Goal: Task Accomplishment & Management: Use online tool/utility

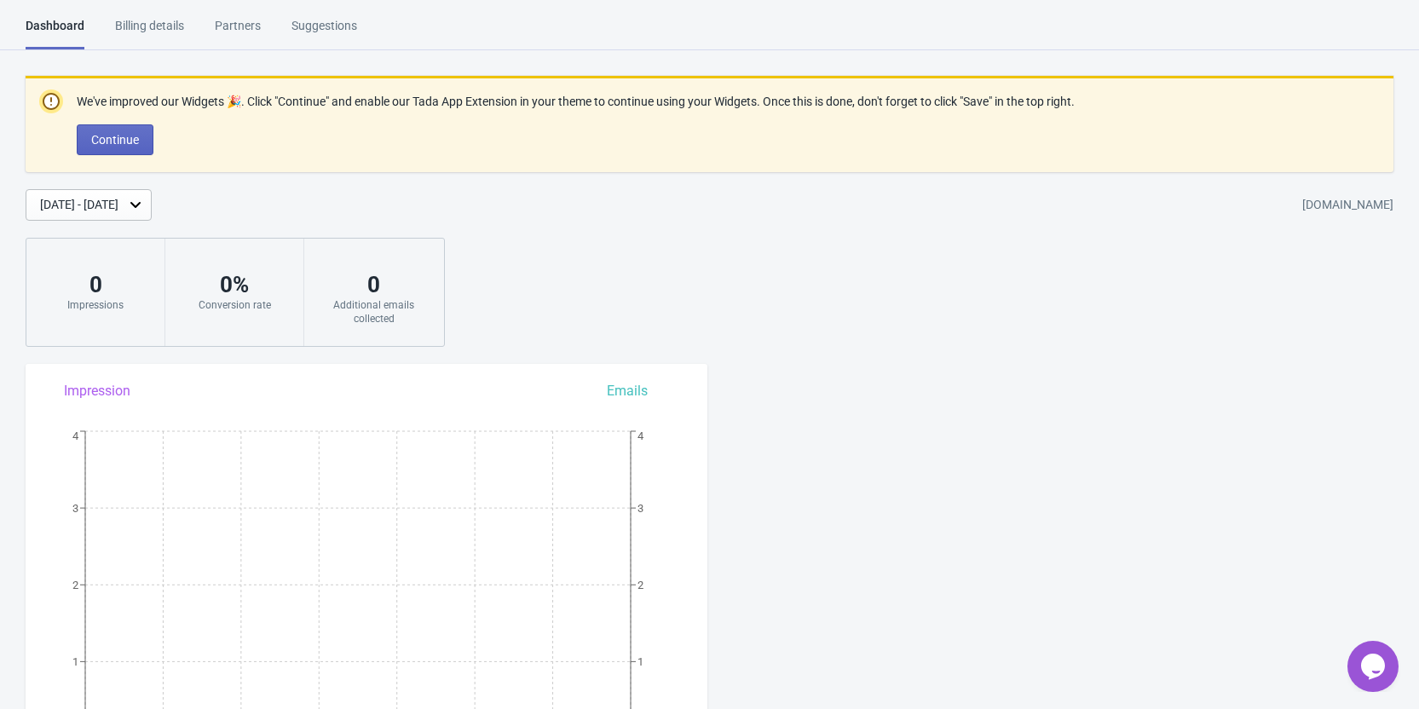
click at [1043, 307] on div "We've improved our Widgets 🎉. Click "Continue" and enable our Tada App Extensio…" at bounding box center [709, 211] width 1419 height 271
click at [535, 237] on div "We've improved our Widgets 🎉. Click "Continue" and enable our Tada App Extensio…" at bounding box center [709, 211] width 1419 height 271
click at [481, 199] on div "Aug 26, 2025 - Sep 2, 2025 jdc-luxury-shop.myshopify.com" at bounding box center [722, 205] width 1393 height 32
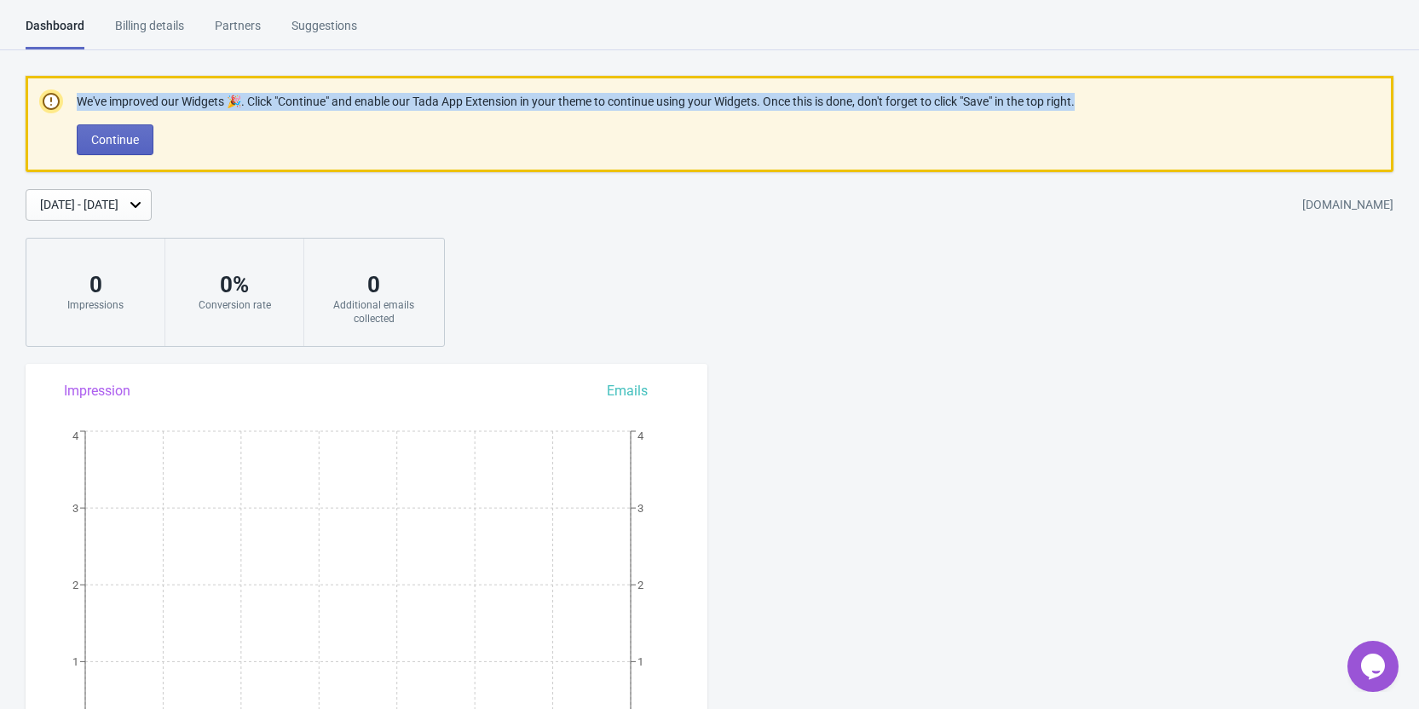
drag, startPoint x: 1096, startPoint y: 98, endPoint x: 77, endPoint y: 84, distance: 1019.3
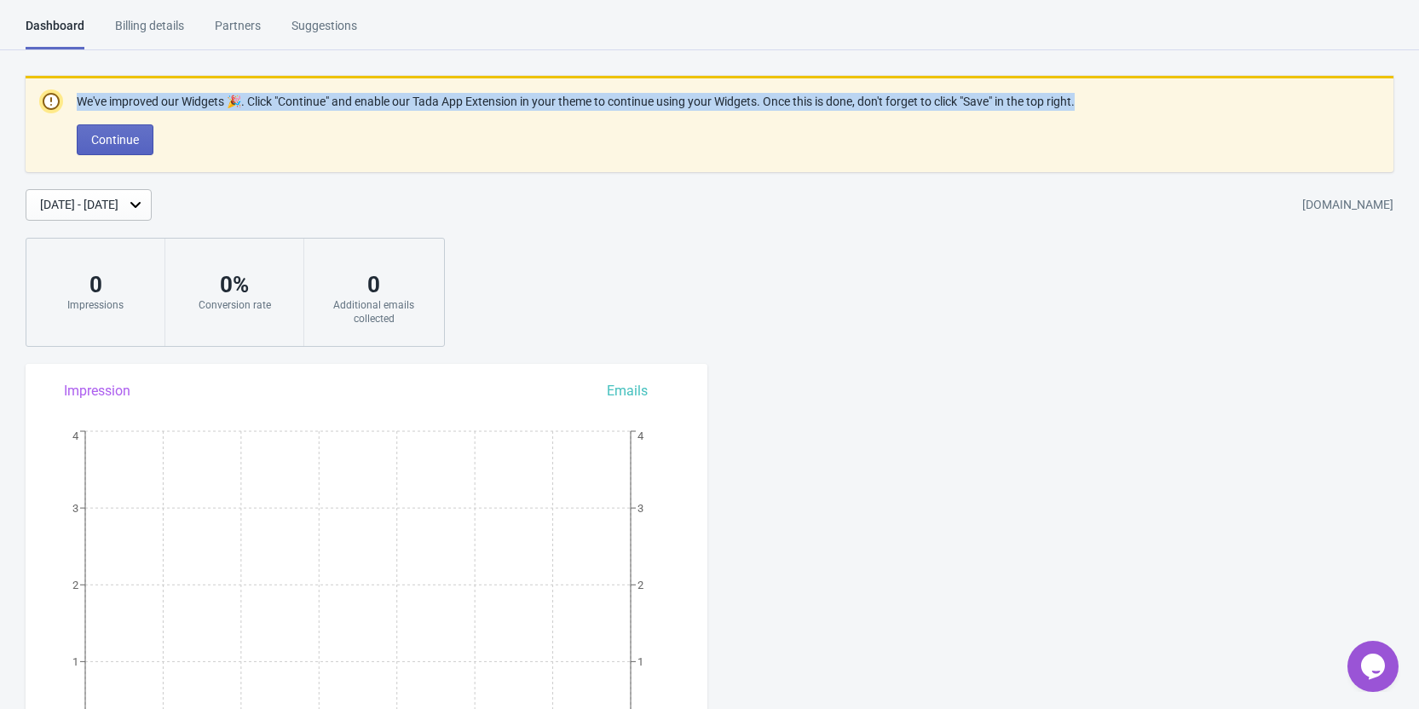
click at [77, 84] on div "We've improved our Widgets 🎉. Click "Continue" and enable our Tada App Extensio…" at bounding box center [710, 124] width 1368 height 96
click at [66, 71] on div at bounding box center [66, 71] width 0 height 0
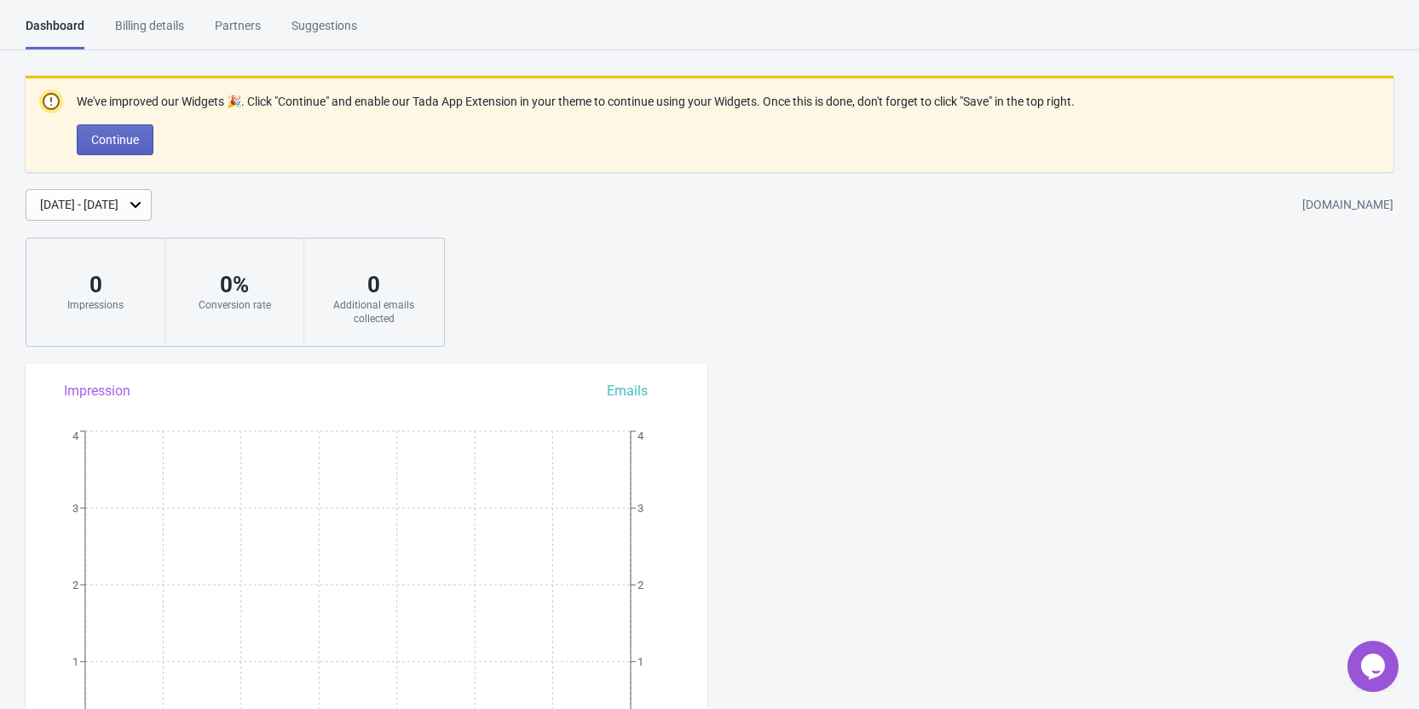
drag, startPoint x: 493, startPoint y: 378, endPoint x: 632, endPoint y: 384, distance: 139.1
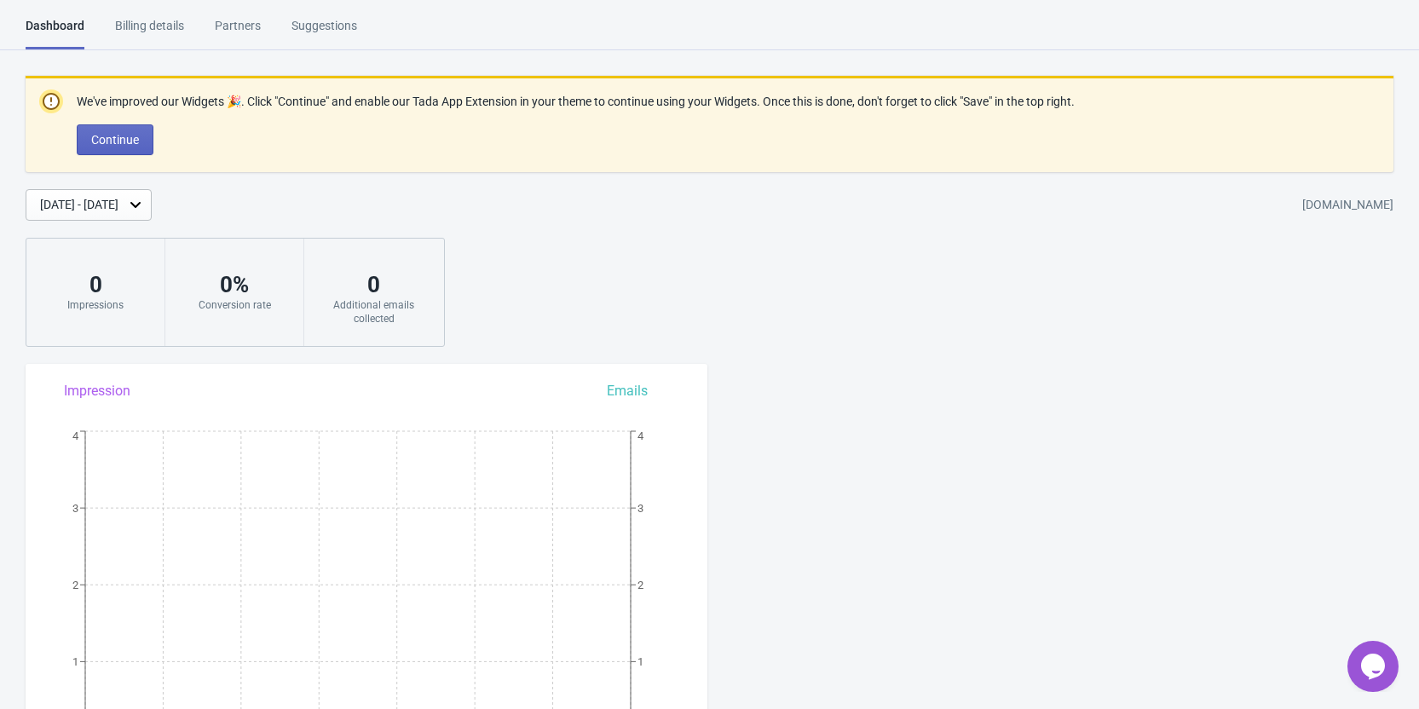
click at [487, 177] on div "We've improved our Widgets 🎉. Click "Continue" and enable our Tada App Extensio…" at bounding box center [709, 211] width 1419 height 271
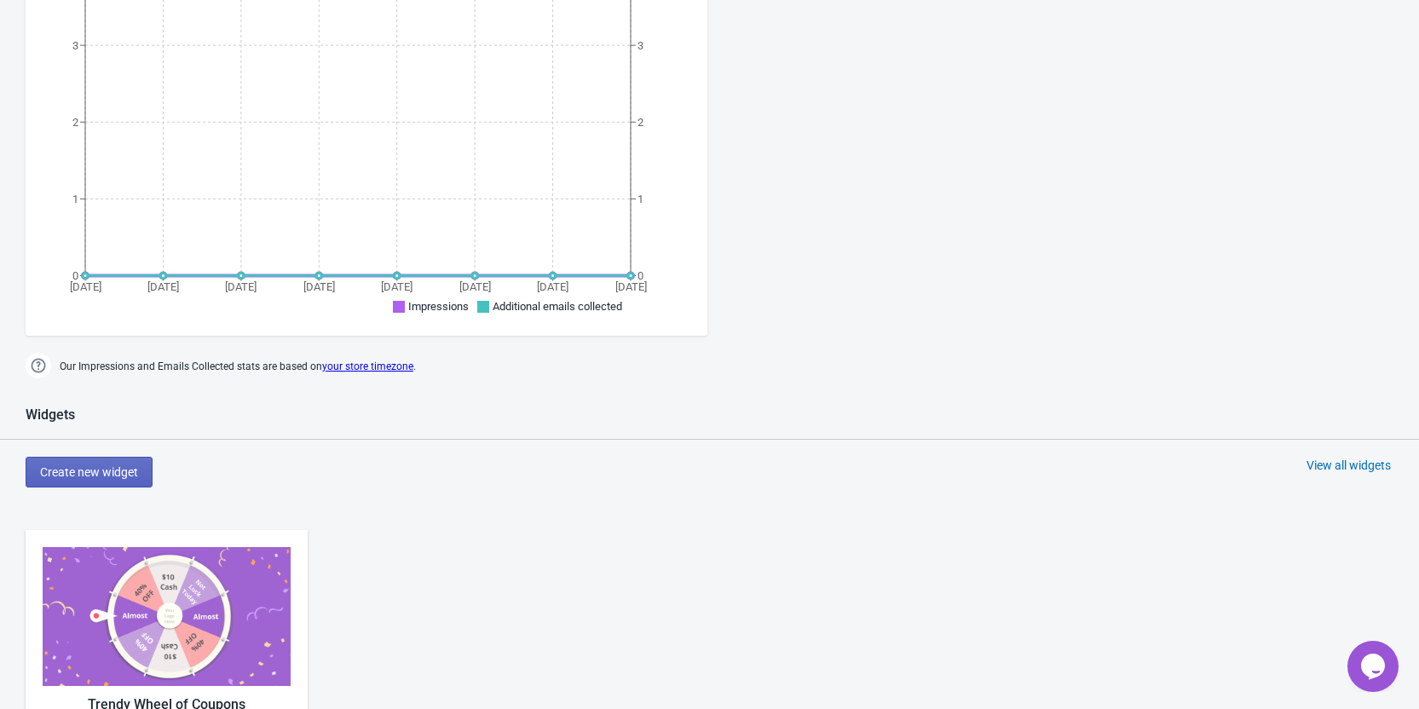
scroll to position [597, 0]
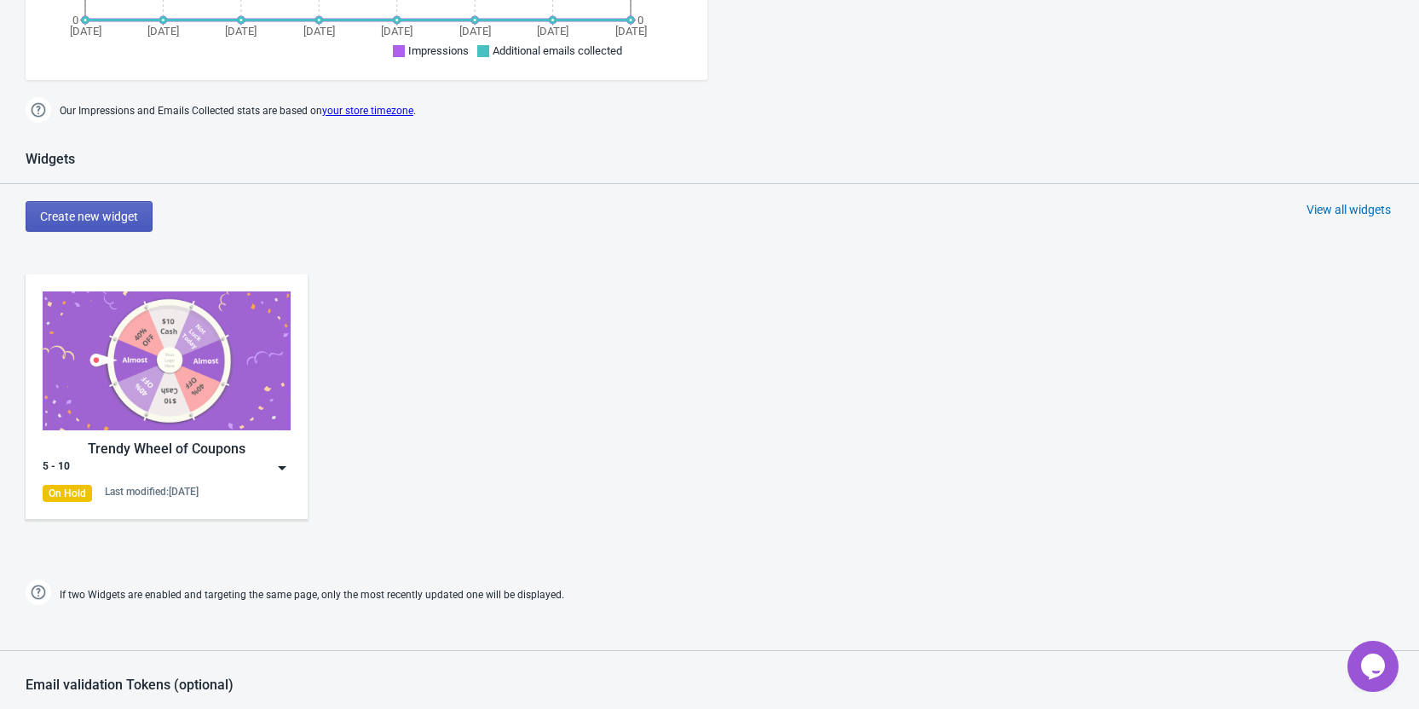
click at [94, 225] on button "Create new widget" at bounding box center [89, 216] width 127 height 31
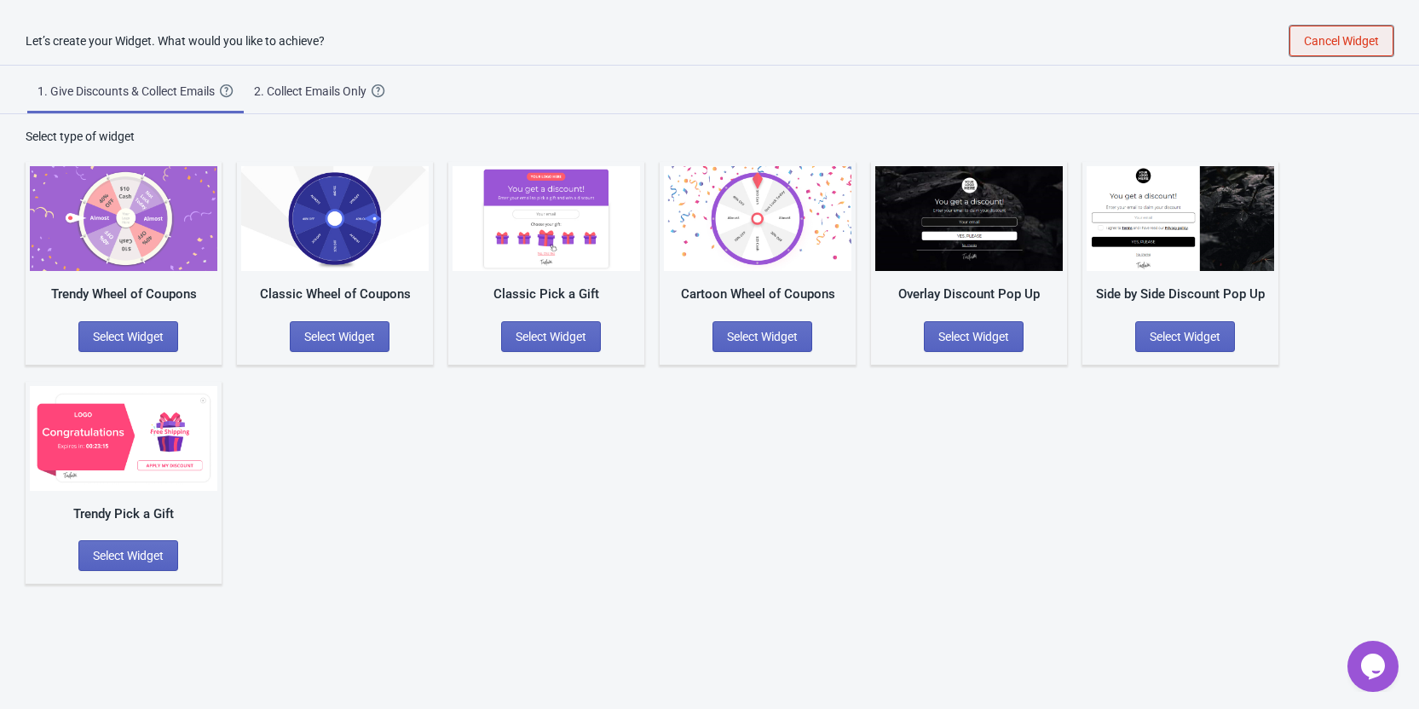
click at [1359, 45] on span "Cancel Widget" at bounding box center [1341, 41] width 75 height 14
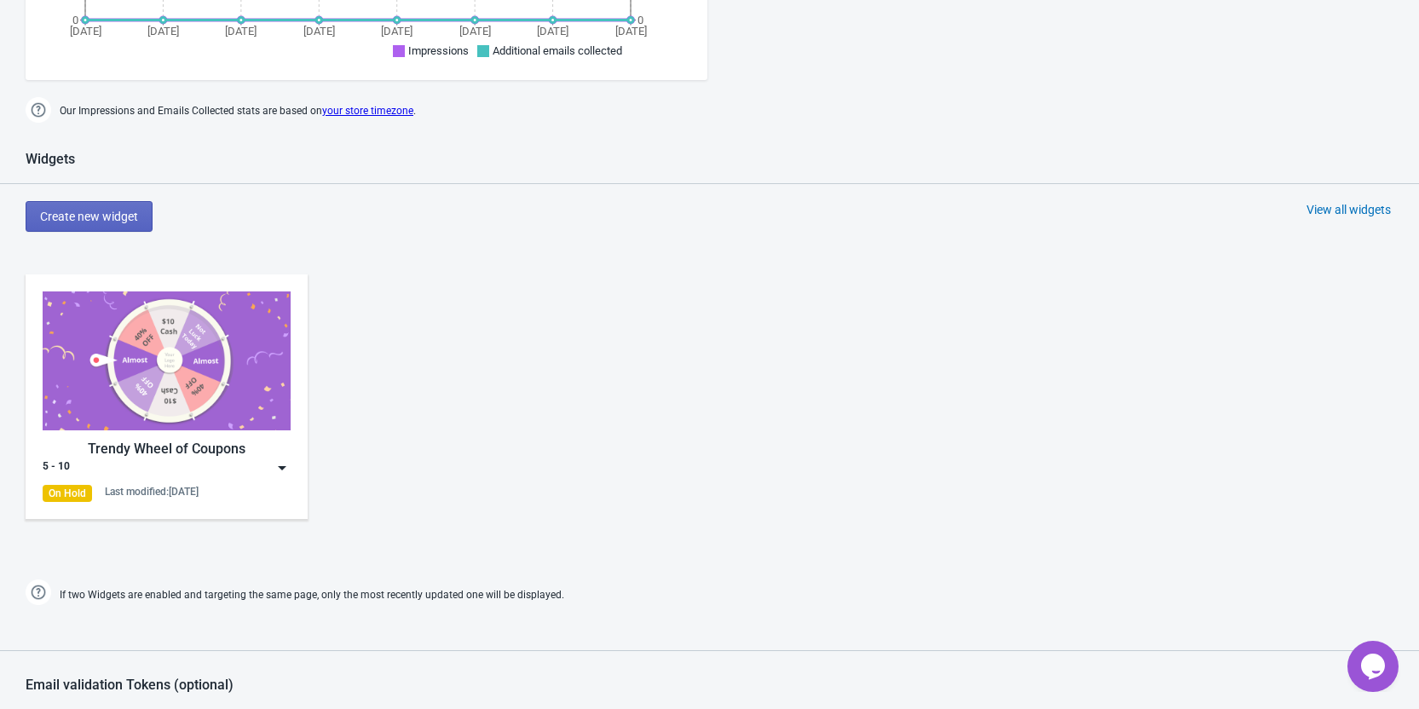
scroll to position [682, 0]
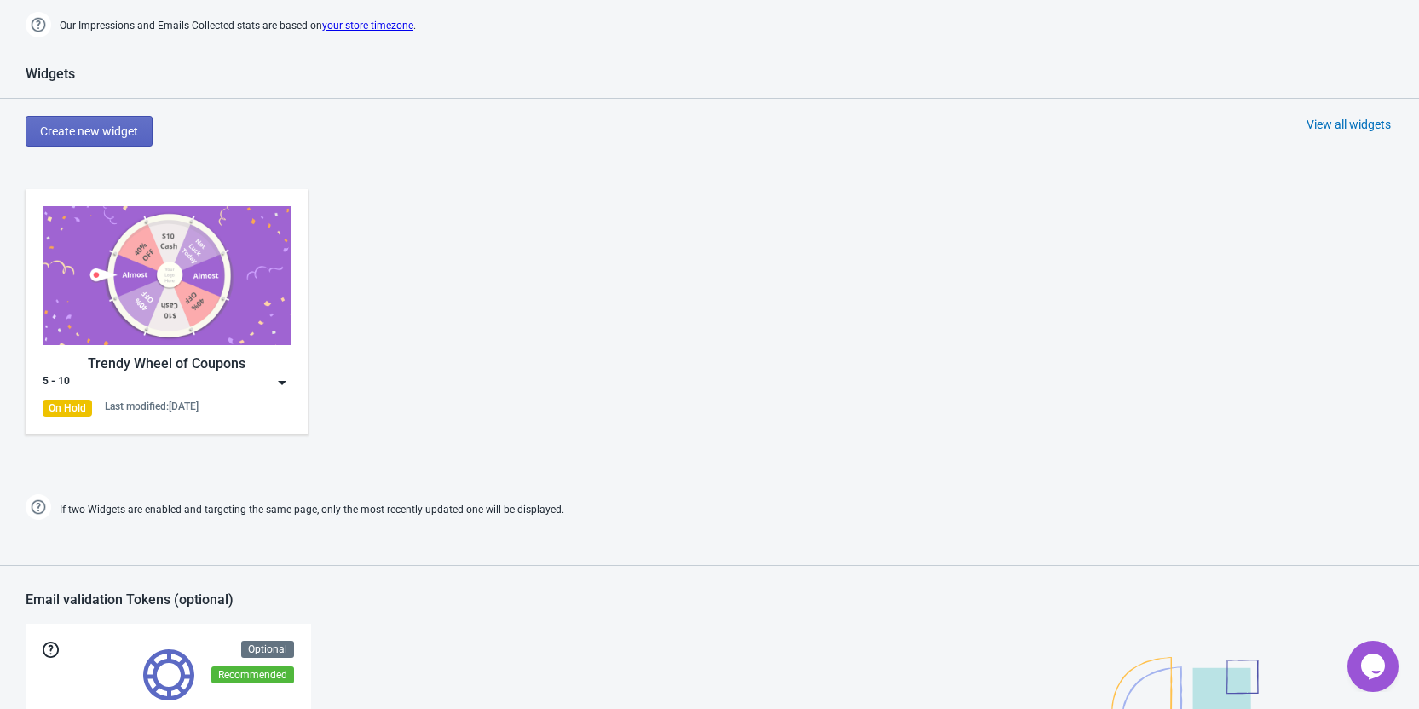
click at [178, 363] on div "Trendy Wheel of Coupons" at bounding box center [167, 364] width 248 height 20
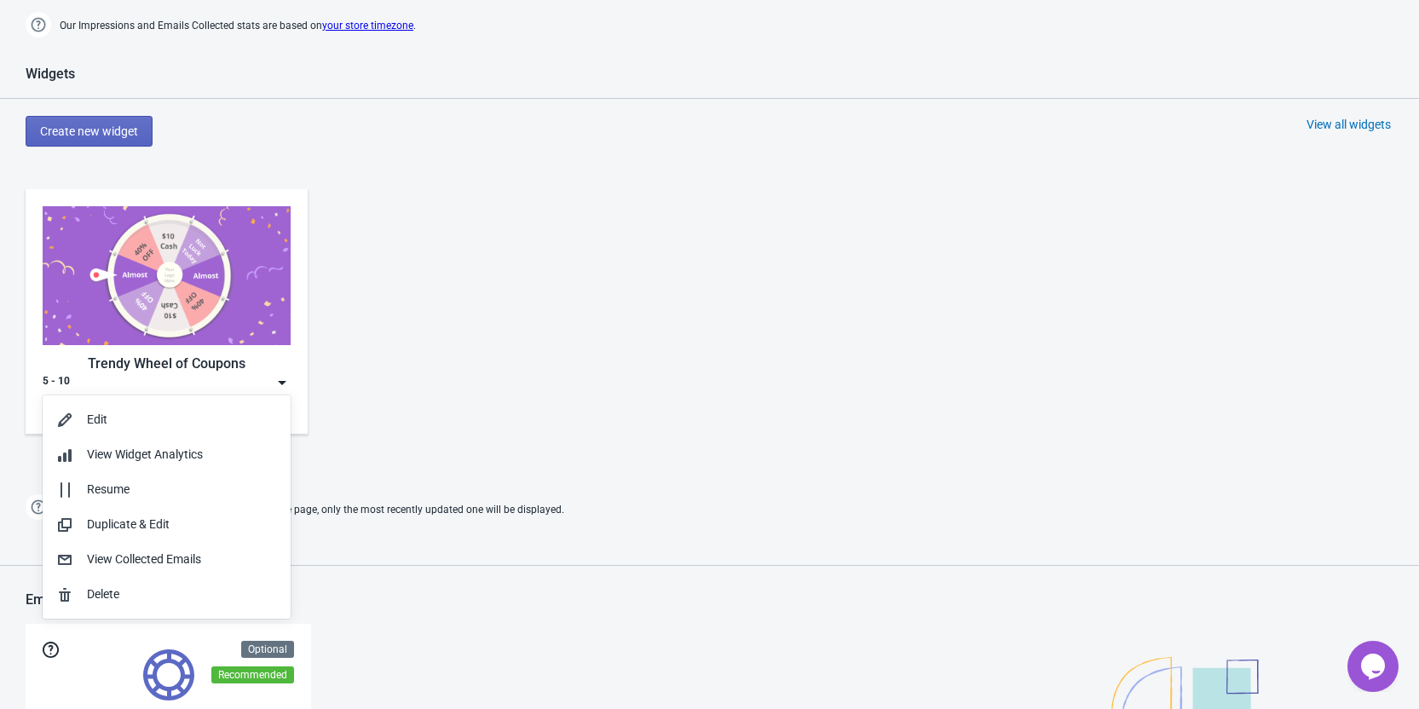
click at [178, 363] on div "Trendy Wheel of Coupons" at bounding box center [167, 364] width 248 height 20
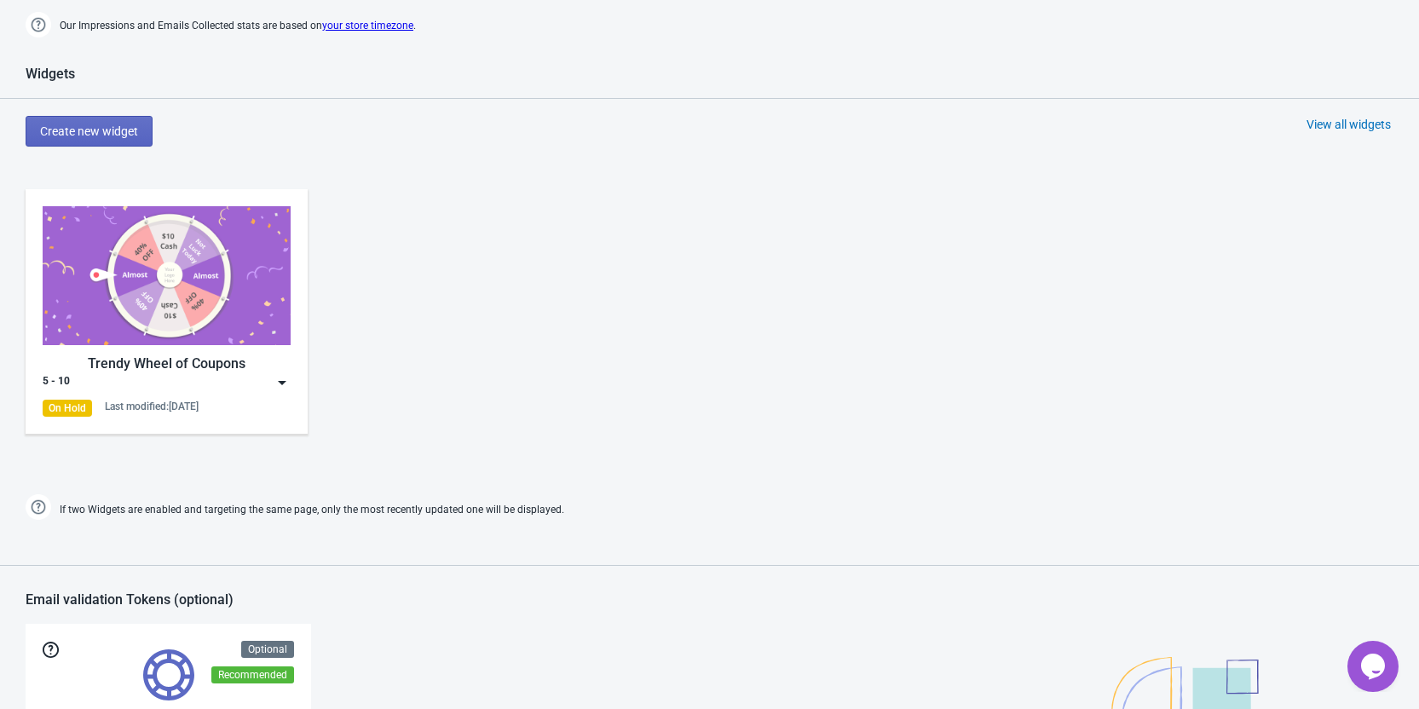
click at [276, 392] on div "Trendy Wheel of Coupons 5 - 10 On Hold Last modified: [DATE]" at bounding box center [167, 311] width 248 height 210
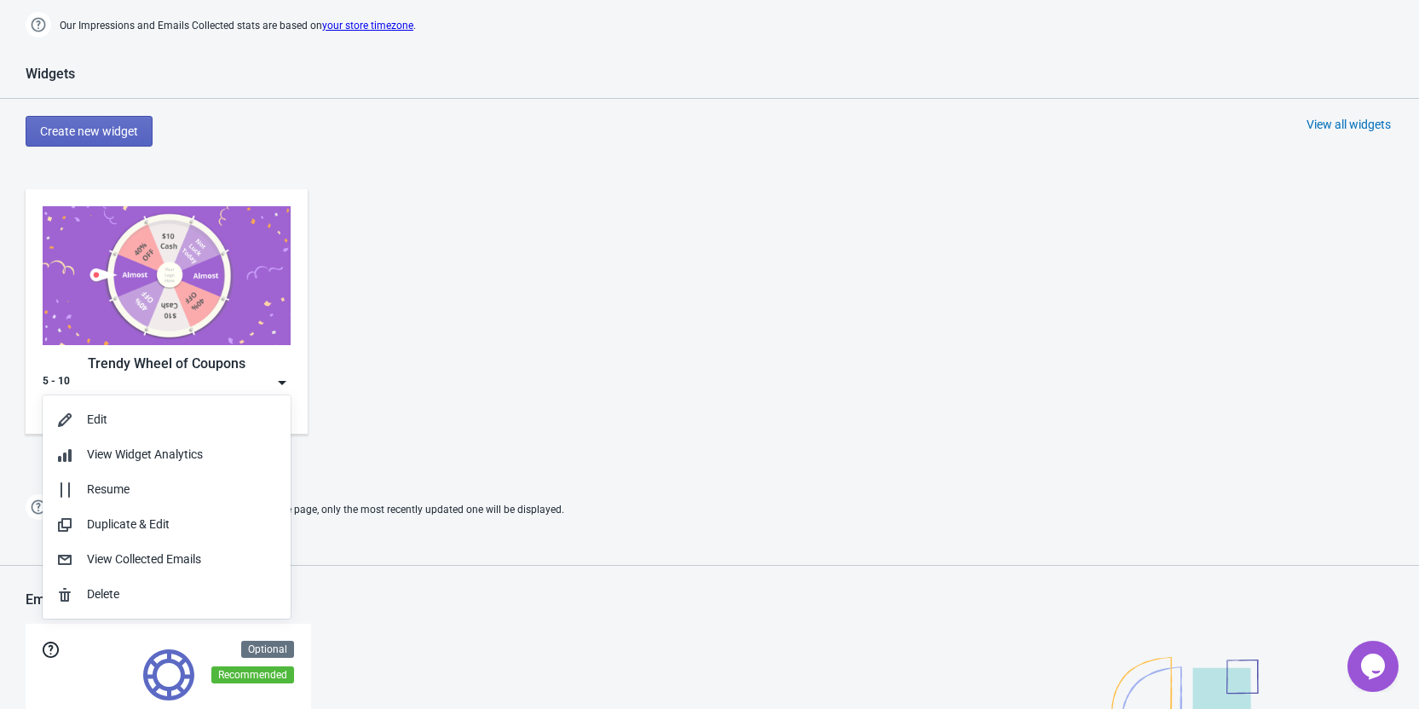
click at [281, 384] on img at bounding box center [282, 382] width 17 height 17
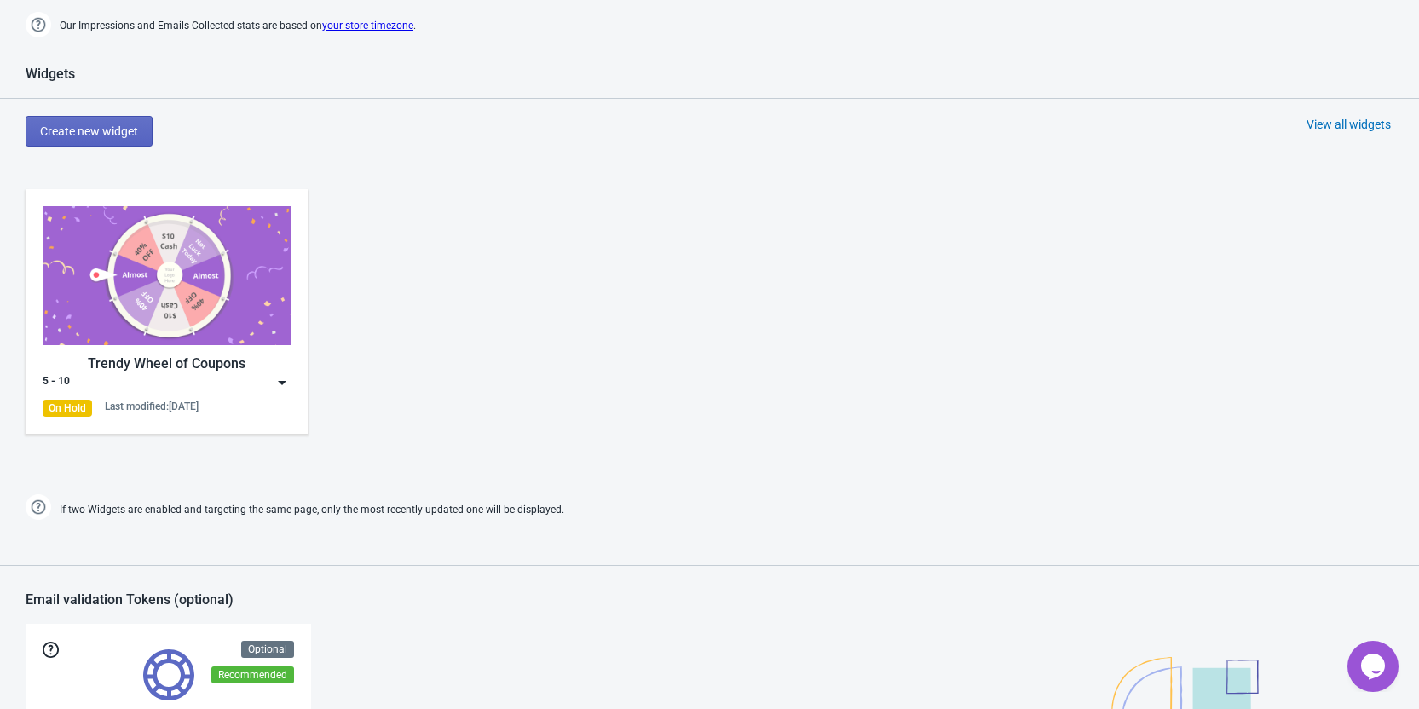
click at [215, 363] on div "Trendy Wheel of Coupons" at bounding box center [167, 364] width 248 height 20
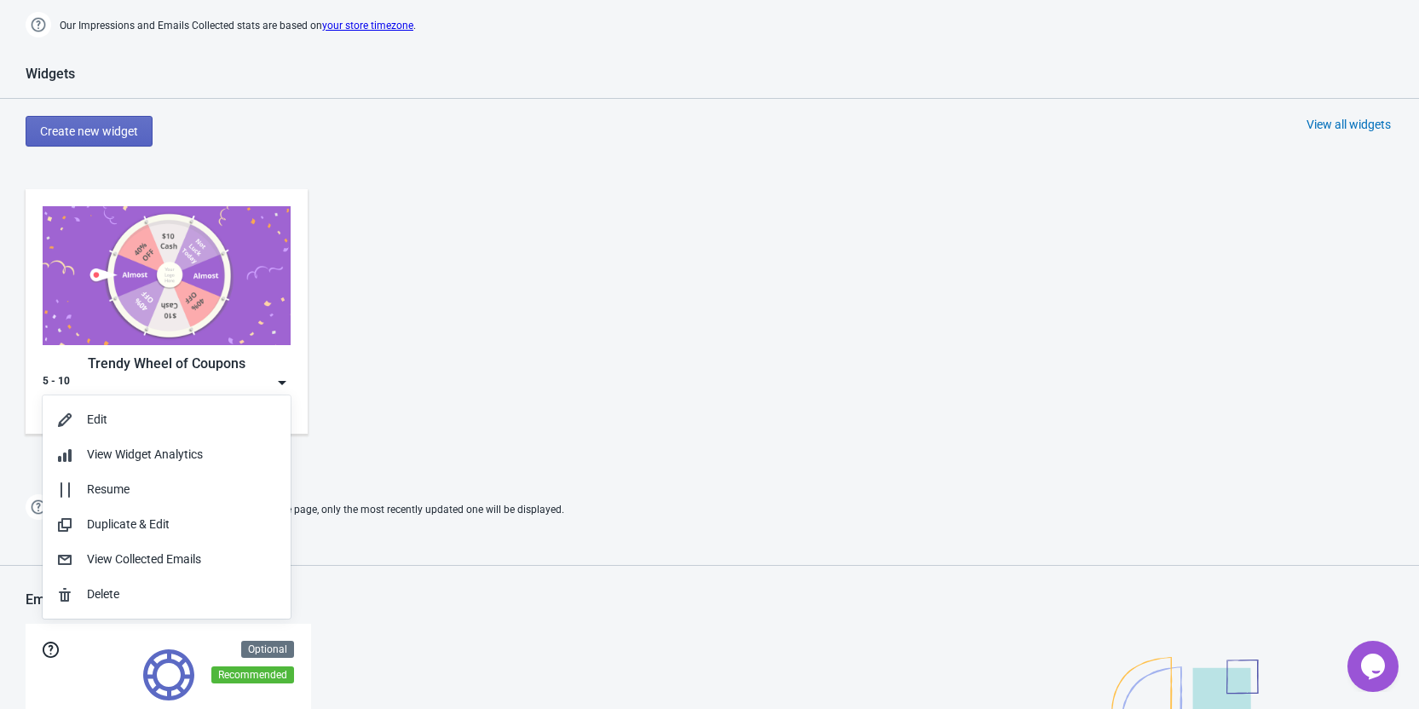
click at [205, 363] on div "Trendy Wheel of Coupons" at bounding box center [167, 364] width 248 height 20
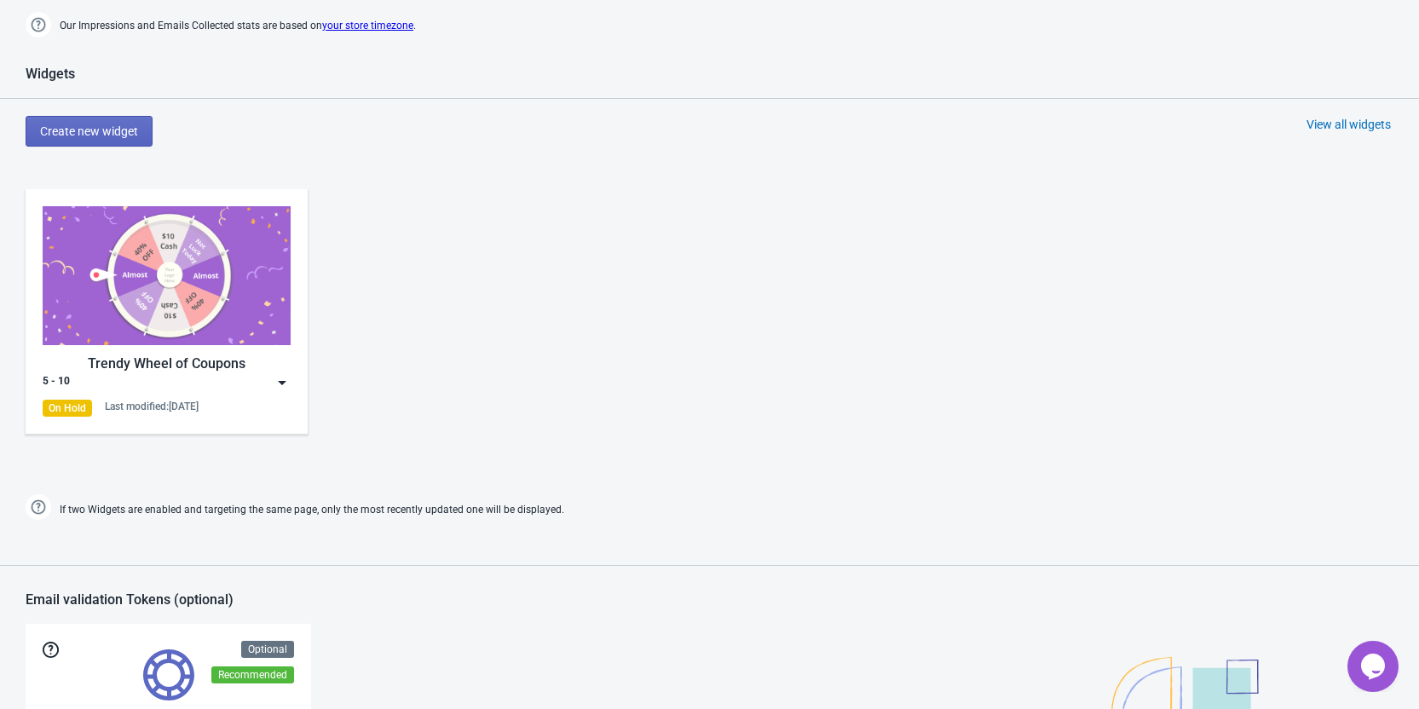
click at [268, 372] on div "Trendy Wheel of Coupons" at bounding box center [167, 364] width 248 height 20
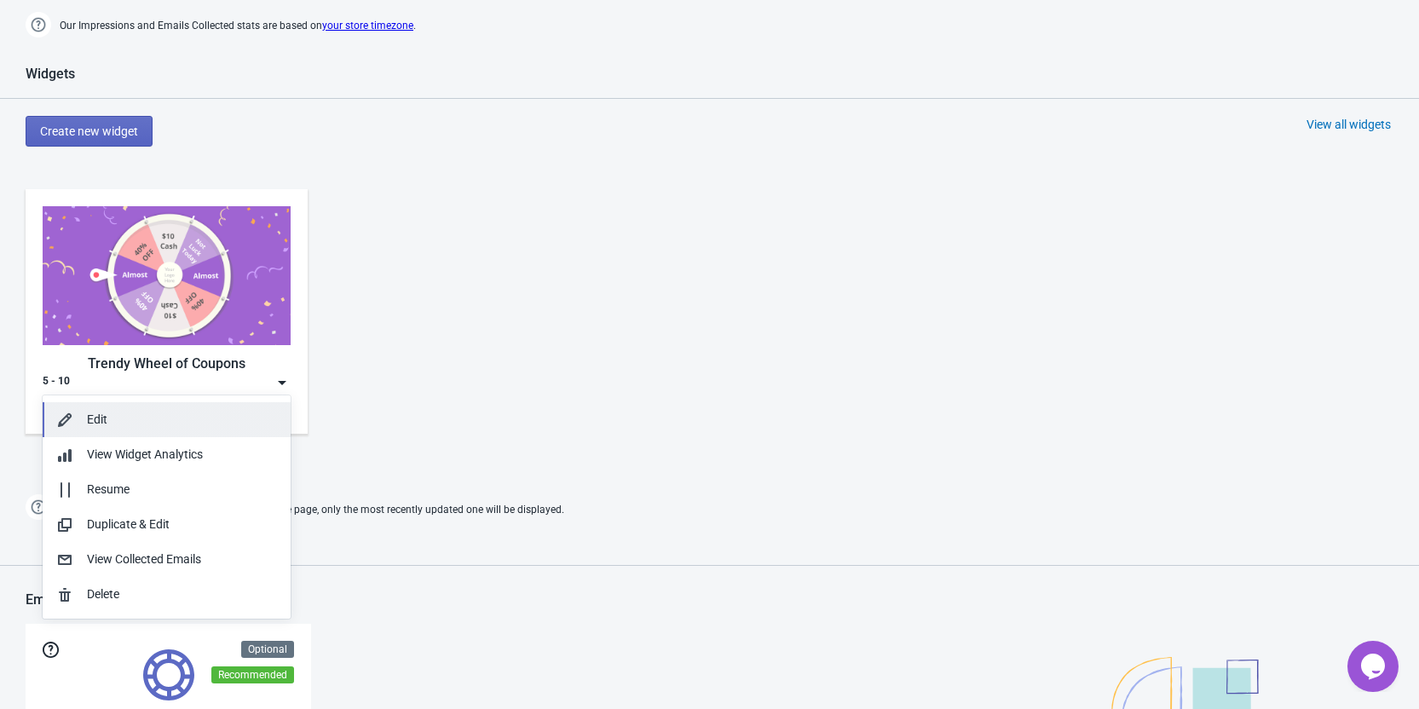
click at [182, 421] on div "Edit" at bounding box center [182, 420] width 190 height 18
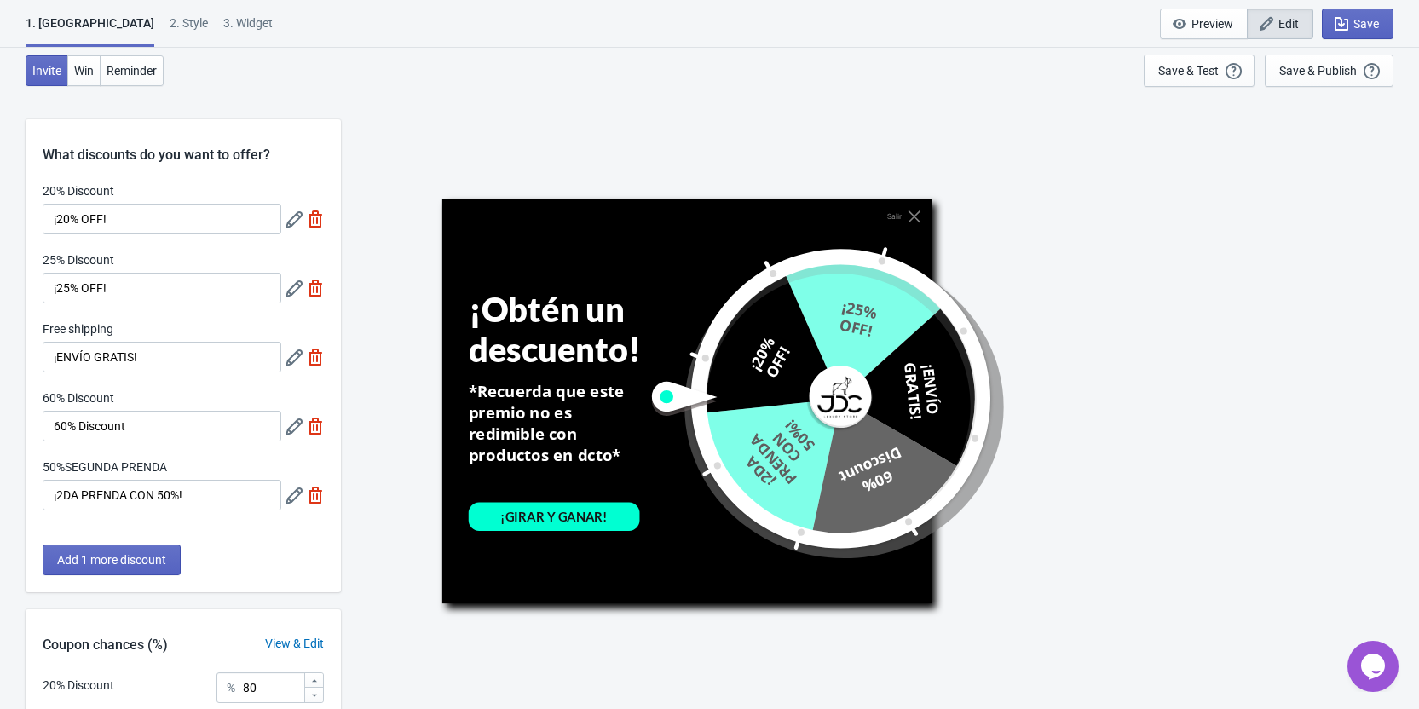
click at [170, 27] on div "2 . Style" at bounding box center [189, 29] width 38 height 30
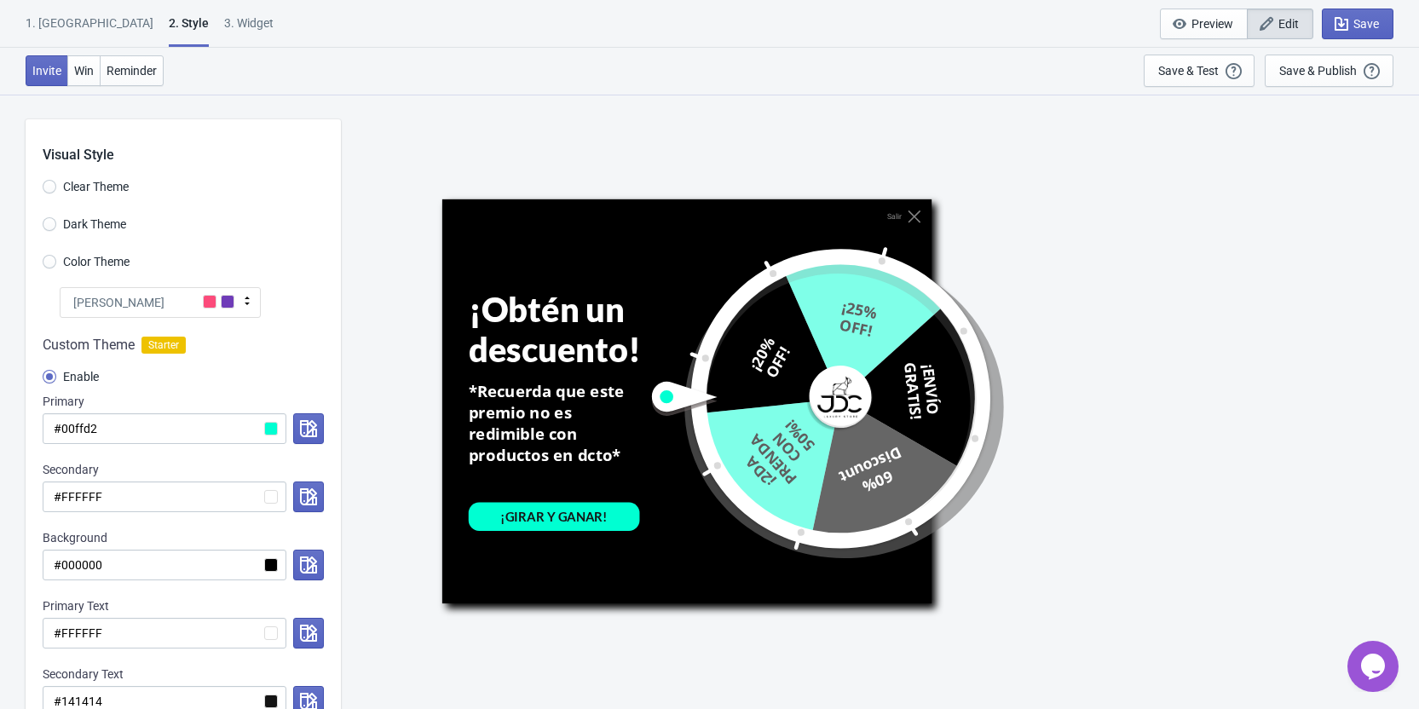
click at [224, 15] on div "3. Widget" at bounding box center [248, 29] width 49 height 30
select select "homepageOnly"
select select "once"
select select "middle_right"
select select "1"
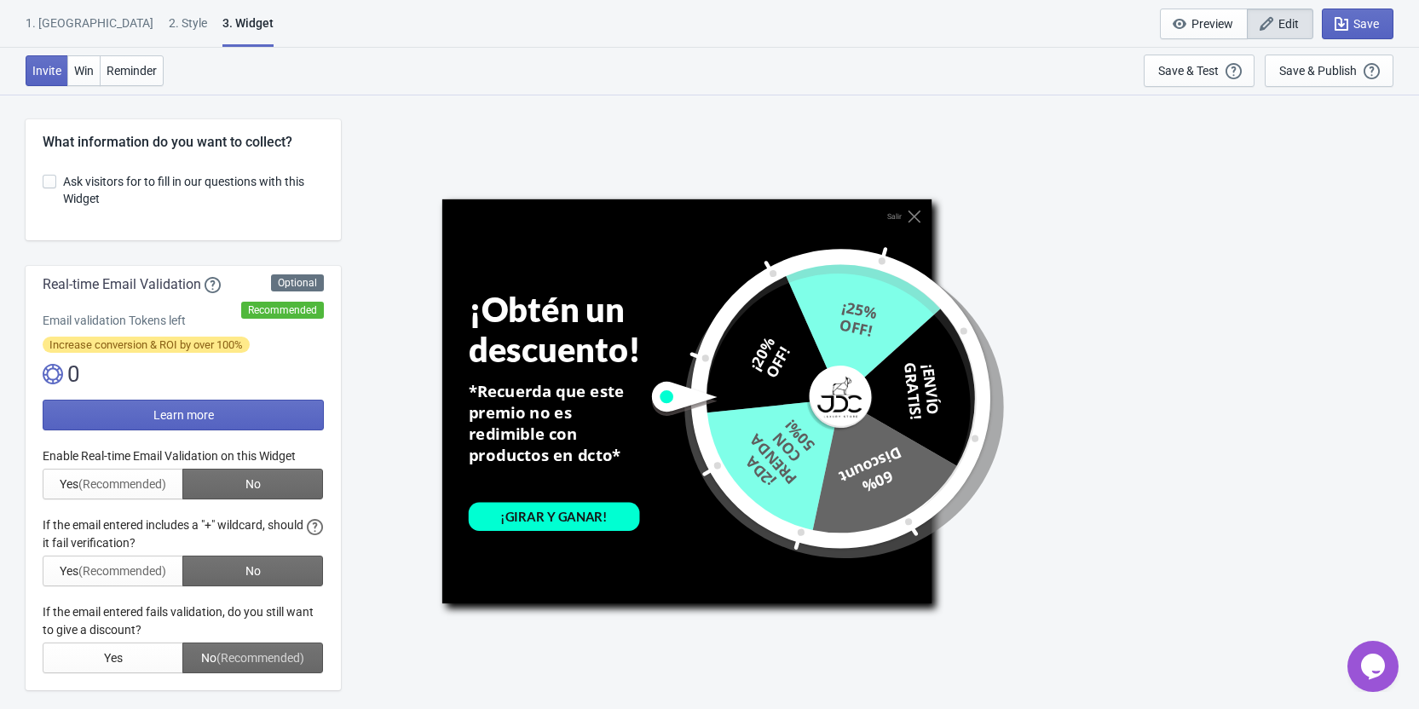
click at [32, 11] on div "1. Coupon 2 . Style 3. Widget 1. Coupon 2 . Style 3. Widget Save and Exit Previ…" at bounding box center [709, 24] width 1419 height 48
click at [60, 18] on div "1. [GEOGRAPHIC_DATA]" at bounding box center [90, 29] width 128 height 30
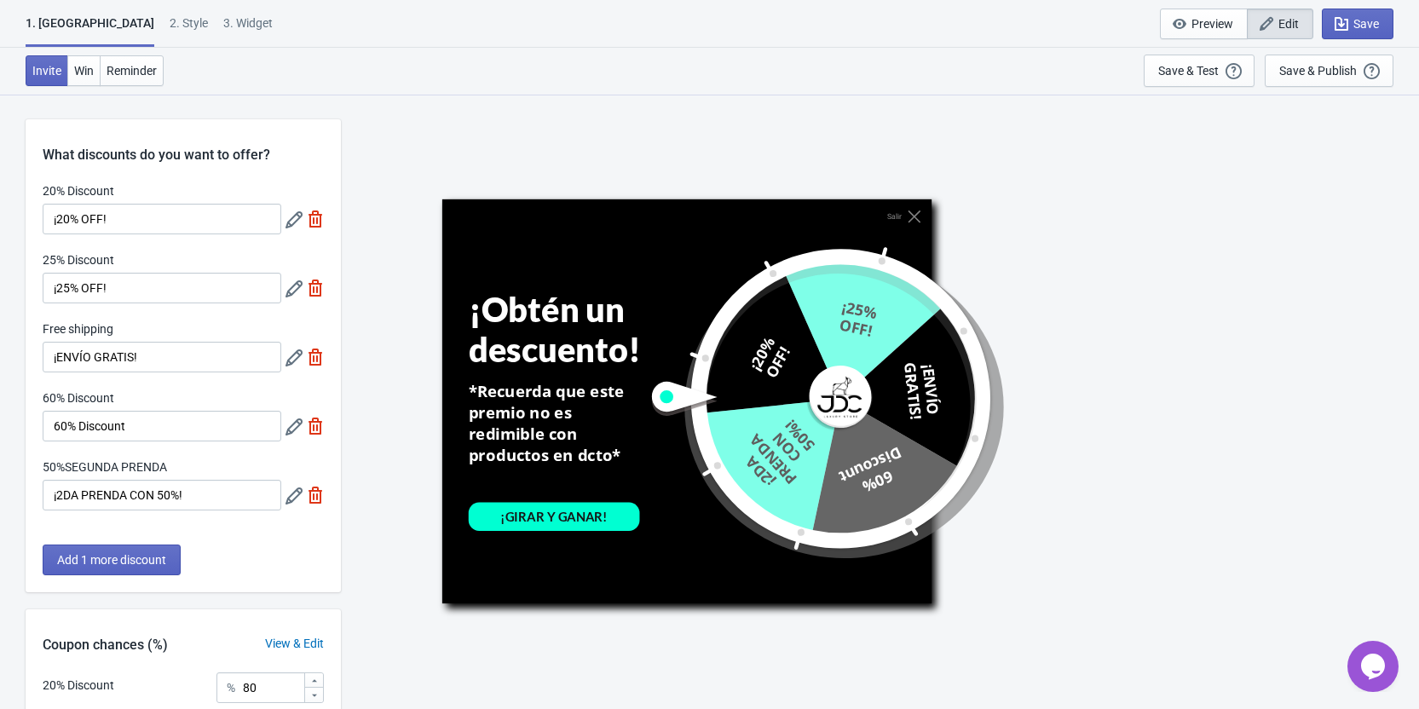
click at [367, 115] on div "Salir ¡Obtén un descuento! *Recuerda que este premio no es redimible con produc…" at bounding box center [879, 401] width 1061 height 614
drag, startPoint x: 62, startPoint y: 153, endPoint x: 274, endPoint y: 153, distance: 212.2
click at [273, 153] on div "What discounts do you want to offer?" at bounding box center [183, 142] width 315 height 46
click at [331, 144] on div "What discounts do you want to offer?" at bounding box center [183, 142] width 315 height 46
click at [130, 559] on span "Add 1 more discount" at bounding box center [111, 560] width 109 height 14
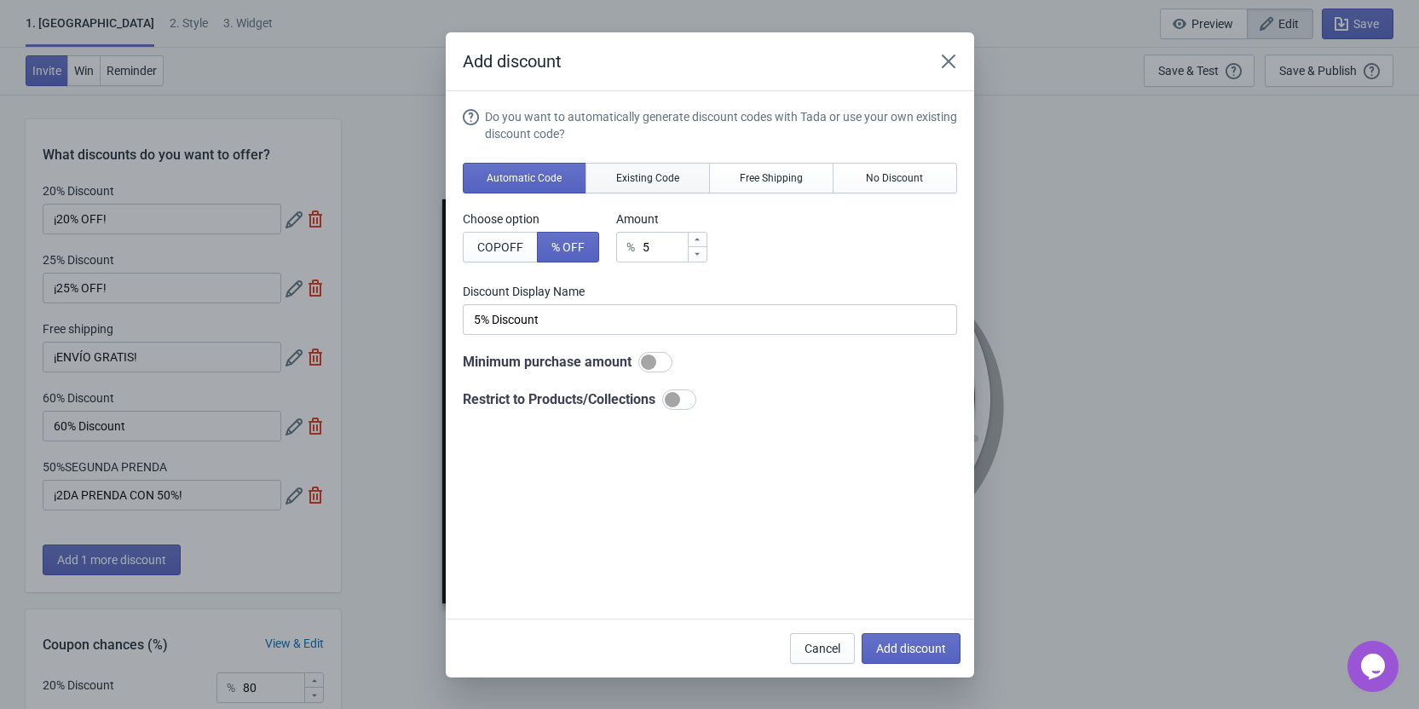
click at [654, 181] on span "Existing Code" at bounding box center [647, 178] width 63 height 14
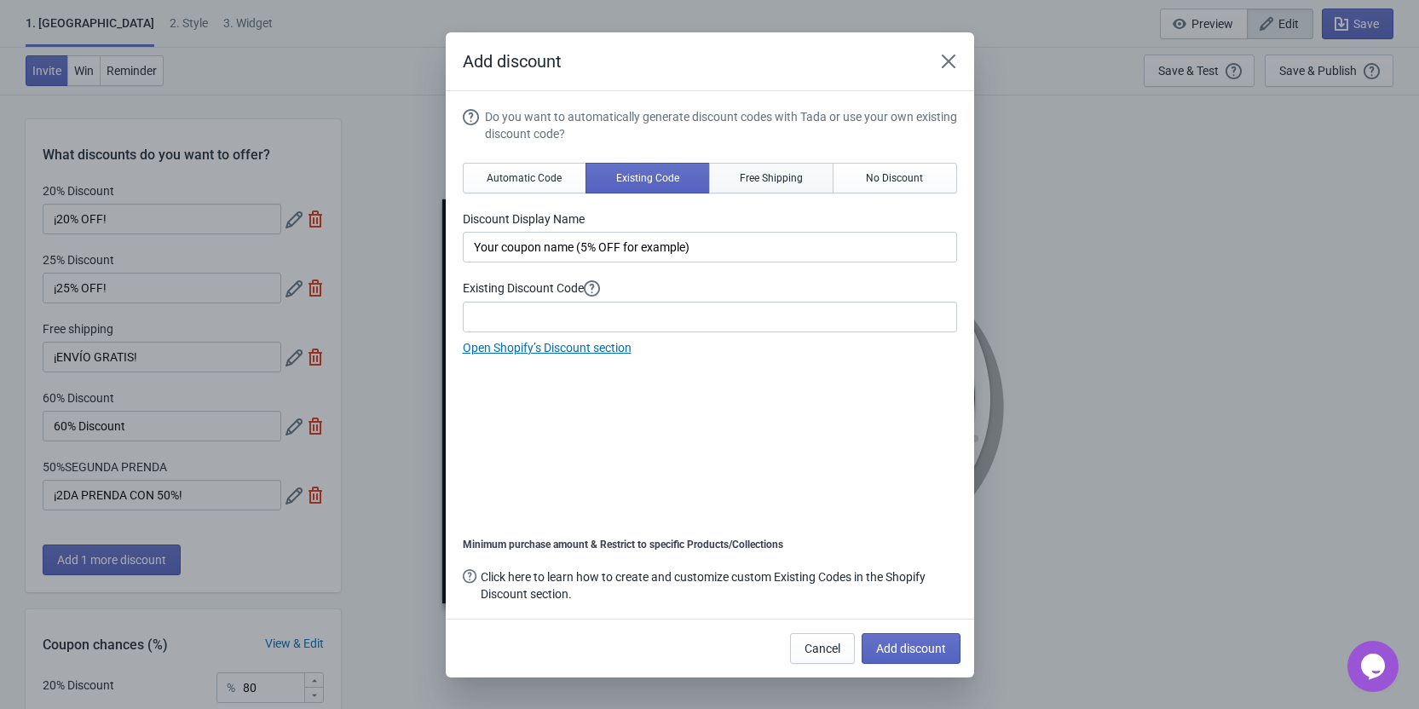
click at [795, 184] on span "Free Shipping" at bounding box center [771, 178] width 63 height 14
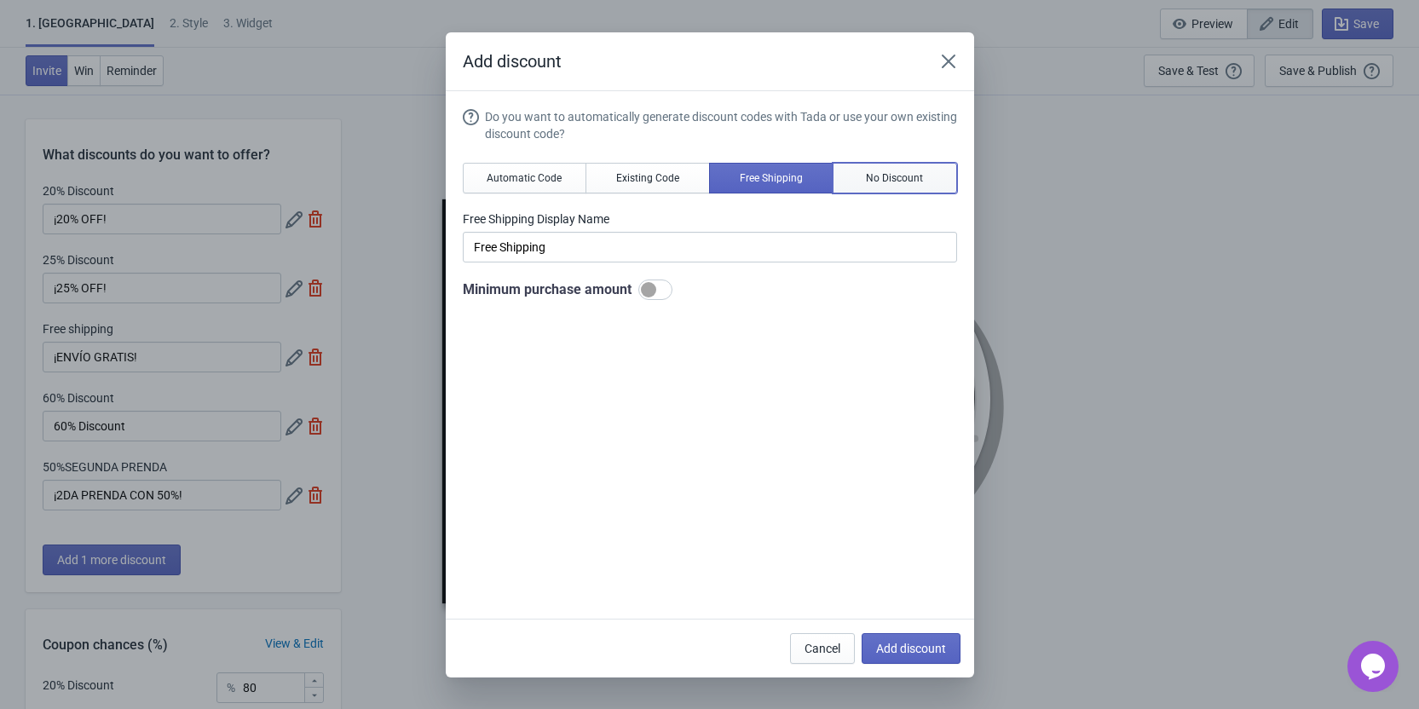
click at [901, 184] on span "No Discount" at bounding box center [894, 178] width 57 height 14
type input "Better luck next time"
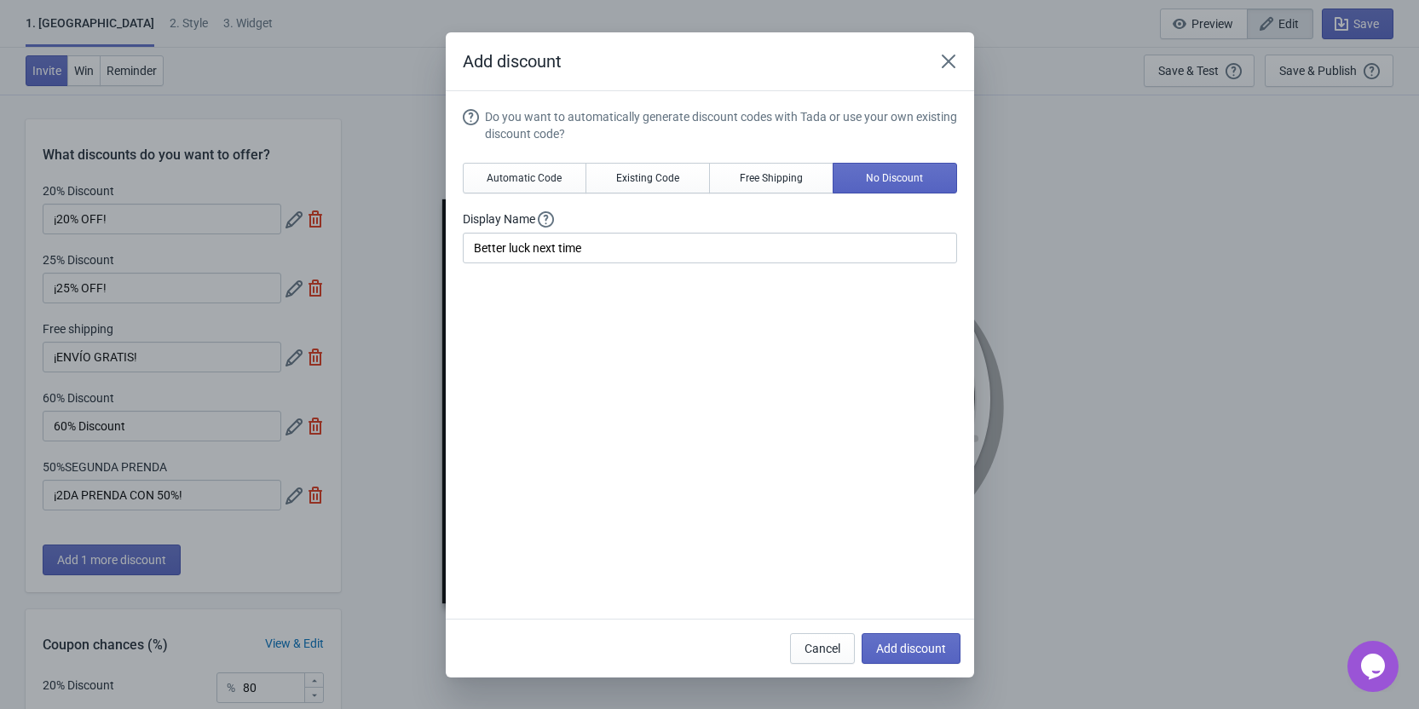
click at [896, 209] on div "Do you want to automatically generate discount codes with Tada or use your own …" at bounding box center [710, 185] width 494 height 155
click at [614, 205] on div "Do you want to automatically generate discount codes with Tada or use your own …" at bounding box center [710, 185] width 494 height 155
click at [533, 185] on button "Automatic Code" at bounding box center [525, 178] width 124 height 31
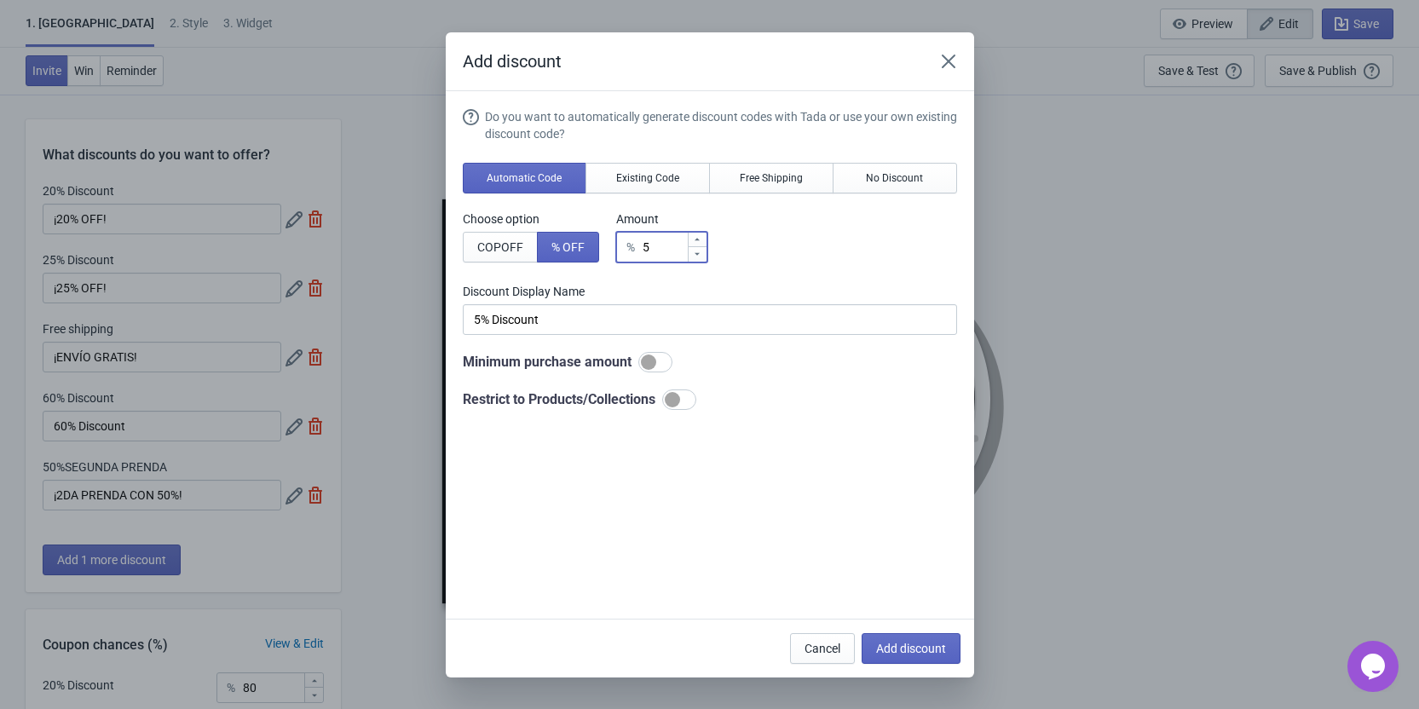
click at [651, 246] on input "5" at bounding box center [664, 247] width 45 height 31
click at [657, 185] on button "Existing Code" at bounding box center [647, 178] width 124 height 31
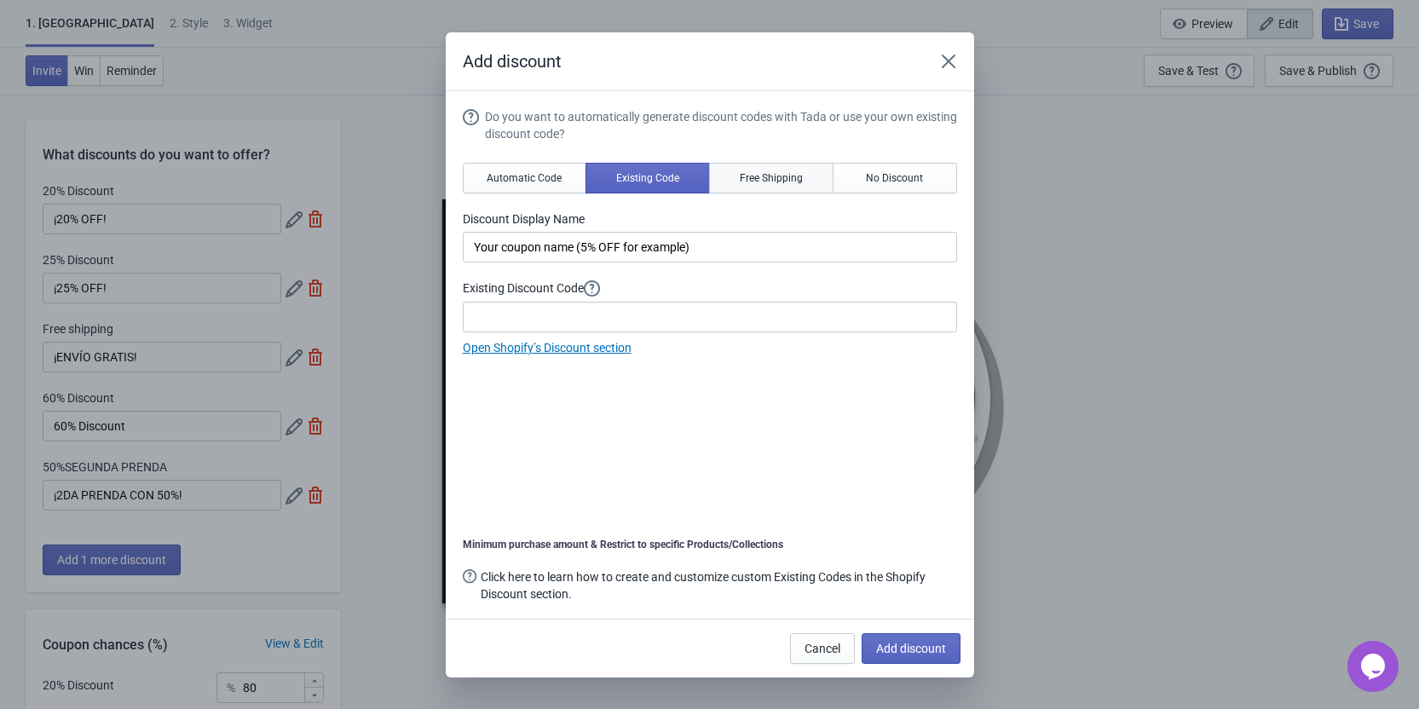
click at [788, 182] on span "Free Shipping" at bounding box center [771, 178] width 63 height 14
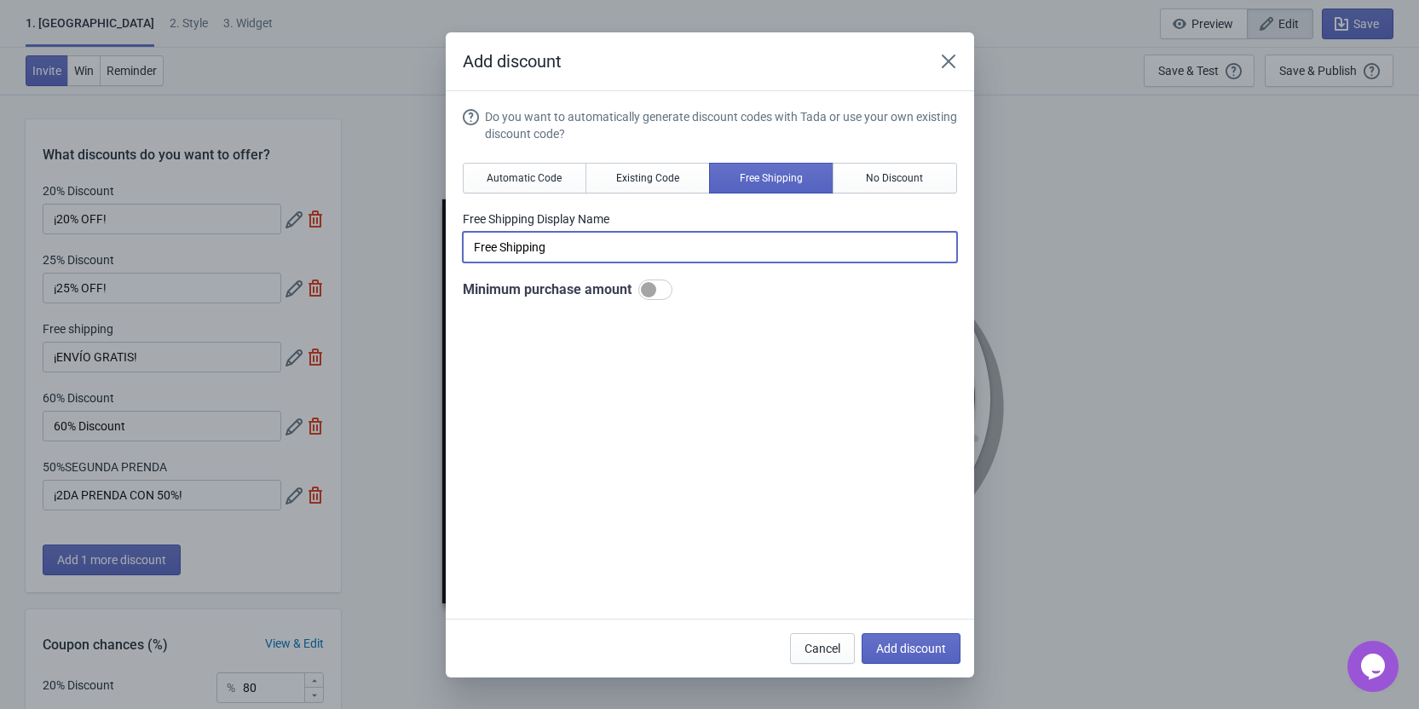
click at [549, 257] on input "Free Shipping" at bounding box center [710, 247] width 494 height 31
drag, startPoint x: 563, startPoint y: 252, endPoint x: 448, endPoint y: 252, distance: 115.0
click at [448, 252] on section "Do you want to automatically generate discount codes with Tada or use your own …" at bounding box center [710, 355] width 528 height 528
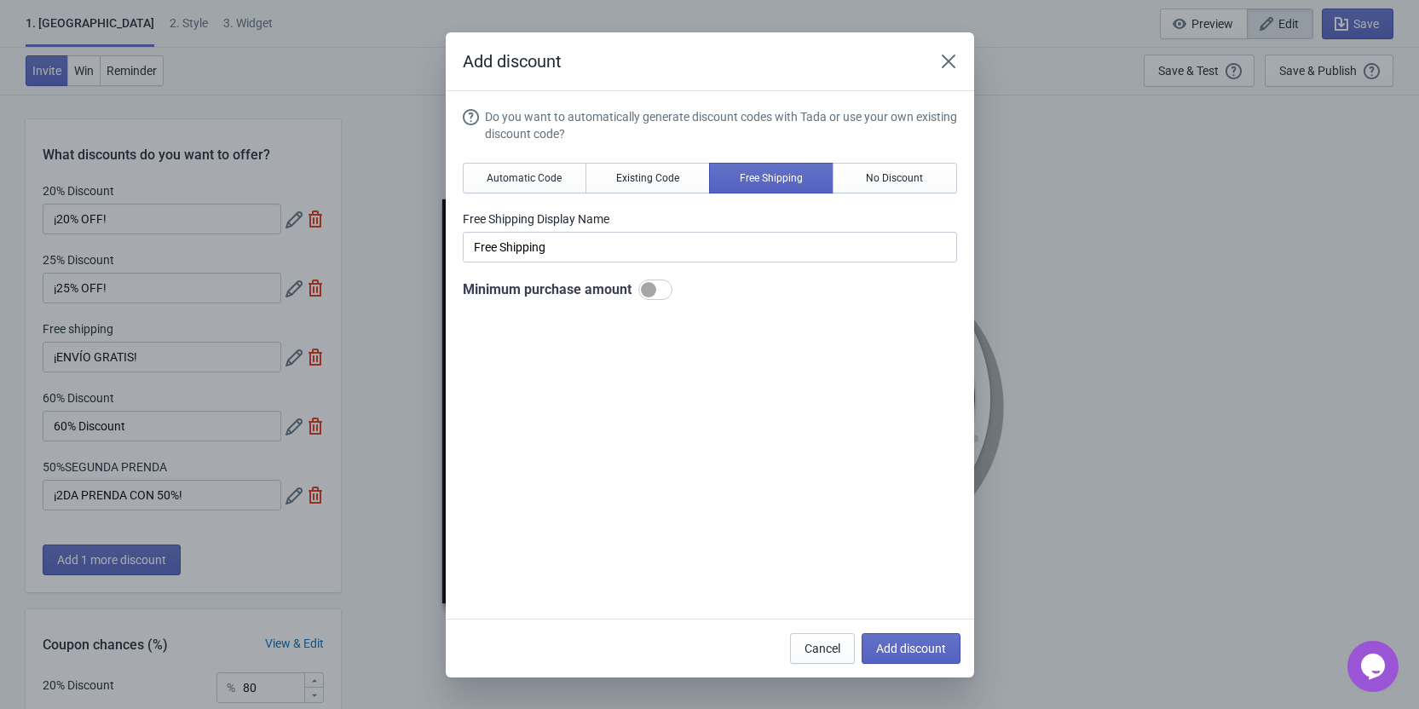
click at [725, 221] on label "Free Shipping Display Name" at bounding box center [710, 218] width 494 height 17
click at [868, 184] on span "No Discount" at bounding box center [894, 178] width 57 height 14
type input "Better luck next time"
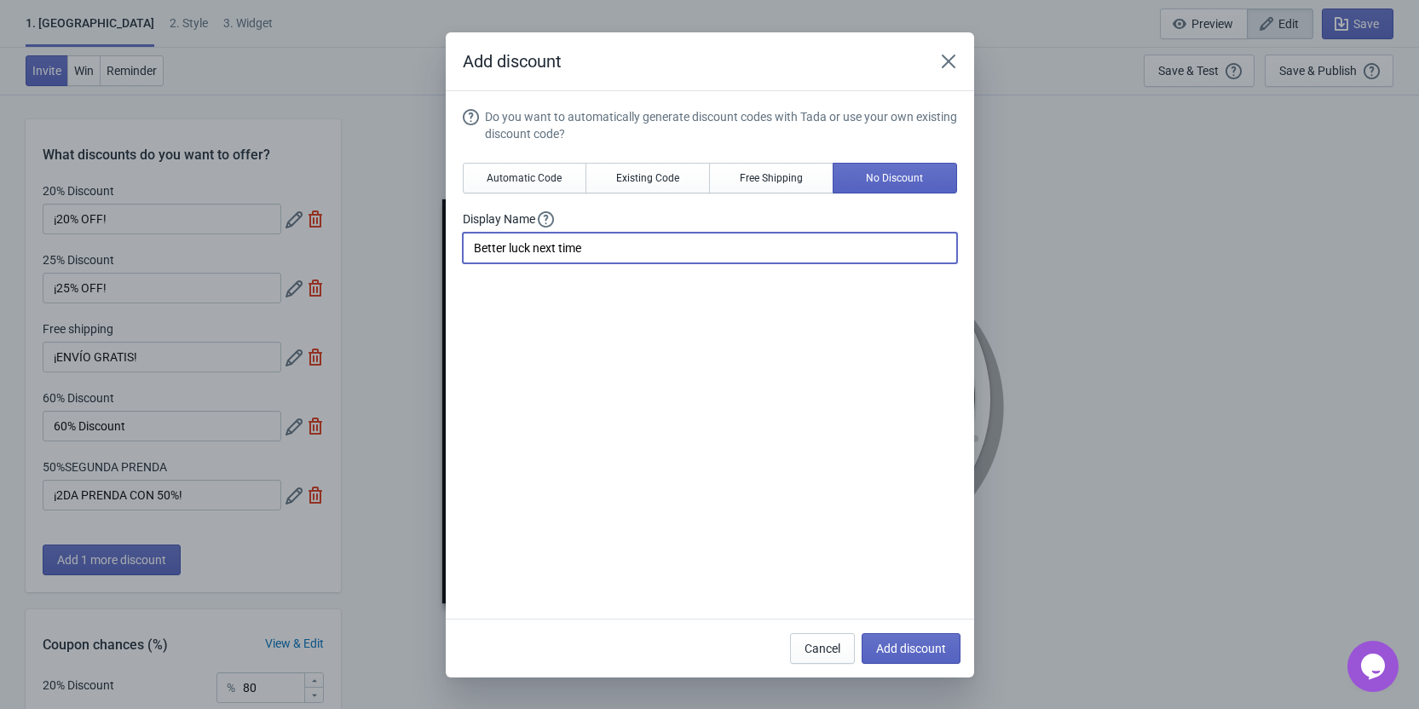
drag, startPoint x: 660, startPoint y: 243, endPoint x: 456, endPoint y: 244, distance: 204.5
click at [456, 244] on section "Do you want to automatically generate discount codes with Tada or use your own …" at bounding box center [710, 355] width 528 height 528
click at [690, 216] on label "Display Name" at bounding box center [710, 219] width 494 height 18
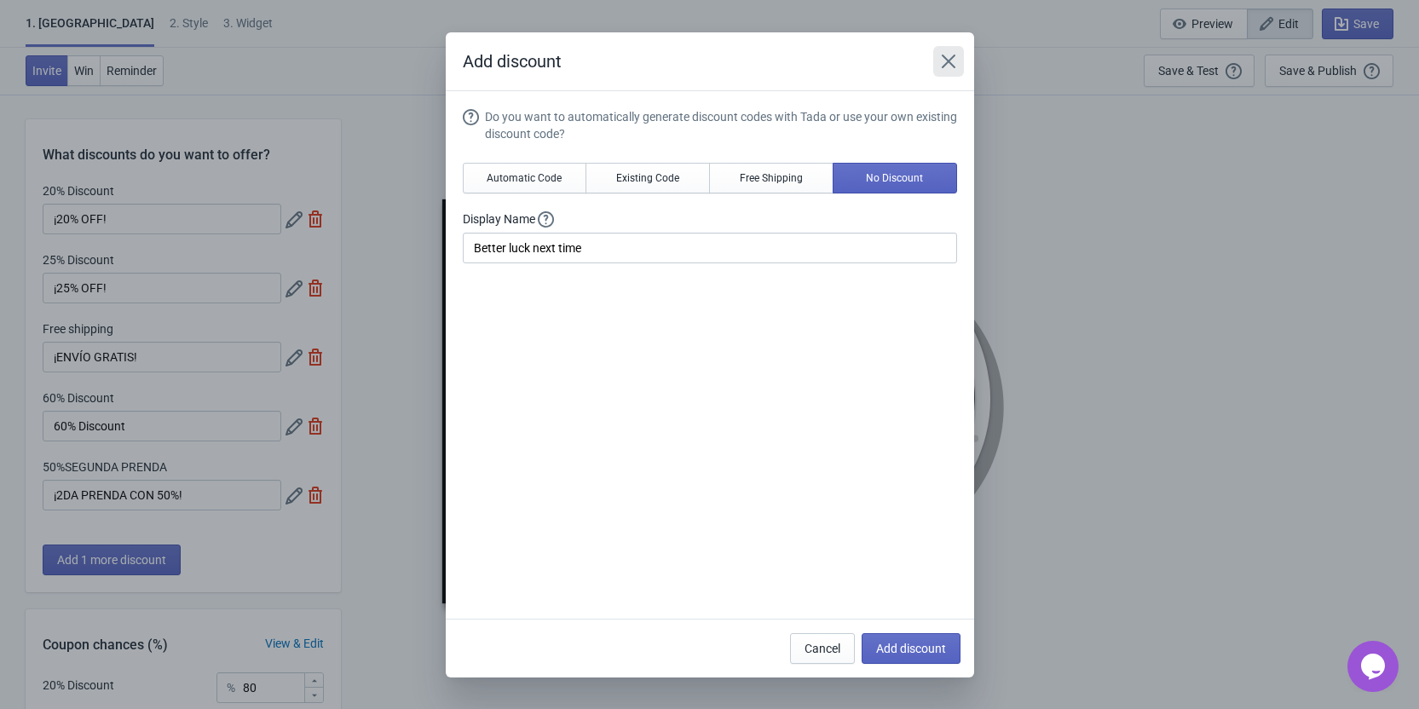
click at [954, 63] on icon "Close" at bounding box center [948, 61] width 17 height 17
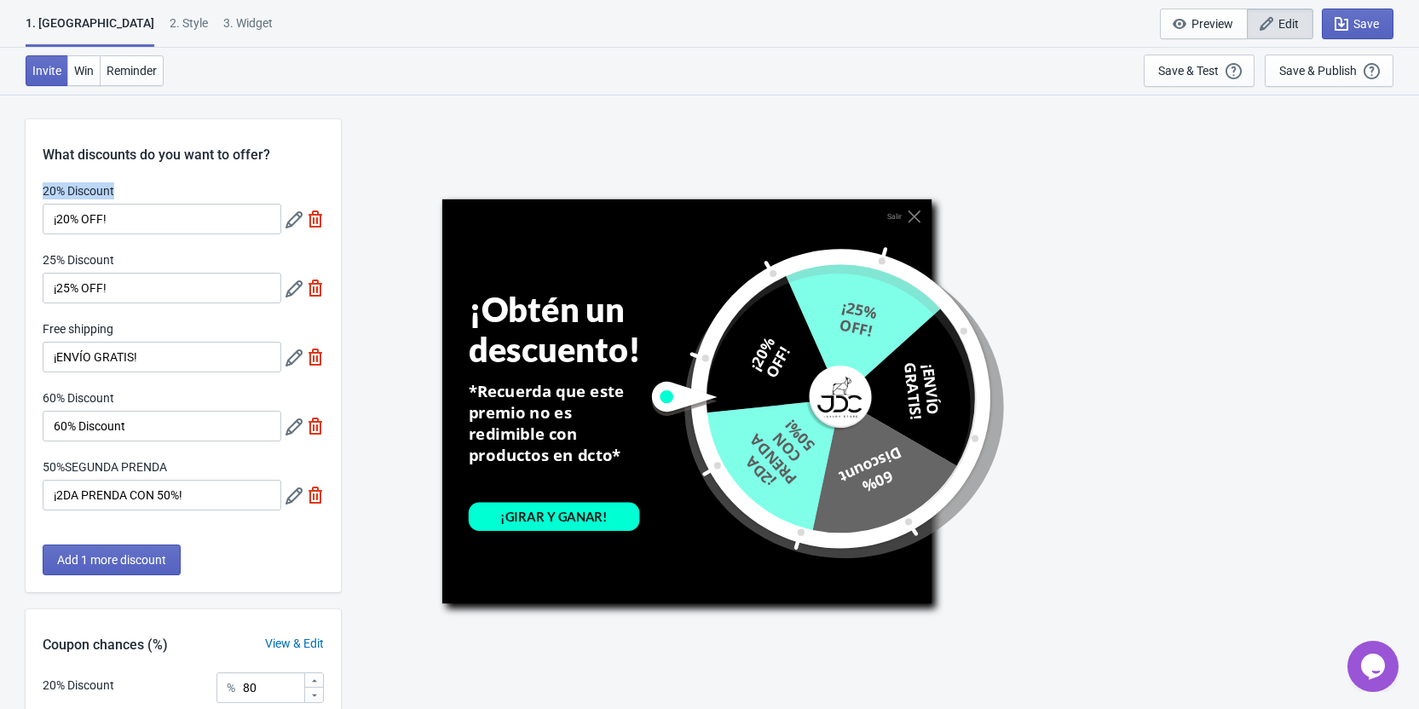
drag, startPoint x: 42, startPoint y: 195, endPoint x: 119, endPoint y: 195, distance: 77.6
click at [119, 195] on div "20% Discount ¡20% OFF! 25% Discount ¡25% OFF! Free shipping ¡ENVÍO GRATIS! 60% …" at bounding box center [183, 354] width 315 height 345
click at [189, 193] on div "20% Discount" at bounding box center [162, 192] width 239 height 21
click at [296, 222] on icon at bounding box center [293, 219] width 17 height 17
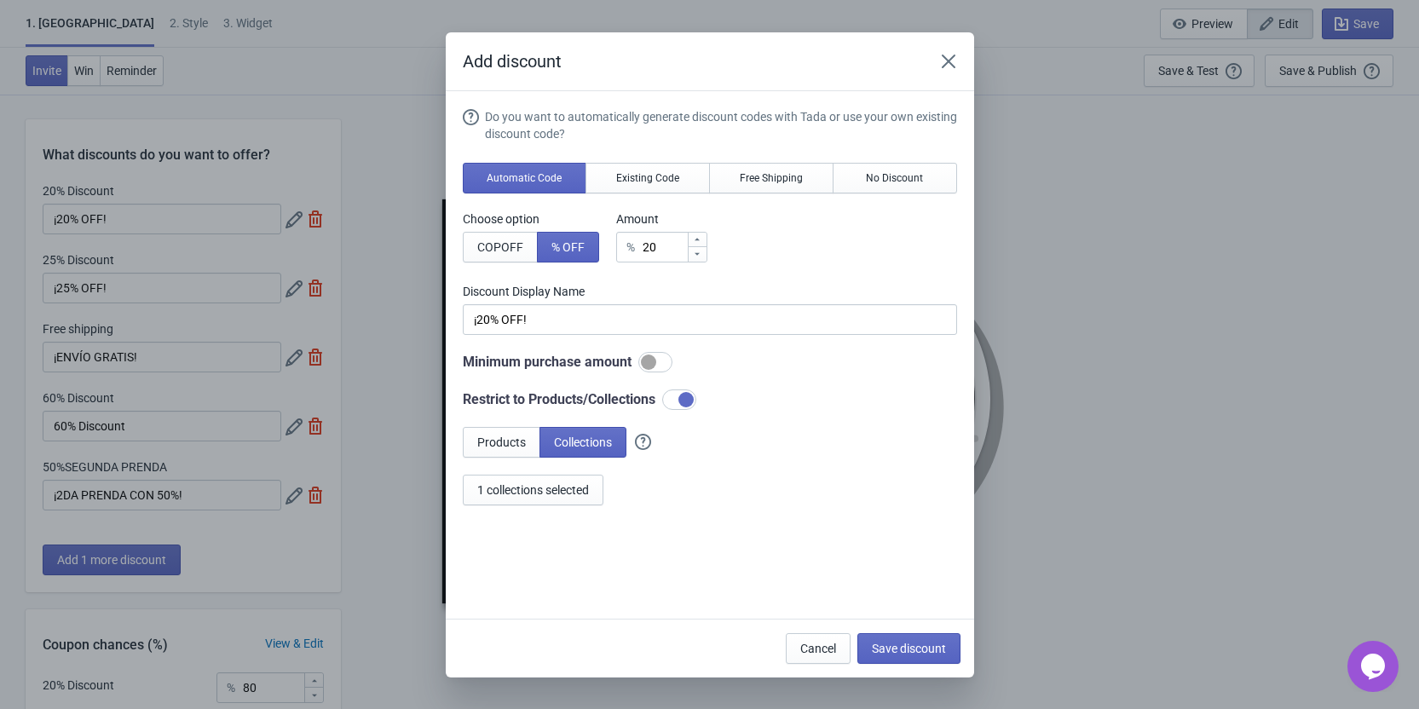
click at [857, 257] on div "Choose option COP OFF % OFF Amount % 20" at bounding box center [710, 236] width 494 height 52
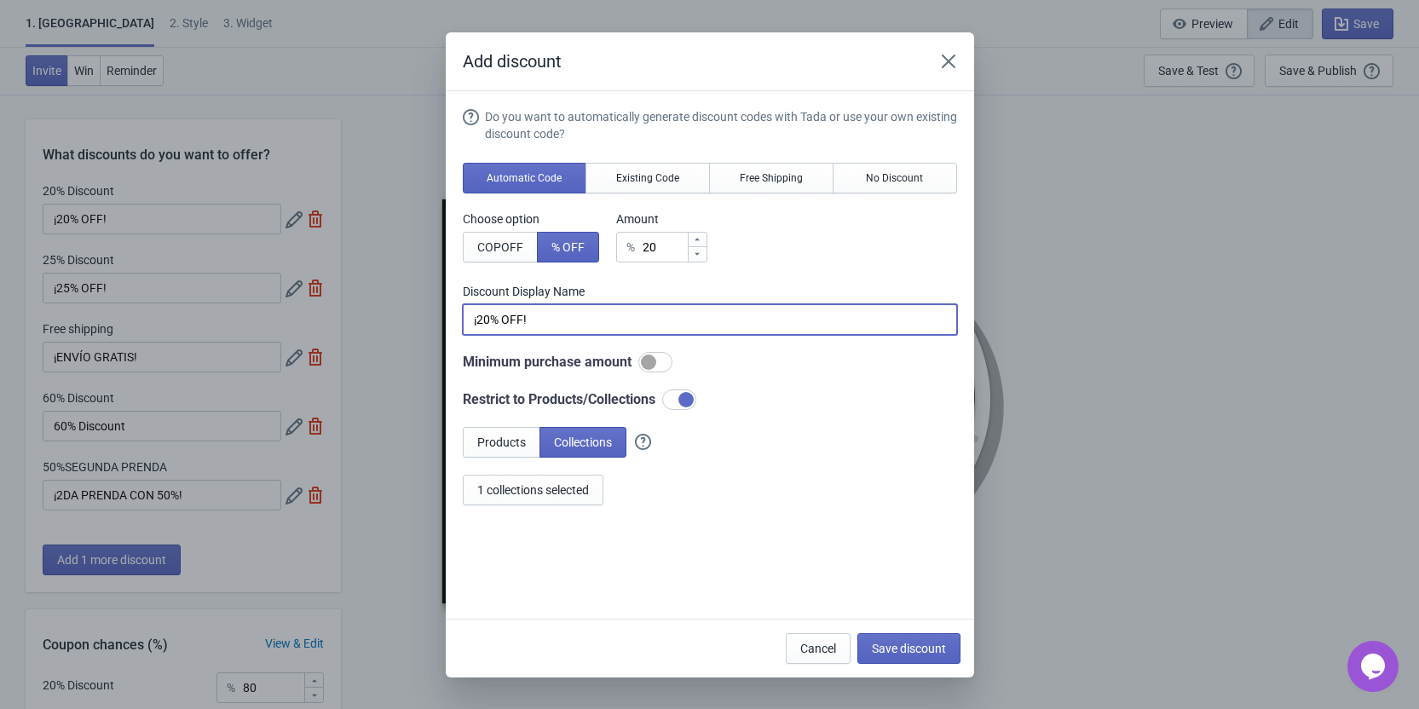
click at [533, 323] on input "¡20% OFF!" at bounding box center [710, 319] width 494 height 31
drag, startPoint x: 551, startPoint y: 320, endPoint x: 473, endPoint y: 325, distance: 77.7
click at [473, 325] on input "¡20% OFF!" at bounding box center [710, 319] width 494 height 31
click at [563, 320] on input "¡20% OFF!" at bounding box center [710, 319] width 494 height 31
click at [581, 320] on input "¡20% OFF!" at bounding box center [710, 319] width 494 height 31
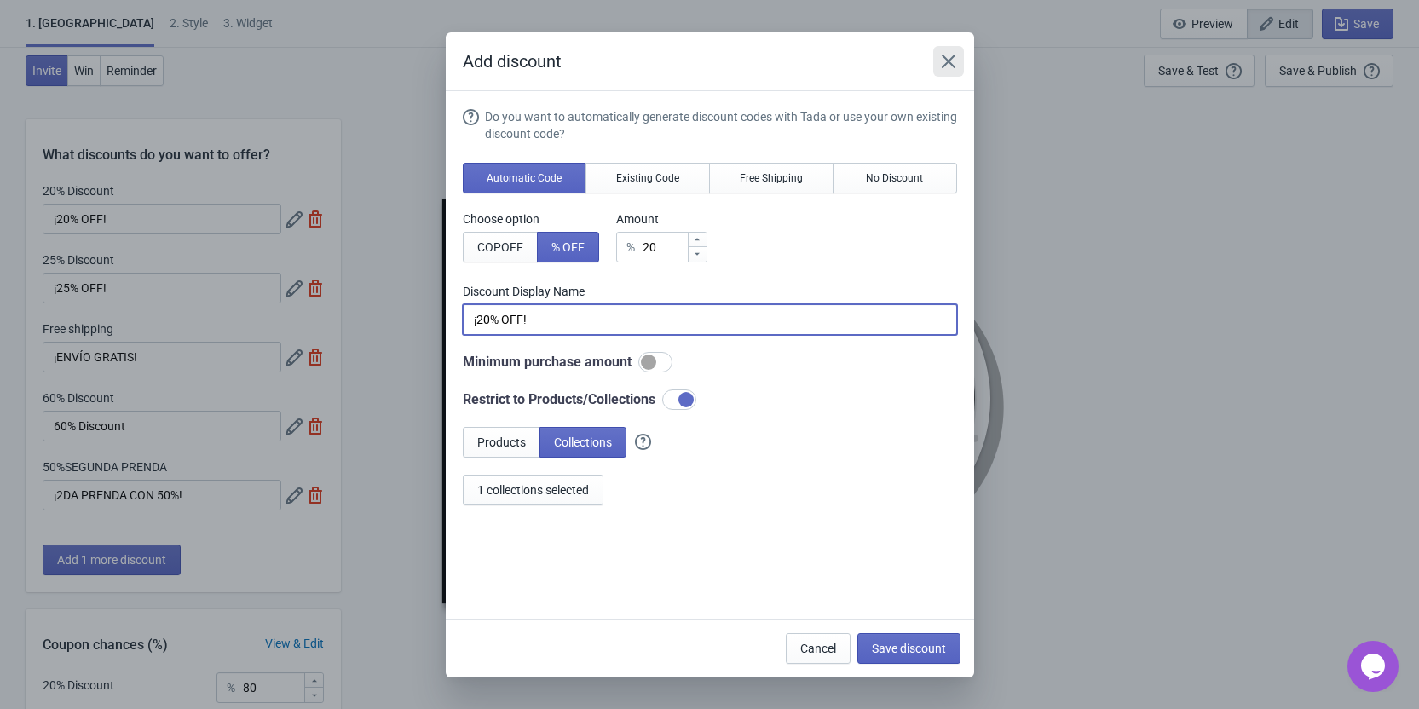
click at [937, 56] on button "Close" at bounding box center [948, 61] width 31 height 31
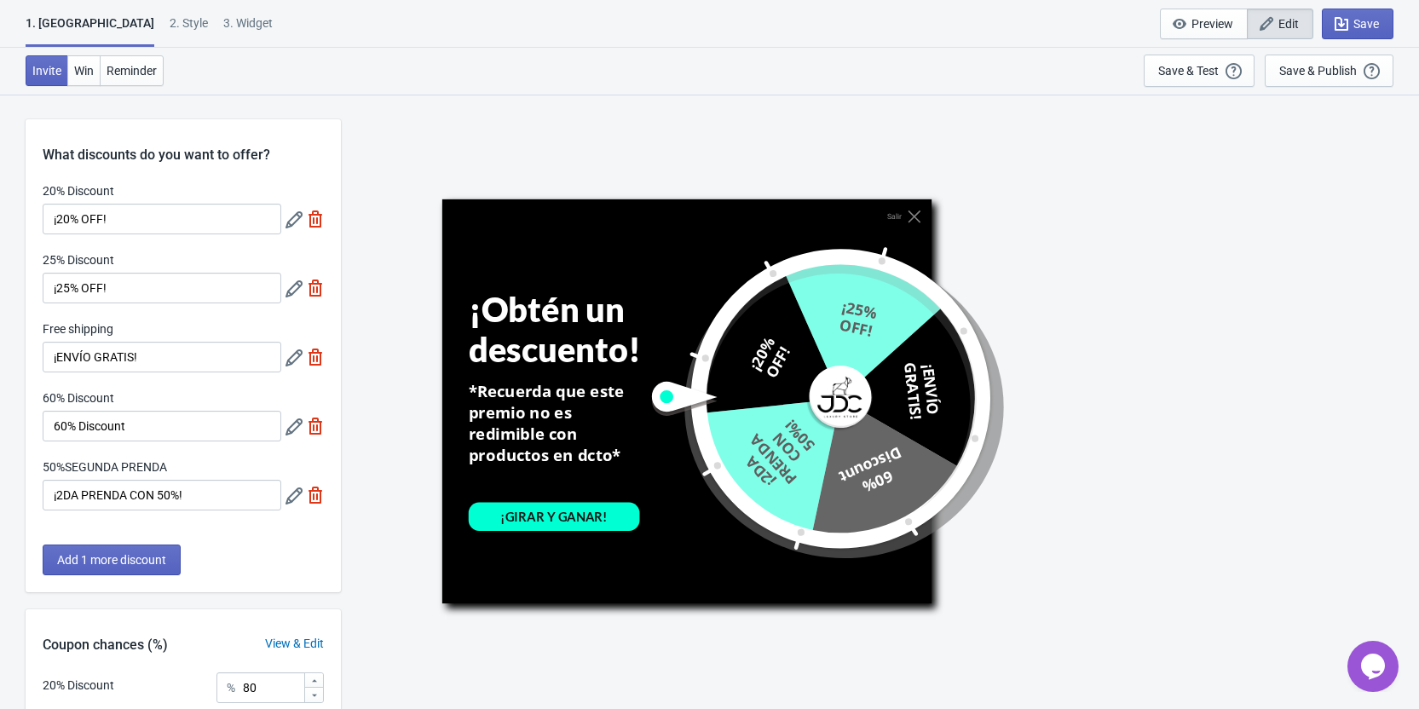
click at [294, 222] on icon at bounding box center [293, 219] width 17 height 17
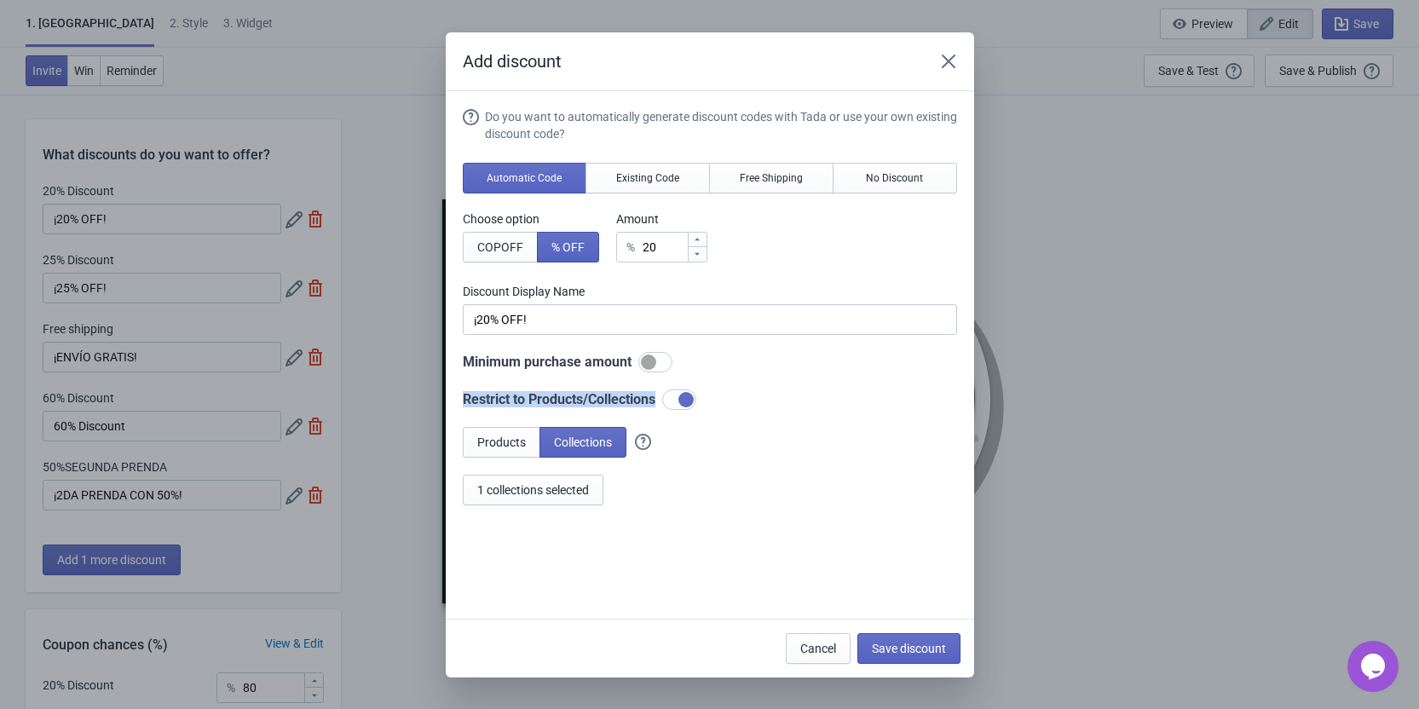
drag, startPoint x: 459, startPoint y: 404, endPoint x: 657, endPoint y: 401, distance: 197.7
click at [657, 401] on section "Do you want to automatically generate discount codes with Tada or use your own …" at bounding box center [710, 355] width 528 height 528
click at [646, 408] on div at bounding box center [646, 408] width 0 height 0
click at [705, 418] on div "Do you want to automatically generate discount codes with Tada or use your own …" at bounding box center [710, 306] width 494 height 397
click at [565, 493] on span "1 collections selected" at bounding box center [533, 490] width 112 height 14
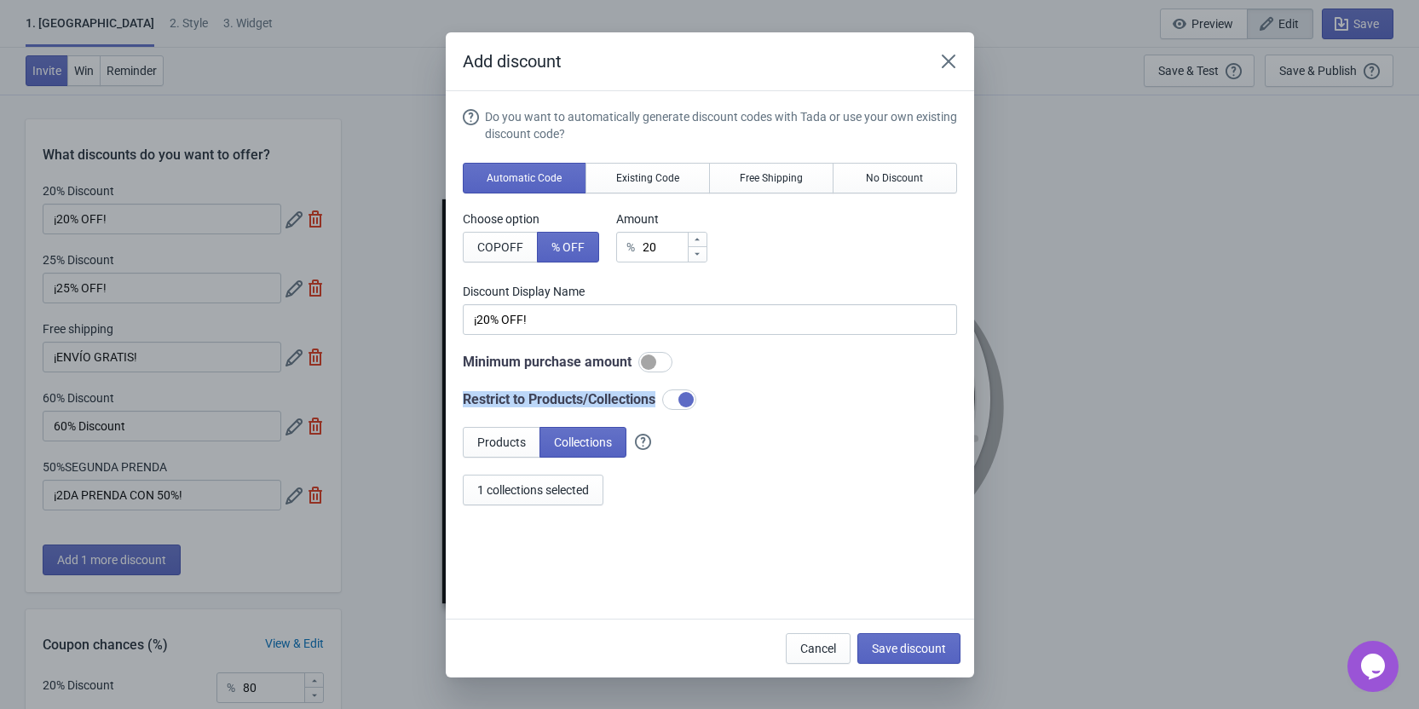
drag, startPoint x: 461, startPoint y: 402, endPoint x: 663, endPoint y: 399, distance: 202.0
click at [663, 399] on section "Do you want to automatically generate discount codes with Tada or use your own …" at bounding box center [710, 355] width 528 height 528
click at [652, 367] on div at bounding box center [652, 367] width 0 height 0
click at [798, 469] on div "Products Collections 1 collections selected" at bounding box center [710, 466] width 494 height 78
click at [555, 499] on button "1 collections selected" at bounding box center [533, 490] width 141 height 31
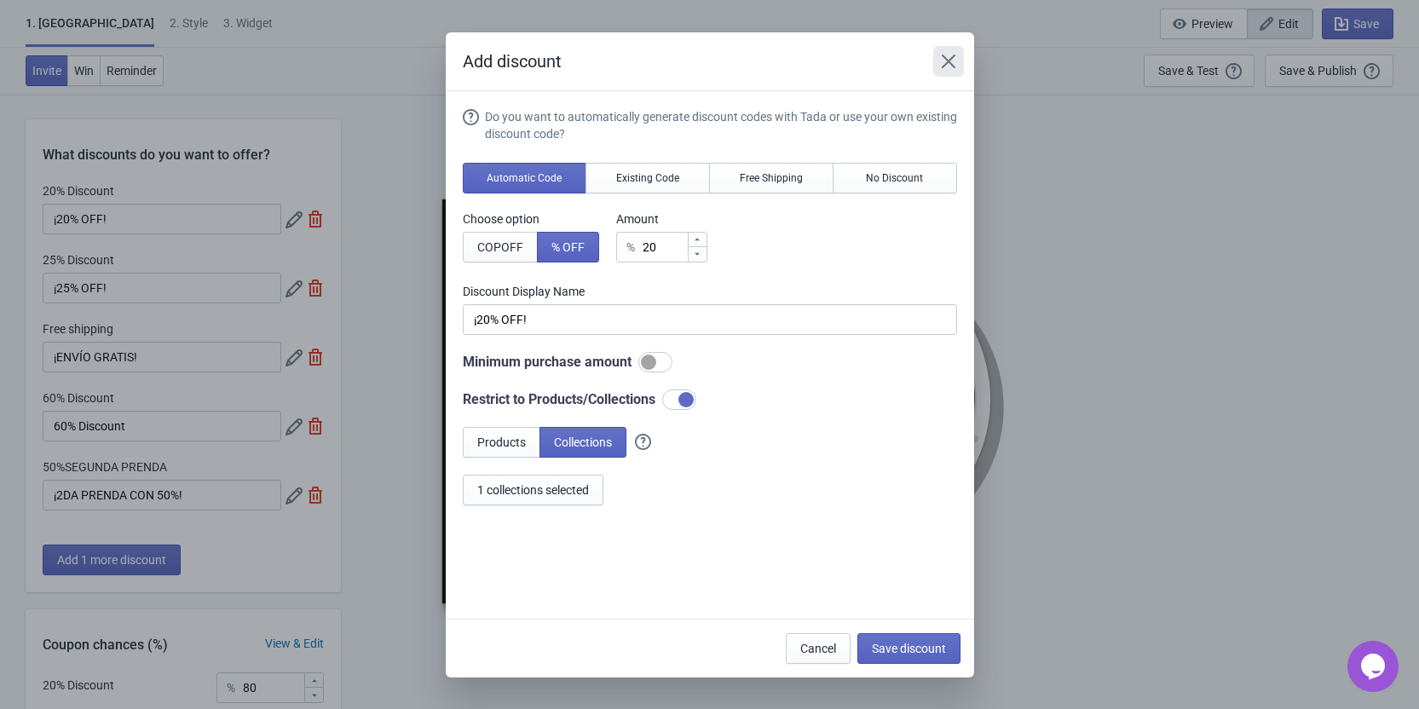
click at [946, 57] on icon "Close" at bounding box center [948, 61] width 17 height 17
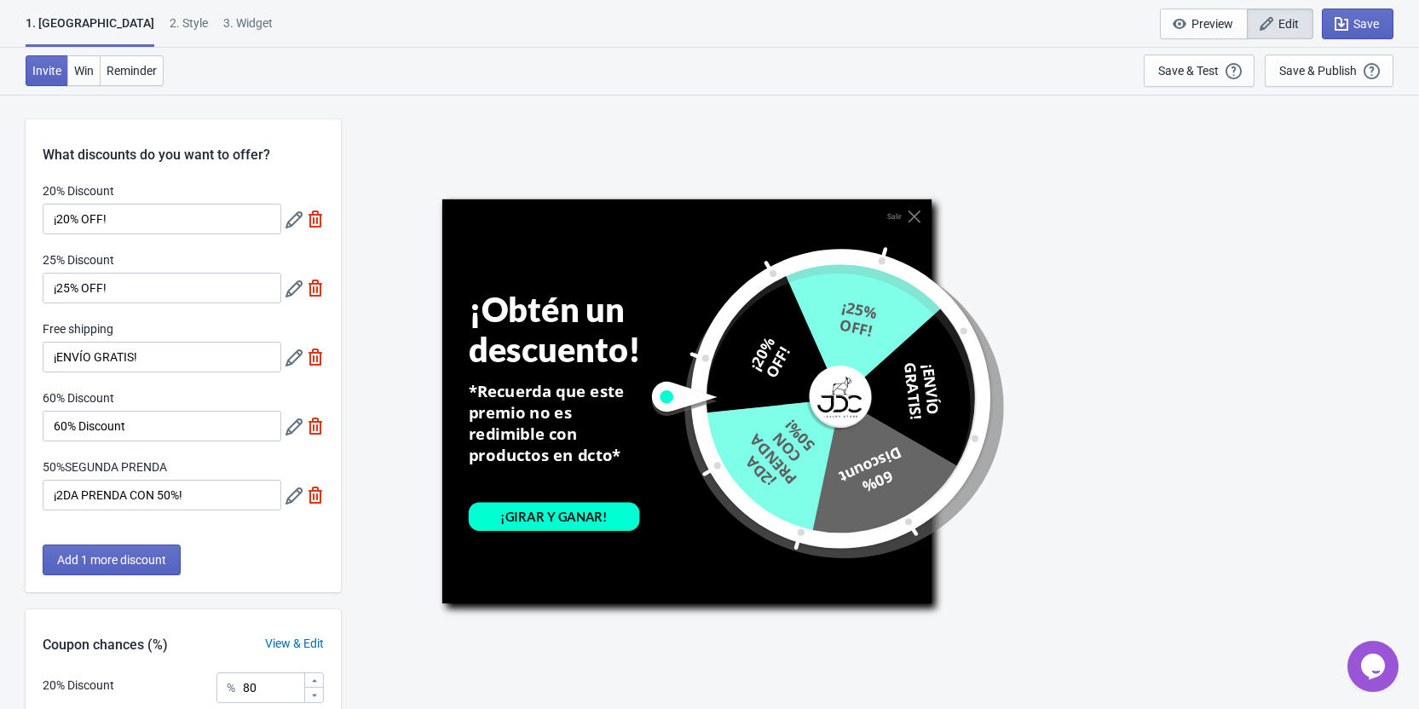
click at [297, 296] on icon at bounding box center [293, 288] width 17 height 17
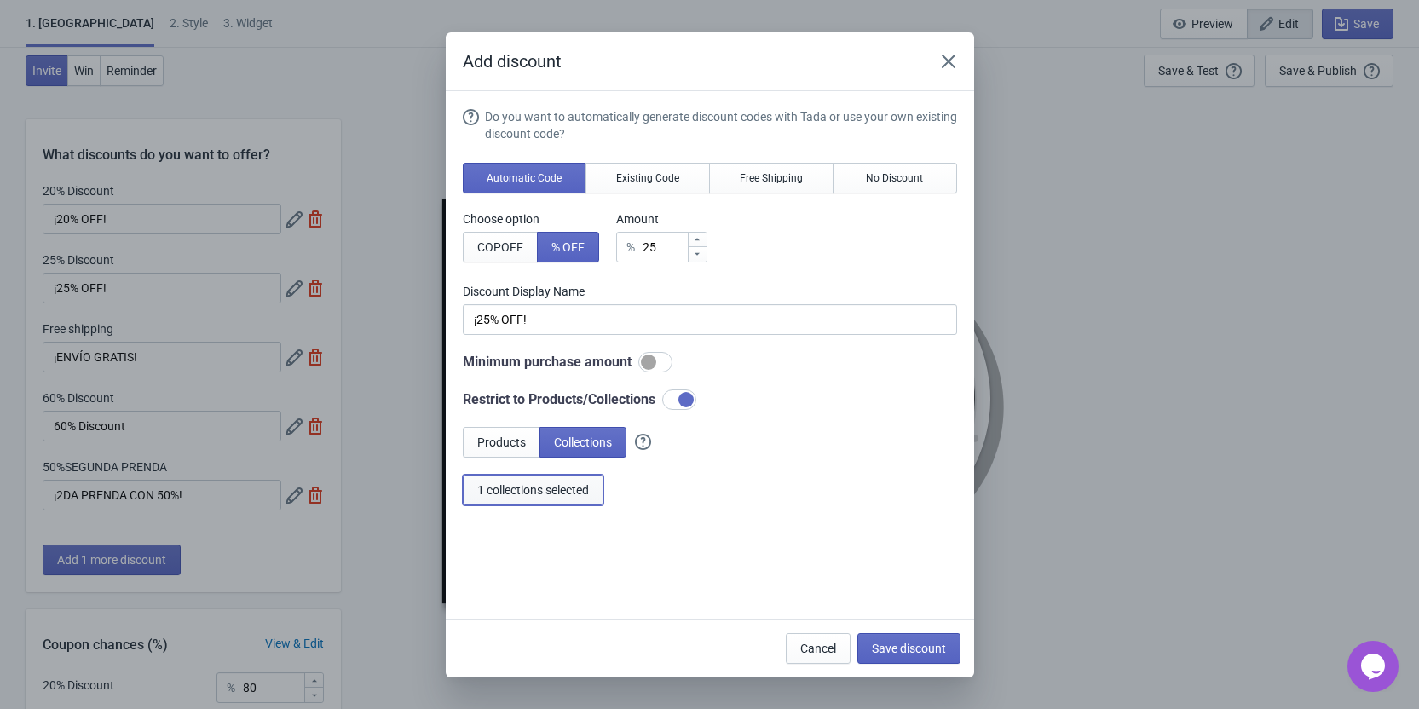
click at [528, 496] on span "1 collections selected" at bounding box center [533, 490] width 112 height 14
click at [944, 56] on icon "Close" at bounding box center [948, 61] width 14 height 14
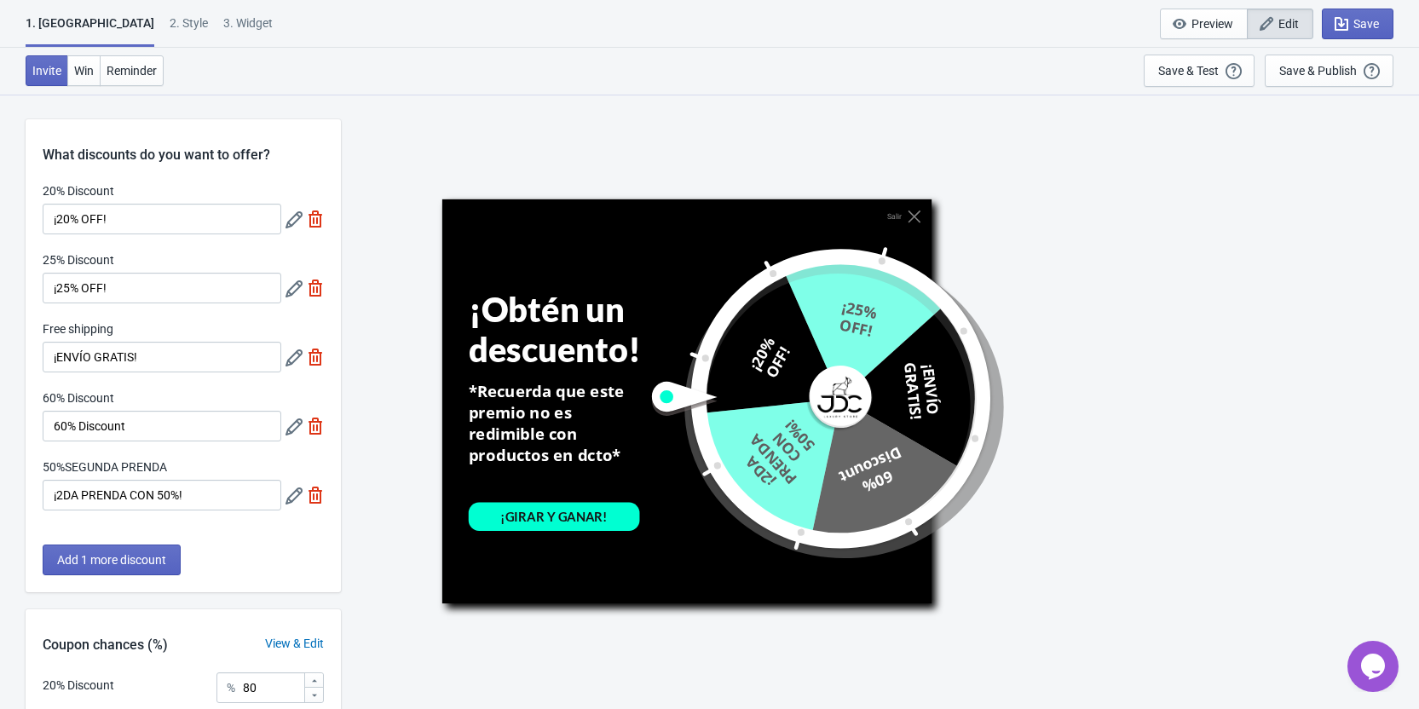
click at [294, 355] on icon at bounding box center [293, 357] width 17 height 17
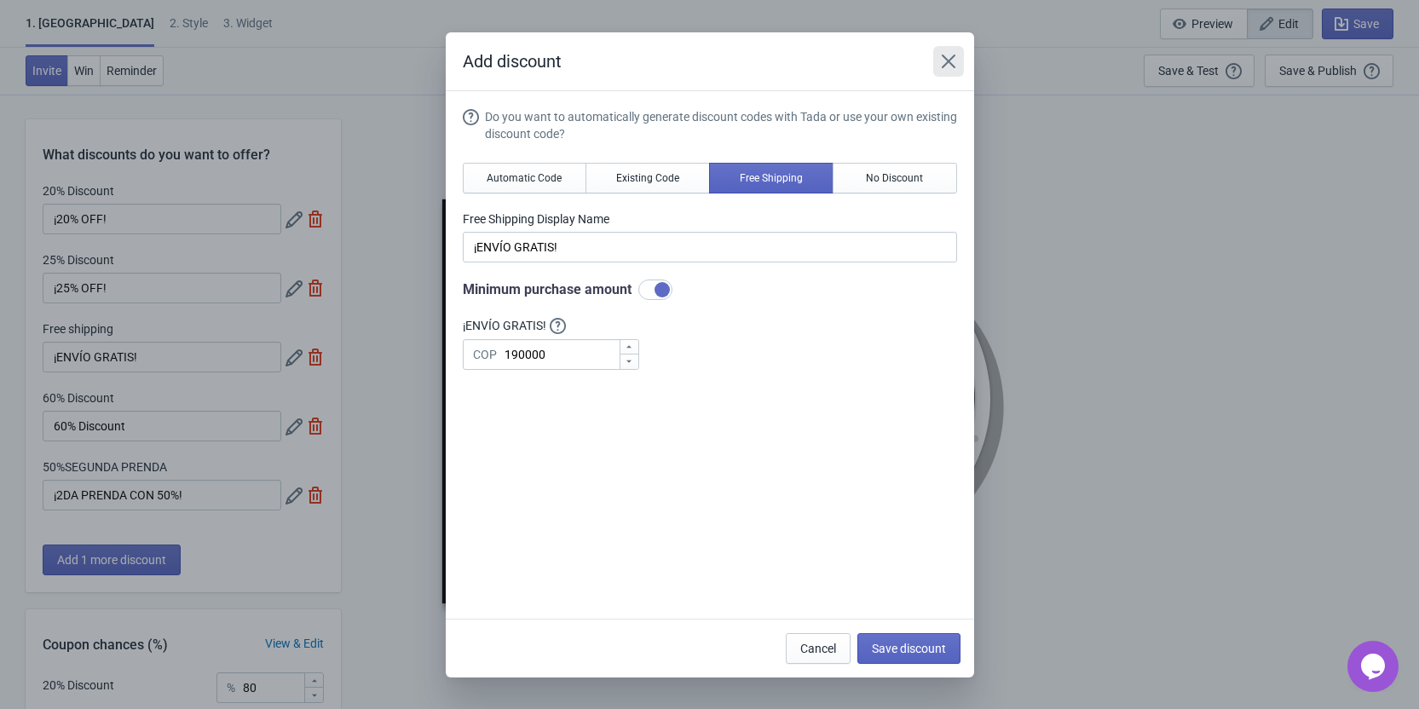
click at [949, 66] on icon "Close" at bounding box center [948, 61] width 17 height 17
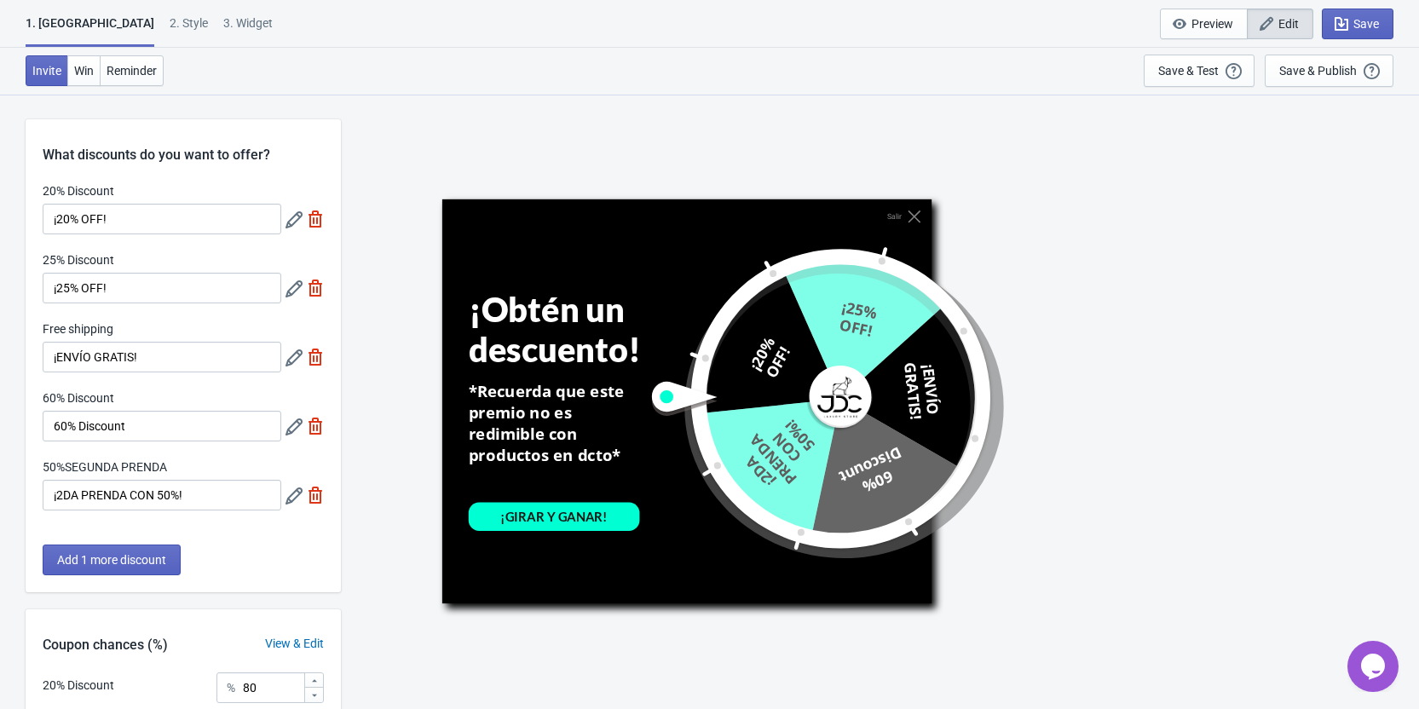
click at [291, 430] on icon at bounding box center [293, 426] width 17 height 17
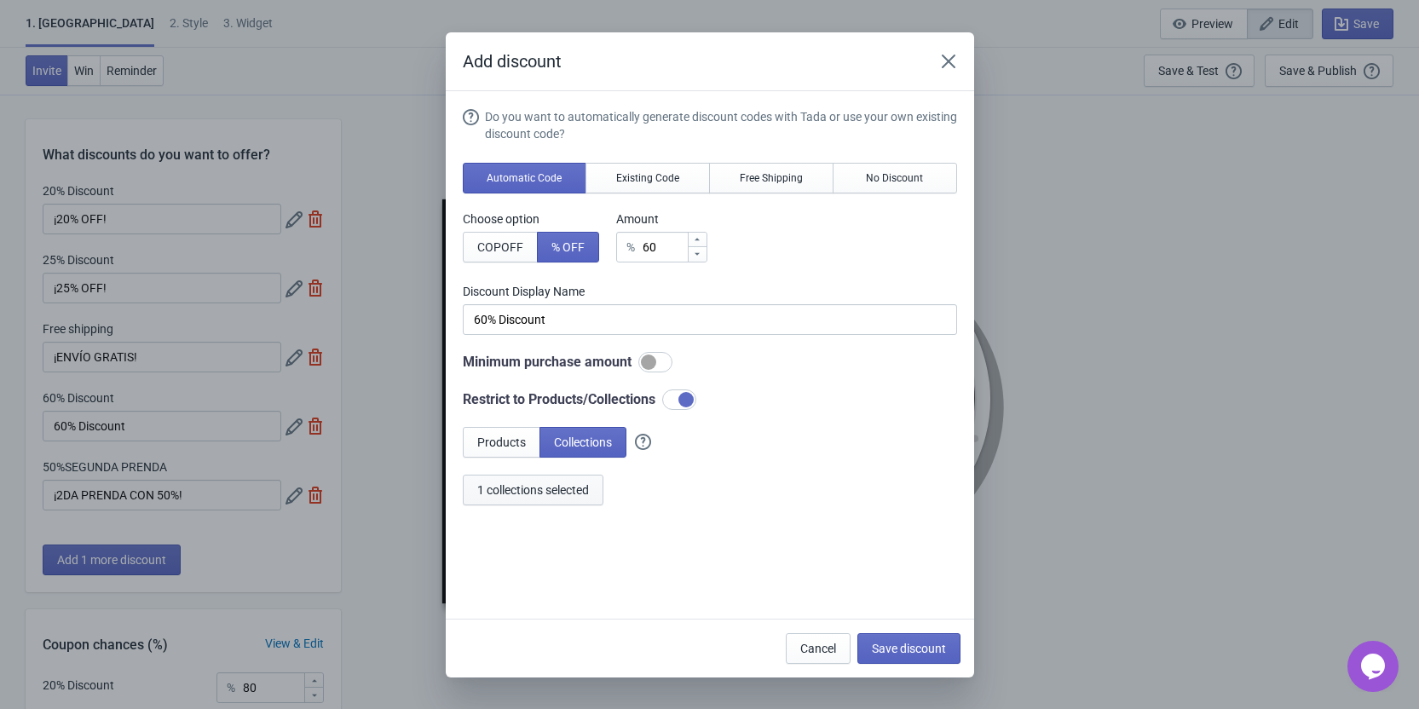
click at [551, 490] on span "1 collections selected" at bounding box center [533, 490] width 112 height 14
click at [953, 59] on icon "Close" at bounding box center [948, 61] width 17 height 17
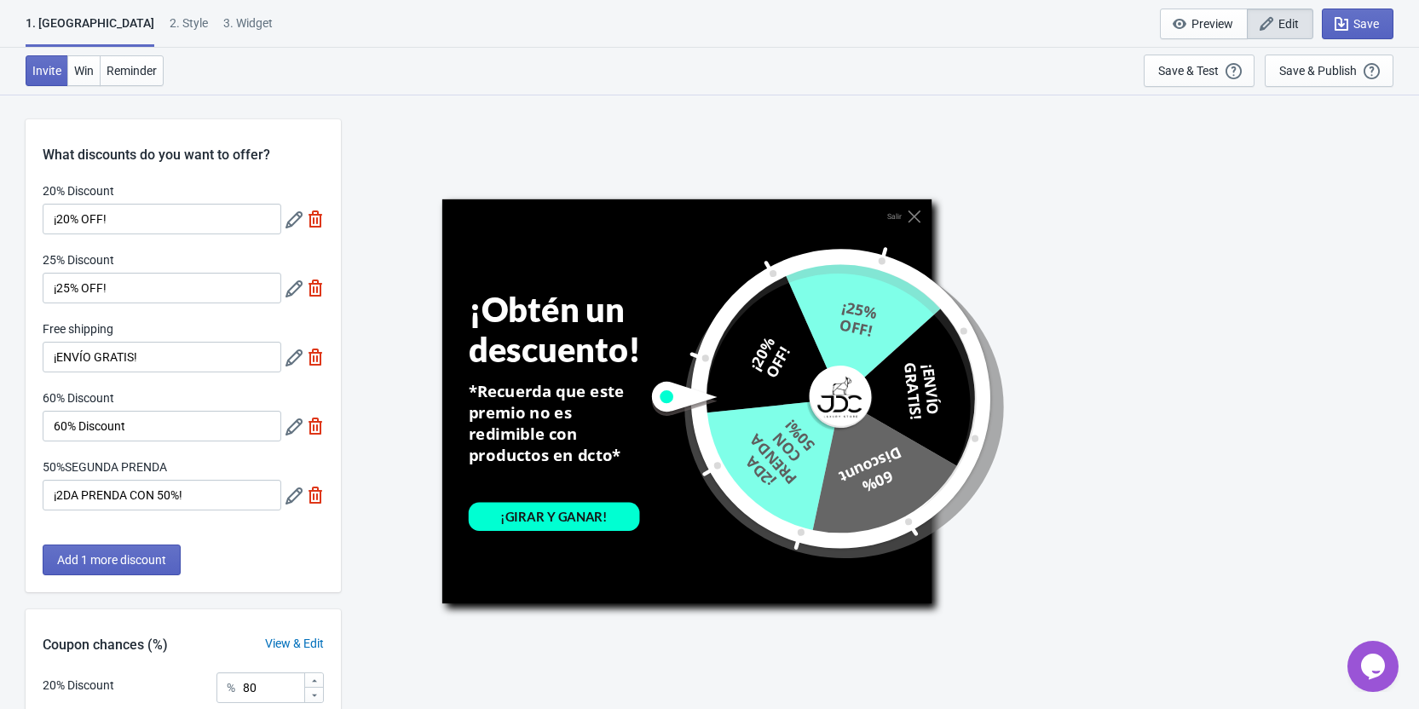
click at [294, 500] on icon at bounding box center [293, 495] width 17 height 17
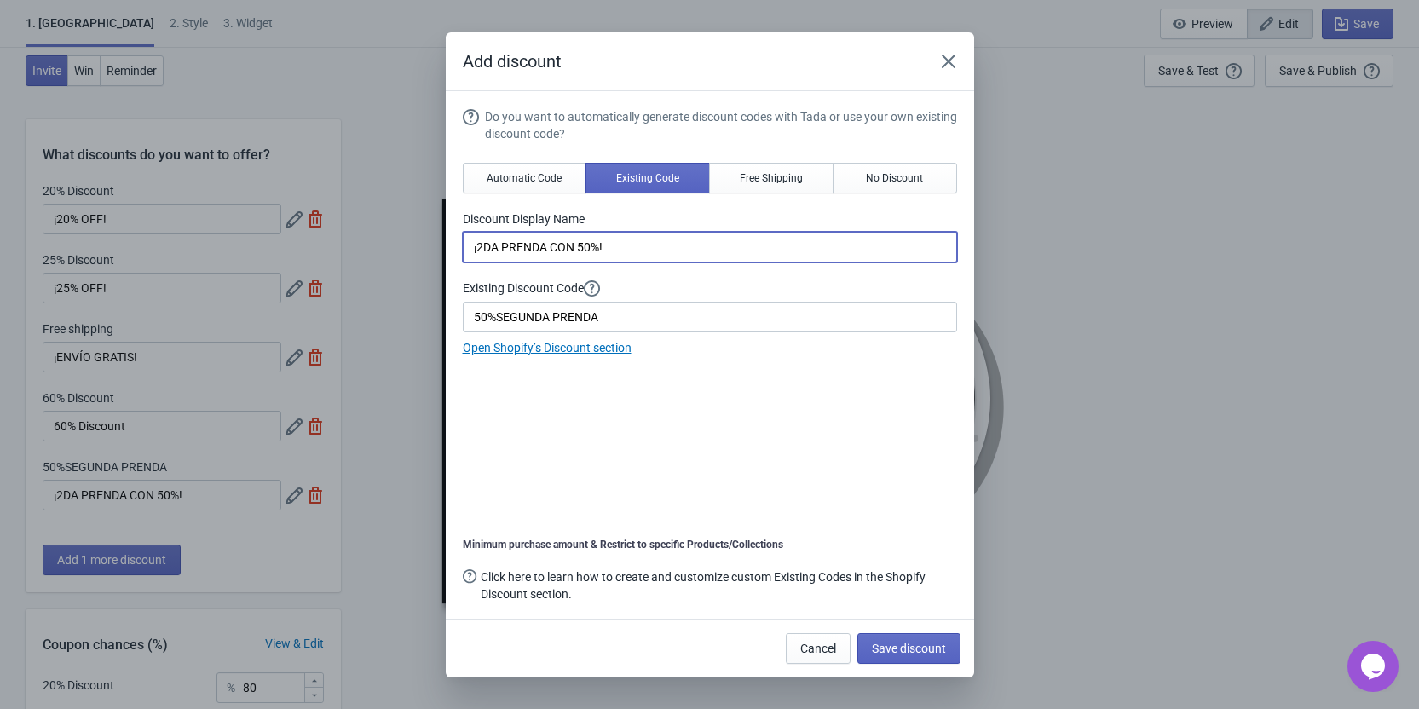
click at [615, 251] on input "¡2DA PRENDA CON 50%!" at bounding box center [710, 247] width 494 height 31
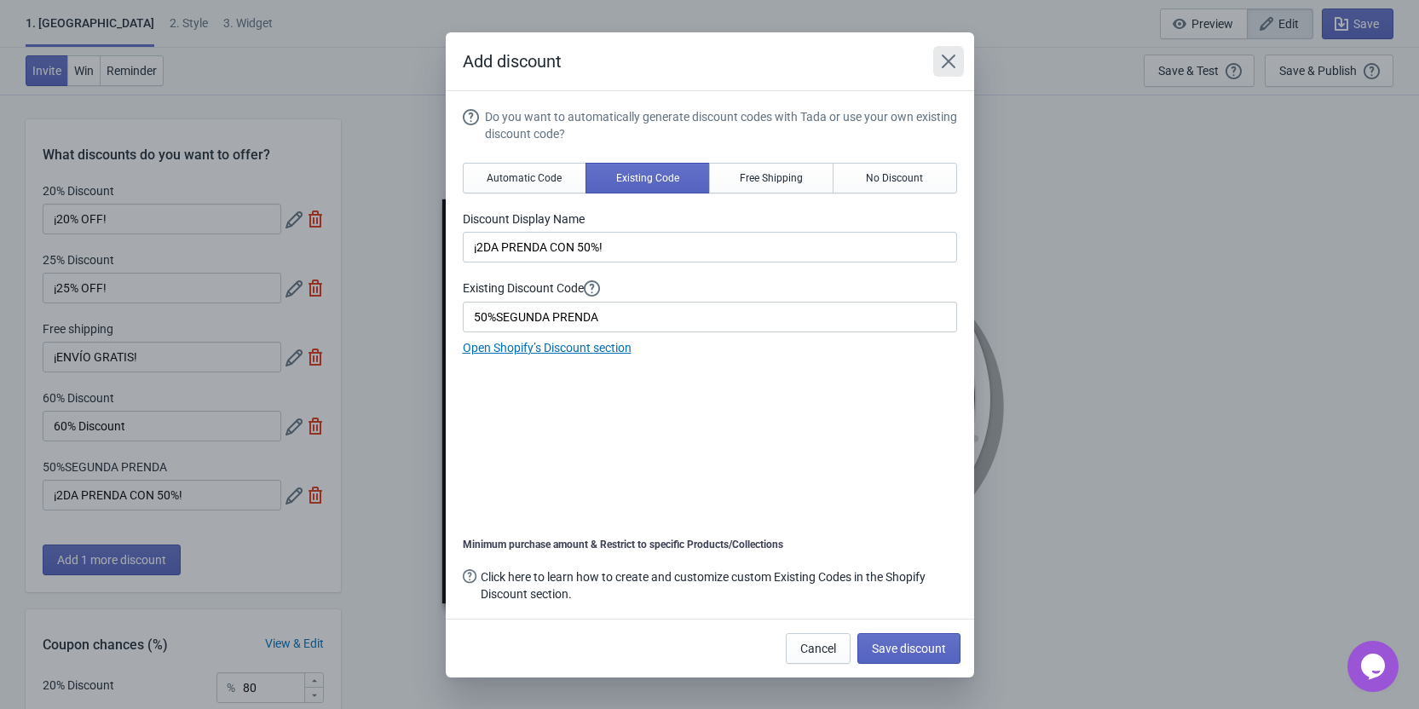
click at [944, 51] on button "Close" at bounding box center [948, 61] width 31 height 31
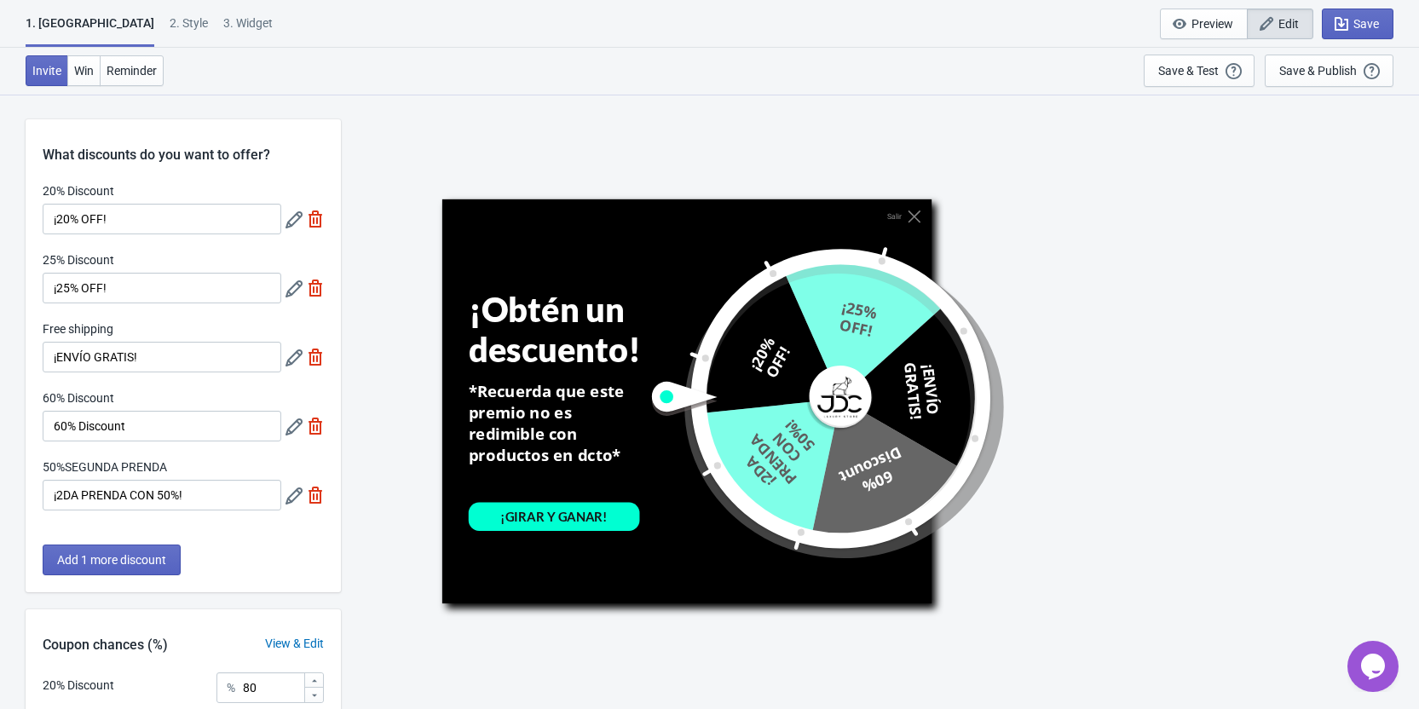
click at [385, 211] on div "Salir ¡Obtén un descuento! *Recuerda que este premio no es redimible con produc…" at bounding box center [879, 401] width 1061 height 614
click at [289, 221] on icon at bounding box center [293, 219] width 17 height 17
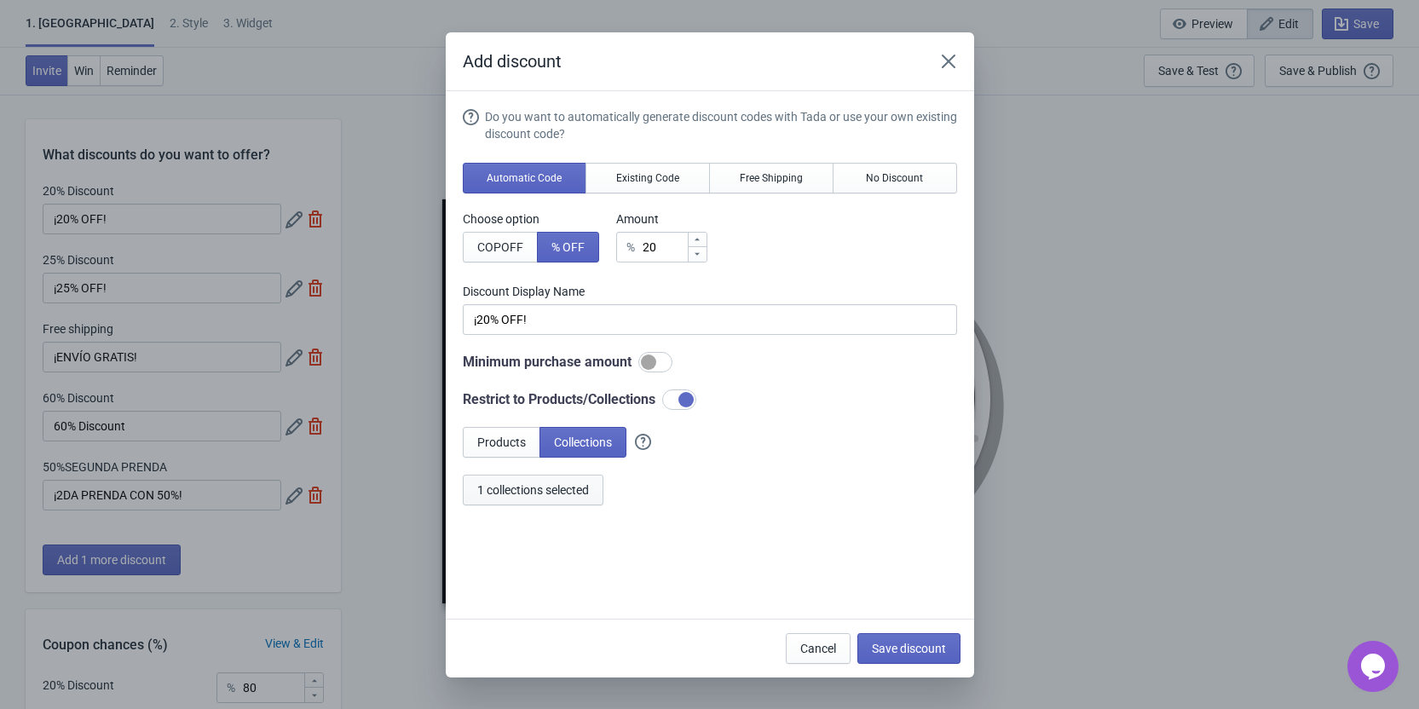
click at [570, 482] on button "1 collections selected" at bounding box center [533, 490] width 141 height 31
click at [480, 499] on button "1 collections selected" at bounding box center [533, 490] width 141 height 31
click at [916, 654] on span "Save discount" at bounding box center [909, 649] width 74 height 14
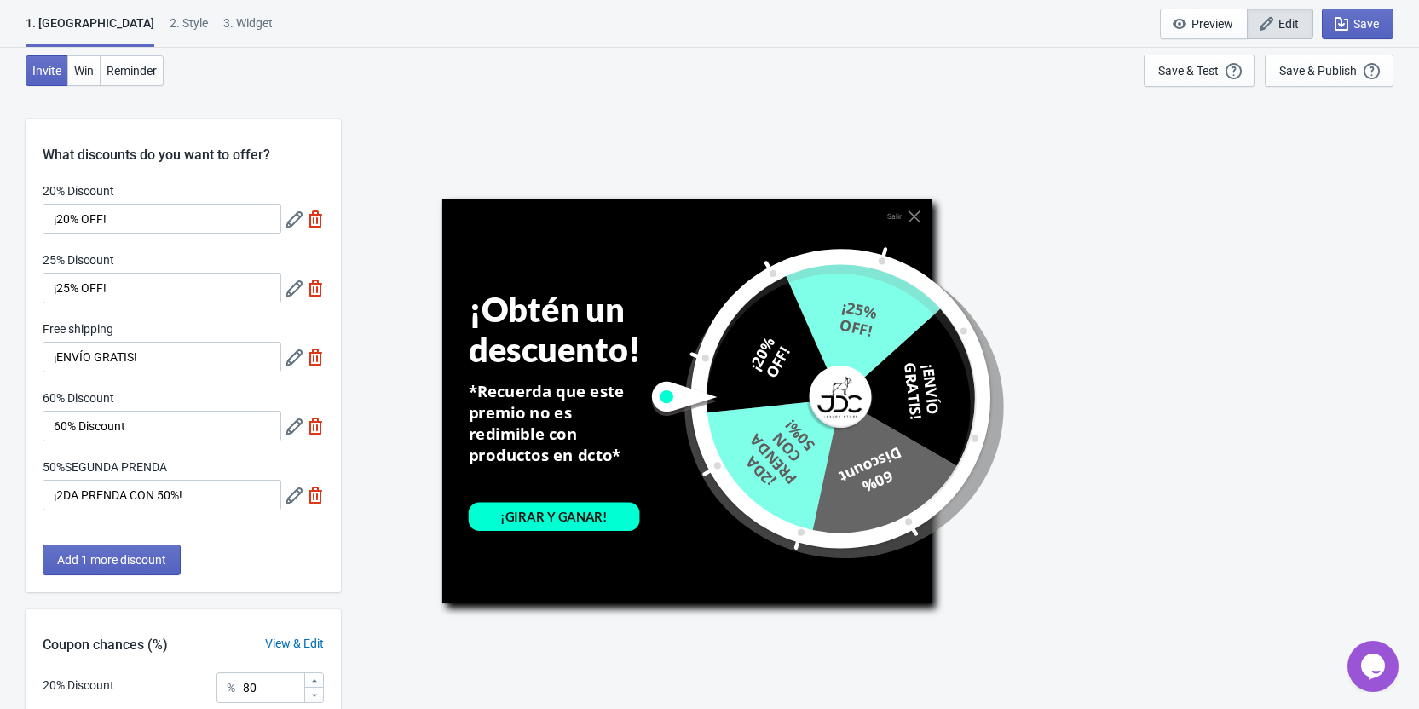
click at [297, 291] on icon at bounding box center [293, 288] width 17 height 17
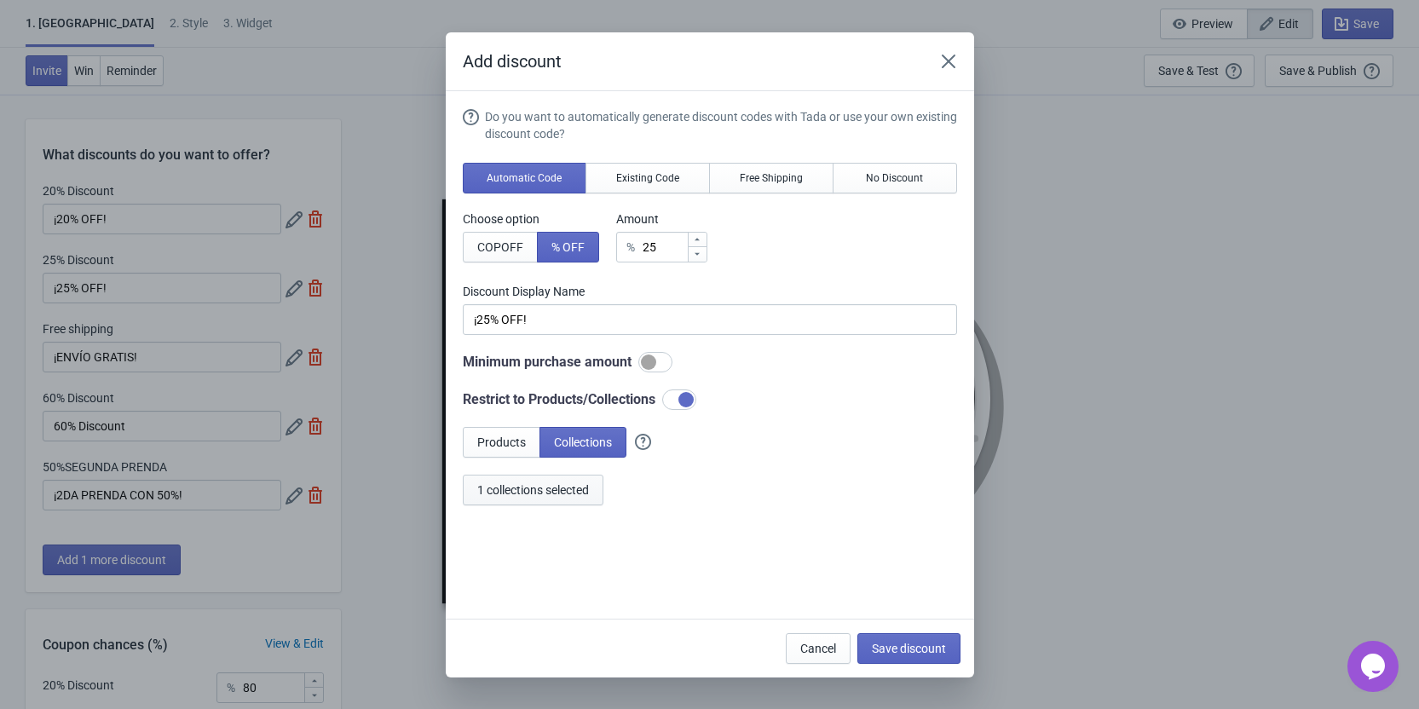
click at [555, 501] on button "1 collections selected" at bounding box center [533, 490] width 141 height 31
click at [909, 650] on span "Save discount" at bounding box center [909, 649] width 74 height 14
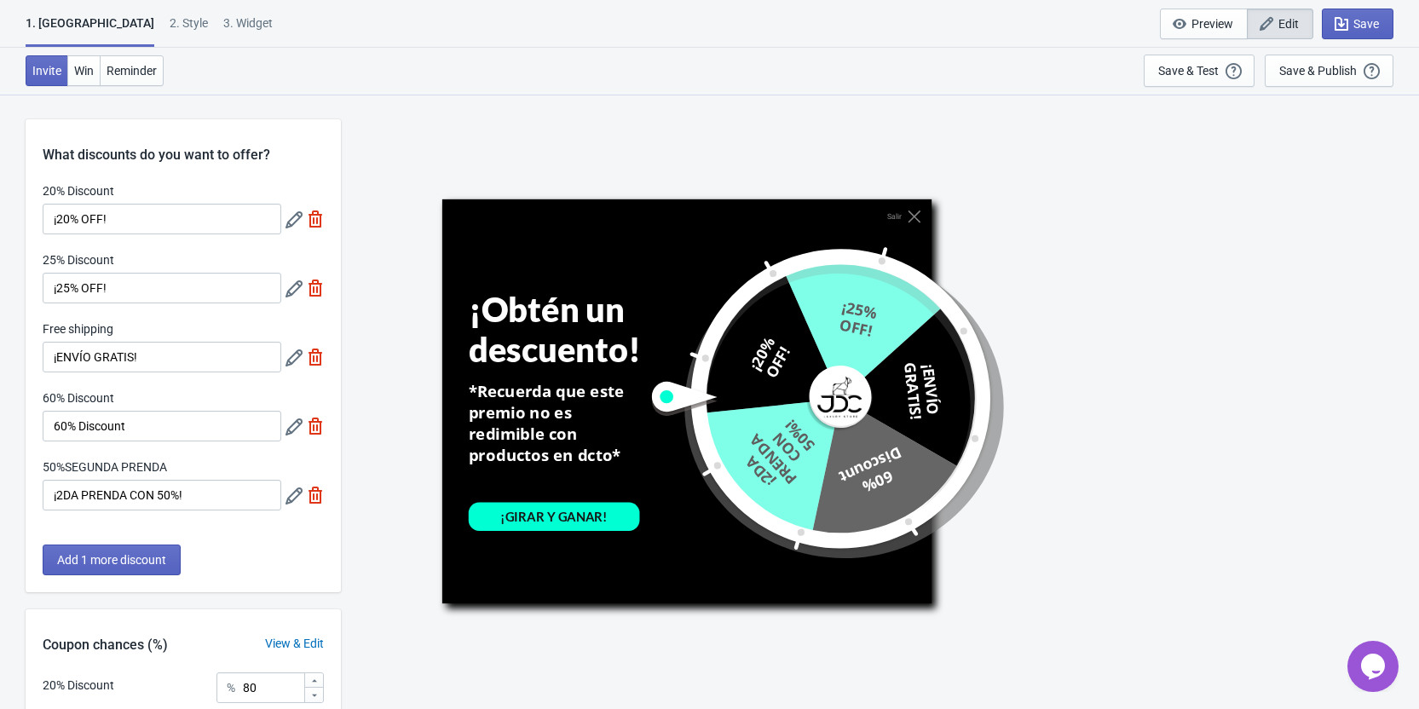
click at [286, 360] on icon at bounding box center [293, 357] width 17 height 17
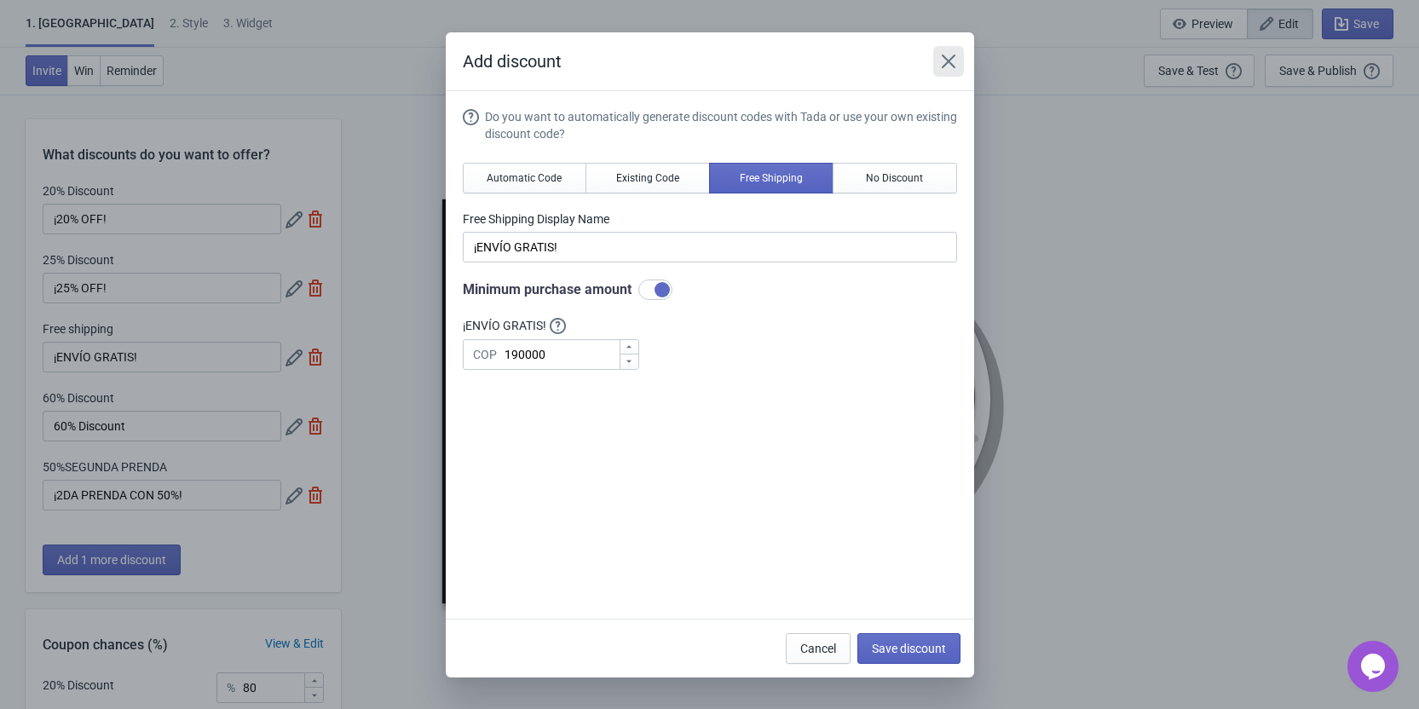
click at [954, 56] on icon "Close" at bounding box center [948, 61] width 17 height 17
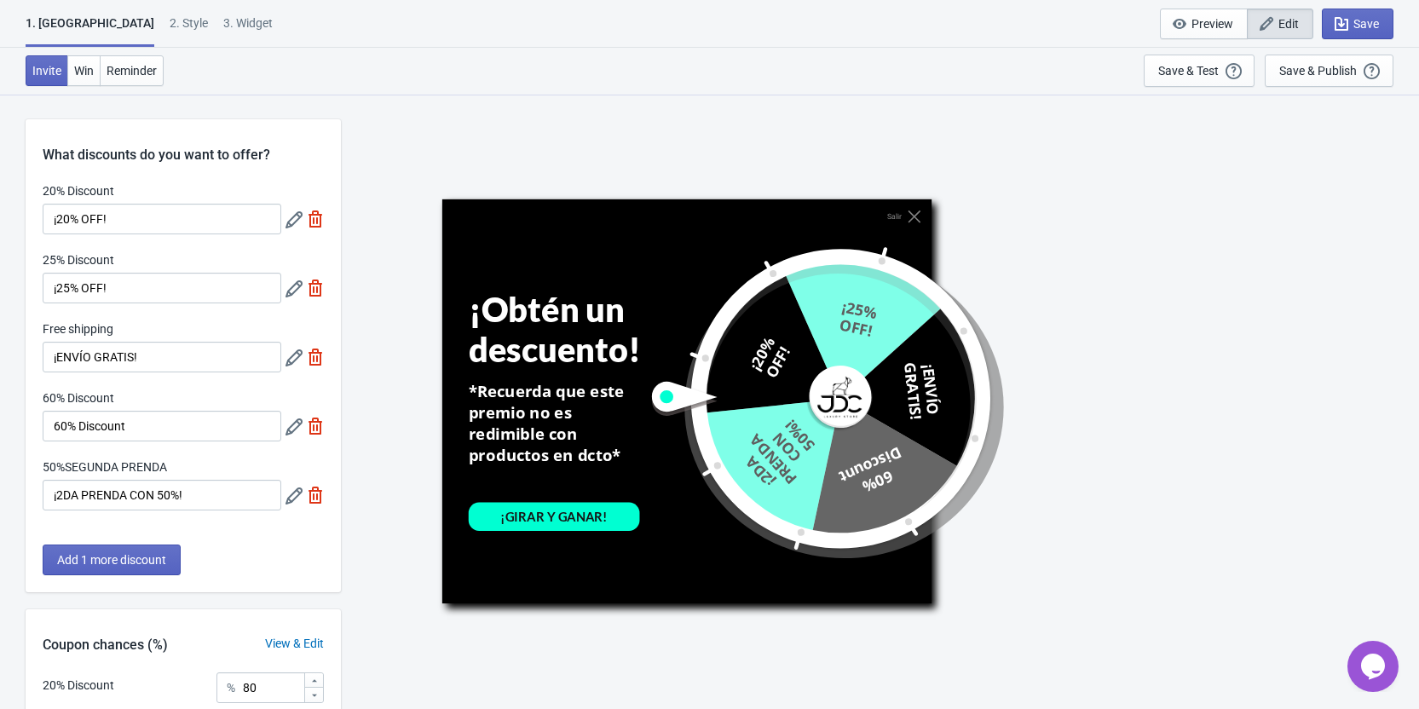
click at [291, 426] on icon at bounding box center [293, 426] width 17 height 17
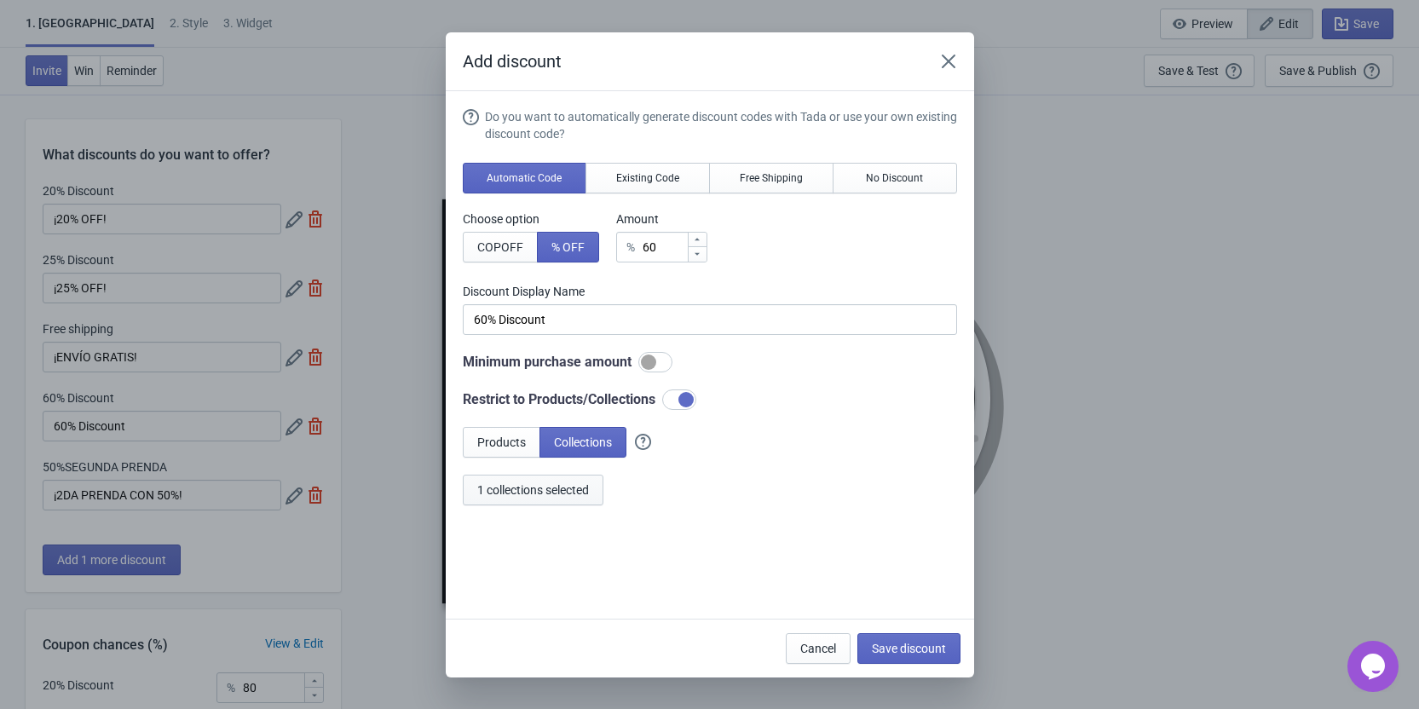
click at [568, 493] on span "1 collections selected" at bounding box center [533, 490] width 112 height 14
click at [918, 659] on button "Save discount" at bounding box center [908, 648] width 103 height 31
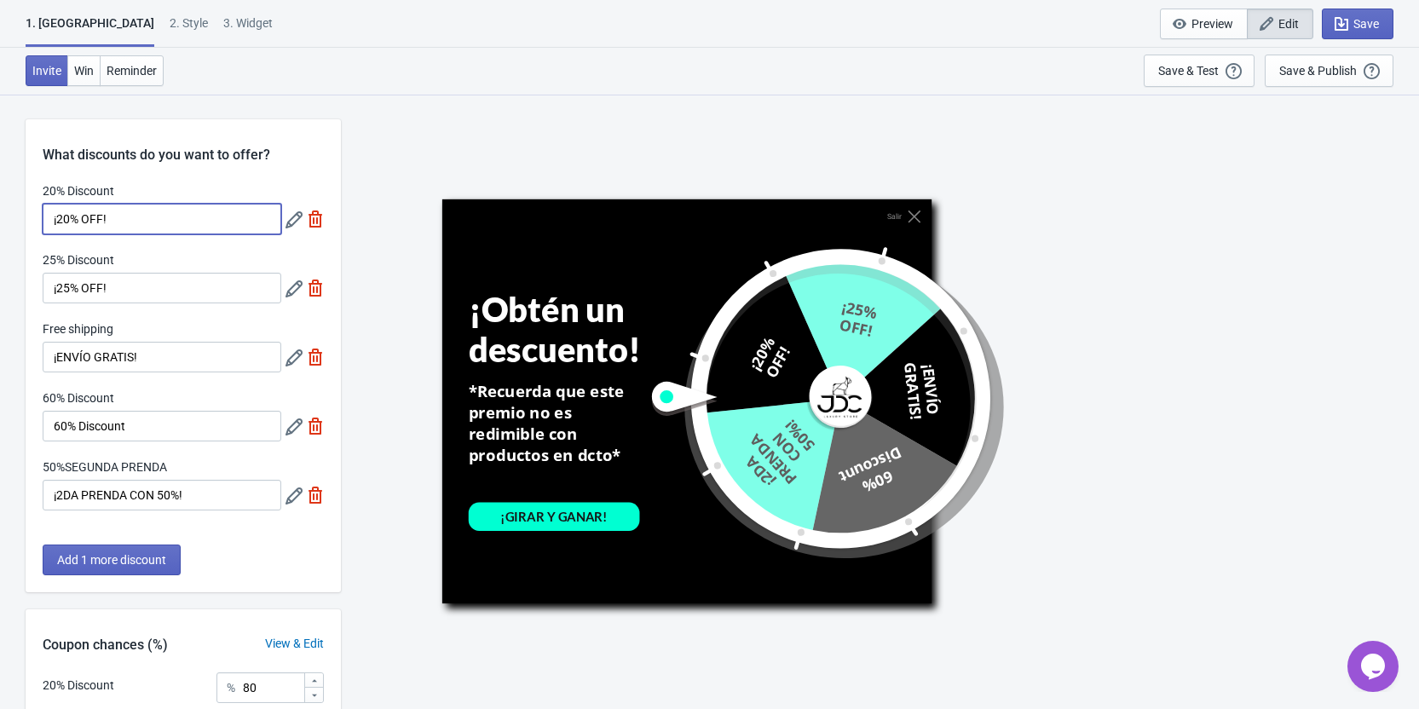
click at [119, 210] on input "¡20% OFF!" at bounding box center [162, 219] width 239 height 31
click at [352, 240] on div "Salir ¡Obtén un descuento! *Recuerda que este premio no es redimible con produc…" at bounding box center [879, 401] width 1061 height 614
click at [418, 172] on div "Salir ¡Obtén un descuento! *Recuerda que este premio no es redimible con produc…" at bounding box center [879, 401] width 1061 height 614
click at [367, 274] on div "Salir ¡Obtén un descuento! *Recuerda que este premio no es redimible con produc…" at bounding box center [879, 401] width 1061 height 614
click at [369, 249] on div "Salir ¡Obtén un descuento! *Recuerda que este premio no es redimible con produc…" at bounding box center [879, 401] width 1061 height 614
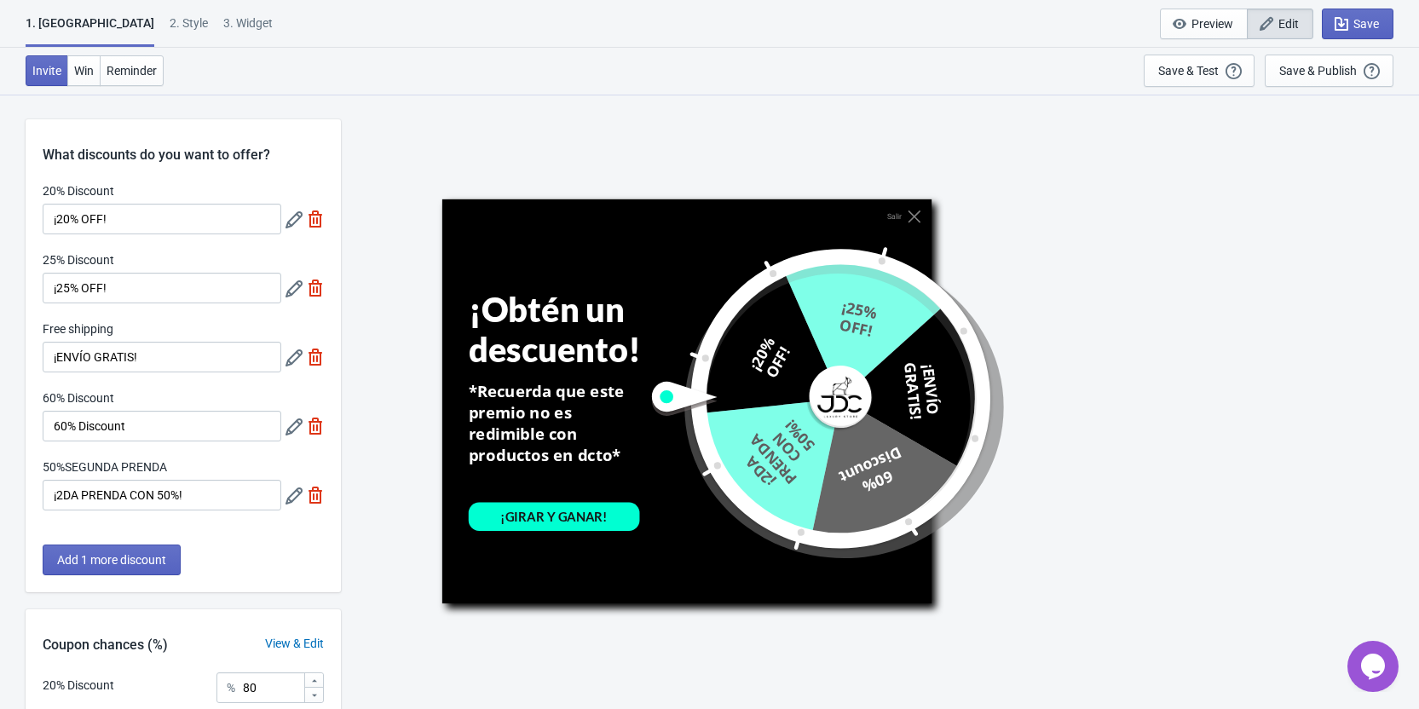
click at [294, 294] on icon at bounding box center [293, 288] width 17 height 17
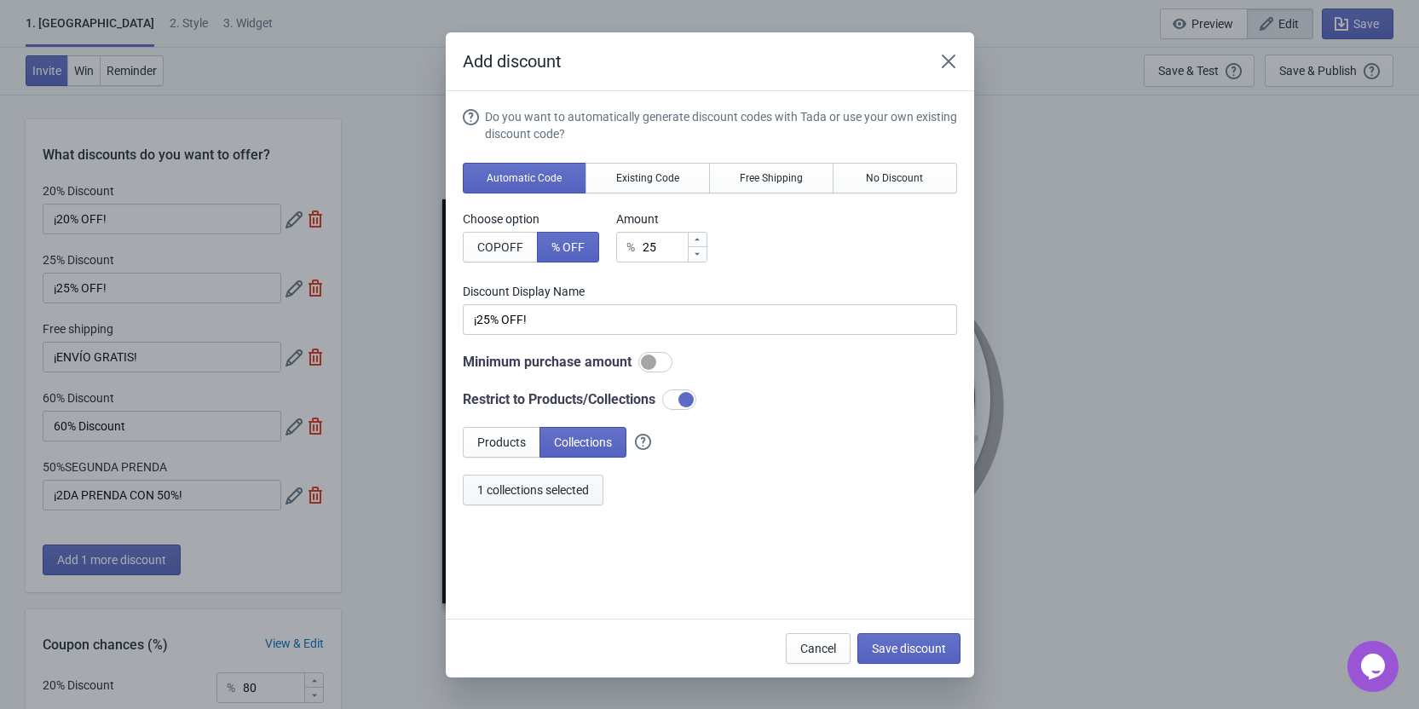
click at [571, 497] on button "1 collections selected" at bounding box center [533, 490] width 141 height 31
click at [956, 66] on icon "Close" at bounding box center [948, 61] width 17 height 17
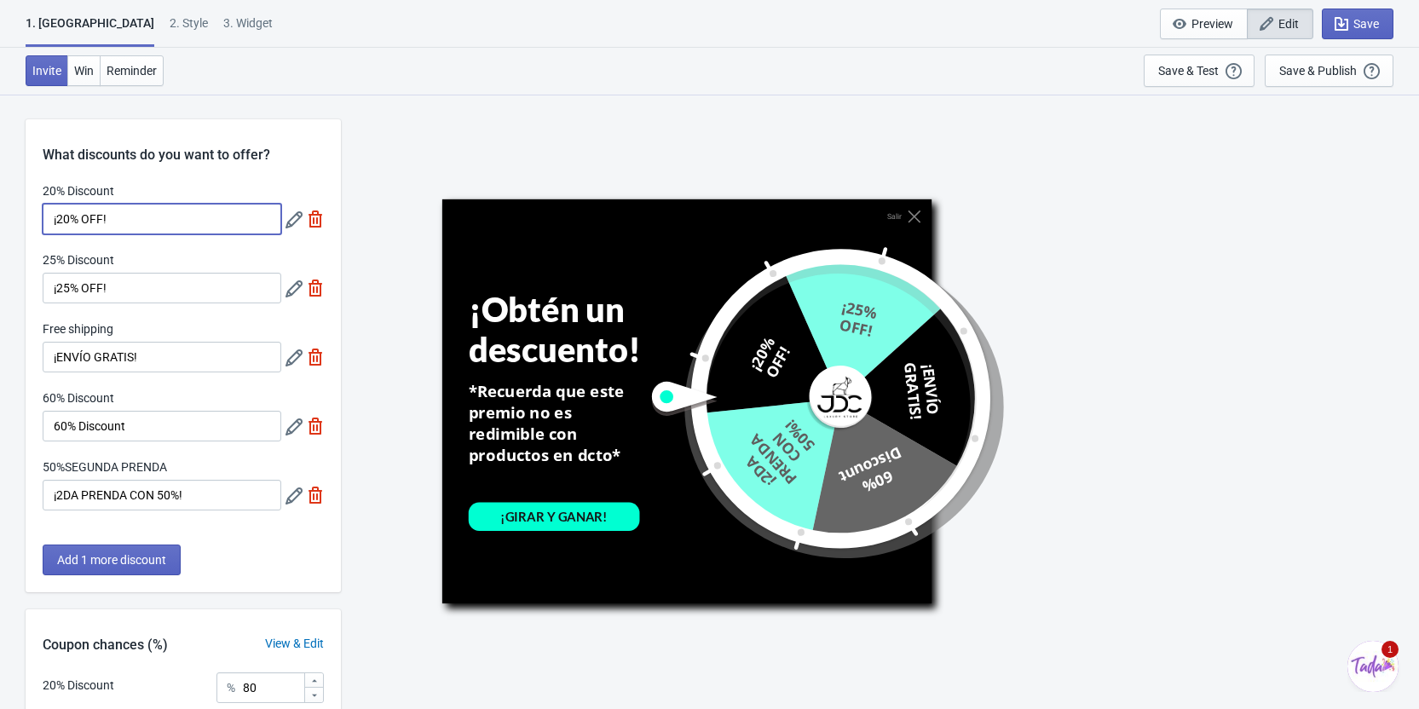
click at [208, 221] on input "¡20% OFF!" at bounding box center [162, 219] width 239 height 31
click at [315, 362] on img at bounding box center [315, 357] width 17 height 17
type input "25"
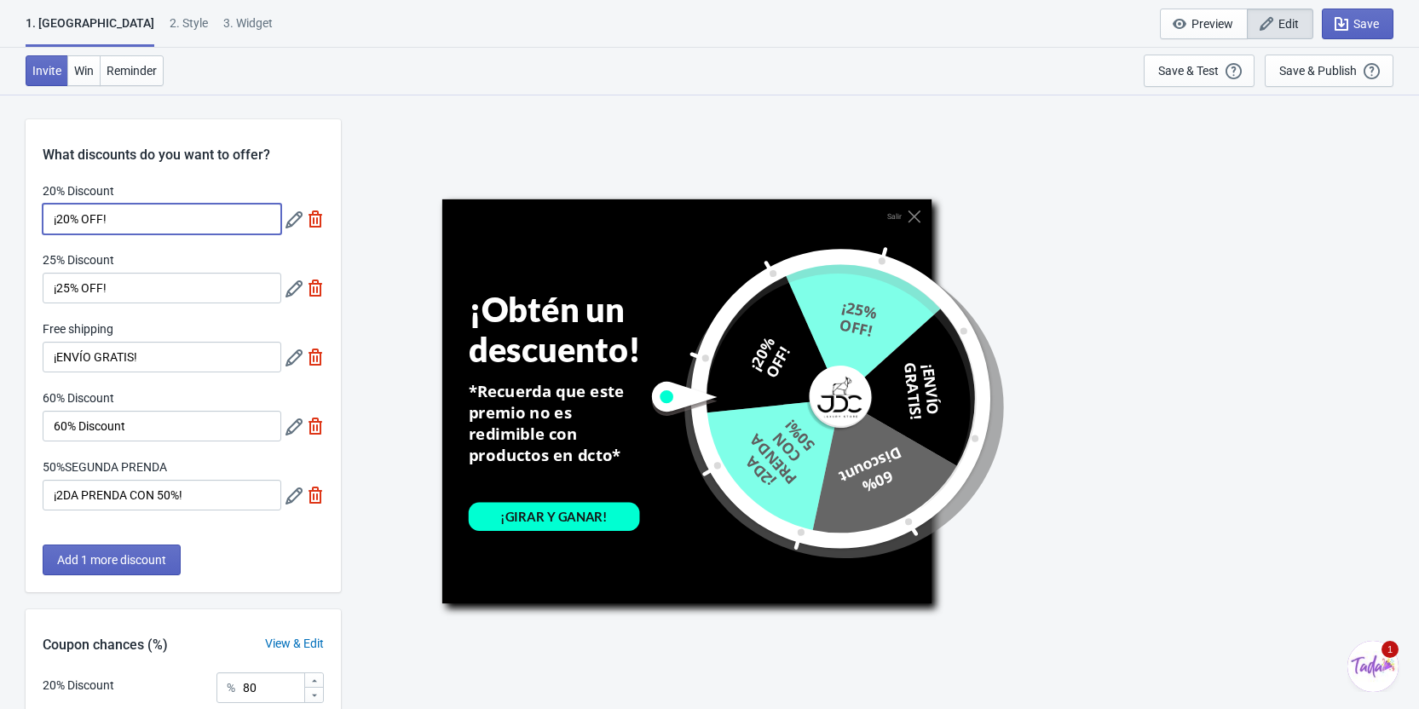
type input "25"
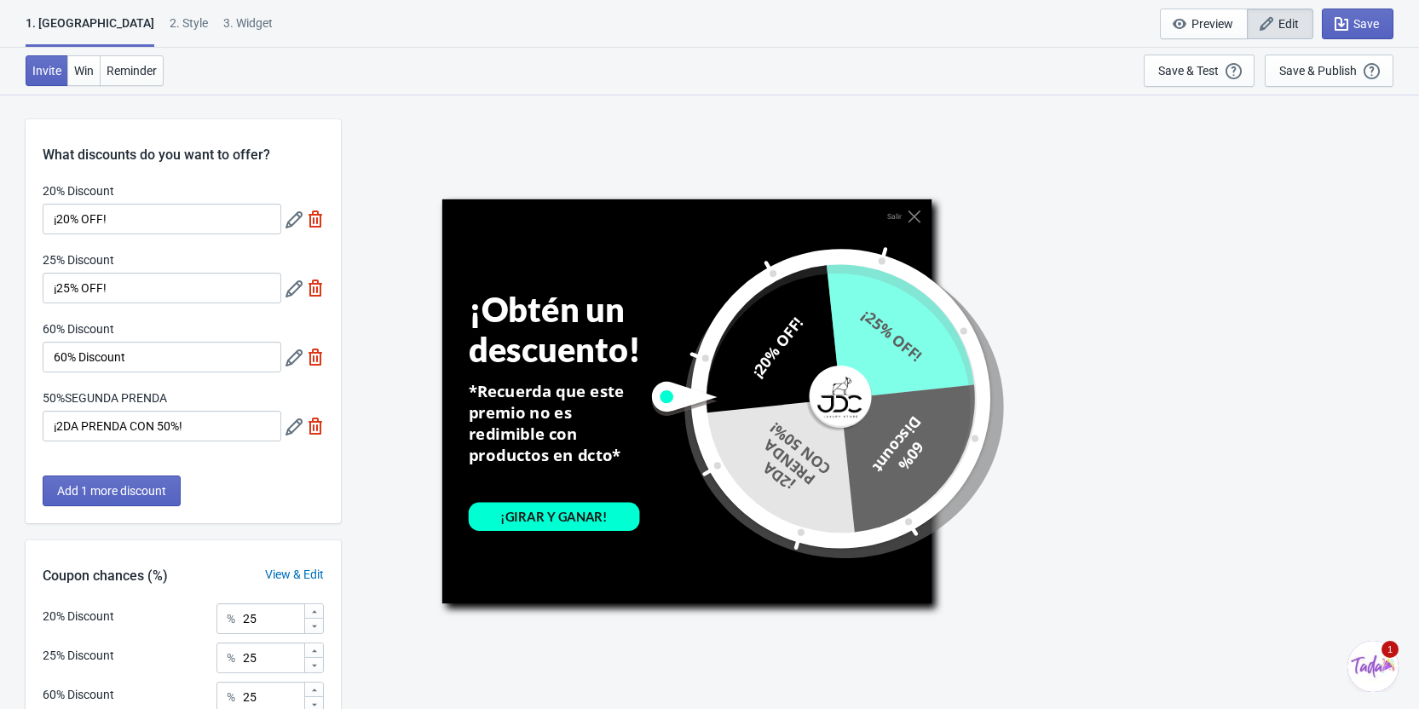
click at [292, 432] on icon at bounding box center [293, 426] width 17 height 17
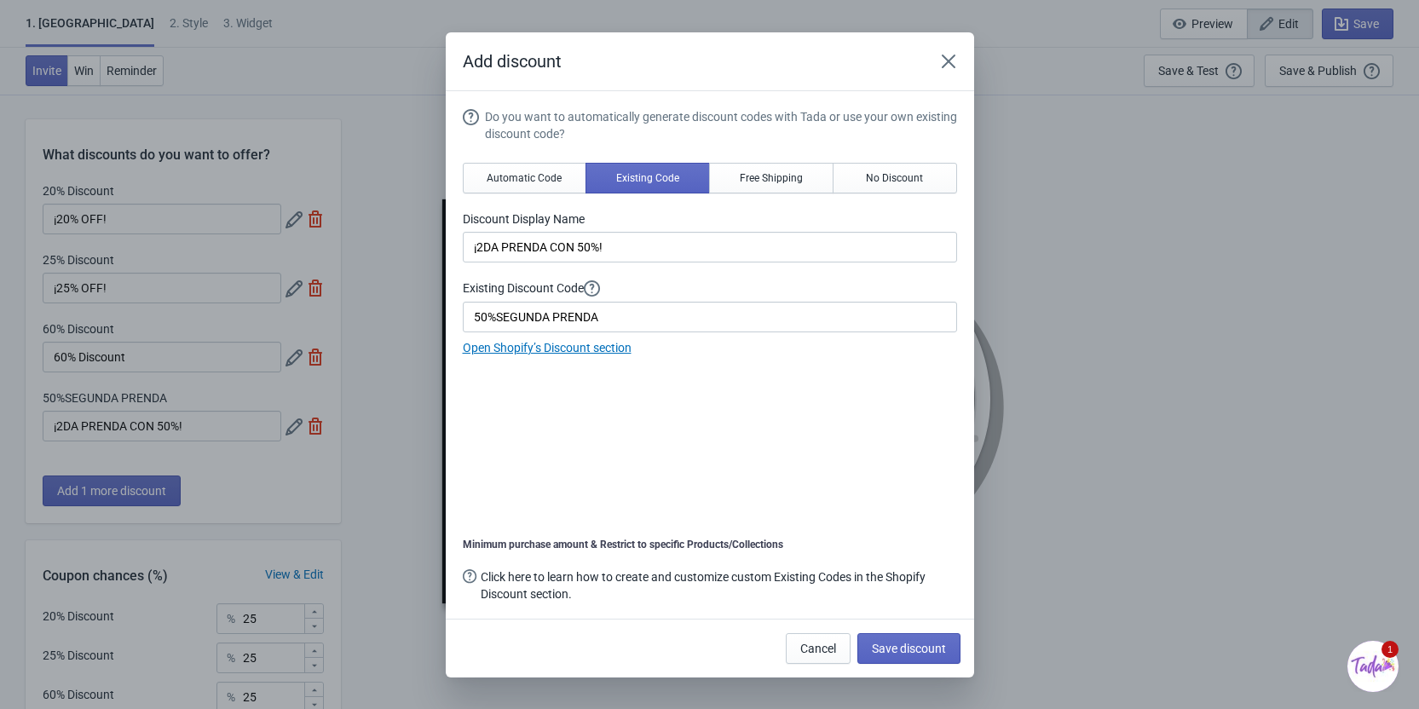
click at [663, 228] on label "Existing Discount Code" at bounding box center [710, 218] width 494 height 17
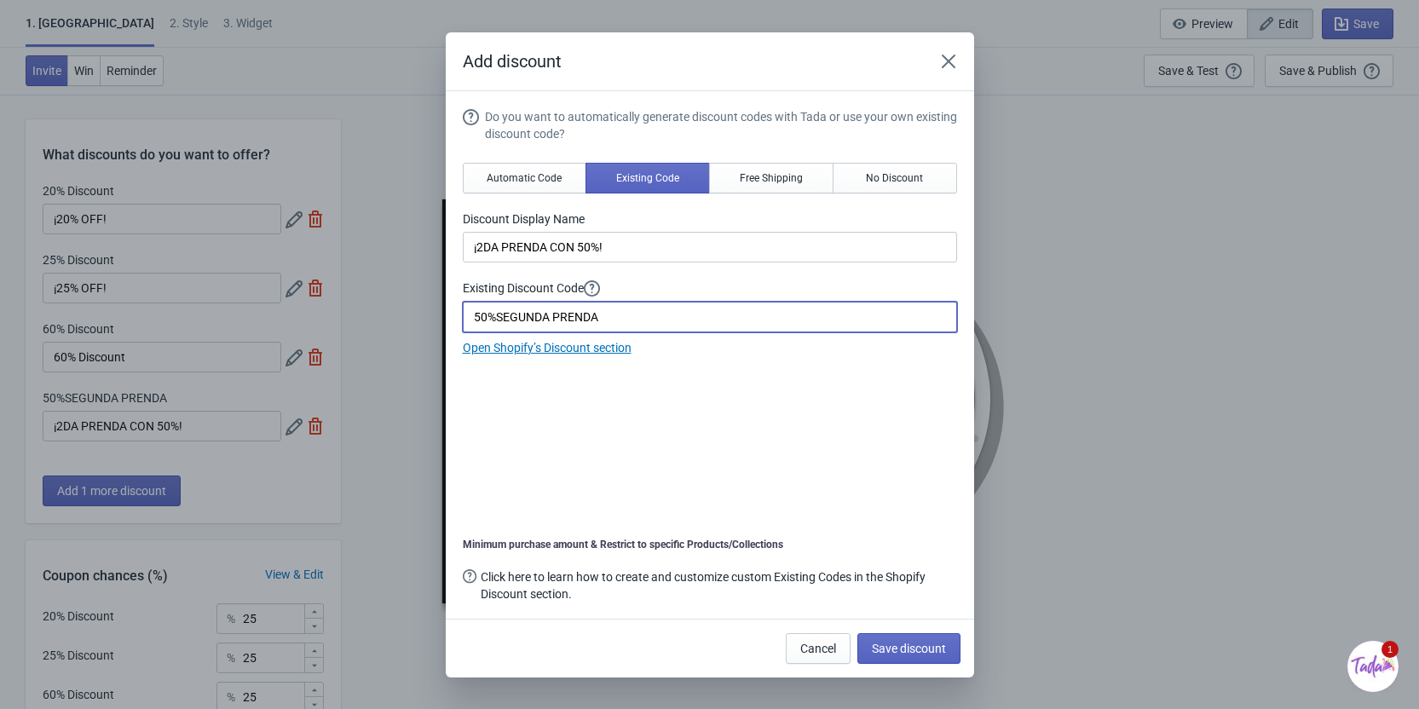
click at [608, 306] on input "50%SEGUNDA PRENDA" at bounding box center [710, 317] width 494 height 31
click at [637, 406] on div "Do you want to automatically generate discount codes with Tada or use your own …" at bounding box center [710, 356] width 494 height 497
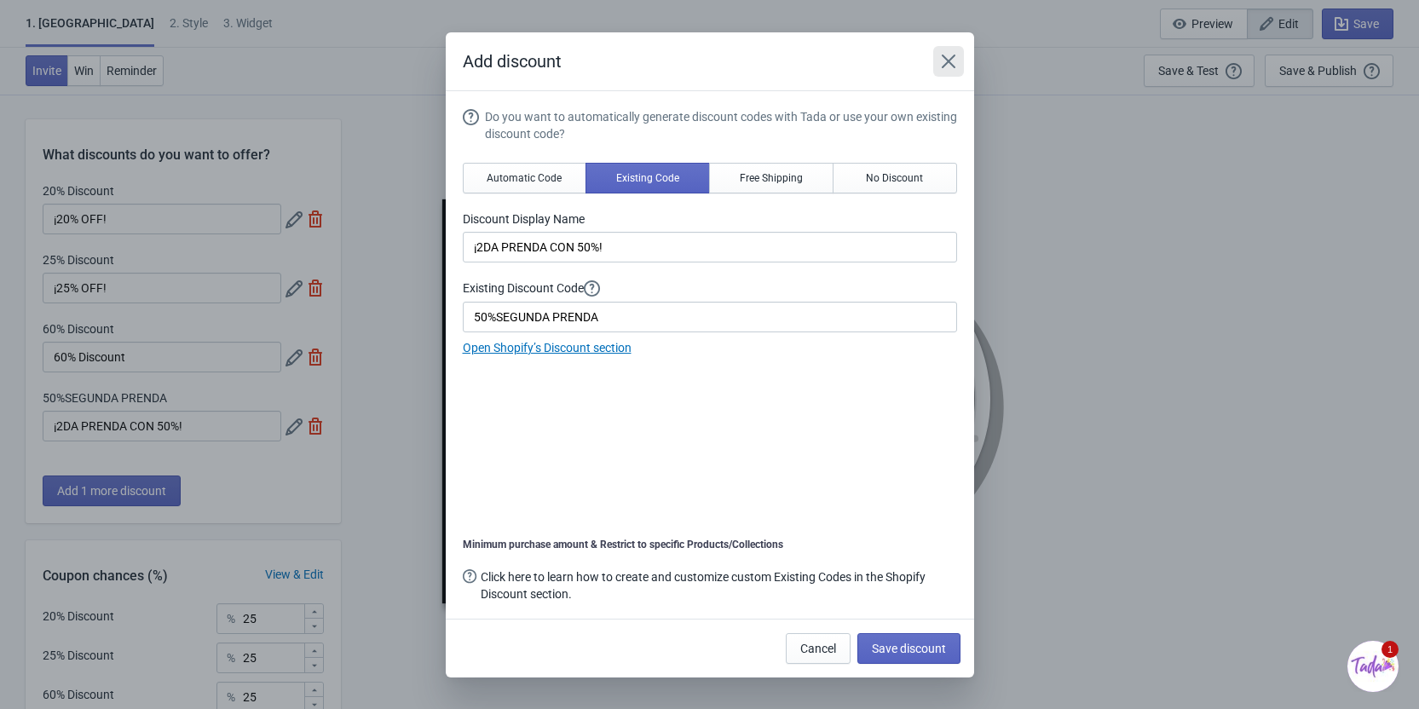
click at [952, 55] on icon "Close" at bounding box center [948, 61] width 17 height 17
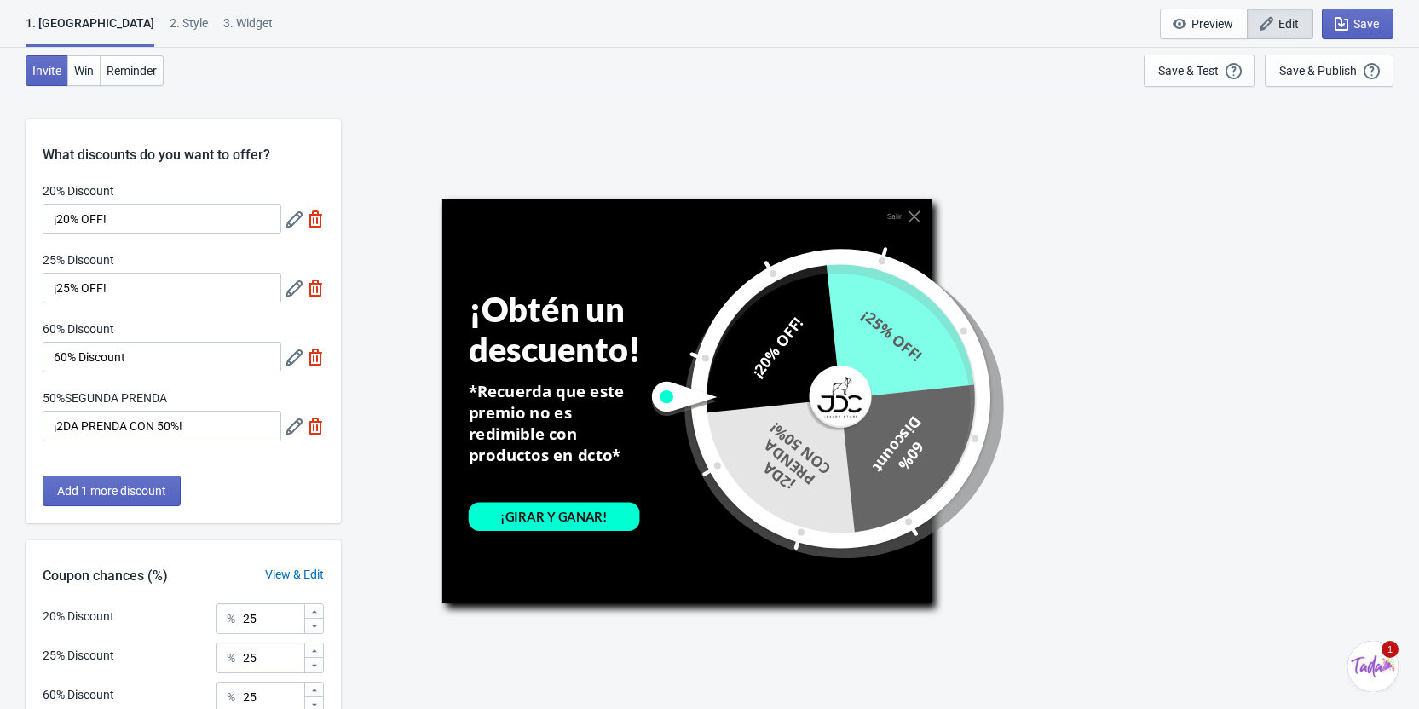
click at [319, 358] on img at bounding box center [315, 357] width 17 height 17
type input "33"
type input "34"
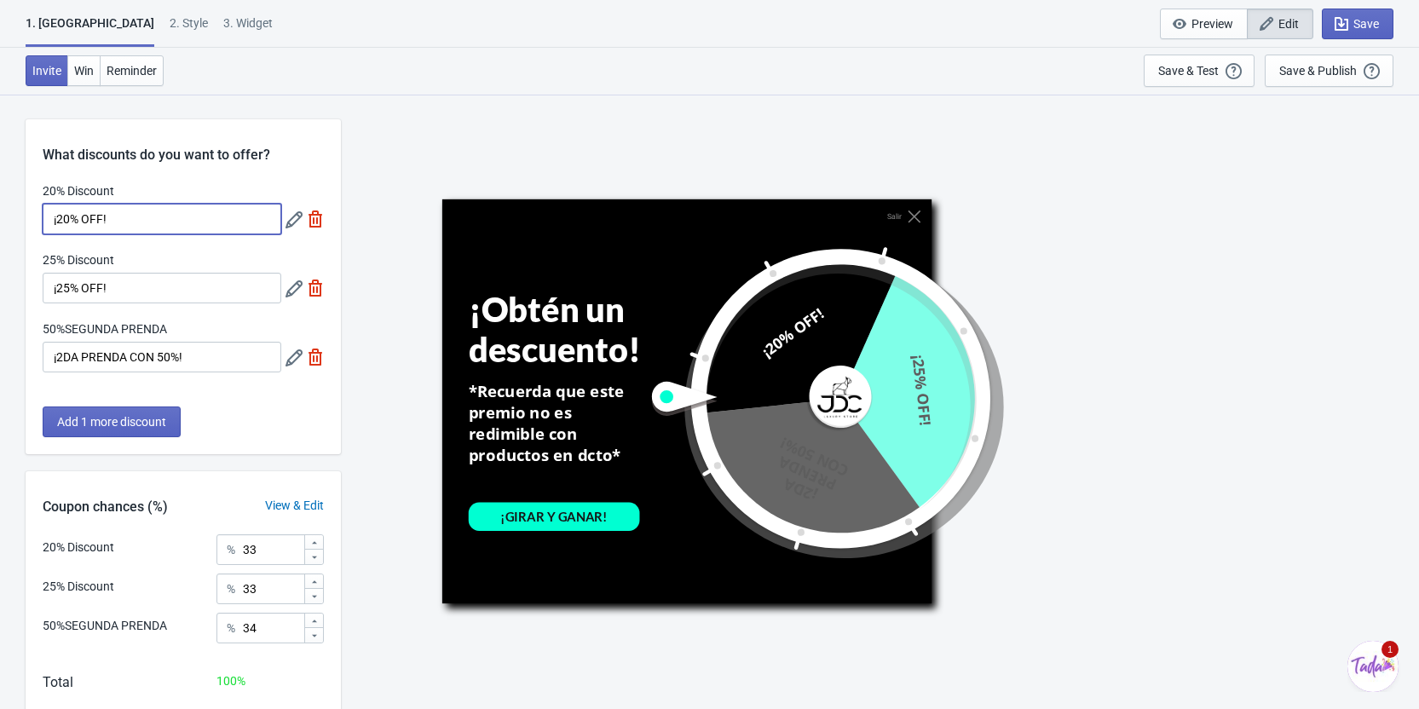
click at [102, 225] on input "¡20% OFF!" at bounding box center [162, 219] width 239 height 31
click at [66, 222] on input "¡20% OFF!" at bounding box center [162, 219] width 239 height 31
click at [70, 219] on input "¡20% OFF!" at bounding box center [162, 219] width 239 height 31
click at [126, 279] on input "¡25% OFF!" at bounding box center [162, 288] width 239 height 31
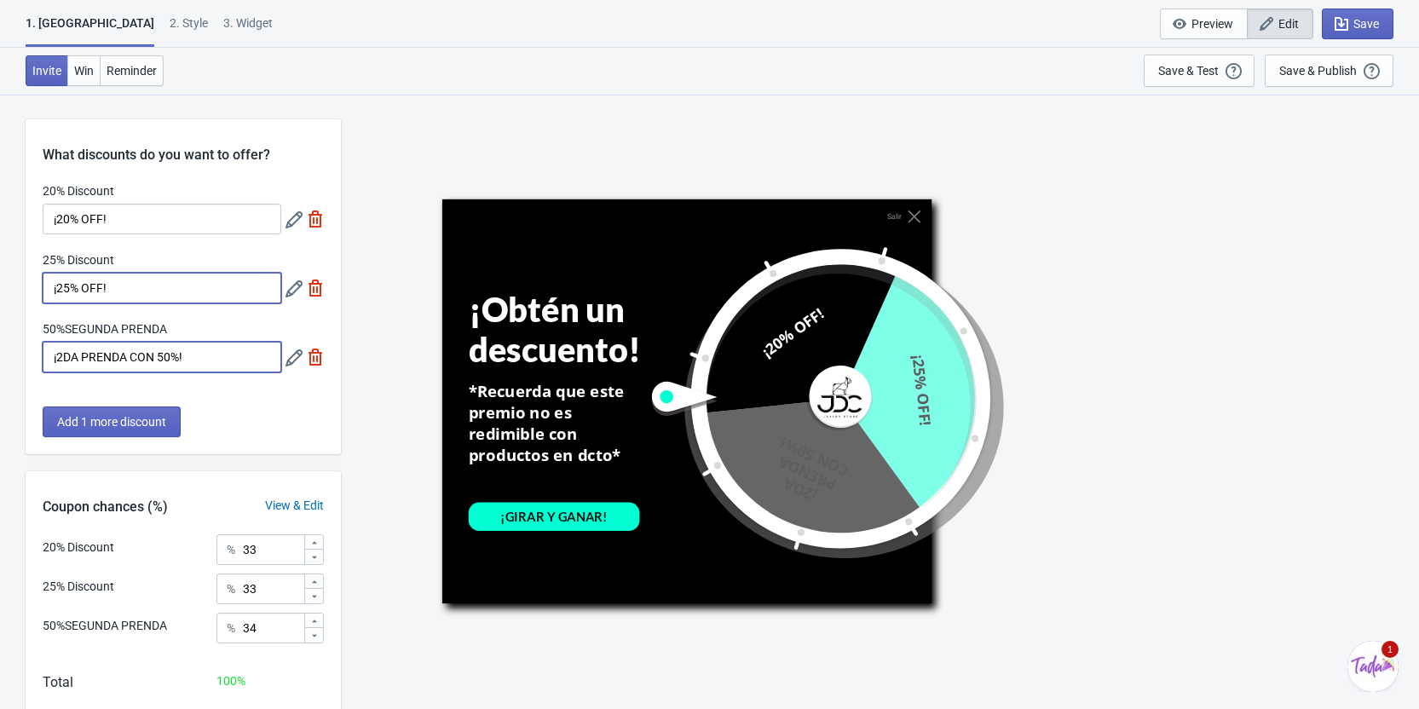
click at [194, 361] on input "¡2DA PRENDA CON 50%!" at bounding box center [162, 357] width 239 height 31
click at [143, 426] on span "Add 1 more discount" at bounding box center [111, 422] width 109 height 14
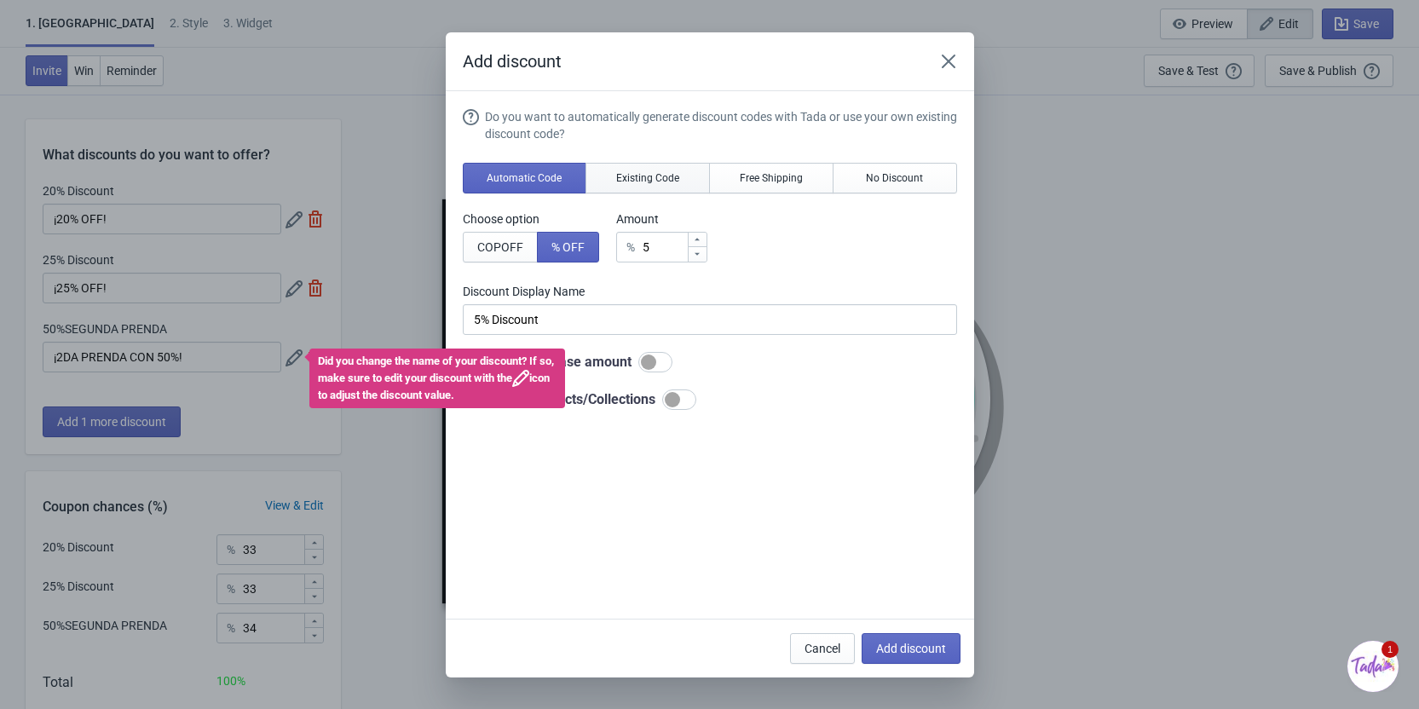
click at [625, 187] on button "Existing Code" at bounding box center [647, 178] width 124 height 31
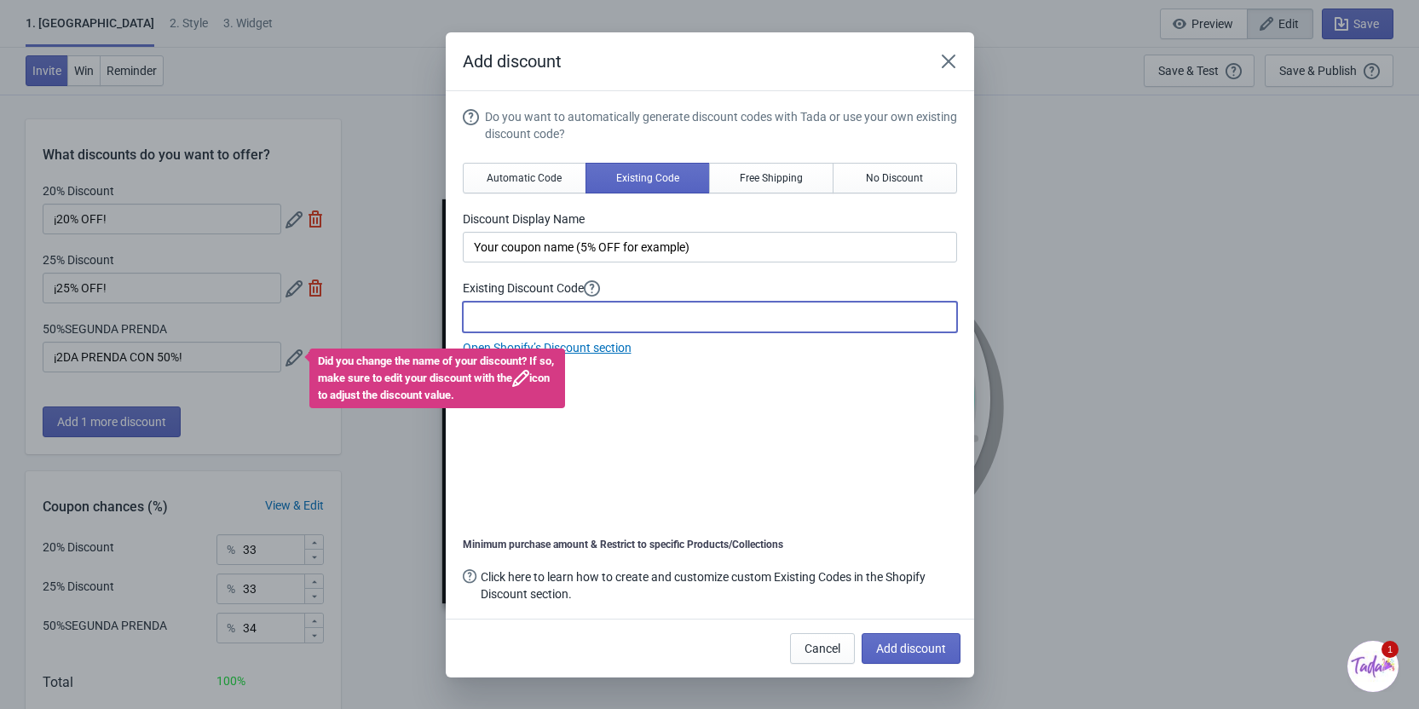
click at [603, 316] on input at bounding box center [710, 317] width 494 height 31
paste input "50%SEGUNDA PRENDA"
type input "50%SEGUNDA PRENDA"
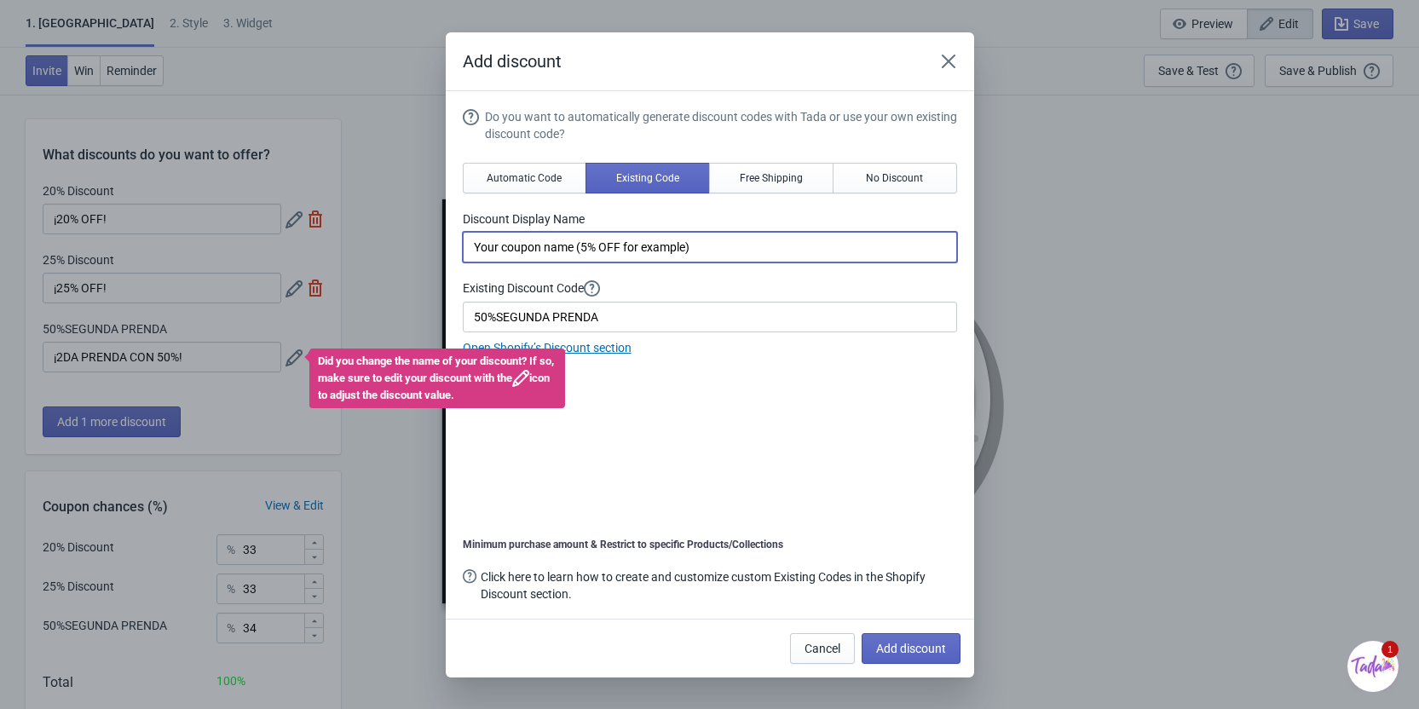
click at [635, 239] on input "Your coupon name (5% OFF for example)" at bounding box center [710, 247] width 494 height 31
type input "¿"
type input "¡2DA PRENDA CON 25%!"
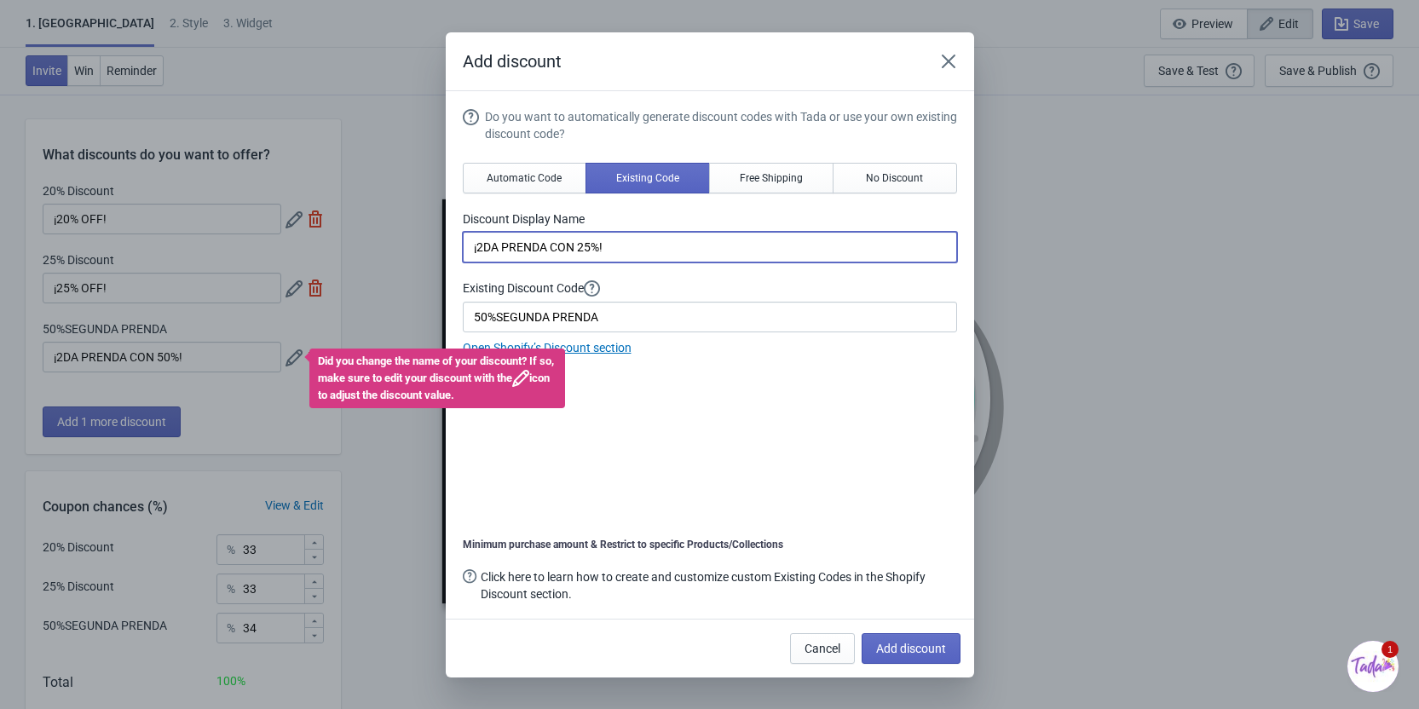
click at [629, 214] on label "Discount Display Name" at bounding box center [710, 218] width 494 height 17
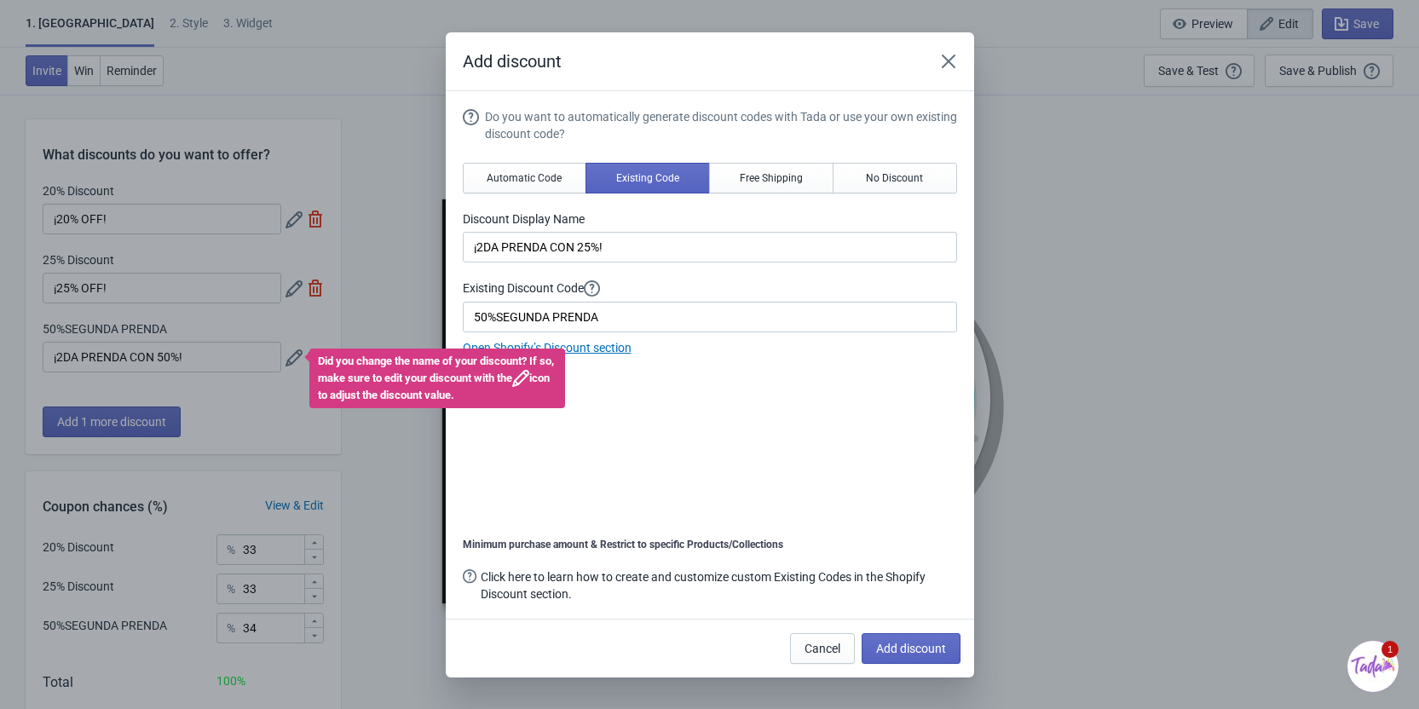
click at [597, 389] on div "Do you want to automatically generate discount codes with Tada or use your own …" at bounding box center [710, 356] width 494 height 497
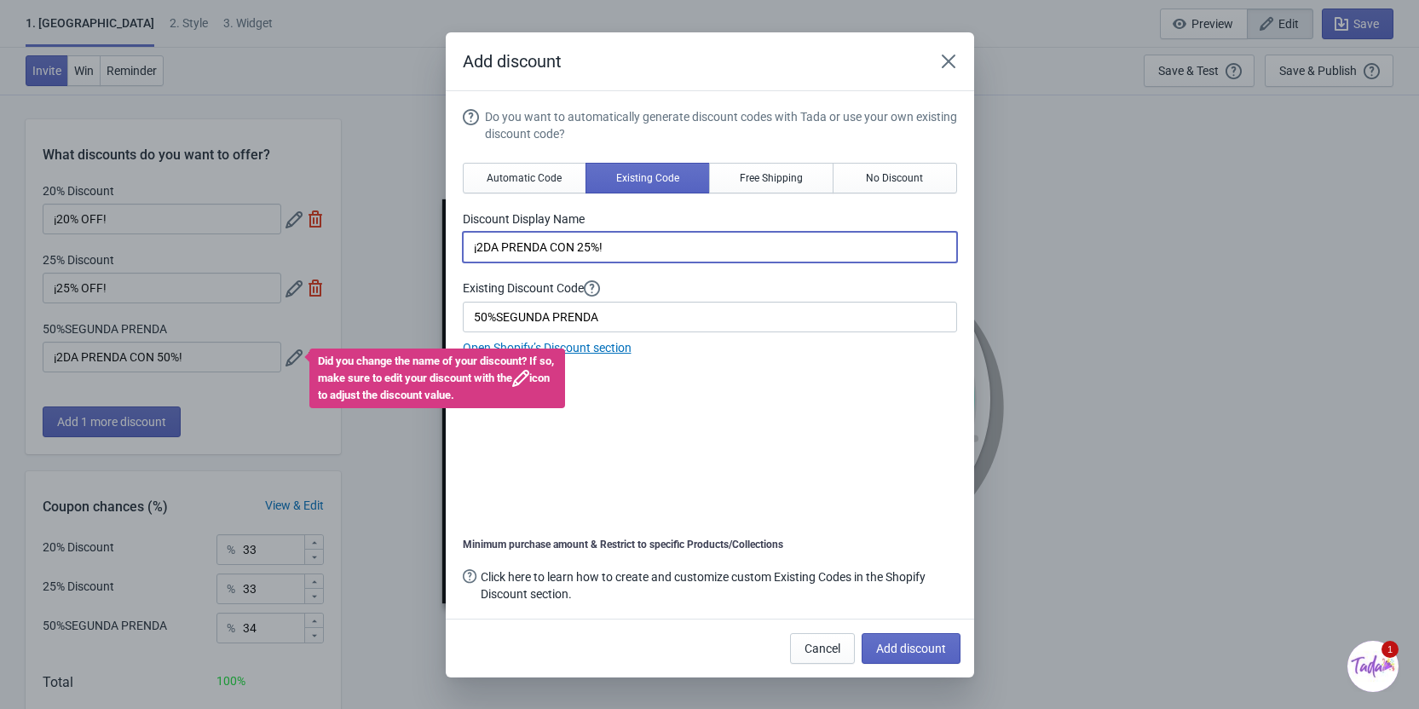
click at [629, 249] on input "¡2DA PRENDA CON 25%!" at bounding box center [710, 247] width 494 height 31
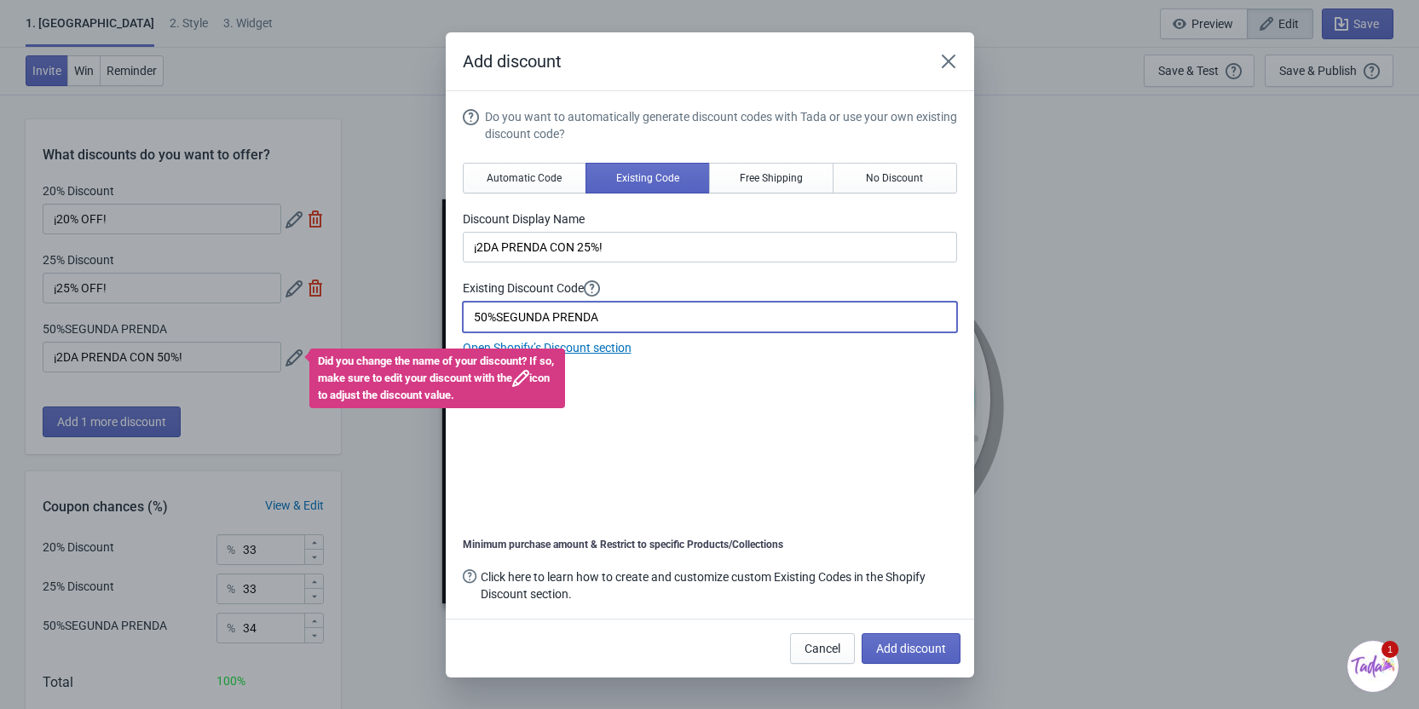
click at [480, 316] on input "50%SEGUNDA PRENDA" at bounding box center [710, 317] width 494 height 31
click at [487, 312] on input "50%SEGUNDA PRENDA" at bounding box center [710, 317] width 494 height 31
click at [596, 323] on input "50%SEGUNDA PRENDA" at bounding box center [710, 317] width 494 height 31
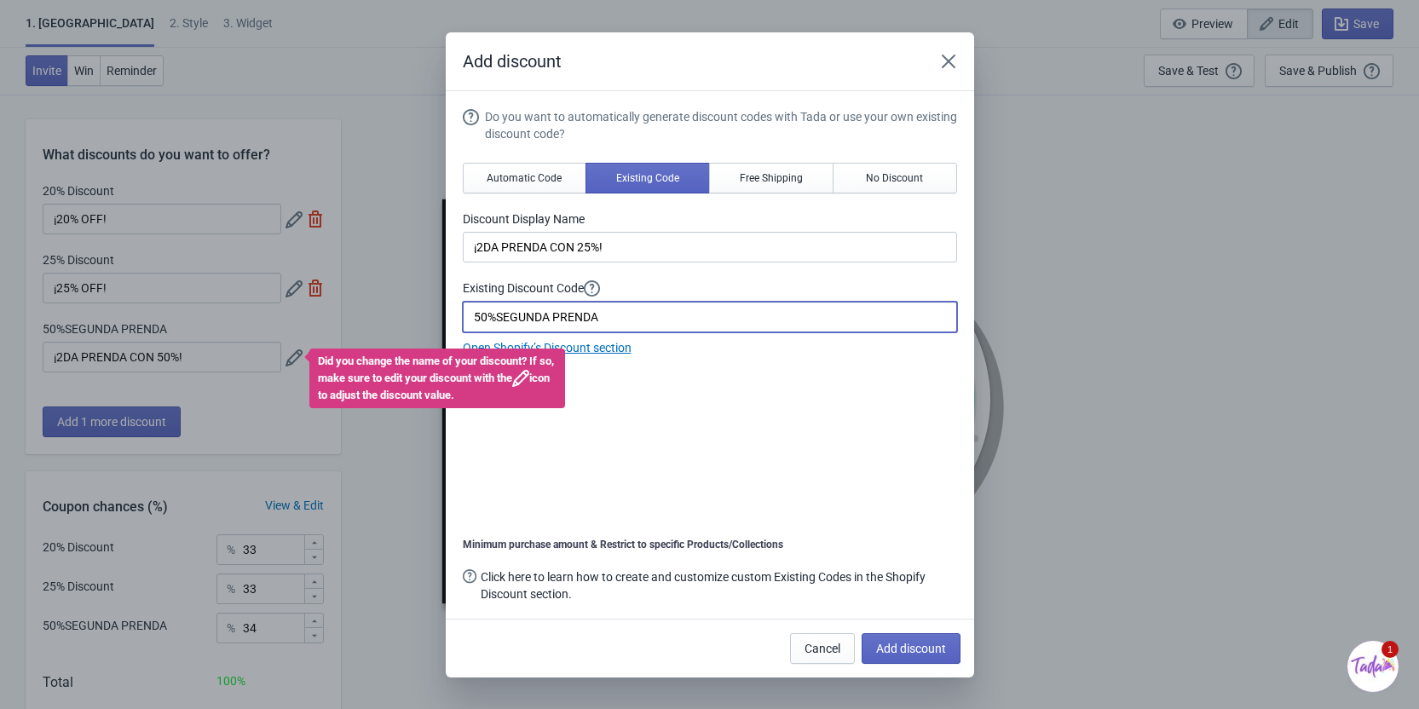
paste input "25"
type input "25%SEGUNDA PRENDA"
click at [682, 278] on div "Do you want to automatically generate discount codes with Tada or use your own …" at bounding box center [710, 232] width 494 height 249
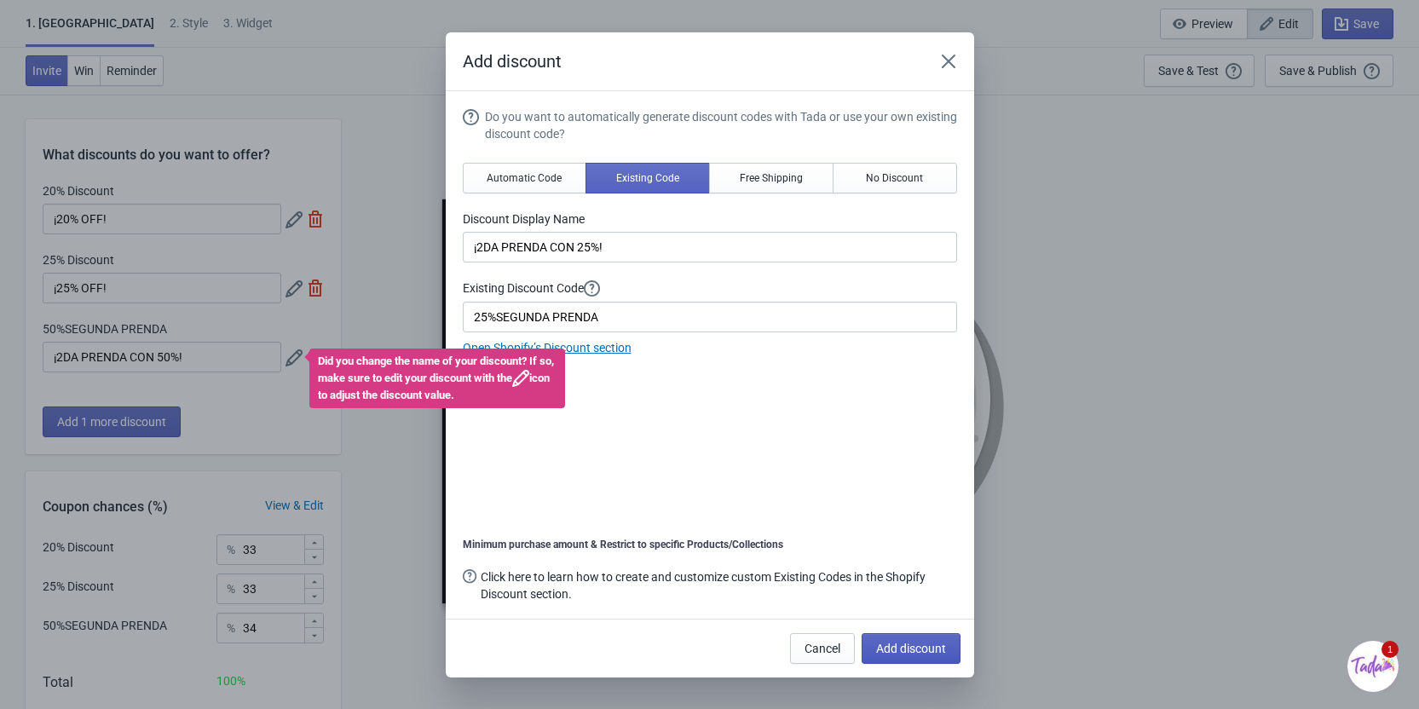
click at [909, 656] on button "Add discount" at bounding box center [911, 648] width 99 height 31
type input "25"
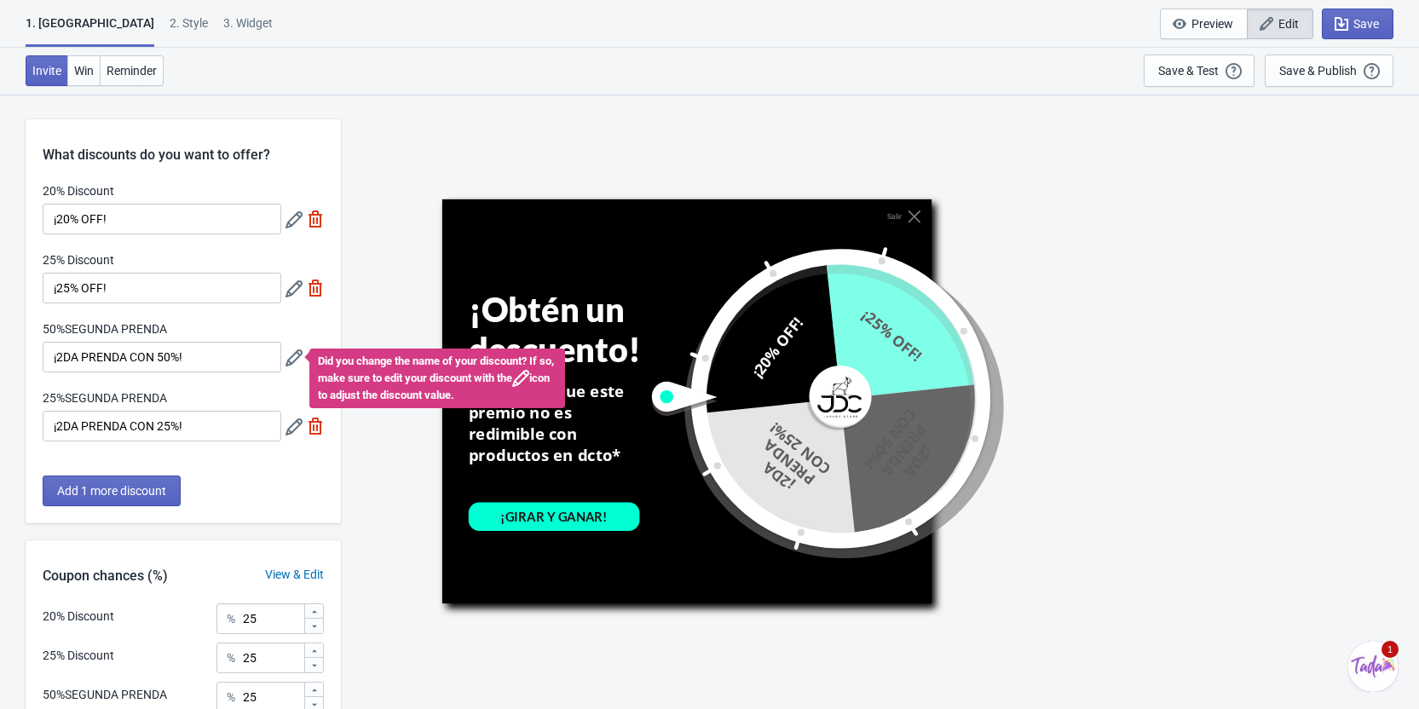
click at [298, 294] on icon at bounding box center [293, 288] width 17 height 17
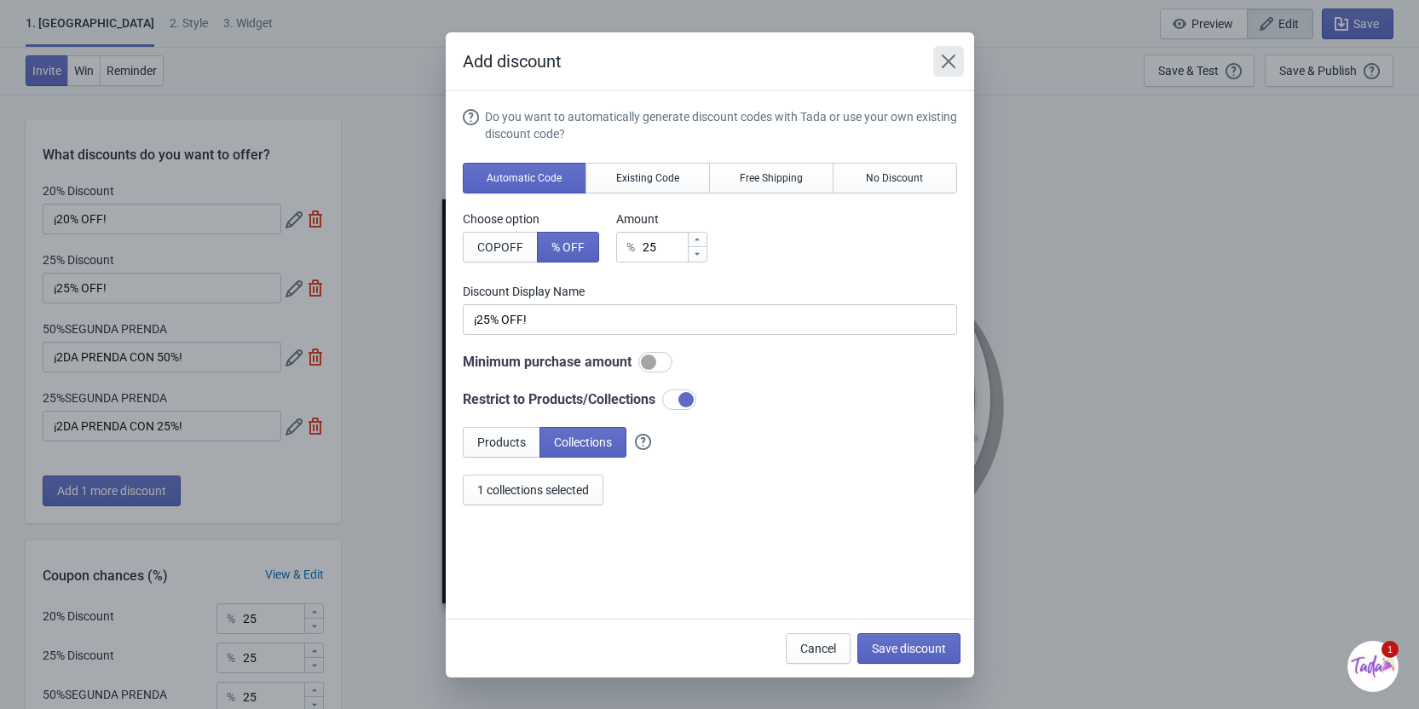
click at [944, 72] on button "Close" at bounding box center [948, 61] width 31 height 31
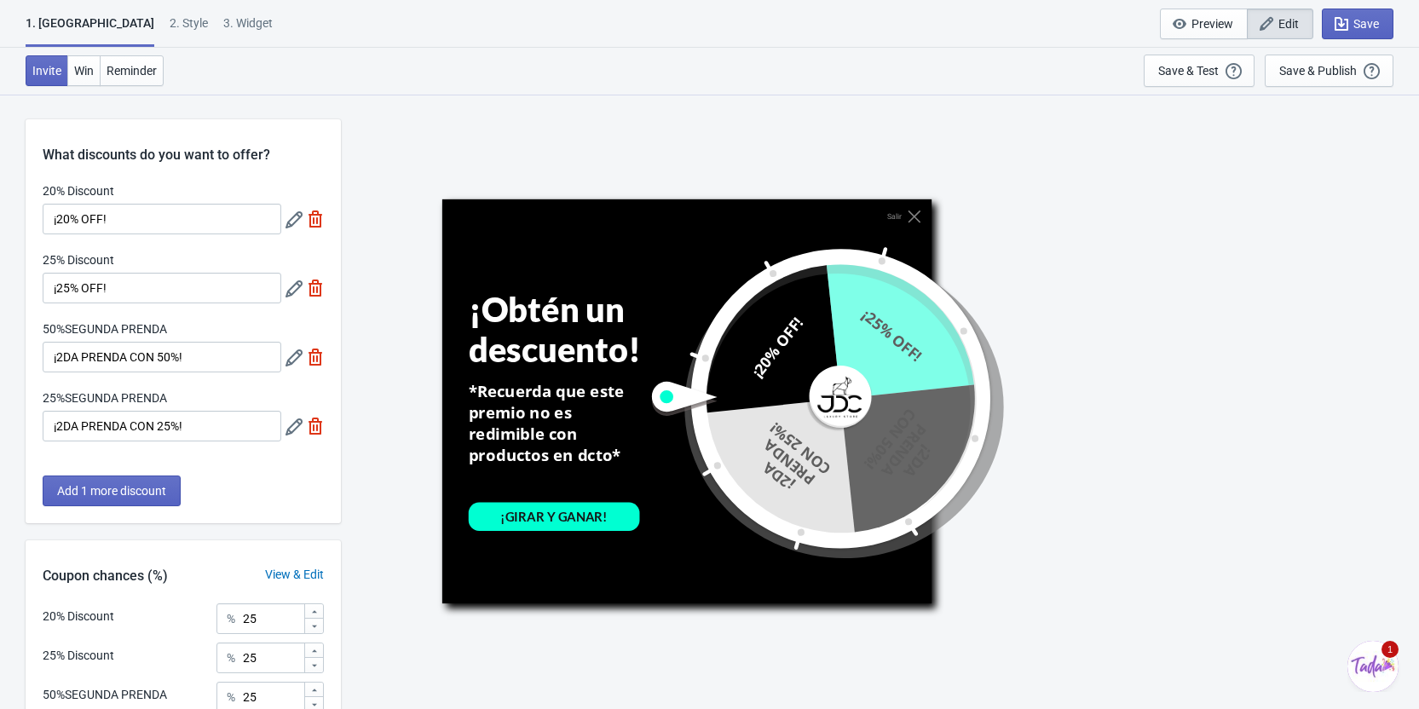
click at [298, 298] on div at bounding box center [304, 288] width 38 height 31
click at [297, 296] on icon at bounding box center [293, 288] width 17 height 17
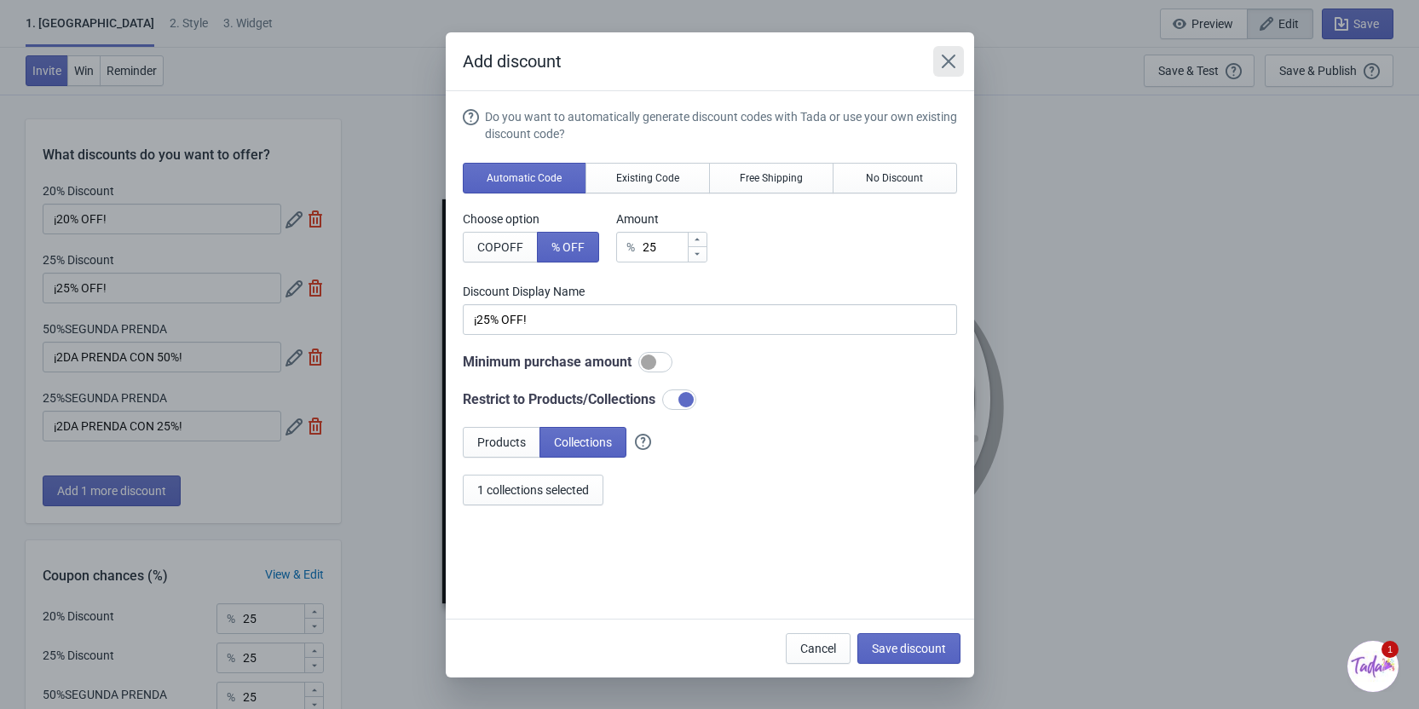
click at [949, 55] on icon "Close" at bounding box center [948, 61] width 17 height 17
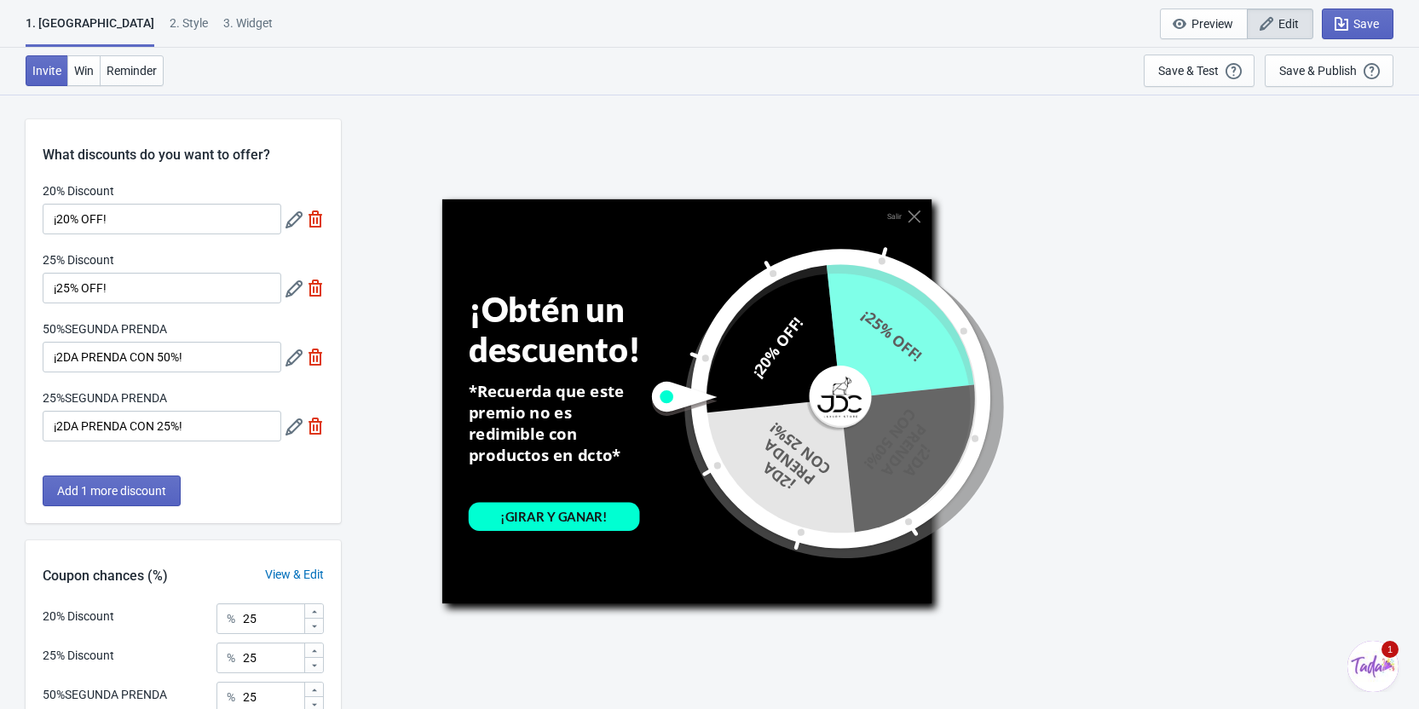
click at [312, 291] on img at bounding box center [315, 288] width 17 height 17
type input "33"
type input "34"
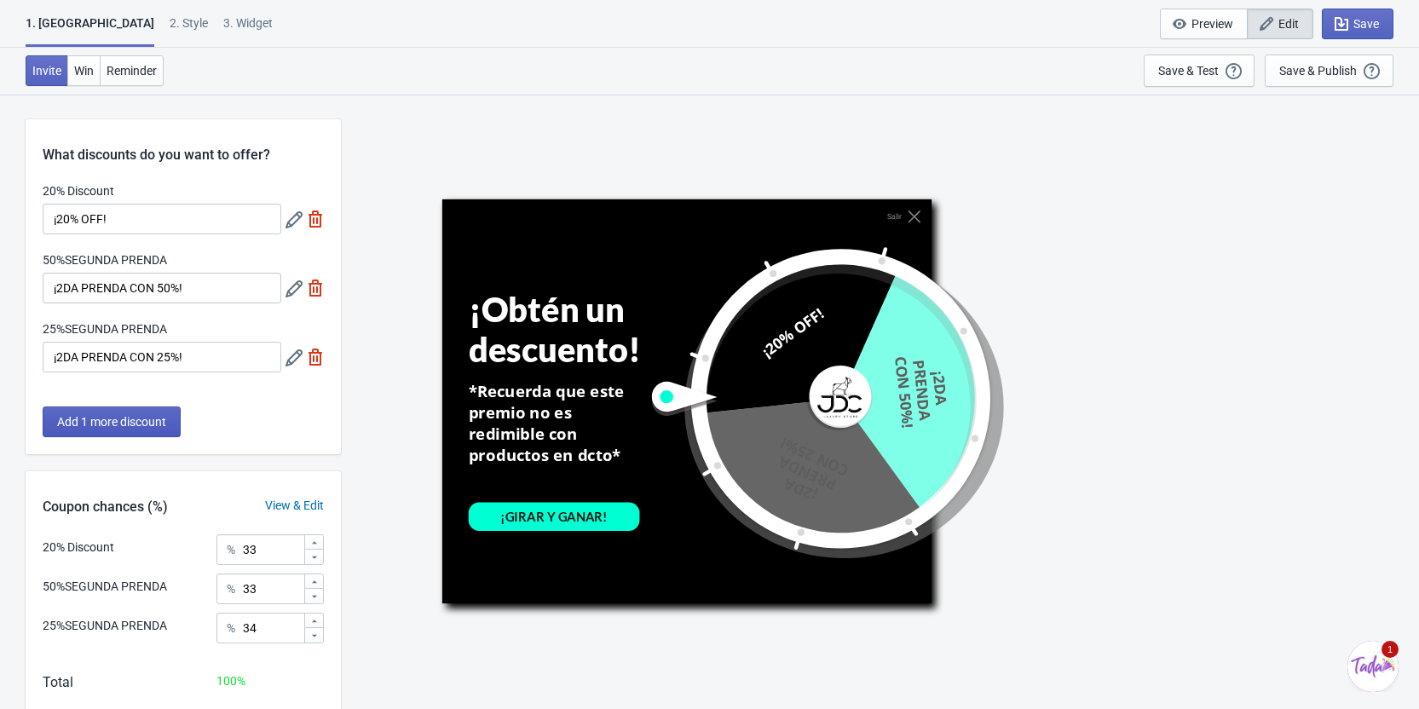
click at [118, 427] on span "Add 1 more discount" at bounding box center [111, 422] width 109 height 14
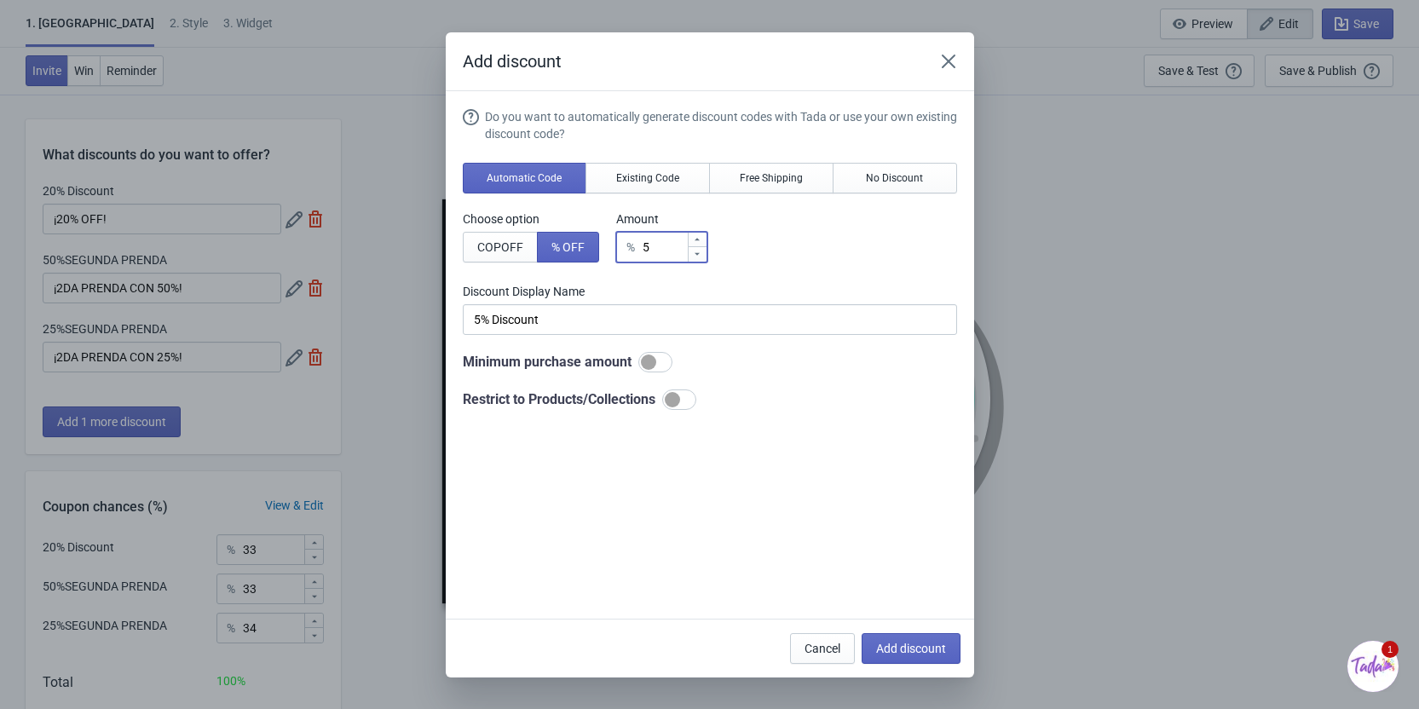
click at [676, 244] on input "5" at bounding box center [664, 247] width 45 height 31
type input "% Discount"
type input "2"
type input "2% Discount"
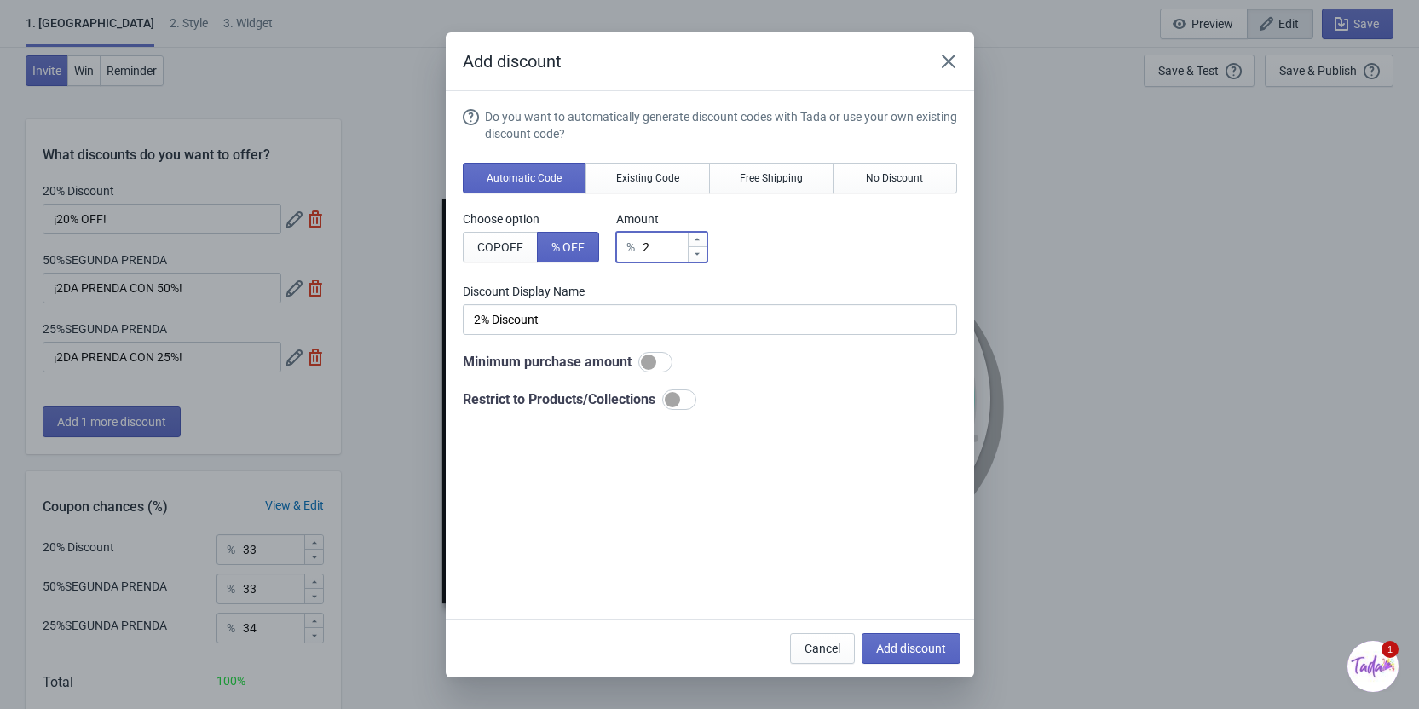
type input "25"
type input "25% Discount"
type input "25"
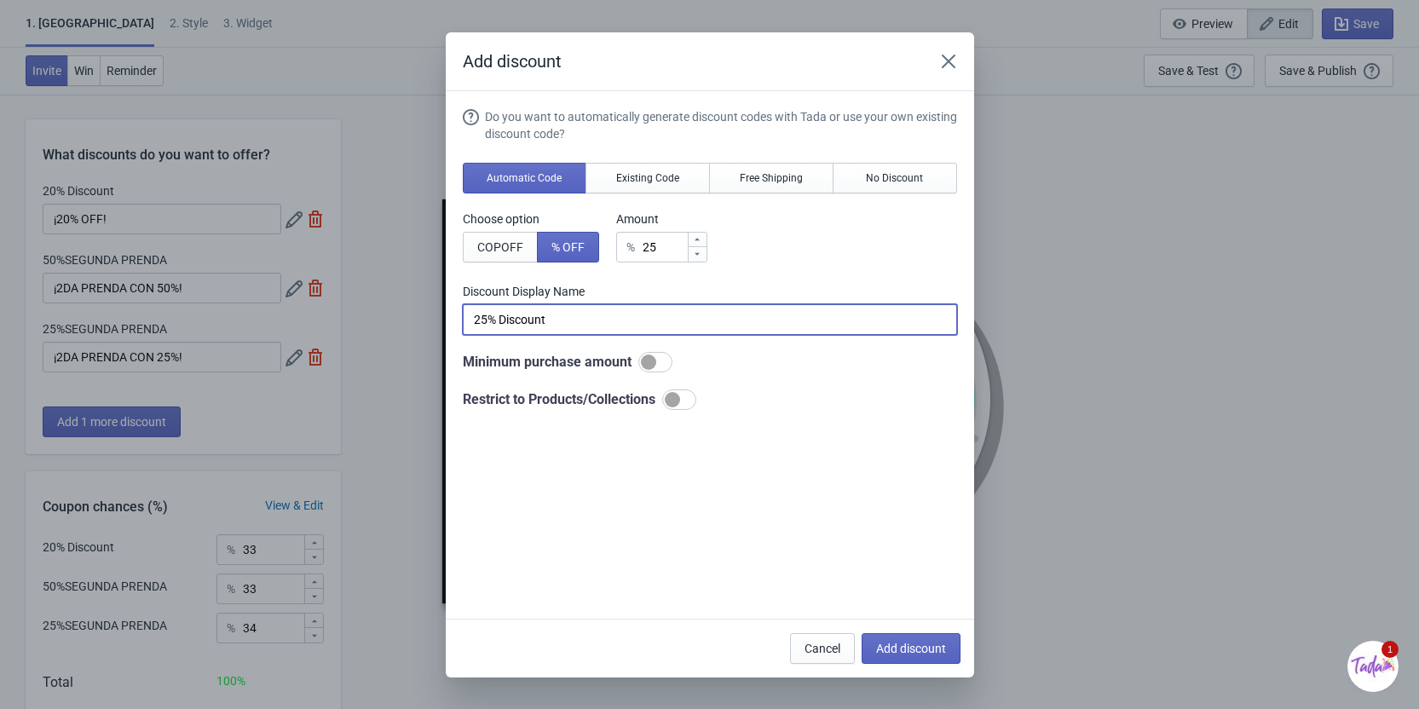
click at [660, 325] on input "25% Discount" at bounding box center [710, 319] width 494 height 31
drag, startPoint x: 560, startPoint y: 325, endPoint x: 418, endPoint y: 325, distance: 141.5
click at [418, 325] on div "Add discount Do you want to automatically generate discount codes with Tada or …" at bounding box center [709, 354] width 1419 height 645
type input "¿"
click at [683, 401] on div at bounding box center [679, 399] width 34 height 20
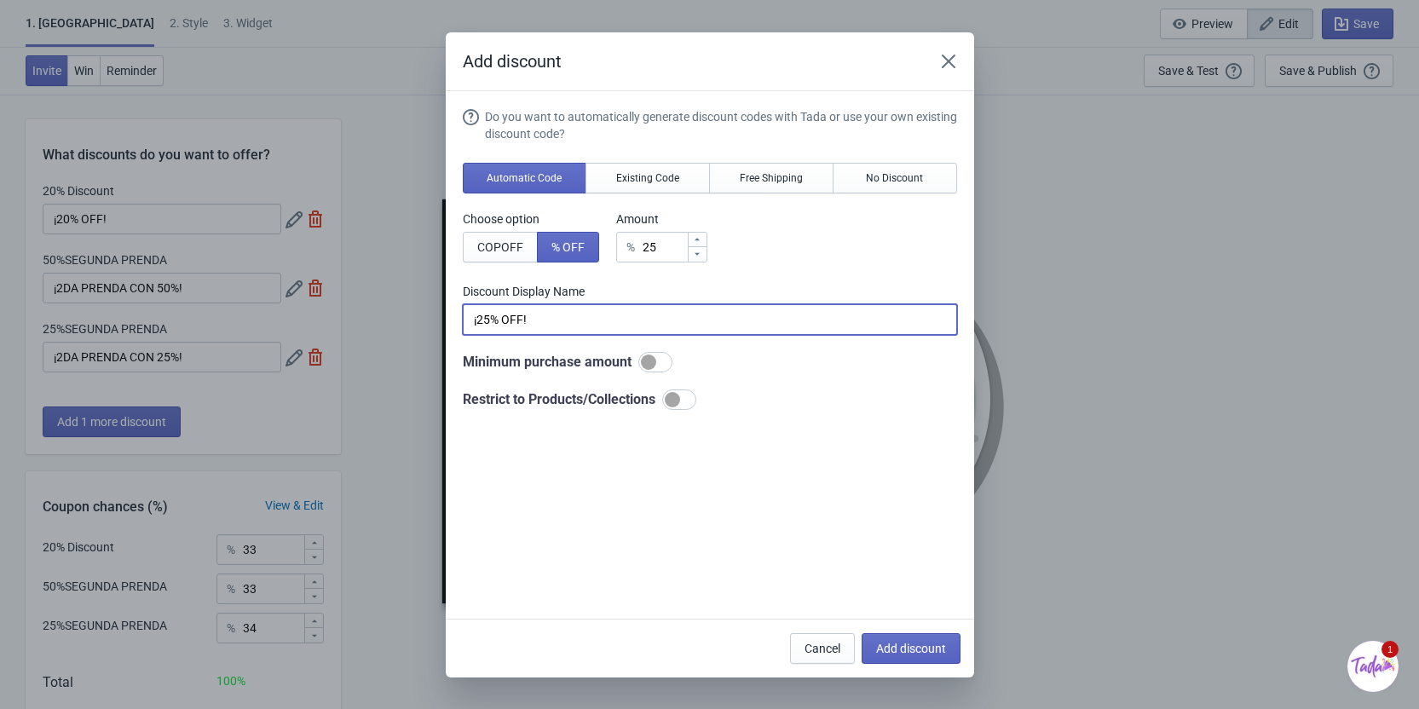
type input "¡25% OFF!"
checkbox input "true"
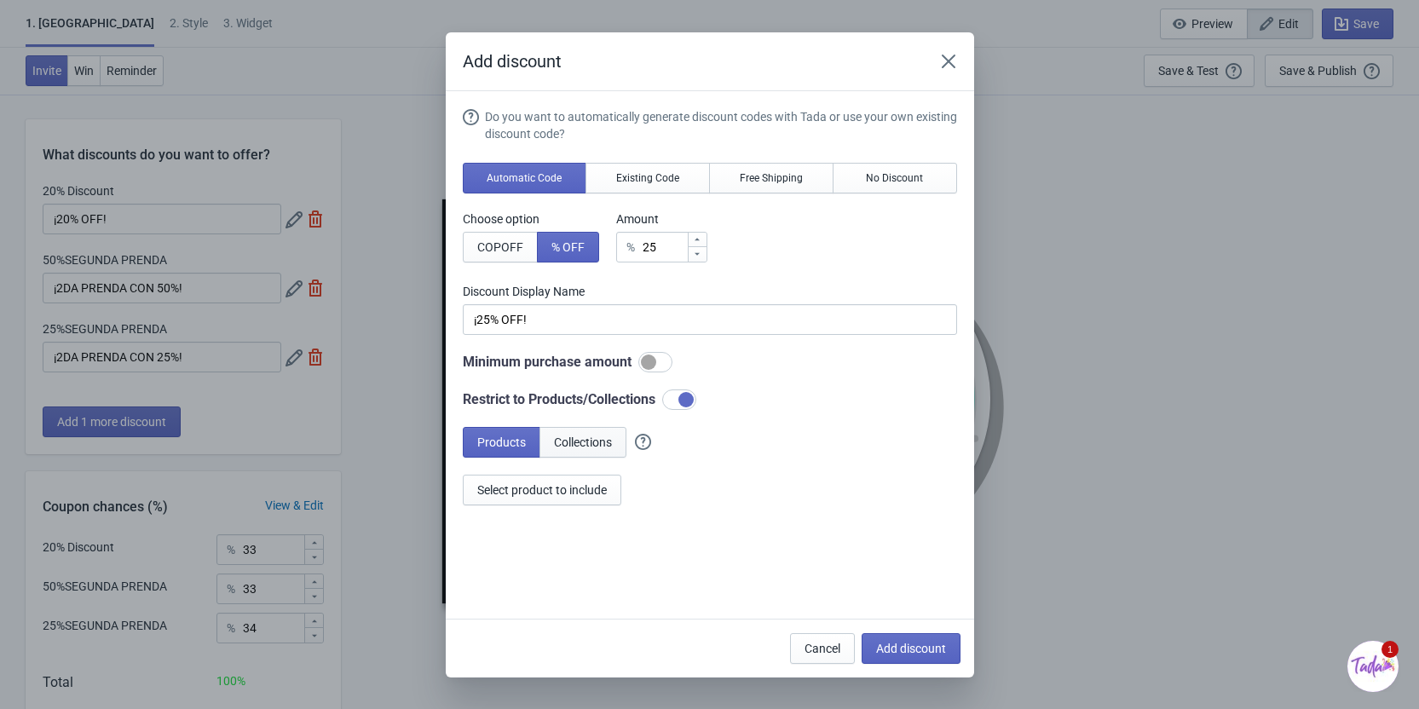
click at [591, 442] on span "Collections" at bounding box center [583, 442] width 58 height 14
click at [596, 505] on button "Select collections to include" at bounding box center [549, 490] width 173 height 31
click at [920, 650] on span "Add discount" at bounding box center [911, 649] width 70 height 14
type input "25"
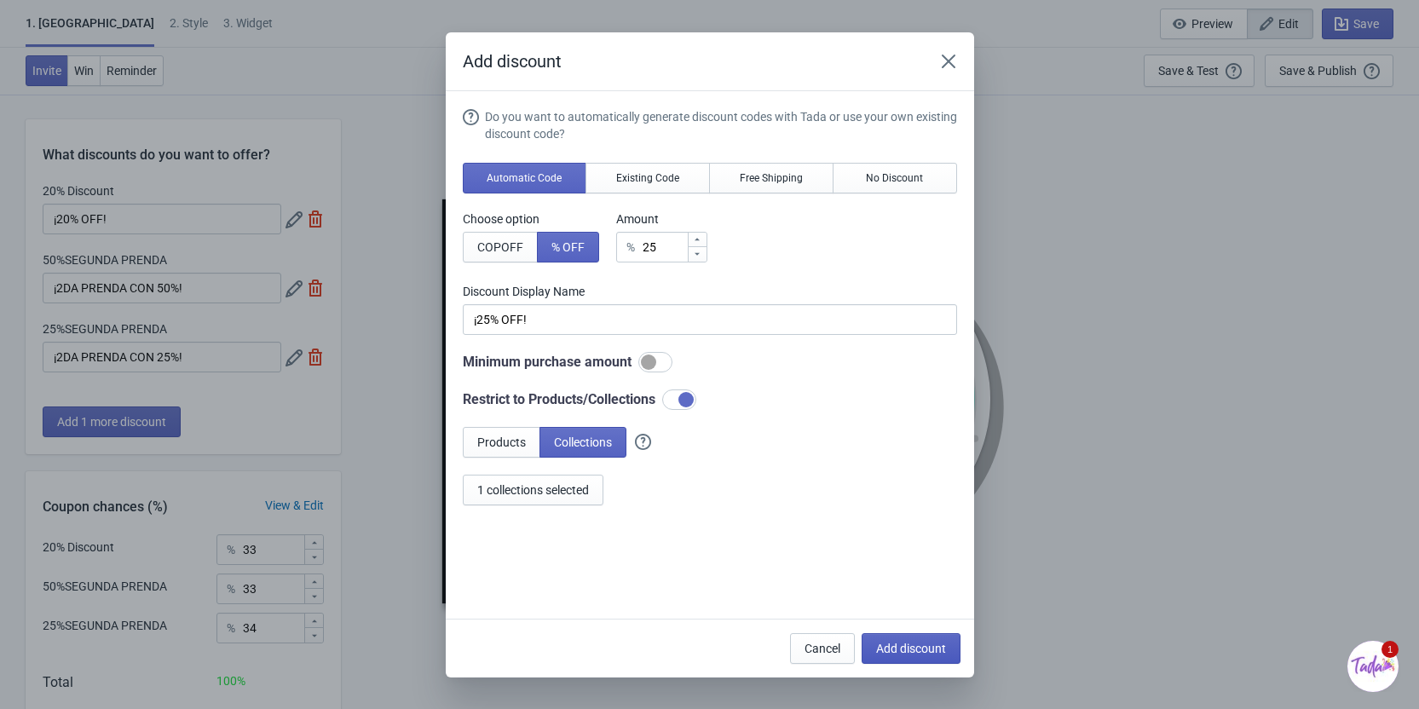
type input "25"
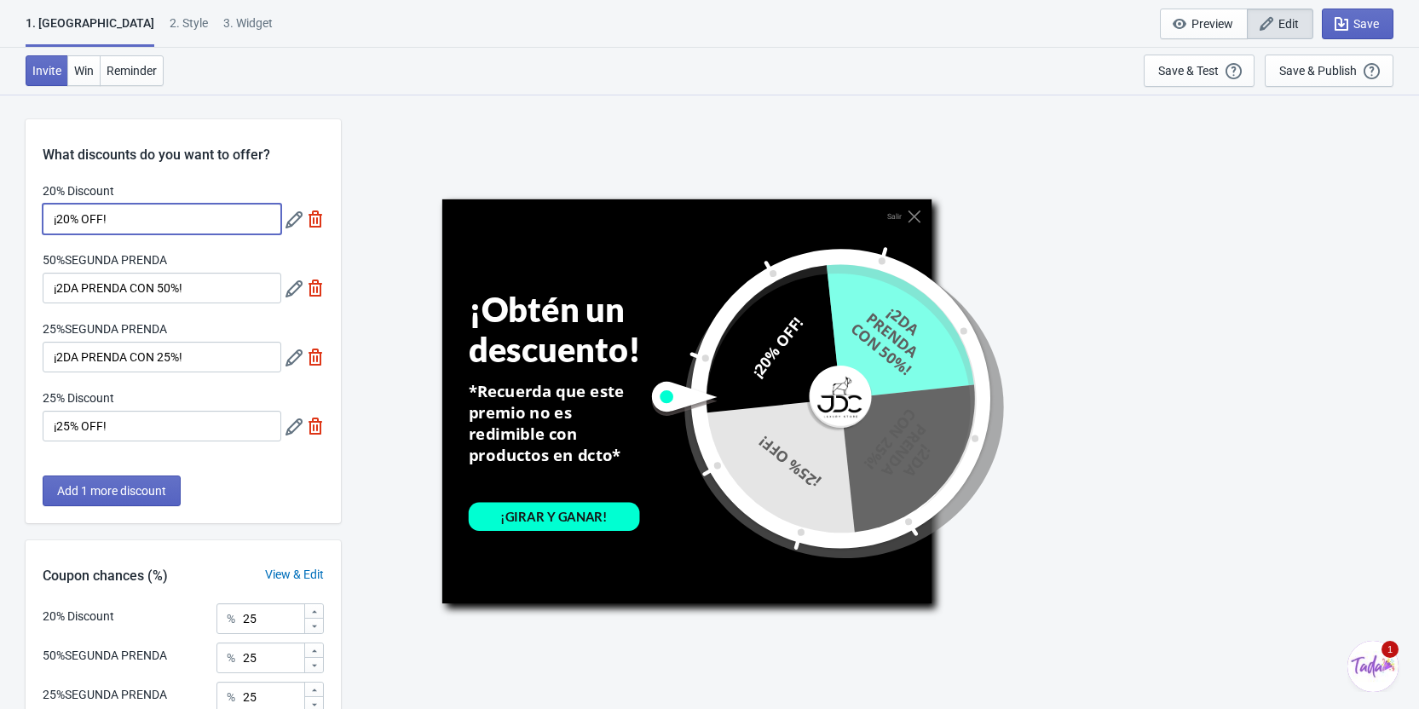
click at [132, 232] on input "¡20% OFF!" at bounding box center [162, 219] width 239 height 31
click at [298, 222] on icon at bounding box center [293, 219] width 17 height 17
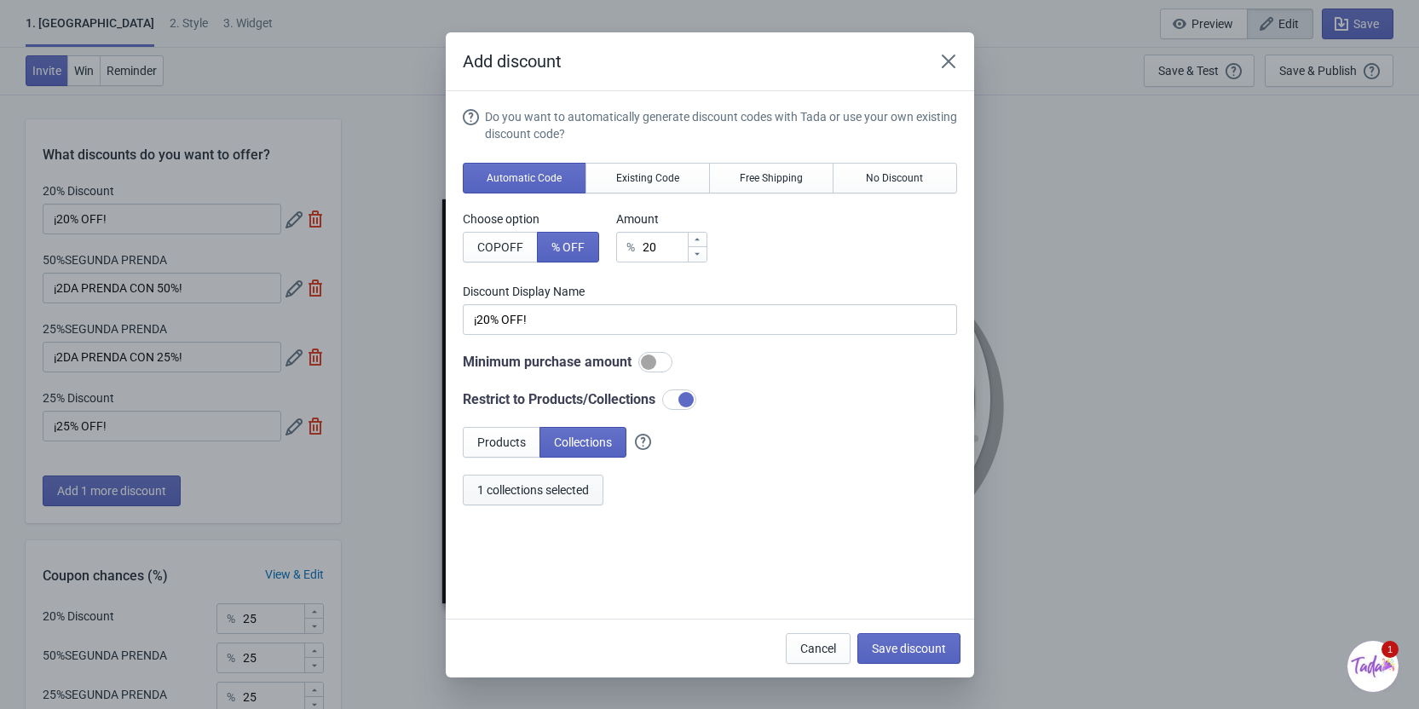
click at [567, 500] on button "1 collections selected" at bounding box center [533, 490] width 141 height 31
click at [941, 53] on icon "Close" at bounding box center [948, 61] width 17 height 17
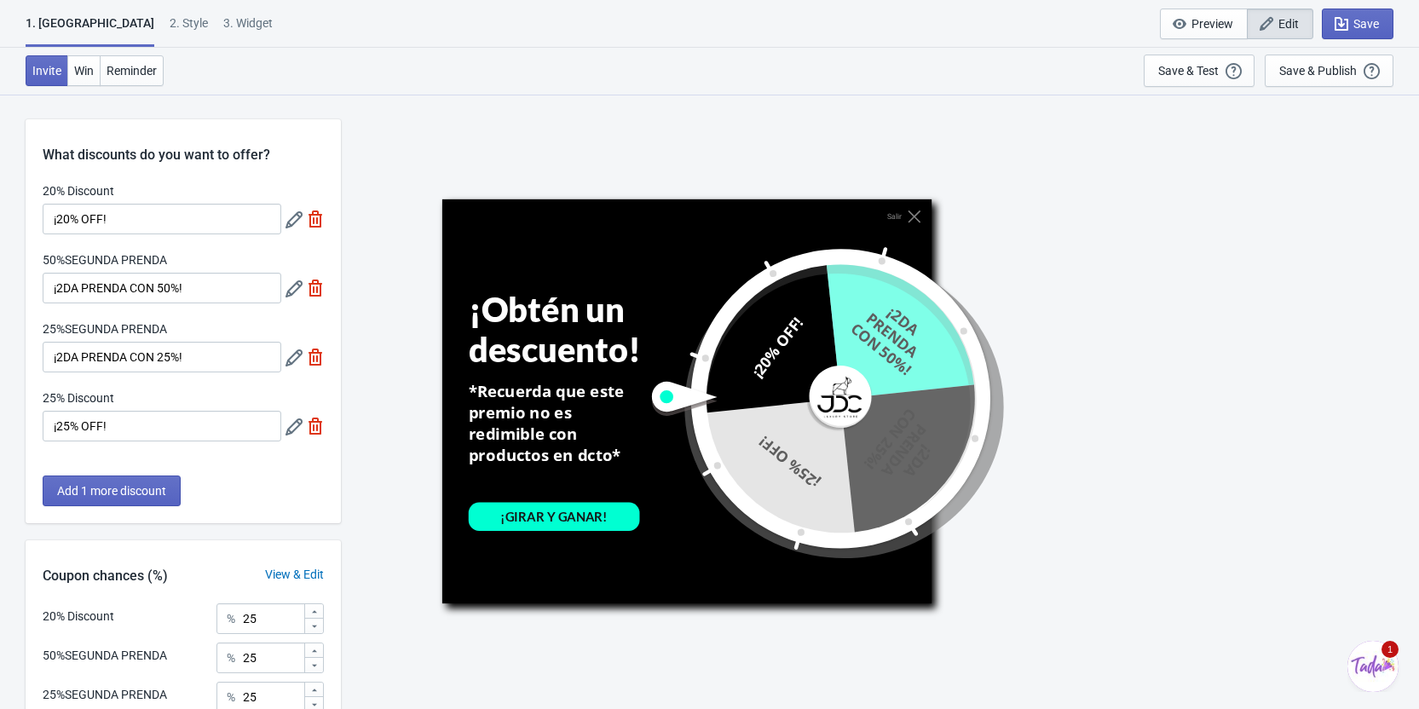
click at [293, 288] on icon at bounding box center [293, 288] width 17 height 17
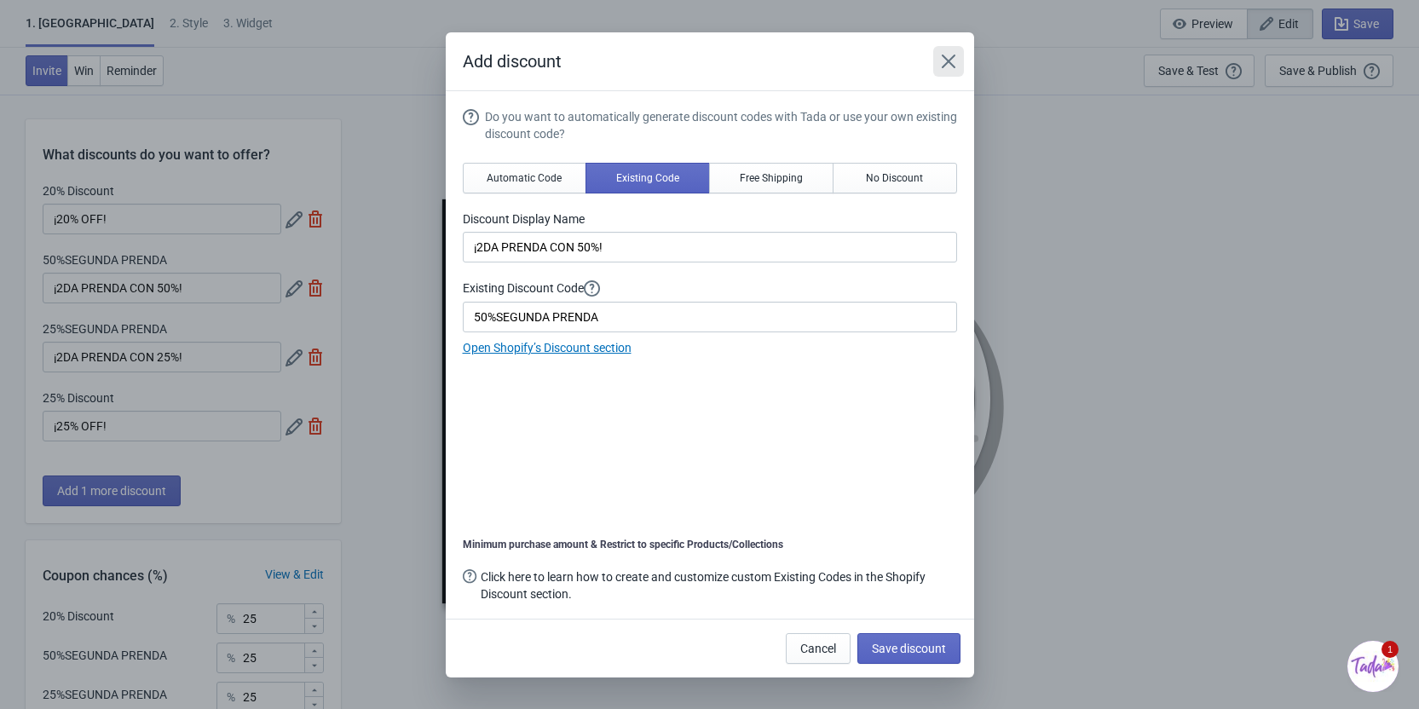
click at [948, 54] on icon "Close" at bounding box center [948, 61] width 17 height 17
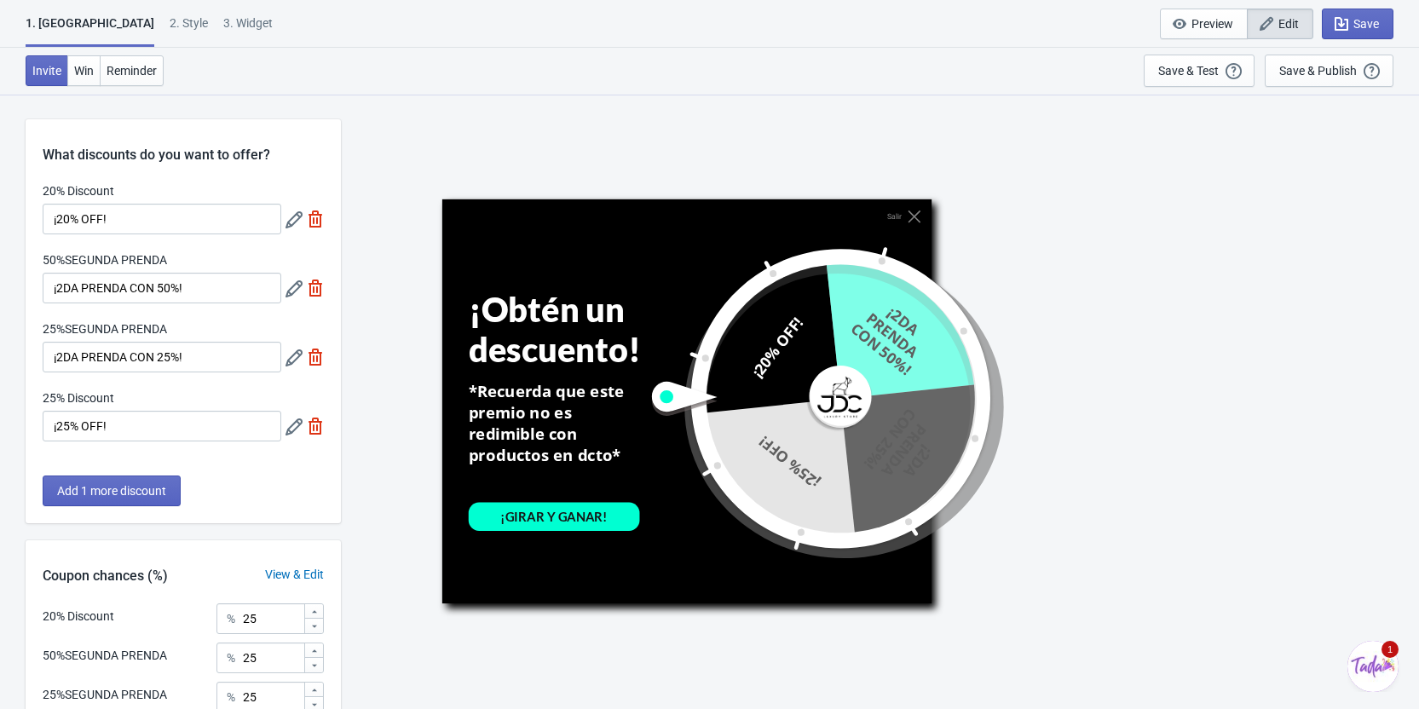
click at [291, 358] on icon at bounding box center [293, 357] width 17 height 17
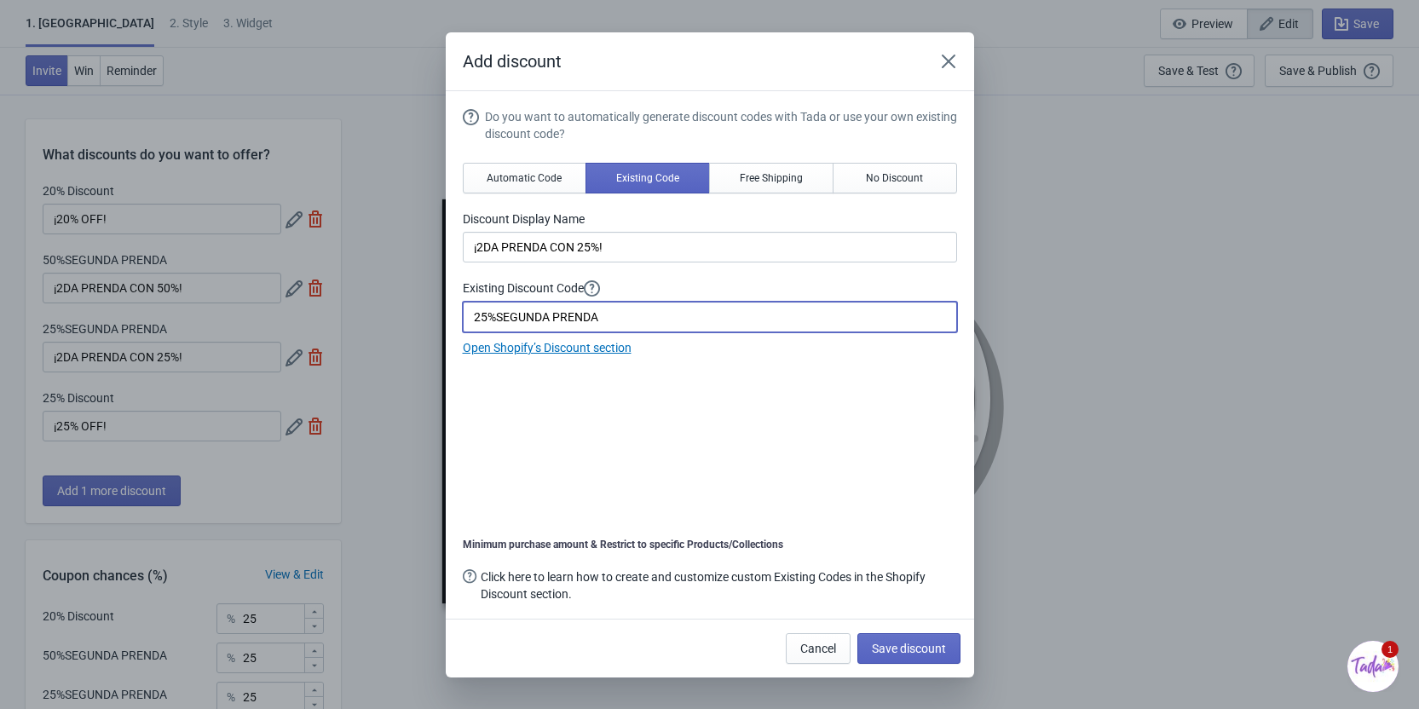
click at [633, 313] on input "25%SEGUNDA PRENDA" at bounding box center [710, 317] width 494 height 31
click at [950, 55] on icon "Close" at bounding box center [948, 61] width 17 height 17
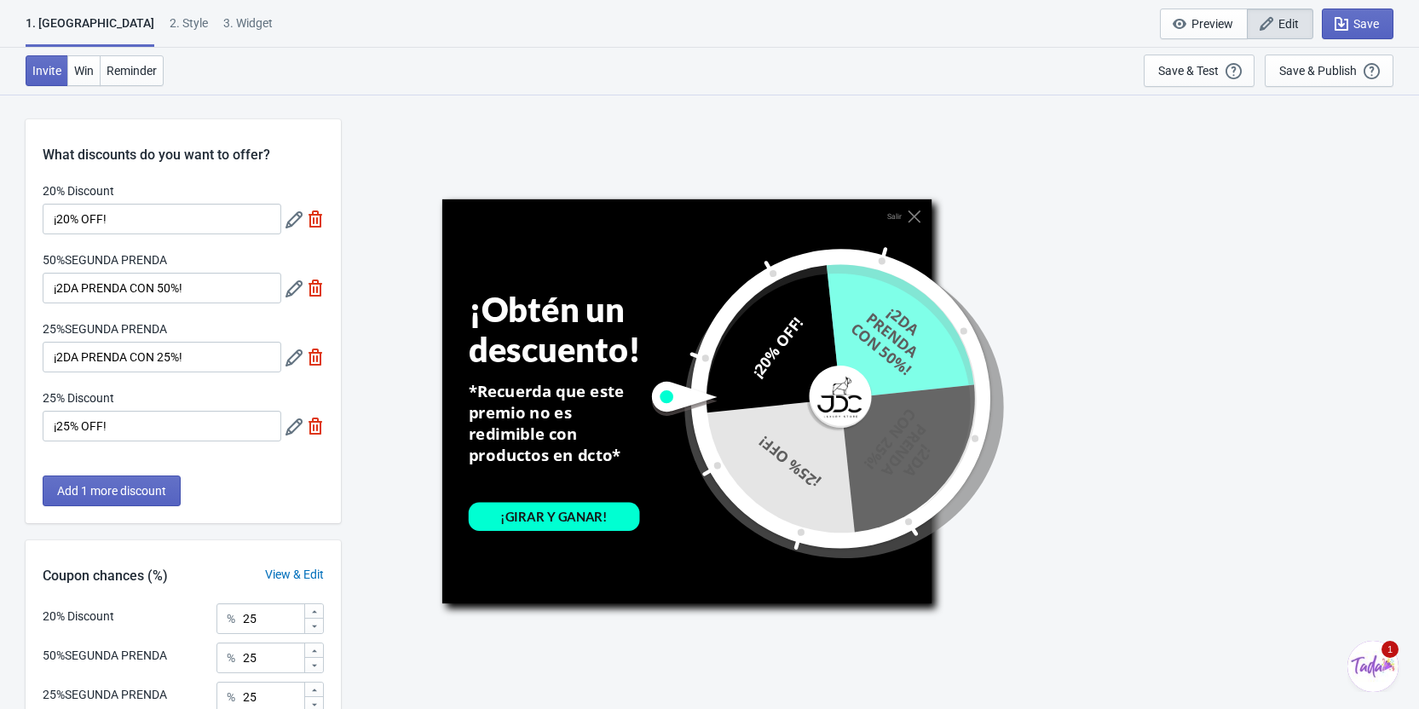
click at [315, 357] on img at bounding box center [315, 357] width 17 height 17
type input "33"
type input "34"
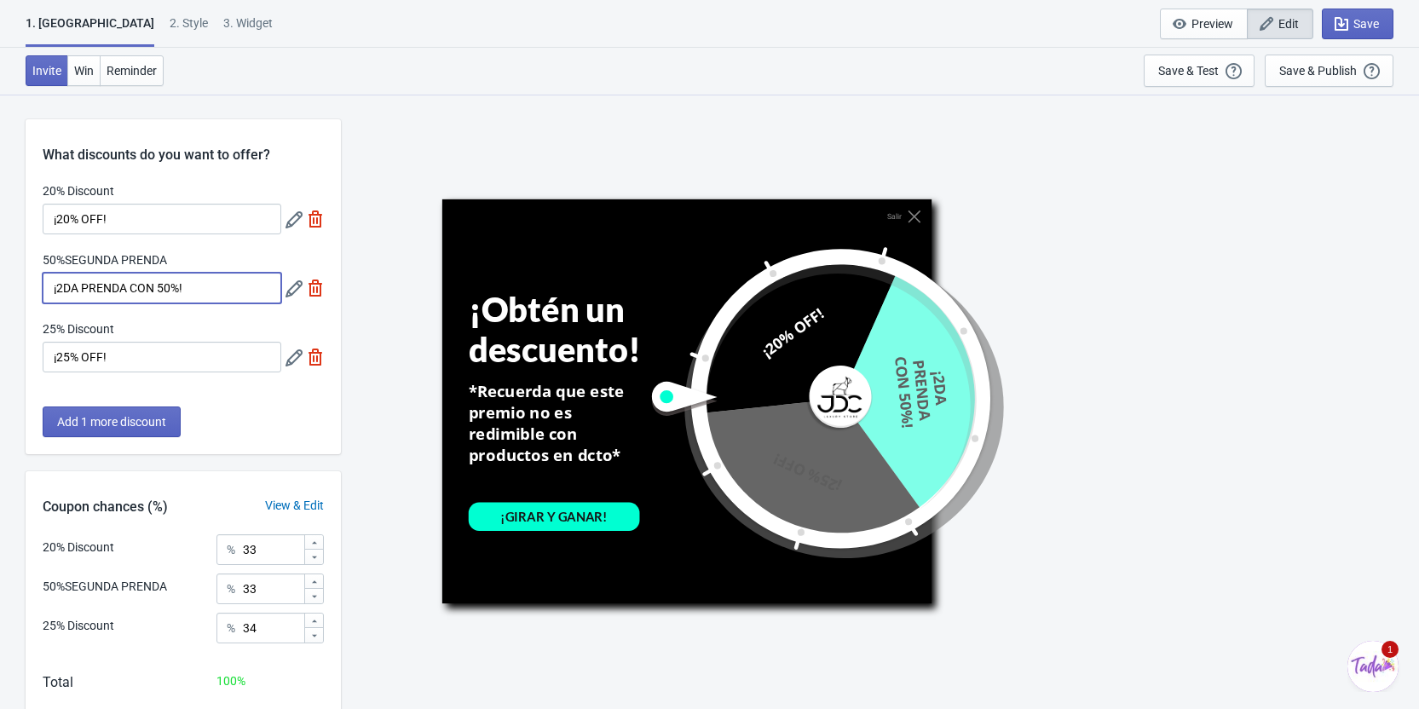
click at [203, 301] on input "¡2DA PRENDA CON 50%!" at bounding box center [162, 288] width 239 height 31
click at [177, 430] on button "Add 1 more discount" at bounding box center [112, 422] width 138 height 31
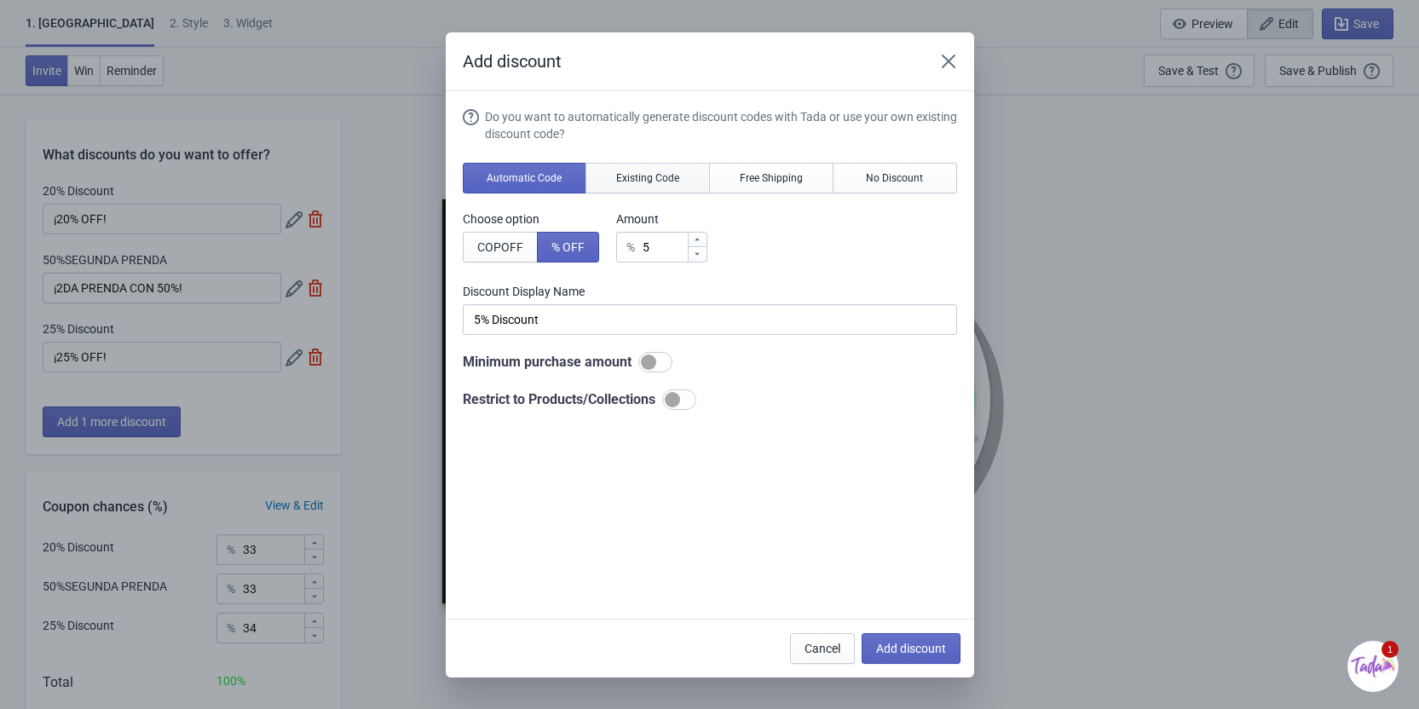
click at [608, 166] on button "Existing Code" at bounding box center [647, 178] width 124 height 31
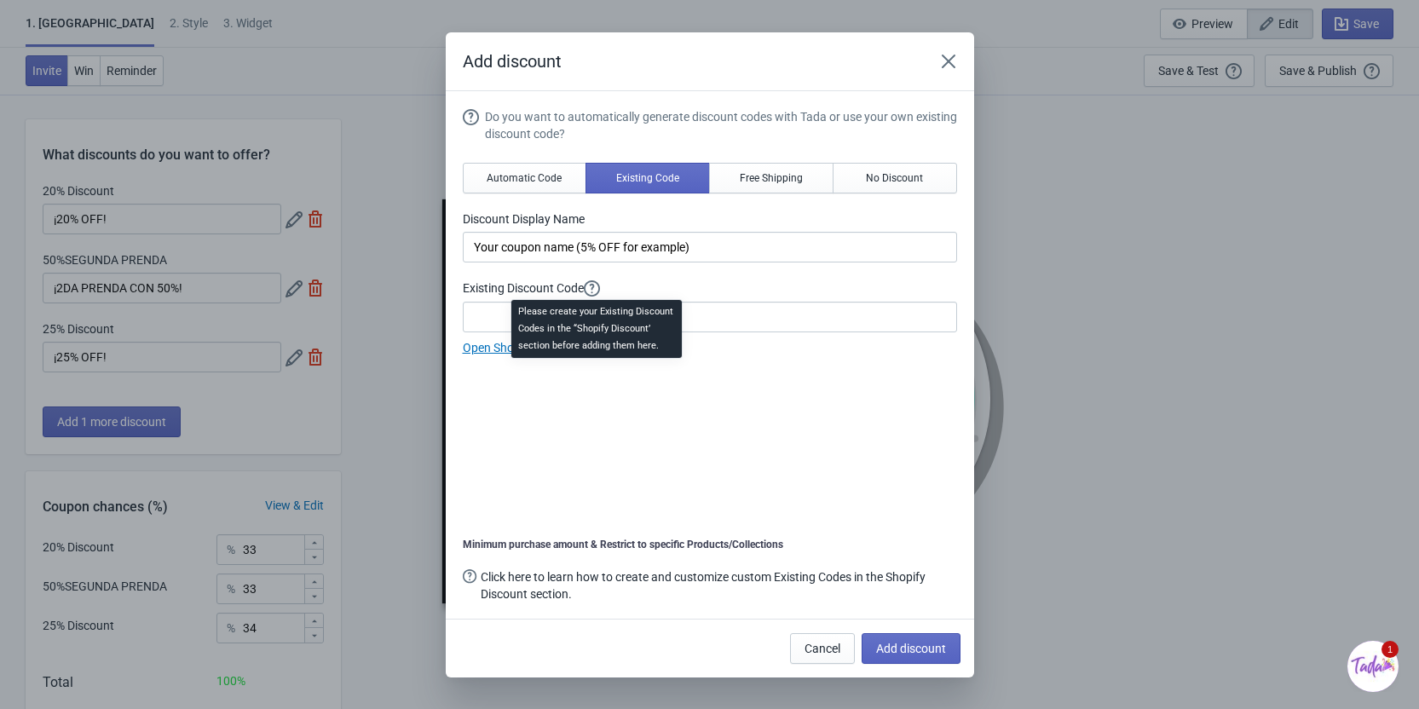
click at [594, 306] on div "Please create your Existing Discount Codes in the “Shopify Discount’ section be…" at bounding box center [597, 334] width 198 height 75
click at [486, 313] on input at bounding box center [710, 317] width 494 height 31
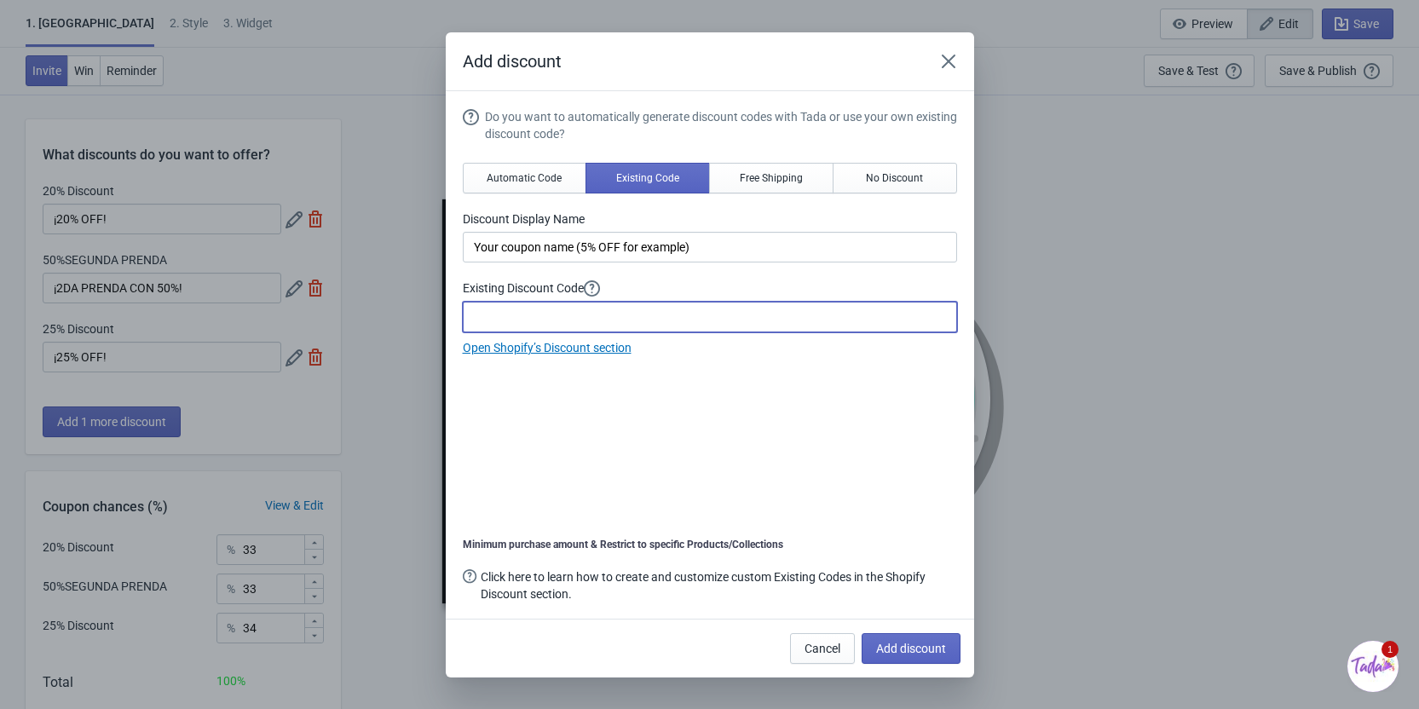
paste input "25%SEGUNDA PRENDA"
type input "25%SEGUNDA PRENDA"
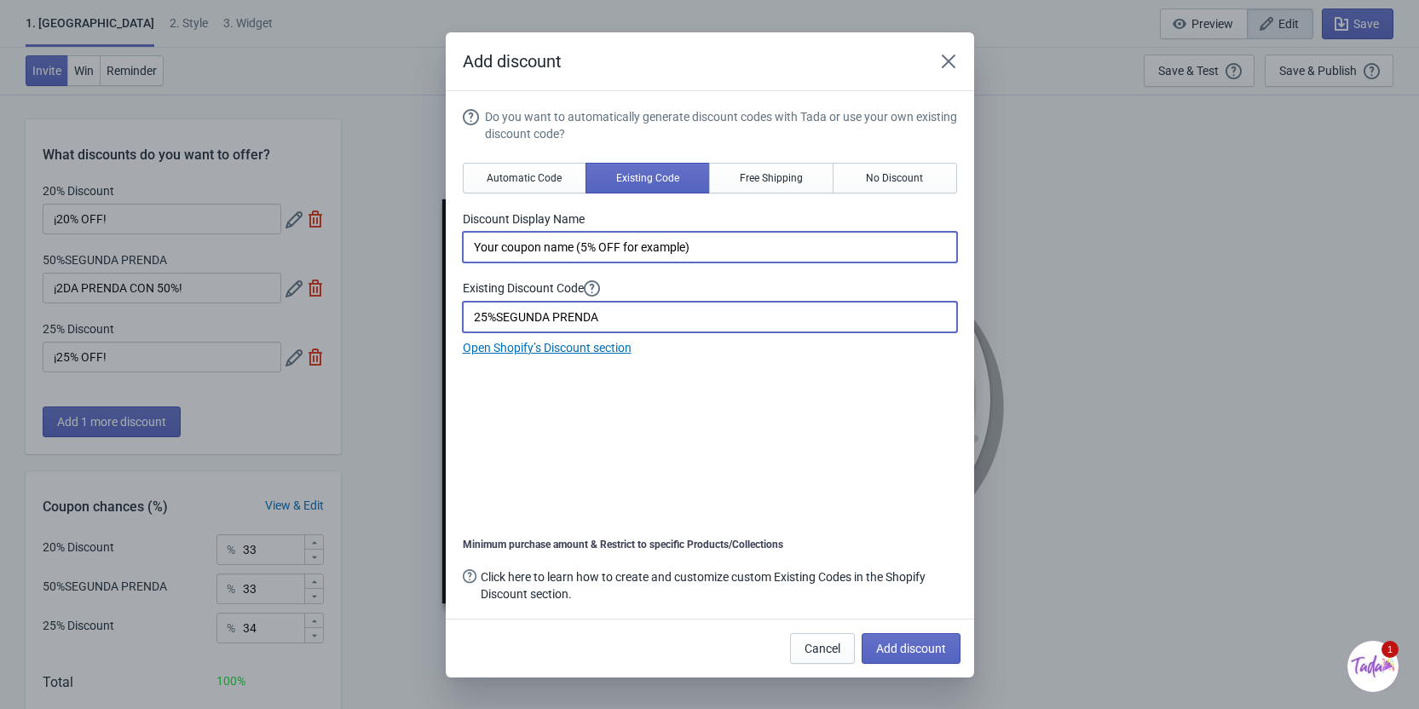
click at [619, 239] on input "Your coupon name (5% OFF for example)" at bounding box center [710, 247] width 494 height 31
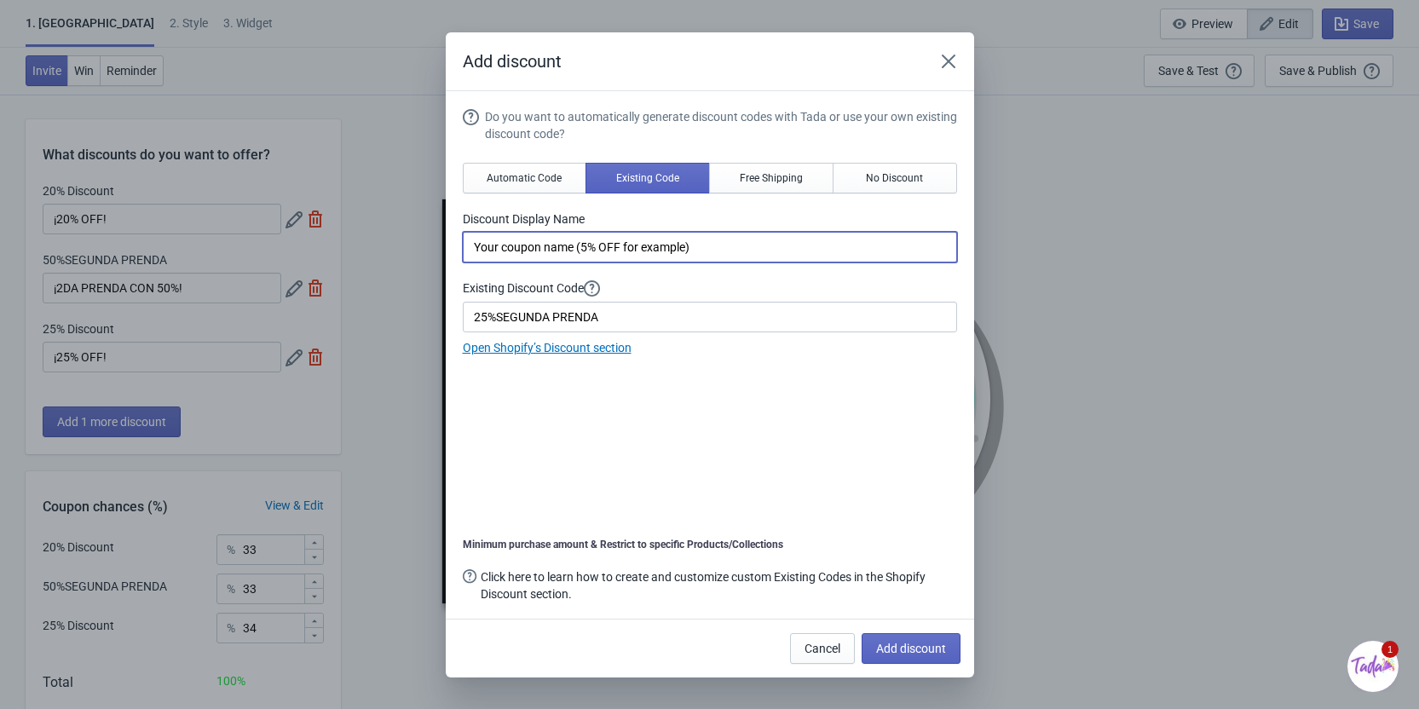
click at [619, 239] on input "Your coupon name (5% OFF for example)" at bounding box center [710, 247] width 494 height 31
type input "¡2DA PRENDA CON 25%!"
click at [648, 277] on div "Do you want to automatically generate discount codes with Tada or use your own …" at bounding box center [710, 232] width 494 height 249
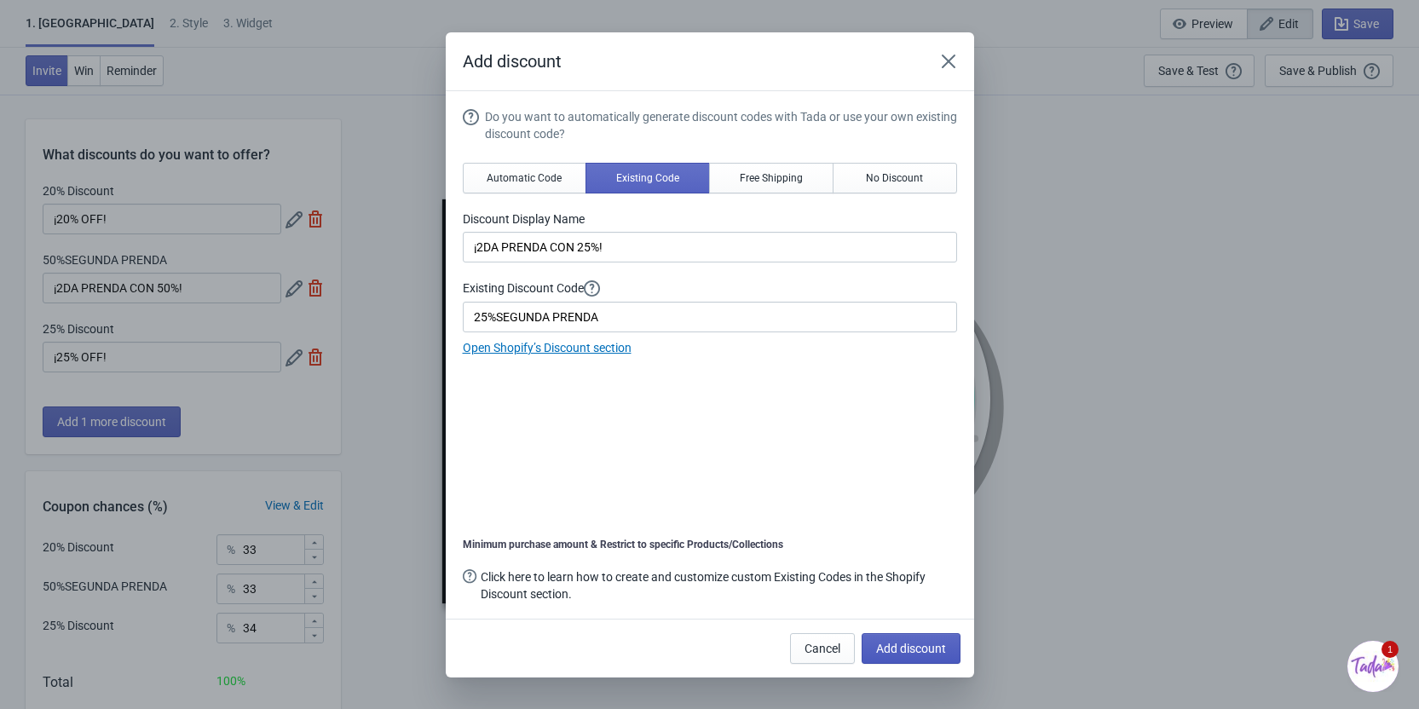
click at [920, 649] on span "Add discount" at bounding box center [911, 649] width 70 height 14
type input "25"
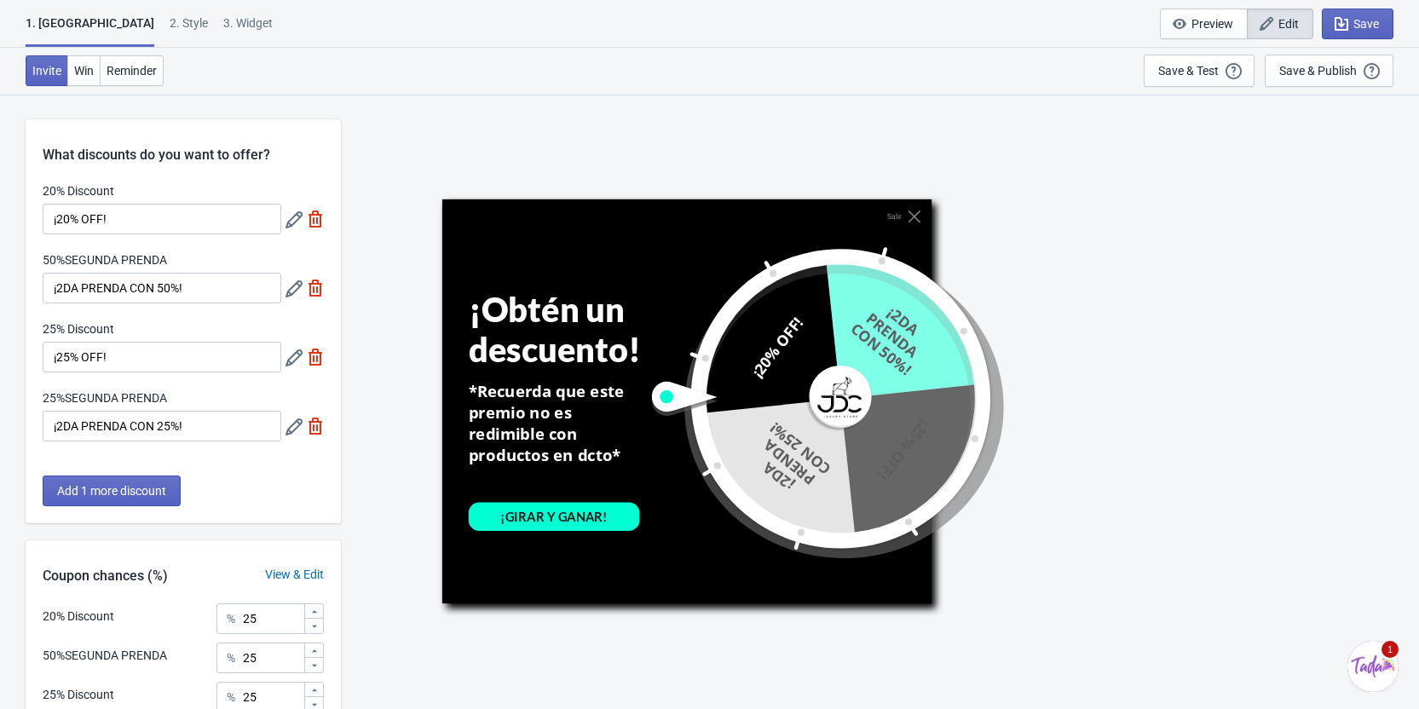
click at [294, 218] on icon at bounding box center [293, 219] width 17 height 17
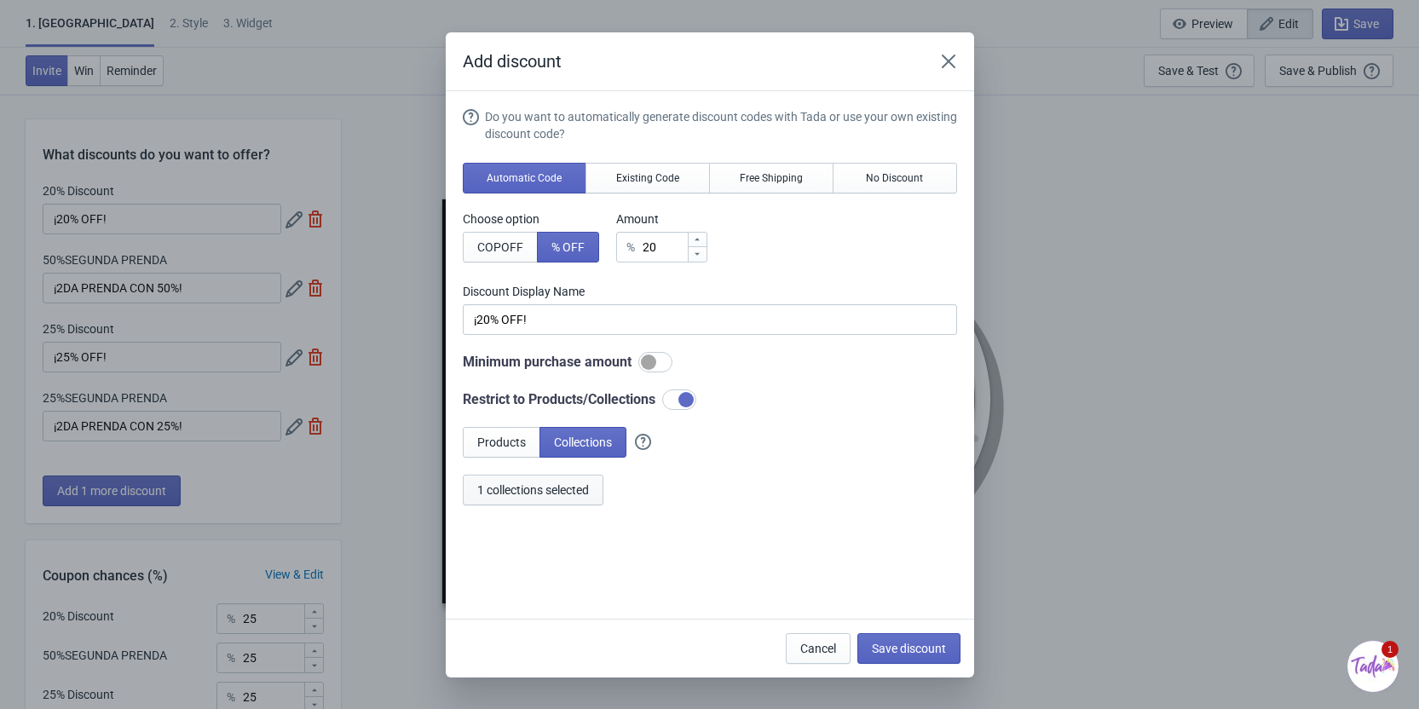
click at [561, 493] on span "1 collections selected" at bounding box center [533, 490] width 112 height 14
click at [934, 654] on span "Save discount" at bounding box center [909, 649] width 74 height 14
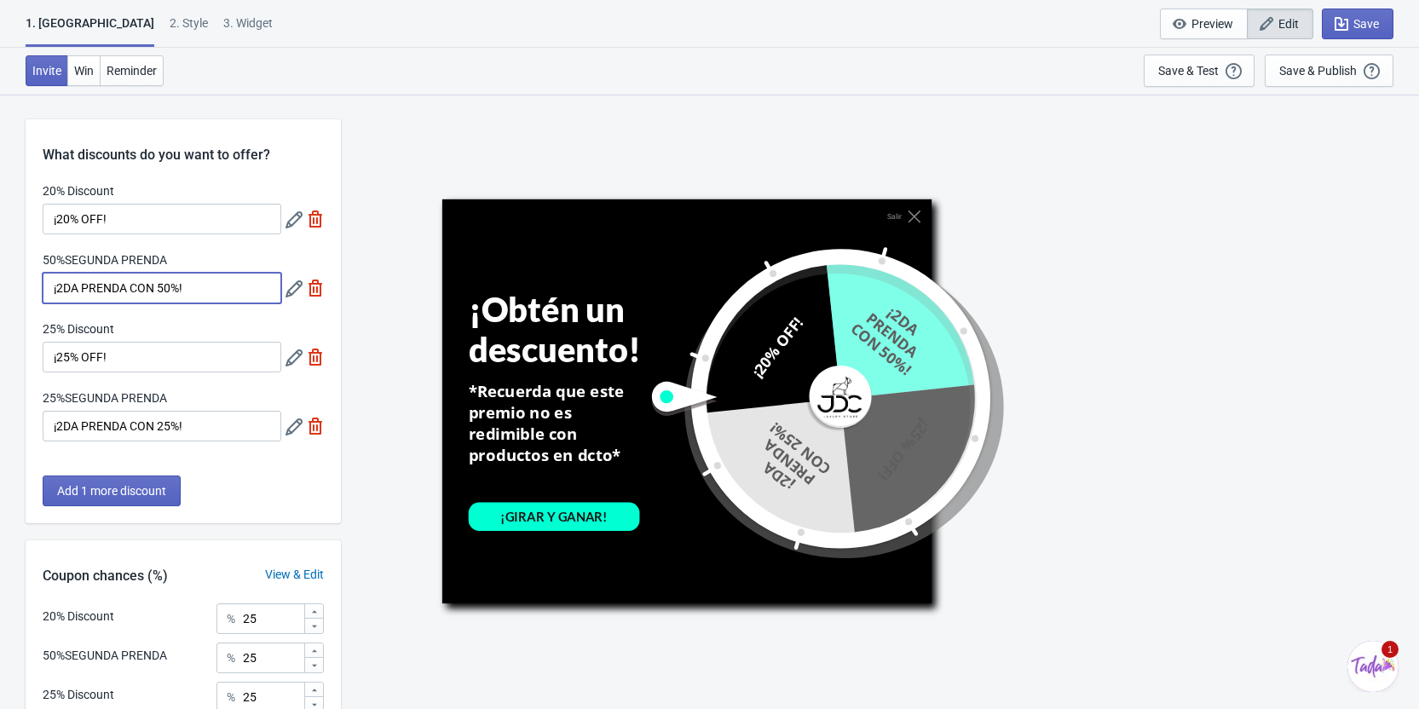
click at [77, 283] on input "¡2DA PRENDA CON 50%!" at bounding box center [162, 288] width 239 height 31
click at [170, 283] on input "¡2DA PRENDA CON 50%!" at bounding box center [162, 288] width 239 height 31
click at [293, 280] on icon at bounding box center [293, 288] width 17 height 17
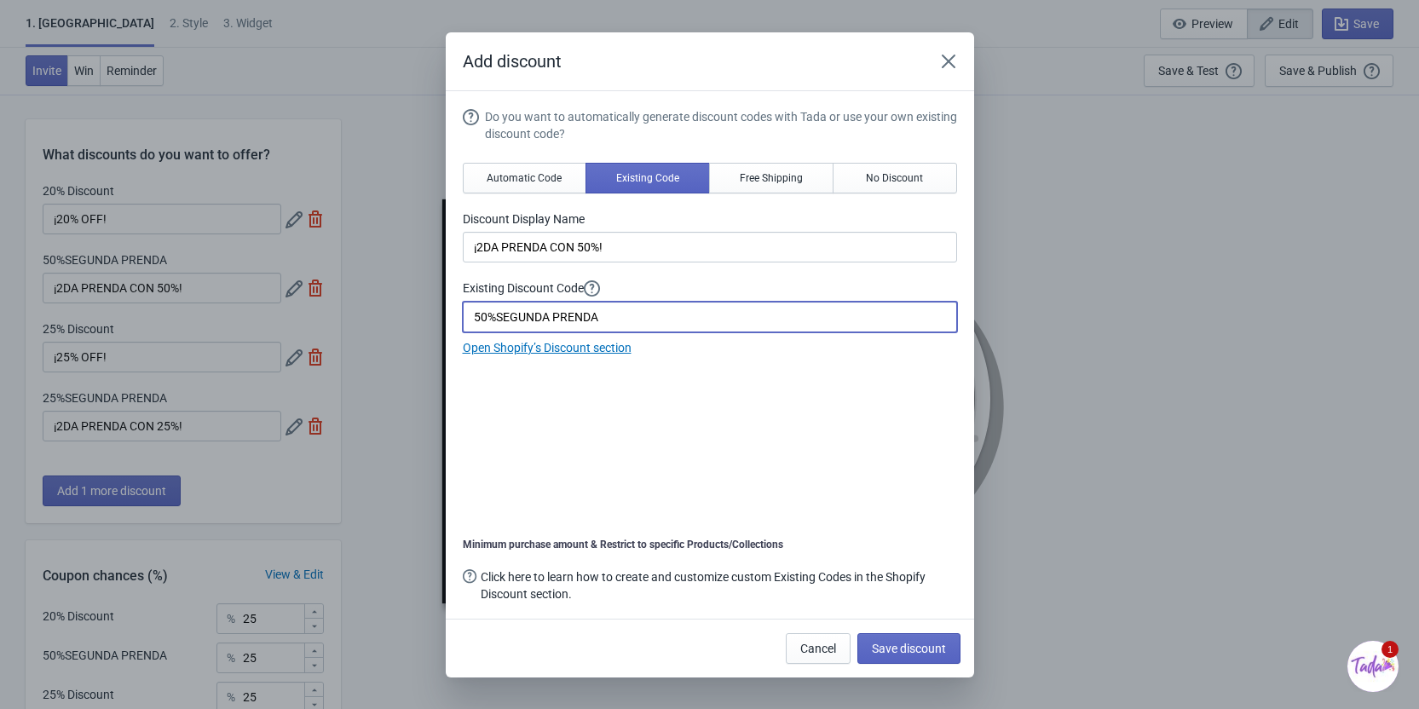
click at [626, 320] on input "50%SEGUNDA PRENDA" at bounding box center [710, 317] width 494 height 31
drag, startPoint x: 660, startPoint y: 309, endPoint x: 467, endPoint y: 310, distance: 193.5
click at [467, 310] on input "50%SEGUNDA PRENDA" at bounding box center [710, 317] width 494 height 31
click at [739, 228] on label "Existing Discount Code" at bounding box center [710, 218] width 494 height 17
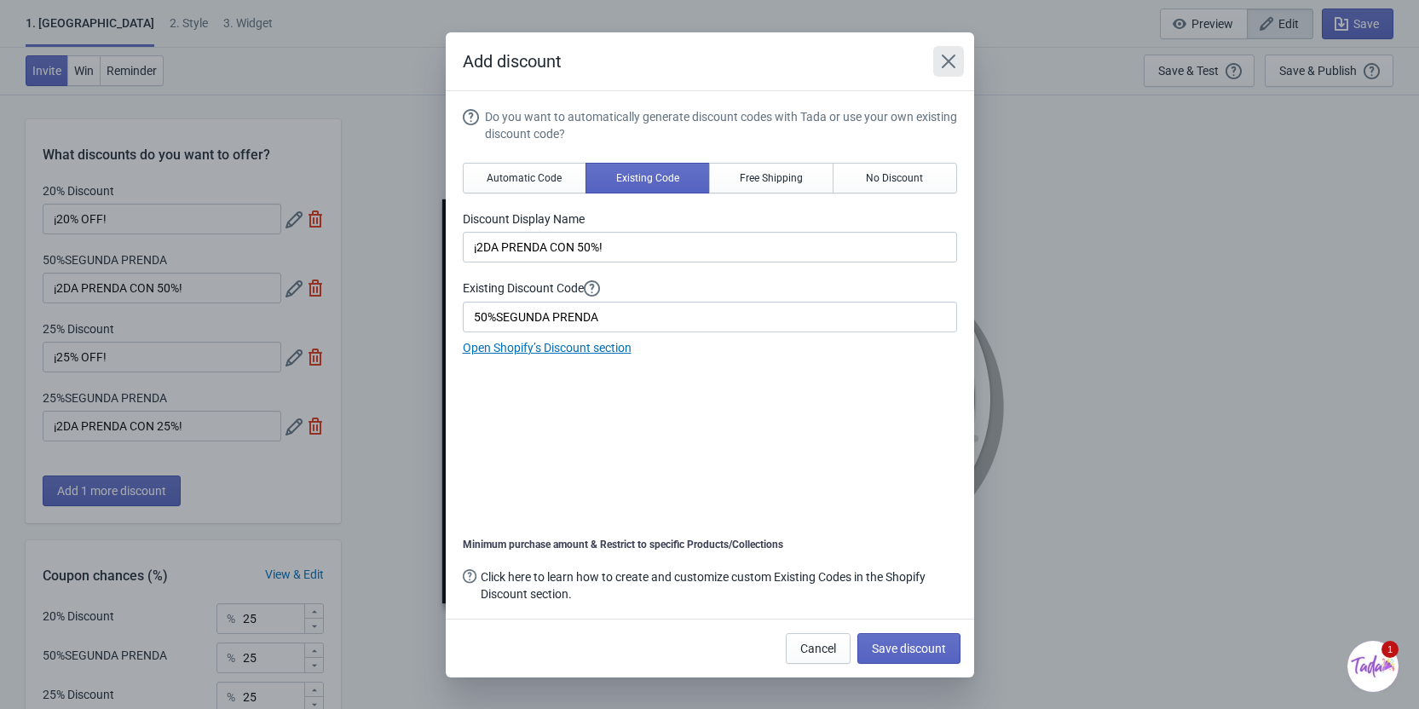
click at [951, 67] on icon "Close" at bounding box center [948, 61] width 17 height 17
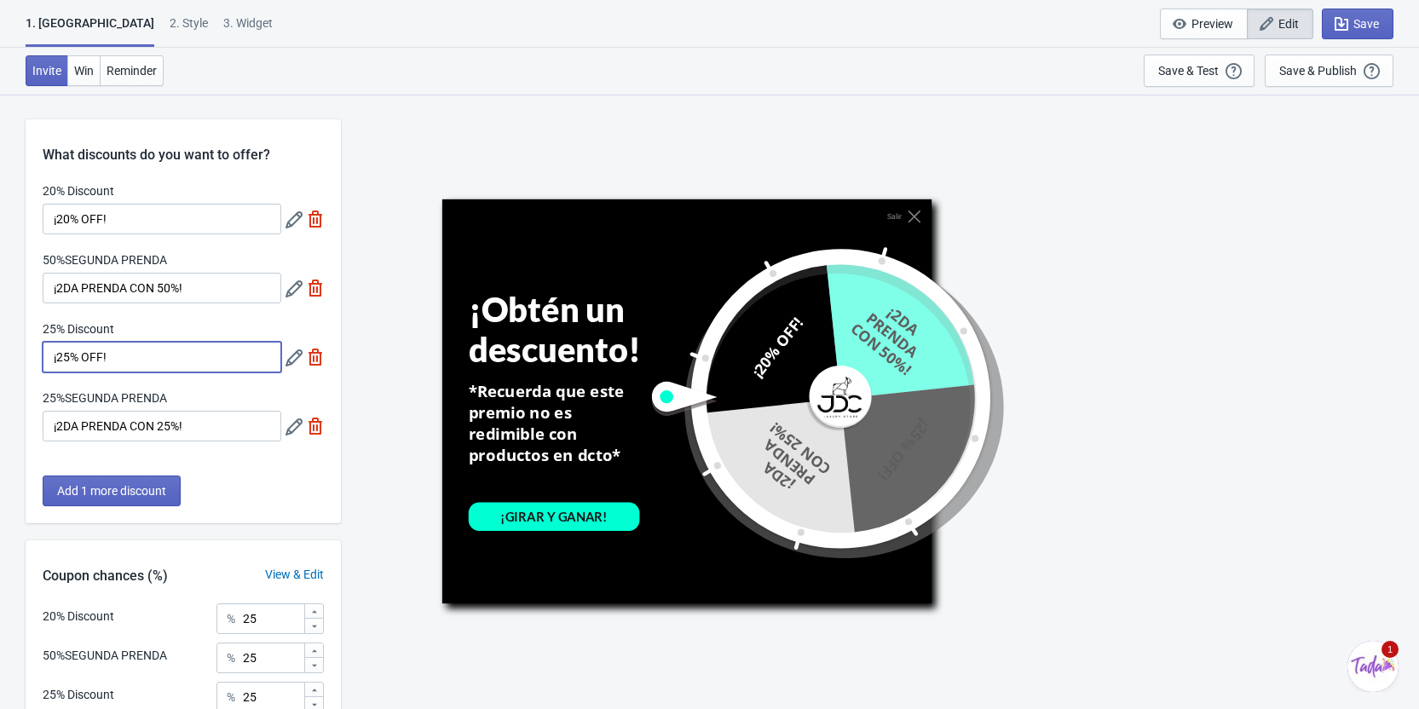
click at [142, 355] on input "¡25% OFF!" at bounding box center [162, 357] width 239 height 31
click at [294, 361] on icon at bounding box center [293, 357] width 17 height 17
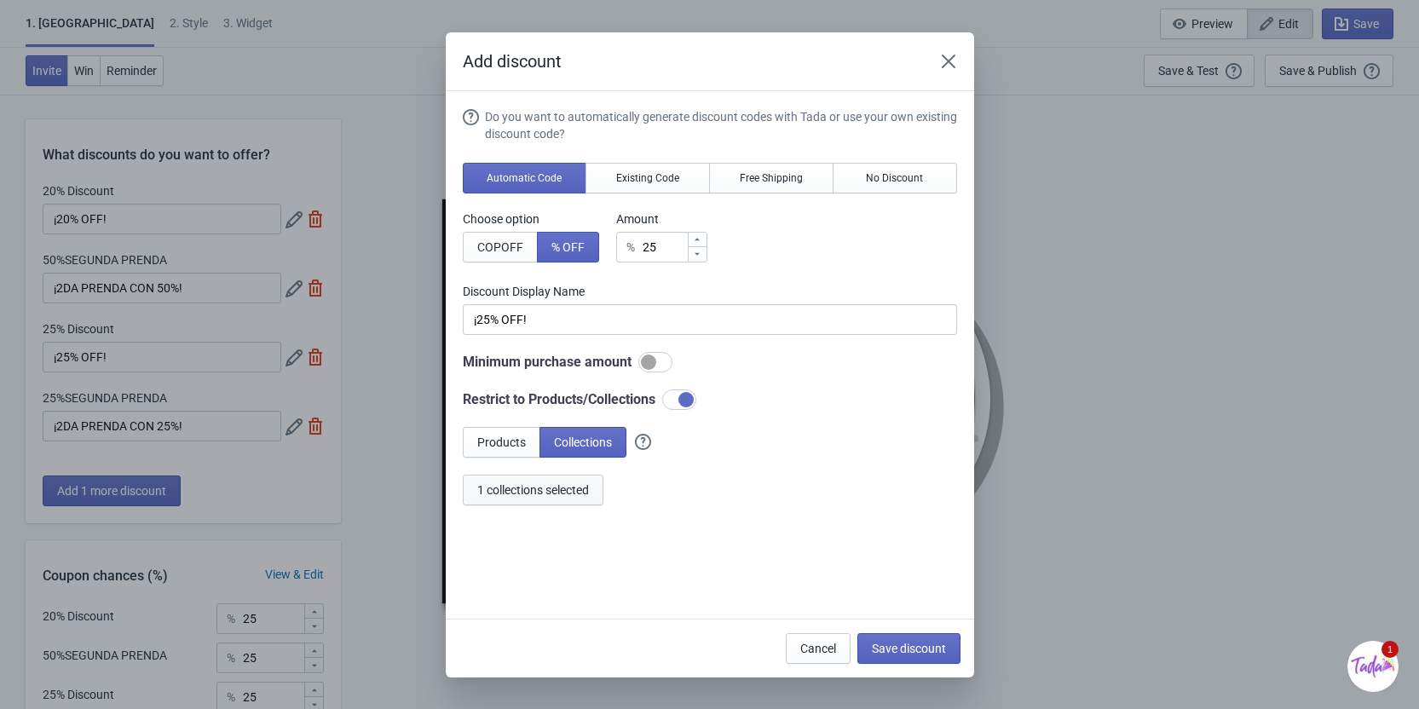
click at [556, 486] on span "1 collections selected" at bounding box center [533, 490] width 112 height 14
click at [943, 55] on icon "Close" at bounding box center [948, 61] width 14 height 14
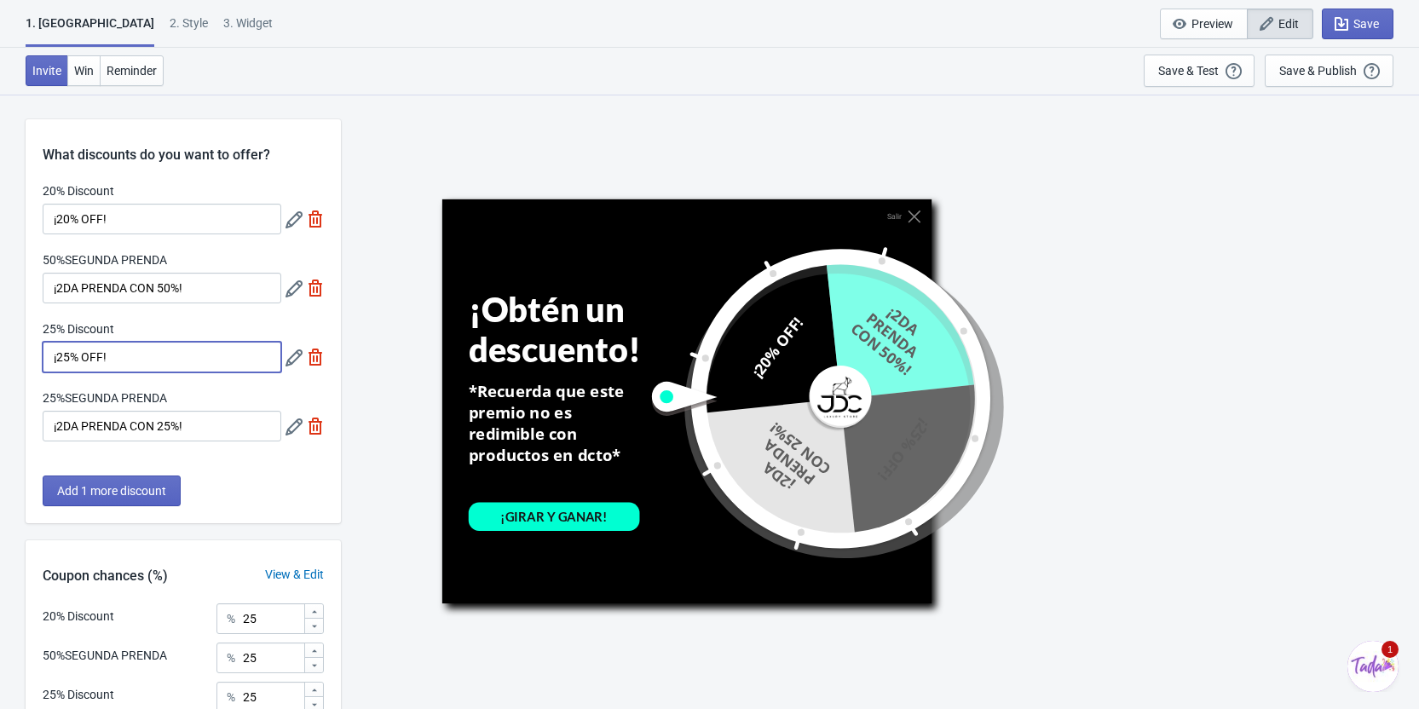
click at [136, 364] on input "¡25% OFF!" at bounding box center [162, 357] width 239 height 31
click at [291, 366] on icon at bounding box center [293, 357] width 17 height 17
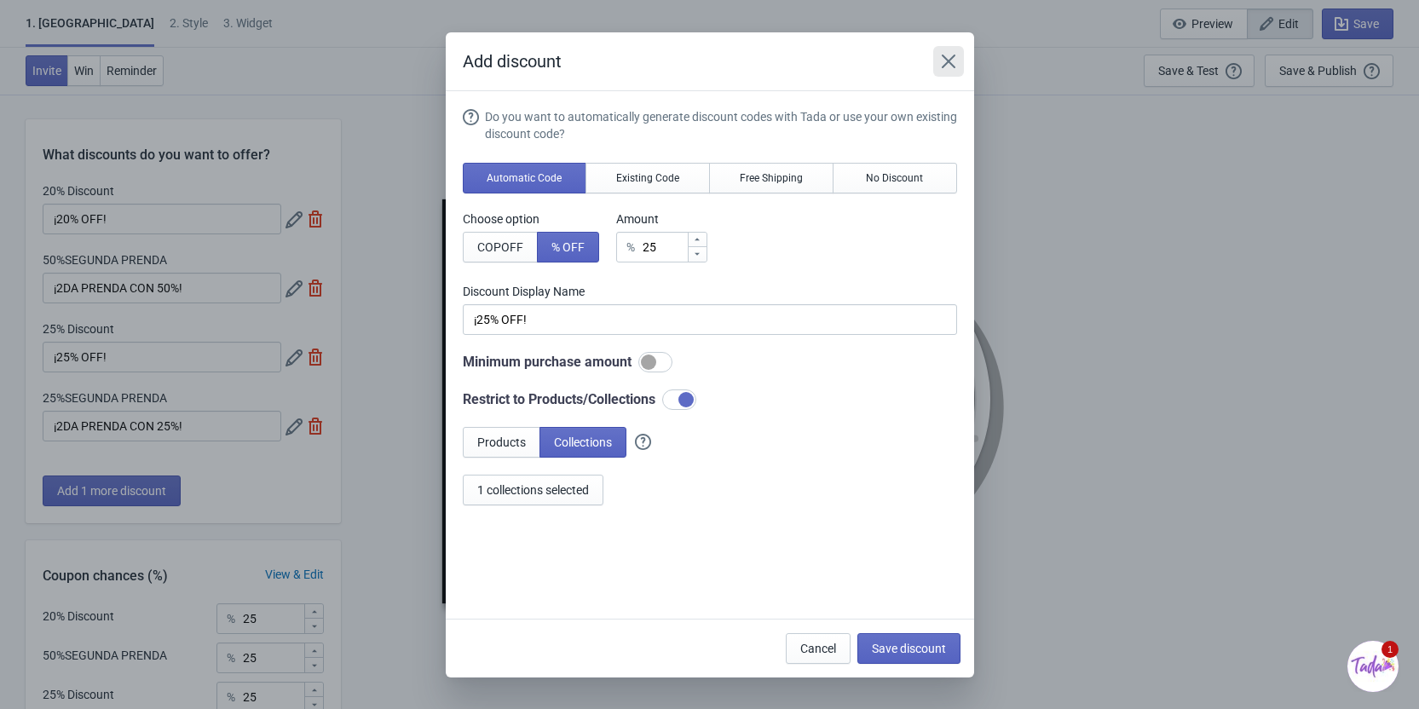
click at [953, 61] on icon "Close" at bounding box center [948, 61] width 17 height 17
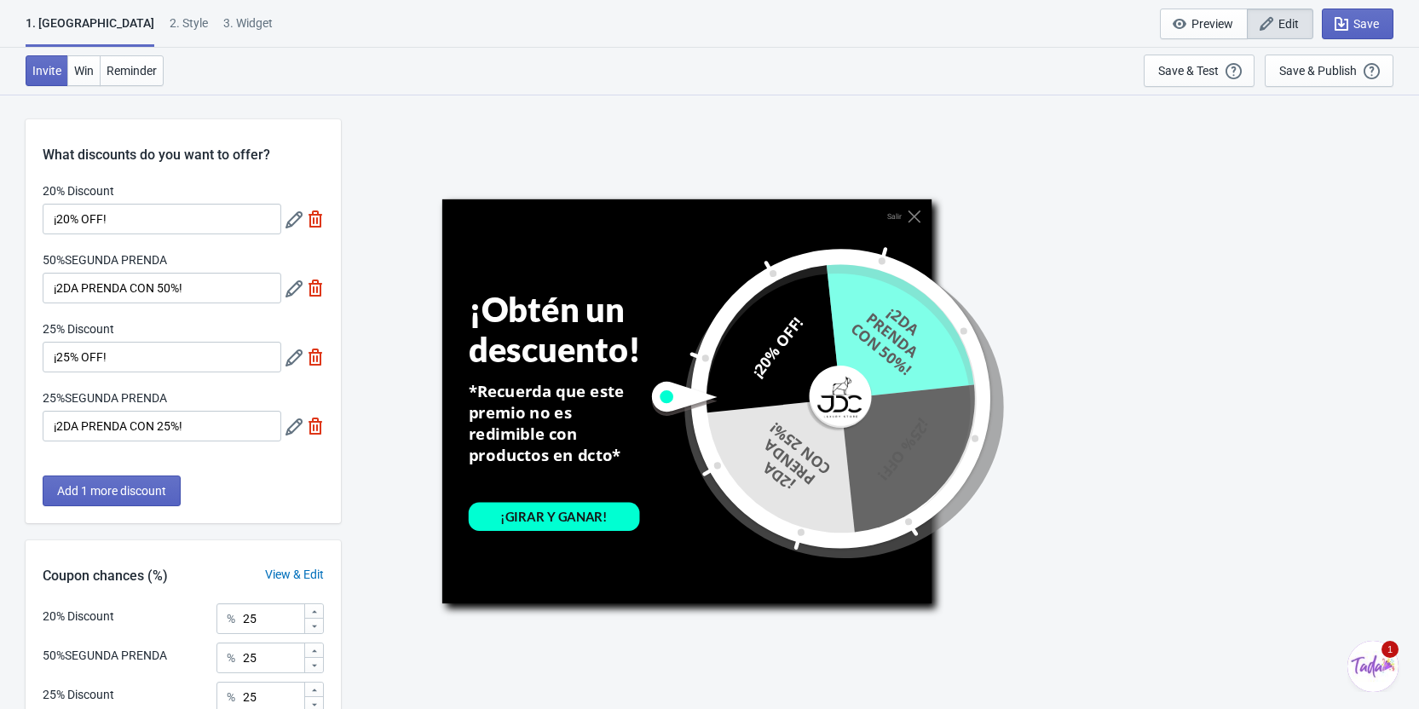
click at [294, 433] on icon at bounding box center [293, 426] width 17 height 17
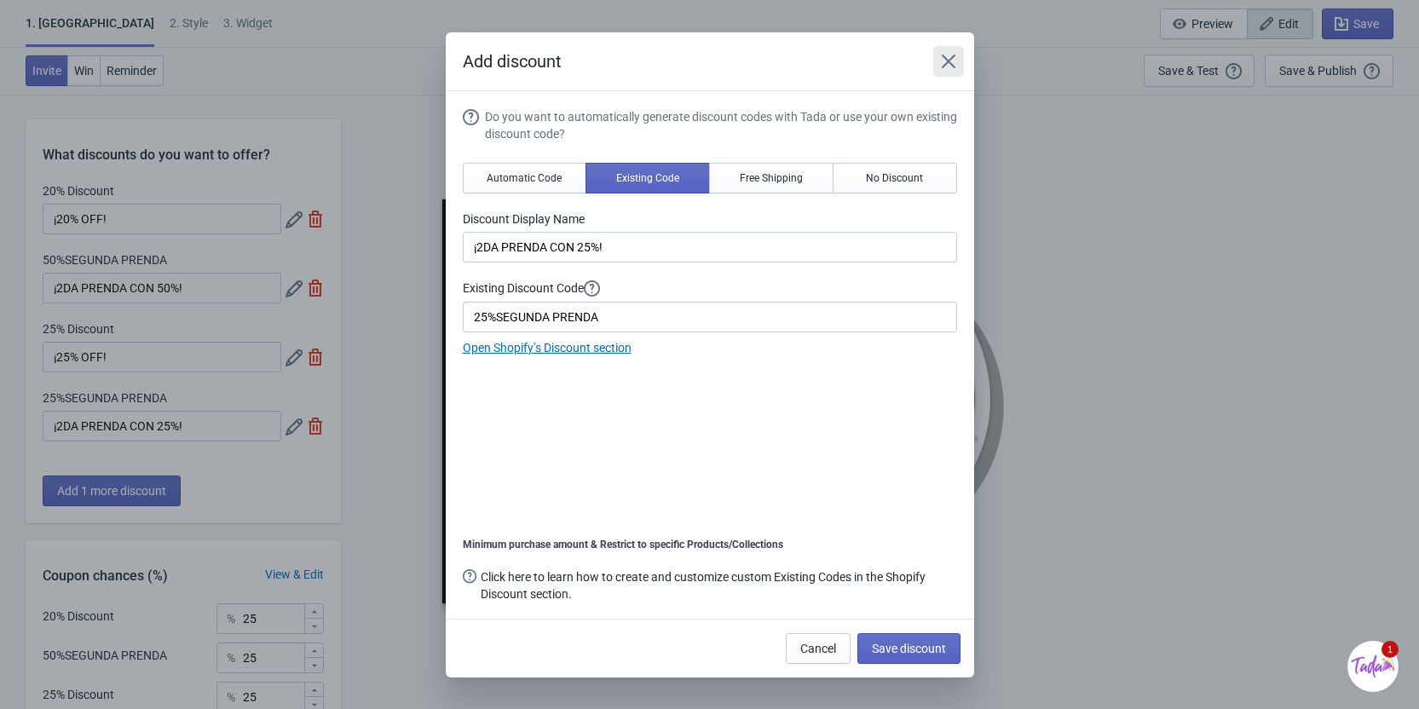
click at [935, 61] on button "Close" at bounding box center [948, 61] width 31 height 31
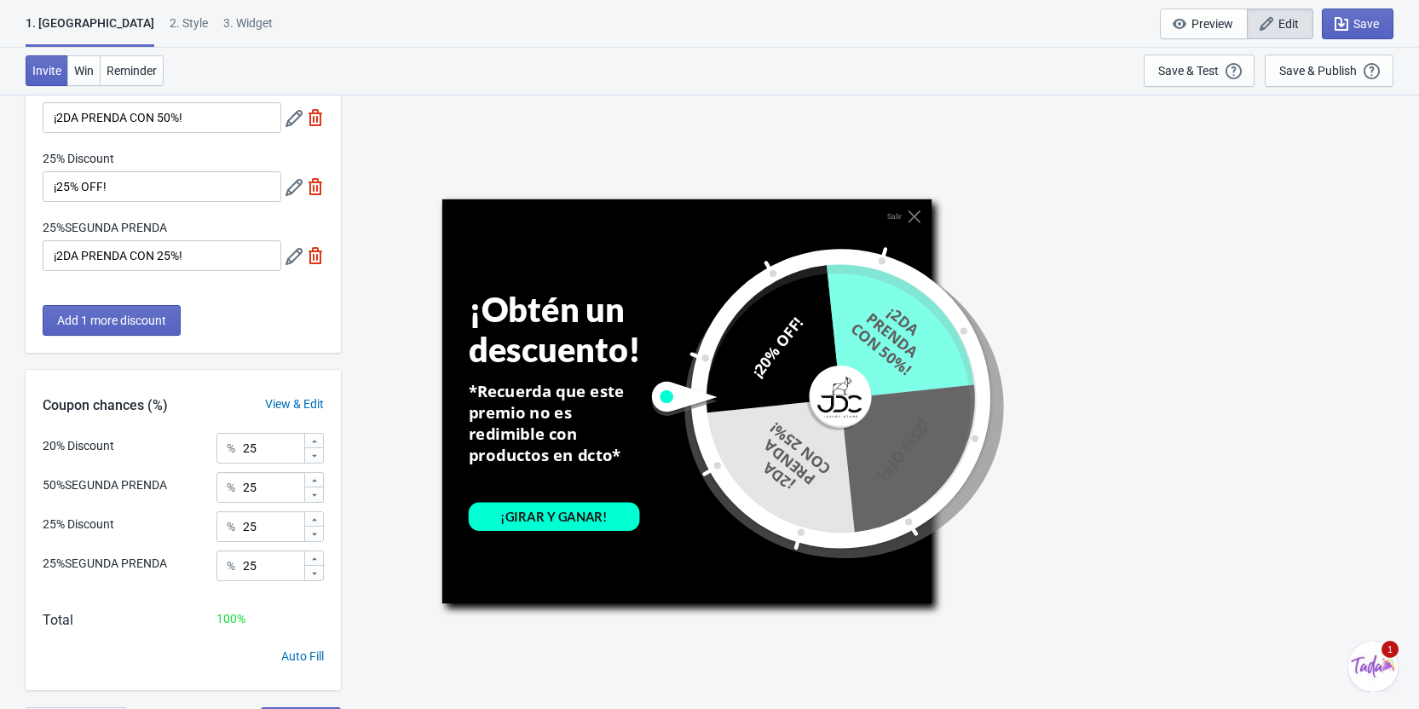
scroll to position [199, 0]
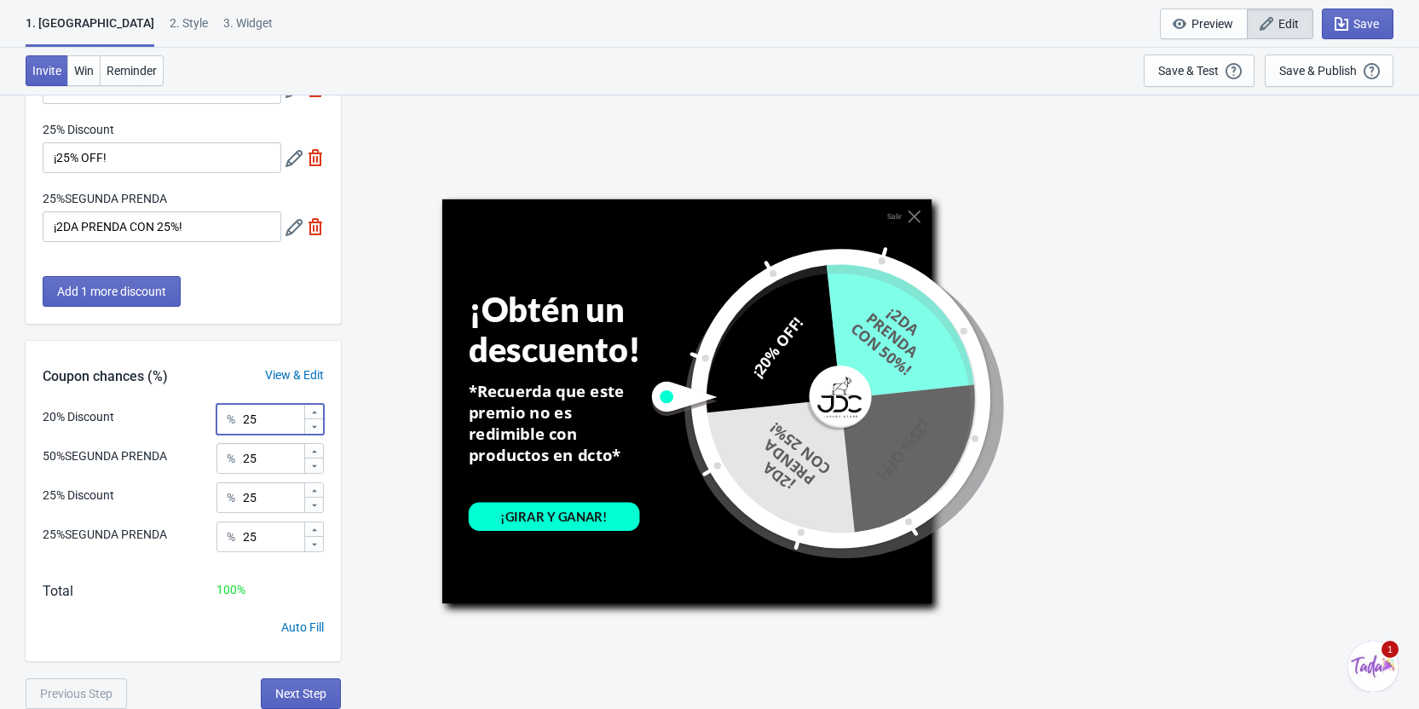
click at [271, 430] on input "25" at bounding box center [272, 419] width 61 height 31
click at [175, 410] on div "20% Discount % 25" at bounding box center [183, 415] width 281 height 22
drag, startPoint x: 165, startPoint y: 378, endPoint x: 45, endPoint y: 378, distance: 120.2
click at [45, 378] on div "Coupon chances (%)" at bounding box center [105, 376] width 159 height 20
click at [167, 377] on div "Coupon chances (%)" at bounding box center [105, 376] width 159 height 20
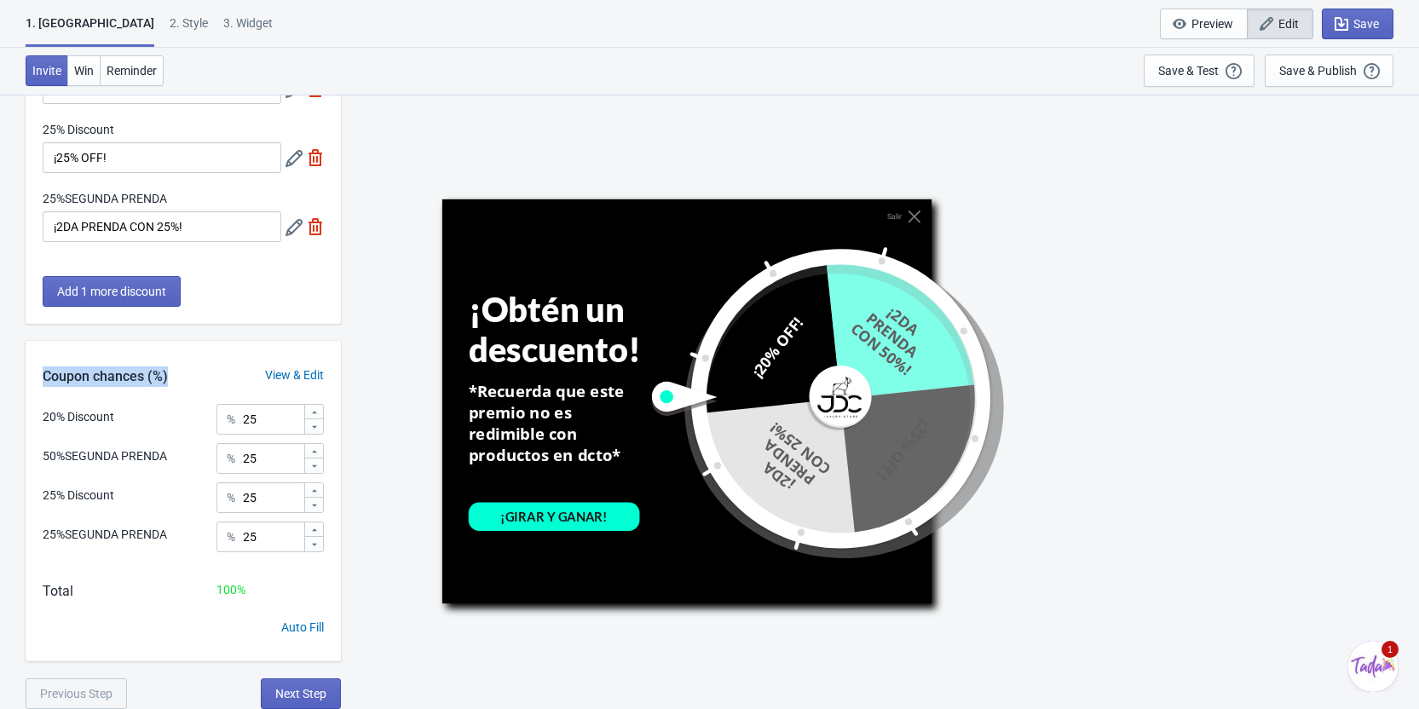
click at [174, 376] on div "Coupon chances (%)" at bounding box center [105, 376] width 159 height 20
drag, startPoint x: 184, startPoint y: 376, endPoint x: 44, endPoint y: 376, distance: 139.8
click at [44, 376] on div "Coupon chances (%)" at bounding box center [105, 376] width 159 height 20
click at [97, 366] on div "Coupon chances (%)" at bounding box center [105, 376] width 159 height 20
click at [101, 375] on div "Coupon chances (%)" at bounding box center [105, 376] width 159 height 20
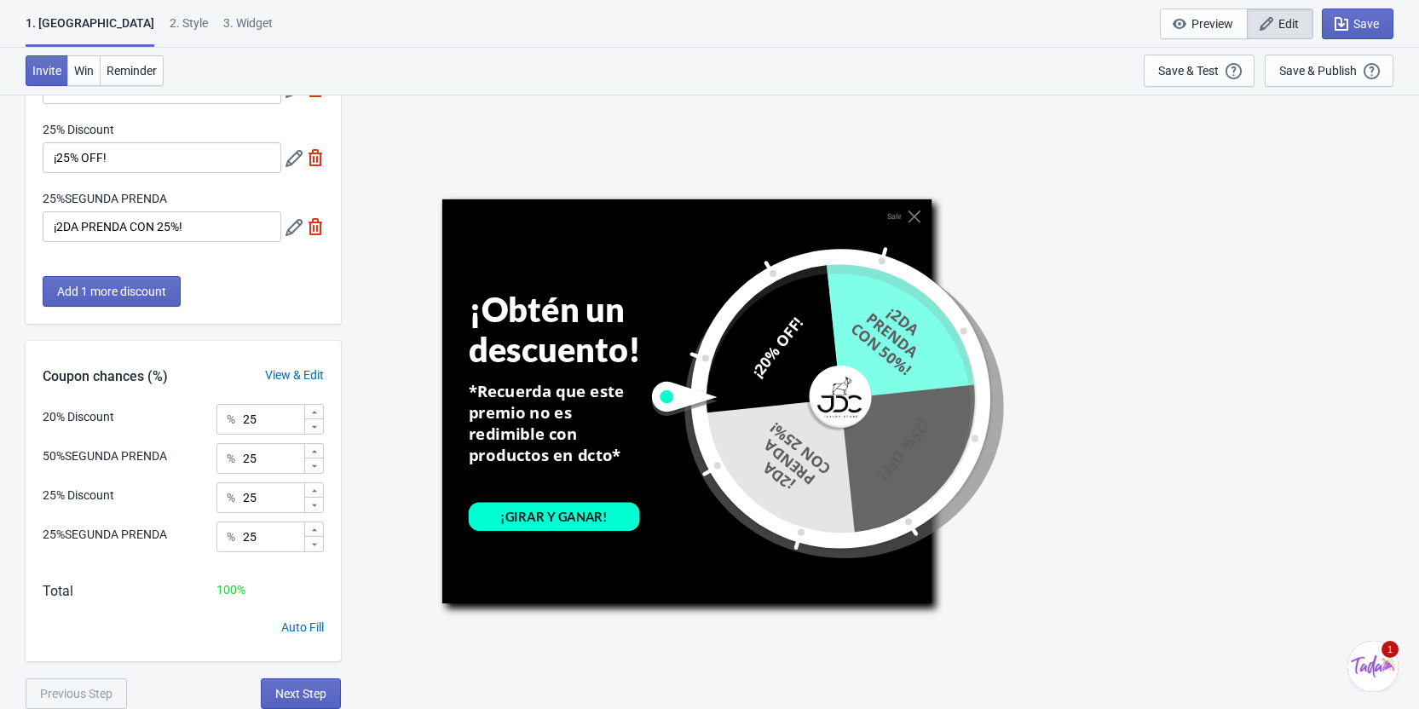
click at [74, 377] on div "Coupon chances (%)" at bounding box center [105, 376] width 159 height 20
drag, startPoint x: 45, startPoint y: 376, endPoint x: 168, endPoint y: 372, distance: 122.8
click at [164, 373] on div "Coupon chances (%)" at bounding box center [105, 376] width 159 height 20
click at [168, 372] on div "Coupon chances (%)" at bounding box center [105, 376] width 159 height 20
drag, startPoint x: 169, startPoint y: 373, endPoint x: 28, endPoint y: 376, distance: 140.6
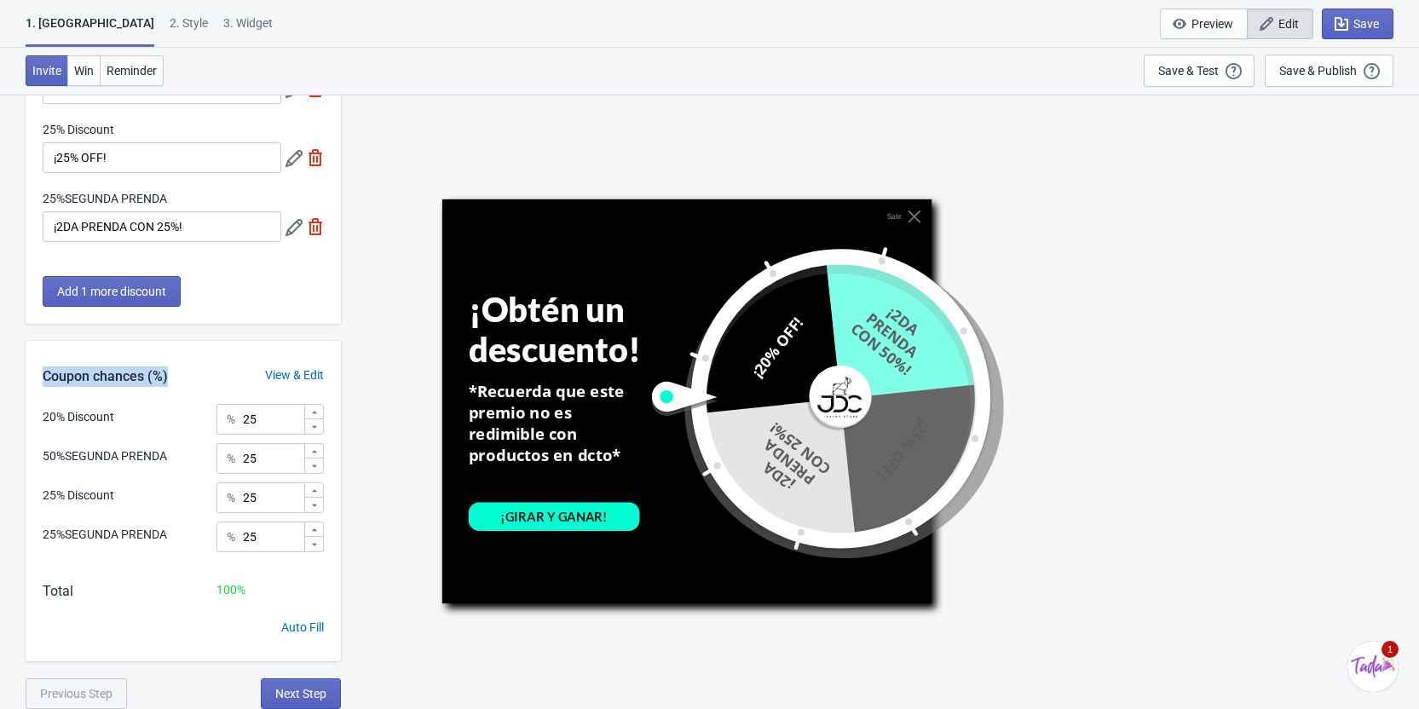
click at [28, 376] on div "Coupon chances (%)" at bounding box center [105, 376] width 159 height 20
click at [69, 376] on div "Coupon chances (%)" at bounding box center [105, 376] width 159 height 20
drag, startPoint x: 41, startPoint y: 376, endPoint x: 167, endPoint y: 376, distance: 126.1
click at [167, 376] on div "Coupon chances (%)" at bounding box center [105, 376] width 159 height 20
click at [174, 376] on div "Coupon chances (%)" at bounding box center [105, 376] width 159 height 20
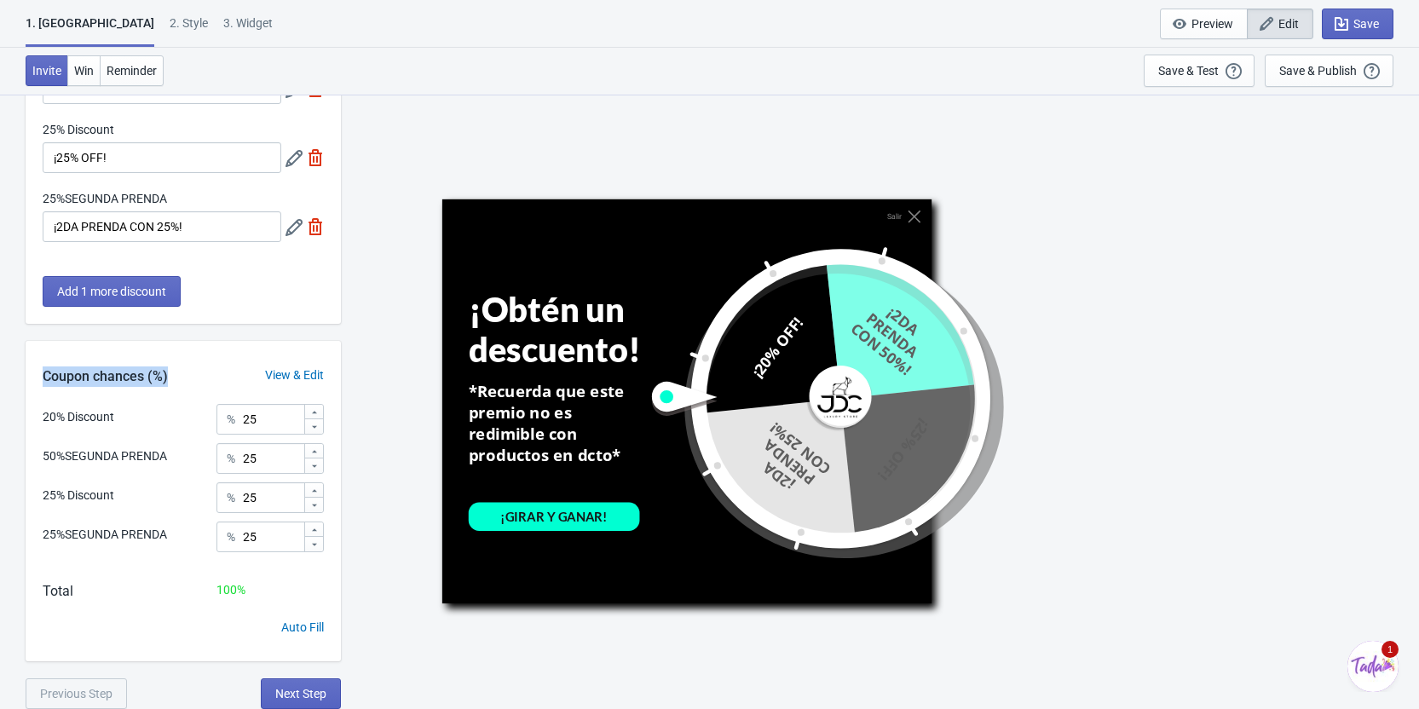
drag, startPoint x: 176, startPoint y: 378, endPoint x: 41, endPoint y: 378, distance: 135.5
click at [41, 378] on div "Coupon chances (%)" at bounding box center [105, 376] width 159 height 20
click at [50, 376] on div "Coupon chances (%)" at bounding box center [105, 376] width 159 height 20
click at [356, 417] on div "Salir ¡Obtén un descuento! *Recuerda que este premio no es redimible con produc…" at bounding box center [879, 401] width 1061 height 614
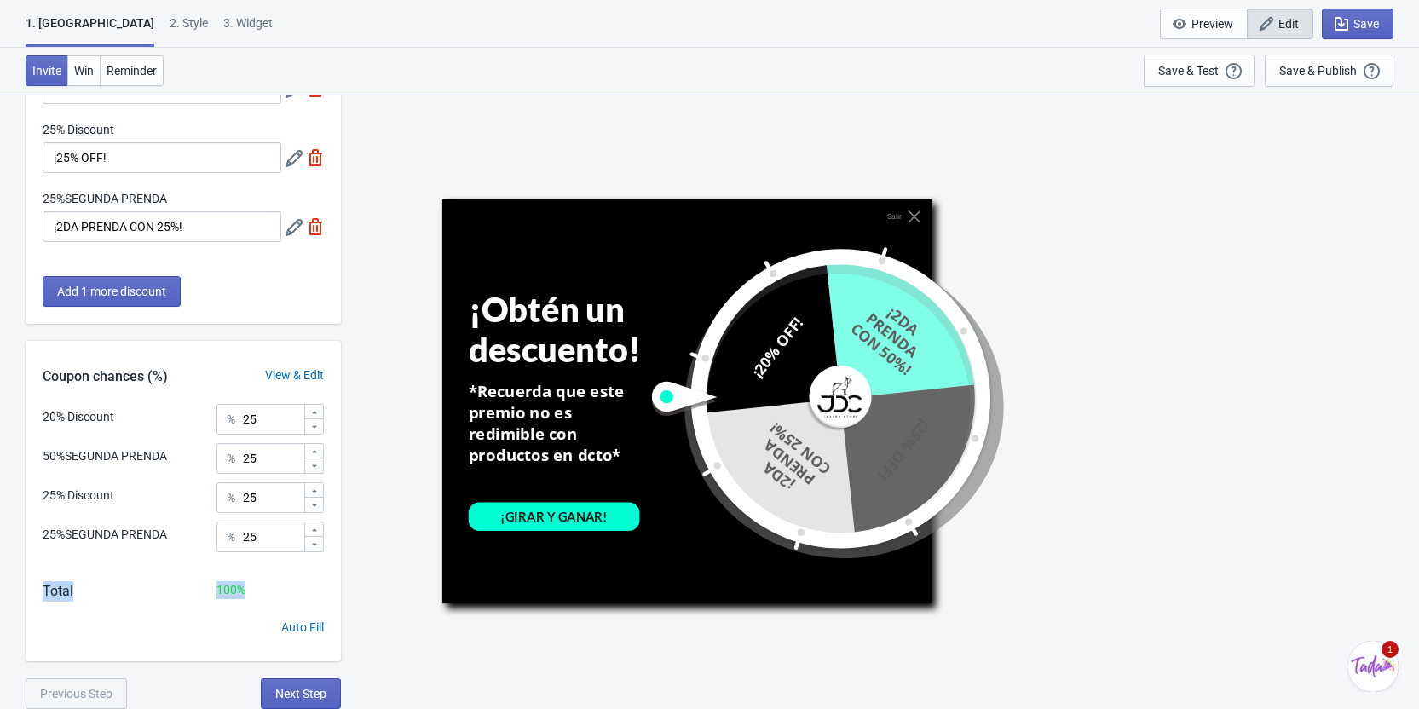
drag, startPoint x: 248, startPoint y: 597, endPoint x: 26, endPoint y: 590, distance: 221.7
click at [26, 590] on div "Total 100 %" at bounding box center [183, 599] width 315 height 37
click at [298, 588] on div "100 %" at bounding box center [269, 590] width 107 height 18
click at [258, 418] on input "25" at bounding box center [272, 419] width 61 height 31
drag, startPoint x: 115, startPoint y: 409, endPoint x: 31, endPoint y: 410, distance: 84.4
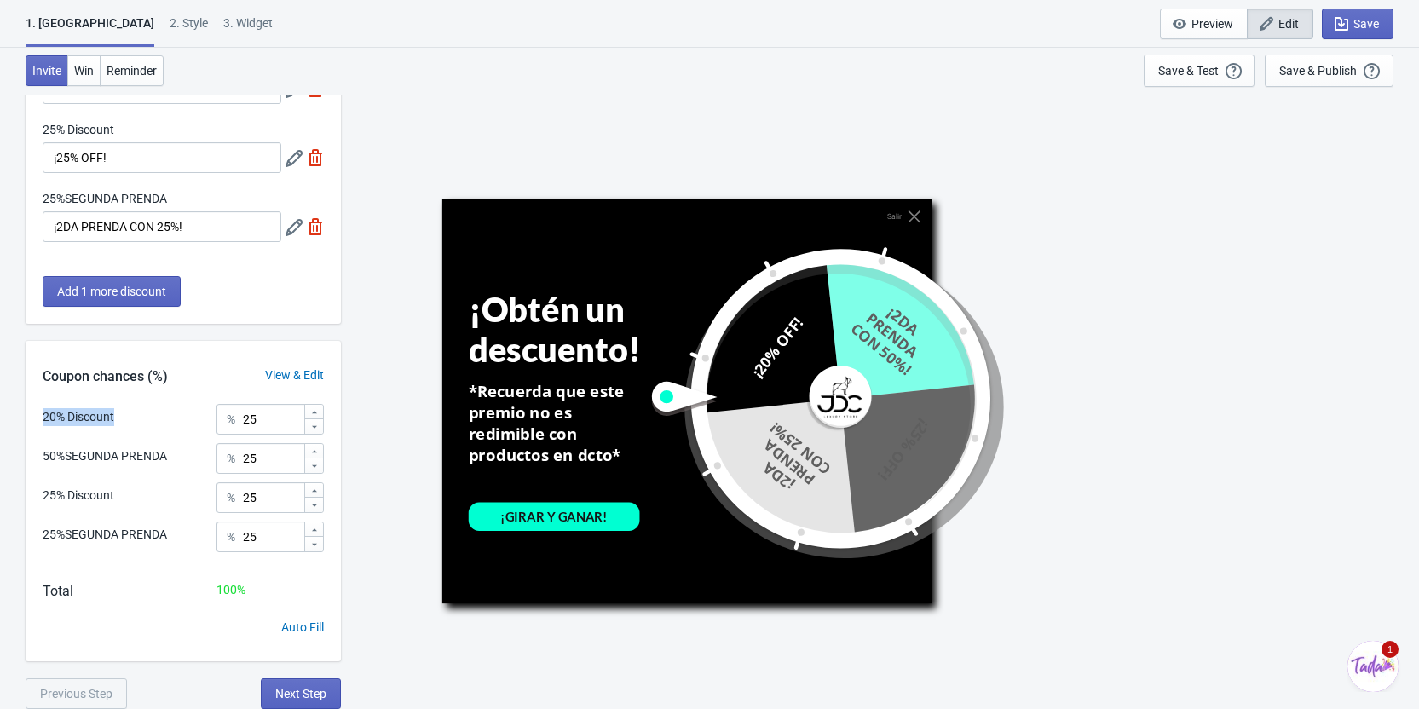
click at [31, 410] on div "20% Discount % 25 50%SEGUNDA PRENDA % 25 25% Discount % 25 25%SEGUNDA PRENDA % …" at bounding box center [183, 484] width 315 height 160
click at [253, 417] on input "25" at bounding box center [272, 419] width 61 height 31
type input "40"
click at [263, 462] on input "25" at bounding box center [272, 458] width 61 height 31
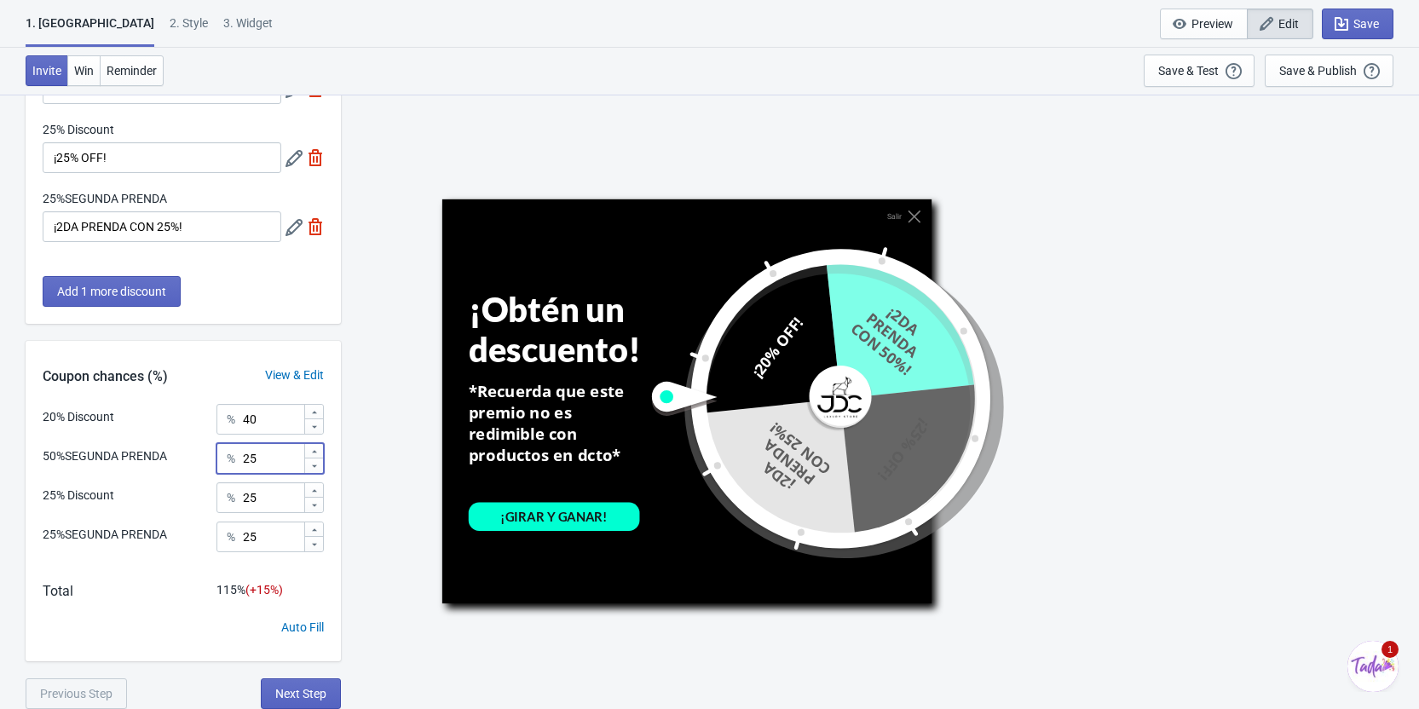
click at [263, 462] on input "25" at bounding box center [272, 458] width 61 height 31
type input "10"
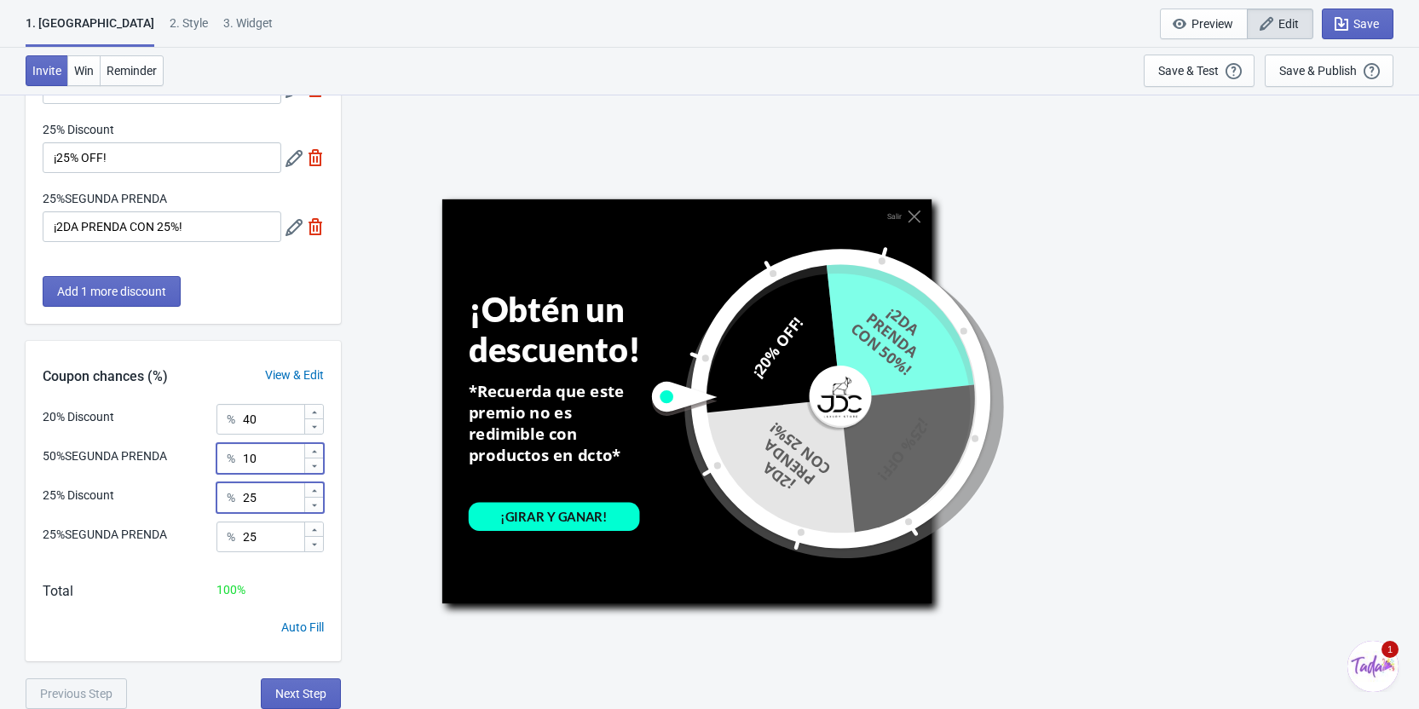
click at [261, 499] on input "25" at bounding box center [272, 497] width 61 height 31
type input "15"
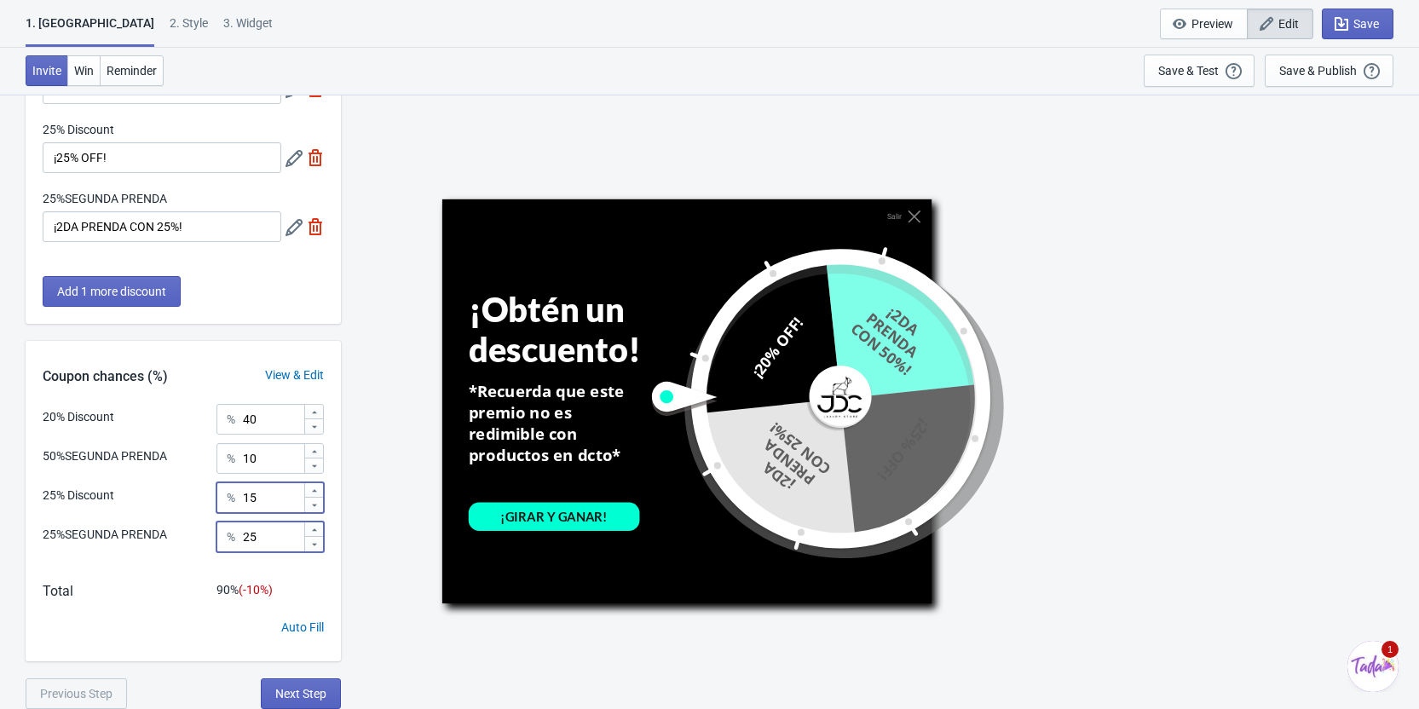
click at [263, 539] on input "25" at bounding box center [272, 537] width 61 height 31
type input "15"
click at [304, 575] on div "20% Discount % 40 50%SEGUNDA PRENDA % 10 25% Discount % 15 25%SEGUNDA PRENDA % …" at bounding box center [183, 532] width 315 height 257
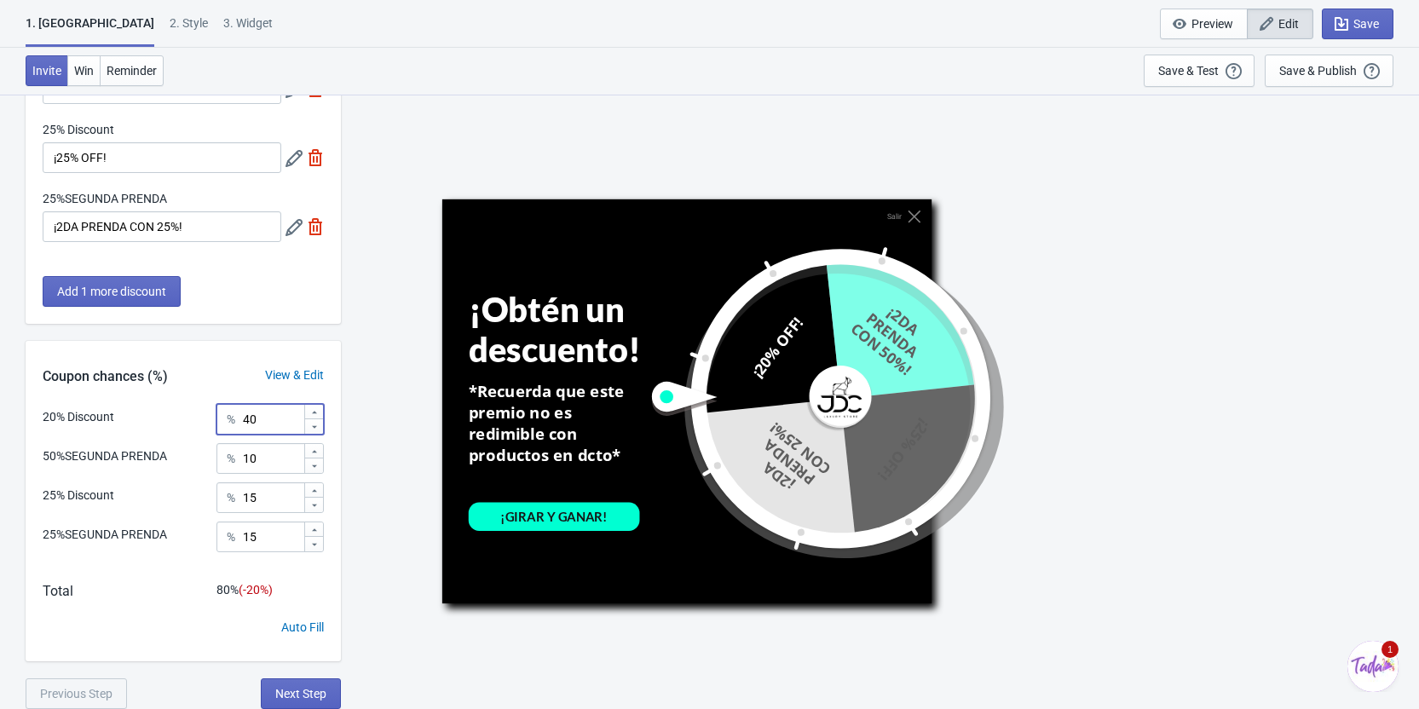
click at [268, 427] on input "40" at bounding box center [272, 419] width 61 height 31
click at [259, 493] on input "15" at bounding box center [272, 497] width 61 height 31
type input "1"
type input "20"
click at [274, 549] on input "15" at bounding box center [272, 537] width 61 height 31
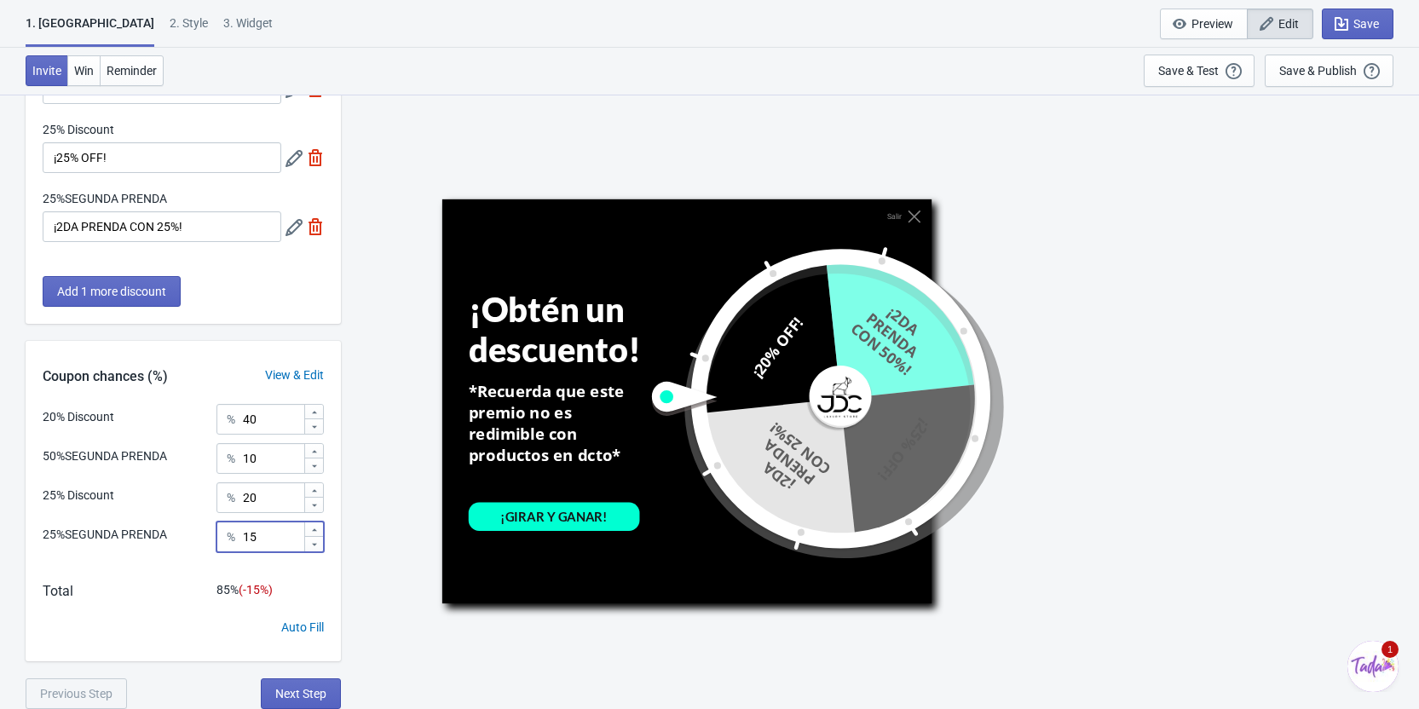
type input "1"
type input "20"
click at [268, 464] on input "10" at bounding box center [272, 458] width 61 height 31
click at [257, 411] on input "40" at bounding box center [272, 419] width 61 height 31
type input "4"
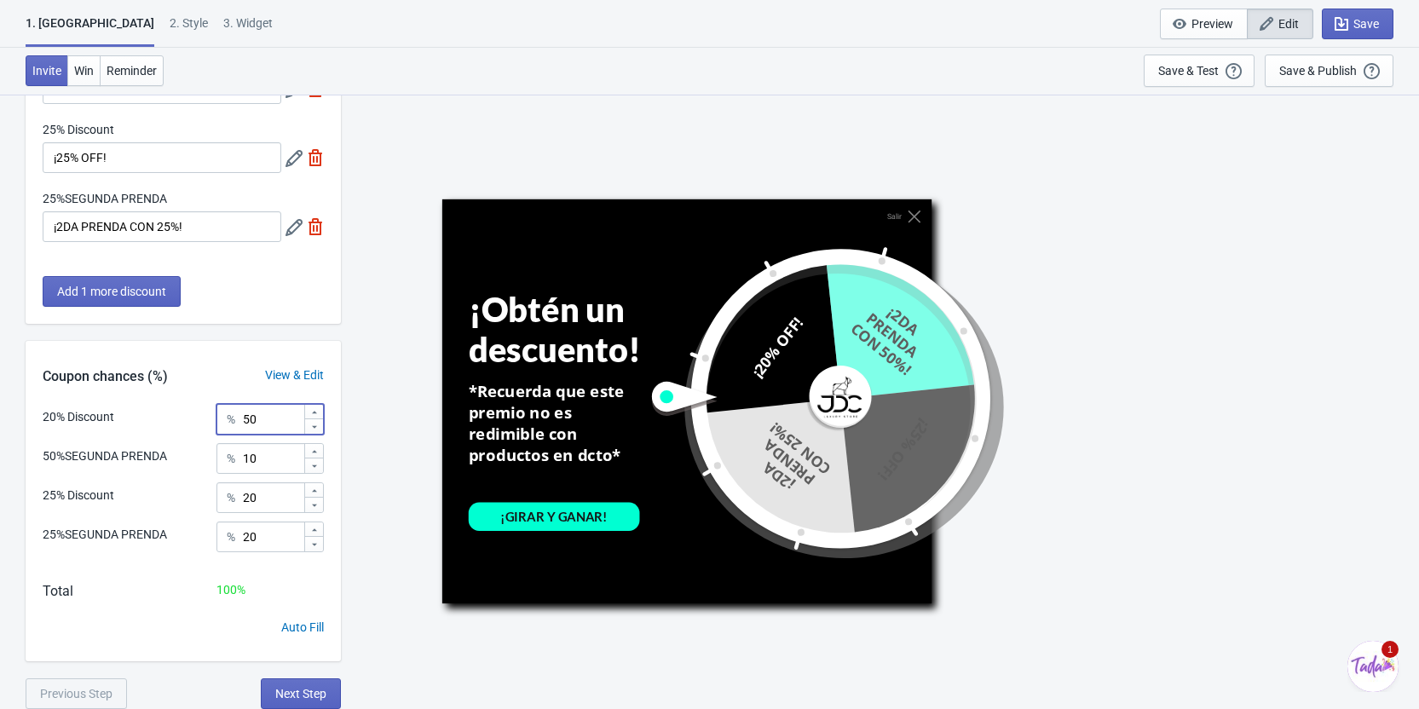
type input "50"
click at [231, 389] on div "Coupon chances (%) View & Edit" at bounding box center [183, 372] width 315 height 63
click at [182, 423] on div "20% Discount % 50" at bounding box center [183, 415] width 281 height 22
drag, startPoint x: 133, startPoint y: 412, endPoint x: 41, endPoint y: 417, distance: 92.1
click at [41, 417] on div "20% Discount % 50 50%SEGUNDA PRENDA % 10 25% Discount % 20 25%SEGUNDA PRENDA % …" at bounding box center [183, 484] width 315 height 160
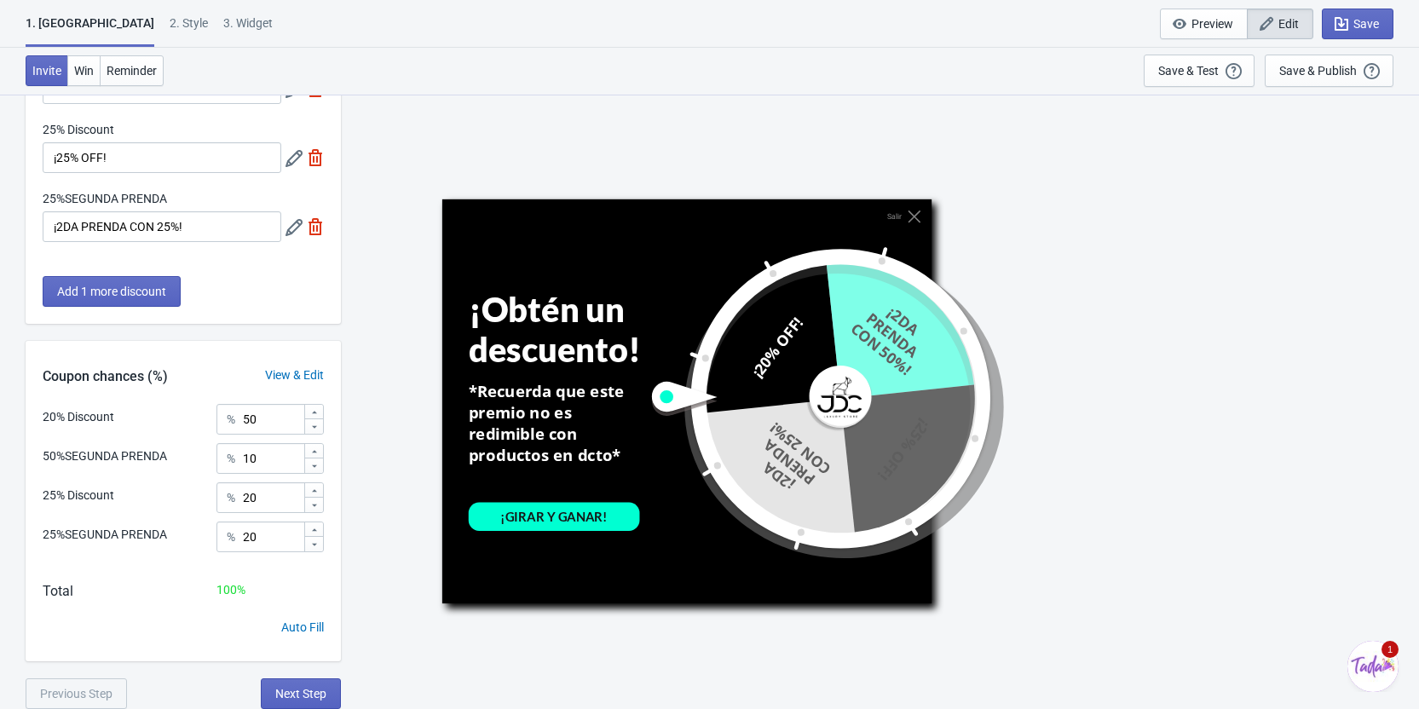
click at [333, 416] on div "20% Discount % 50 50%SEGUNDA PRENDA % 10 25% Discount % 20 25%SEGUNDA PRENDA % …" at bounding box center [183, 484] width 315 height 160
drag, startPoint x: 172, startPoint y: 458, endPoint x: 43, endPoint y: 458, distance: 129.5
click at [43, 458] on div "50%SEGUNDA PRENDA % 10" at bounding box center [183, 454] width 281 height 22
click at [182, 447] on div "50%SEGUNDA PRENDA % 10" at bounding box center [183, 454] width 281 height 22
drag, startPoint x: 66, startPoint y: 458, endPoint x: 168, endPoint y: 462, distance: 101.5
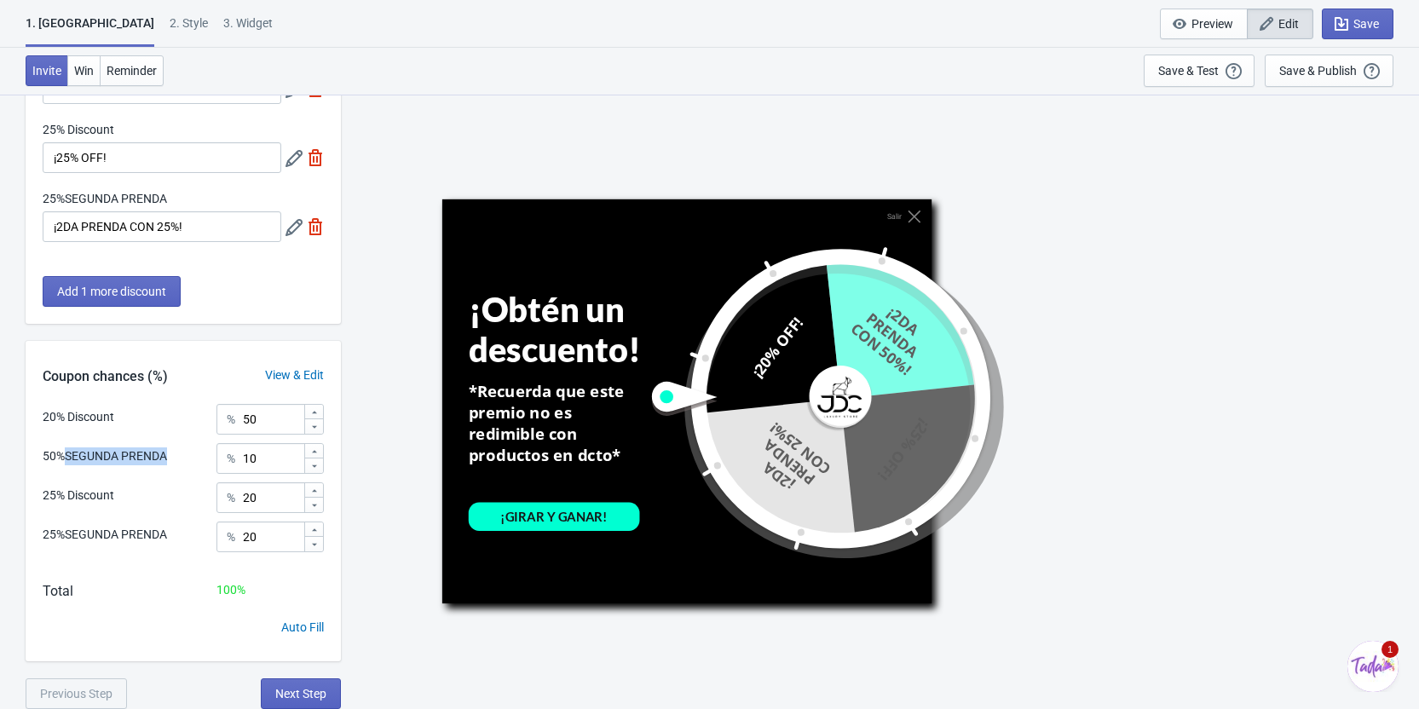
click at [168, 462] on div "50%SEGUNDA PRENDA % 10" at bounding box center [183, 454] width 281 height 22
click at [178, 462] on div "50%SEGUNDA PRENDA % 10" at bounding box center [183, 454] width 281 height 22
drag, startPoint x: 43, startPoint y: 459, endPoint x: 170, endPoint y: 462, distance: 127.9
click at [170, 462] on div "50%SEGUNDA PRENDA % 10" at bounding box center [183, 454] width 281 height 22
click at [257, 459] on input "10" at bounding box center [272, 458] width 61 height 31
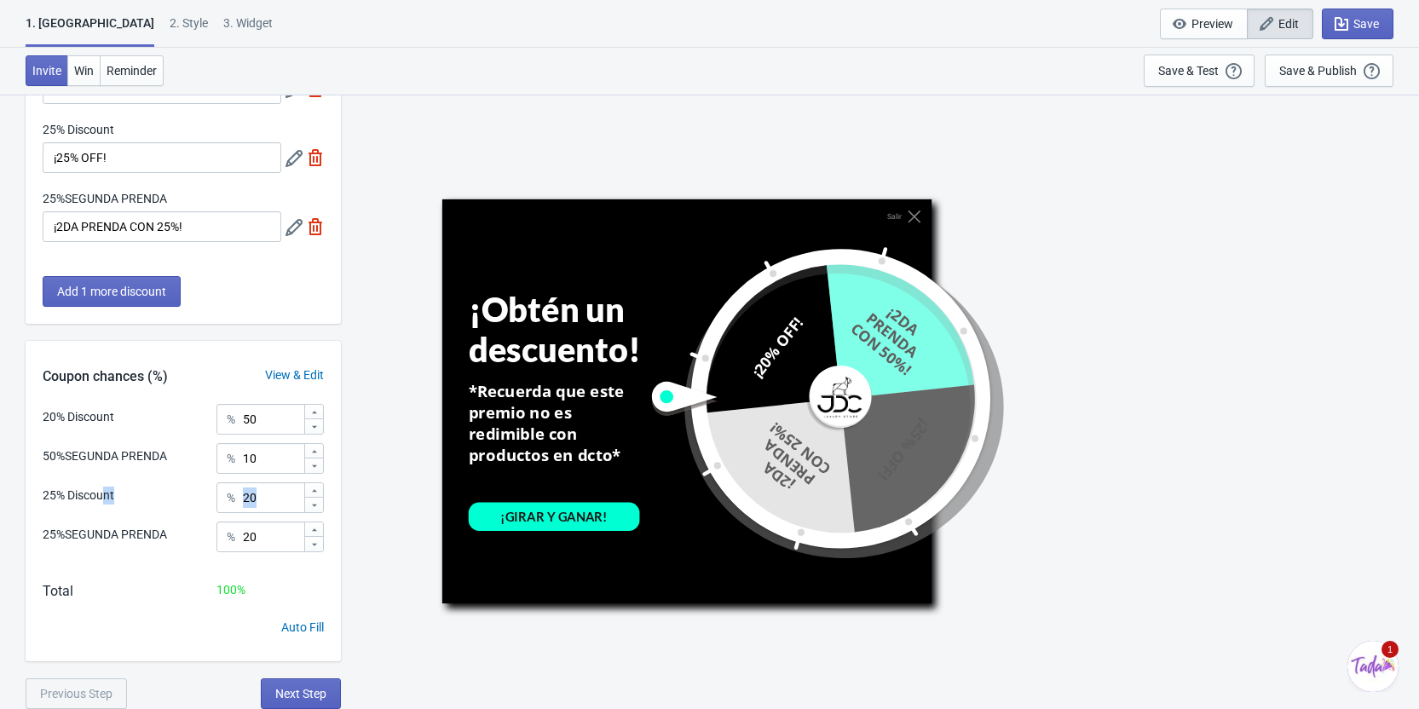
drag, startPoint x: 38, startPoint y: 503, endPoint x: 107, endPoint y: 499, distance: 69.2
click at [107, 499] on div "20% Discount % 50 50%SEGUNDA PRENDA % 10 25% Discount % 20 25%SEGUNDA PRENDA % …" at bounding box center [183, 484] width 315 height 160
click at [137, 499] on div "25% Discount % 20" at bounding box center [183, 493] width 281 height 22
click at [339, 499] on div "20% Discount % 50 50%SEGUNDA PRENDA % 10 25% Discount % 20 25%SEGUNDA PRENDA % …" at bounding box center [183, 484] width 315 height 160
drag, startPoint x: 42, startPoint y: 531, endPoint x: 170, endPoint y: 533, distance: 127.8
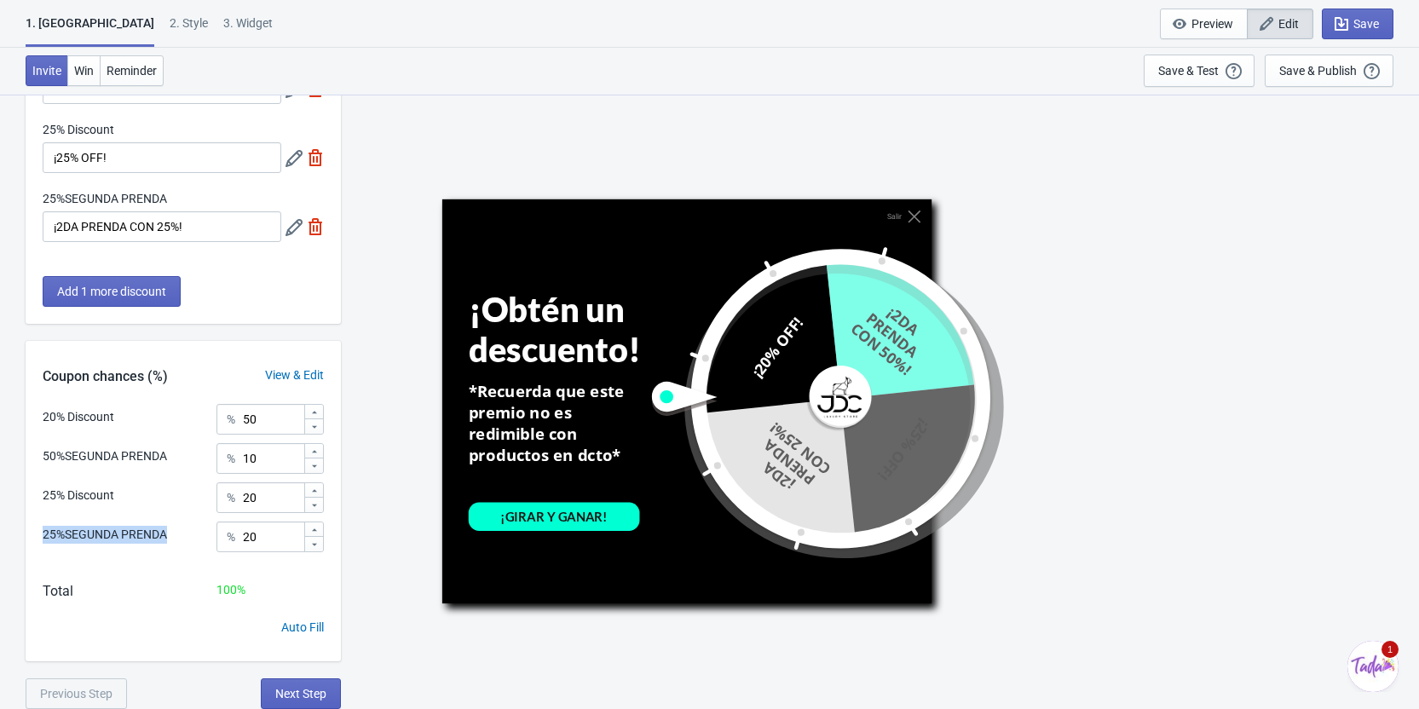
click at [170, 533] on div "20% Discount % 50 50%SEGUNDA PRENDA % 10 25% Discount % 20 25%SEGUNDA PRENDA % …" at bounding box center [183, 484] width 315 height 160
click at [327, 539] on div "20% Discount % 50 50%SEGUNDA PRENDA % 10 25% Discount % 20 25%SEGUNDA PRENDA % …" at bounding box center [183, 484] width 315 height 160
click at [303, 691] on span "Next Step" at bounding box center [300, 694] width 51 height 14
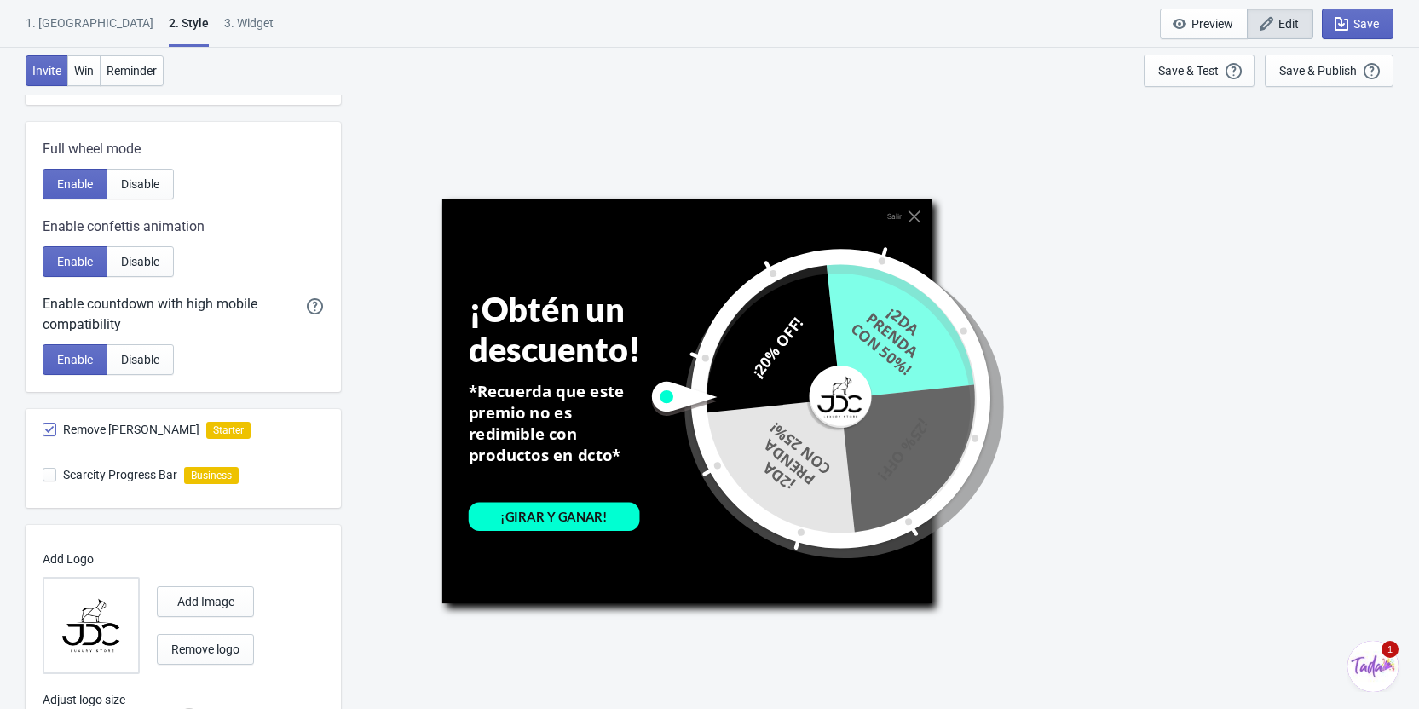
scroll to position [799, 0]
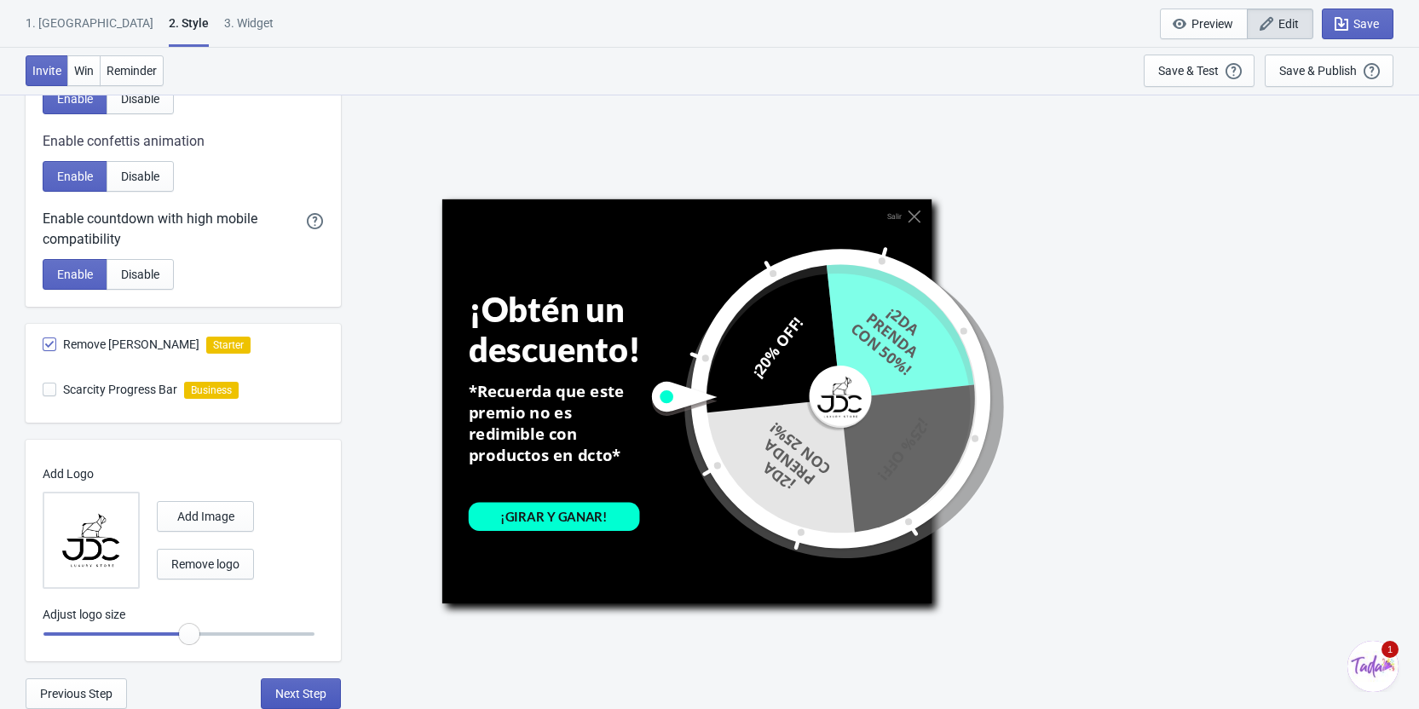
click at [319, 701] on button "Next Step" at bounding box center [301, 693] width 80 height 31
select select "homepageOnly"
select select "once"
select select "middle_right"
select select "1"
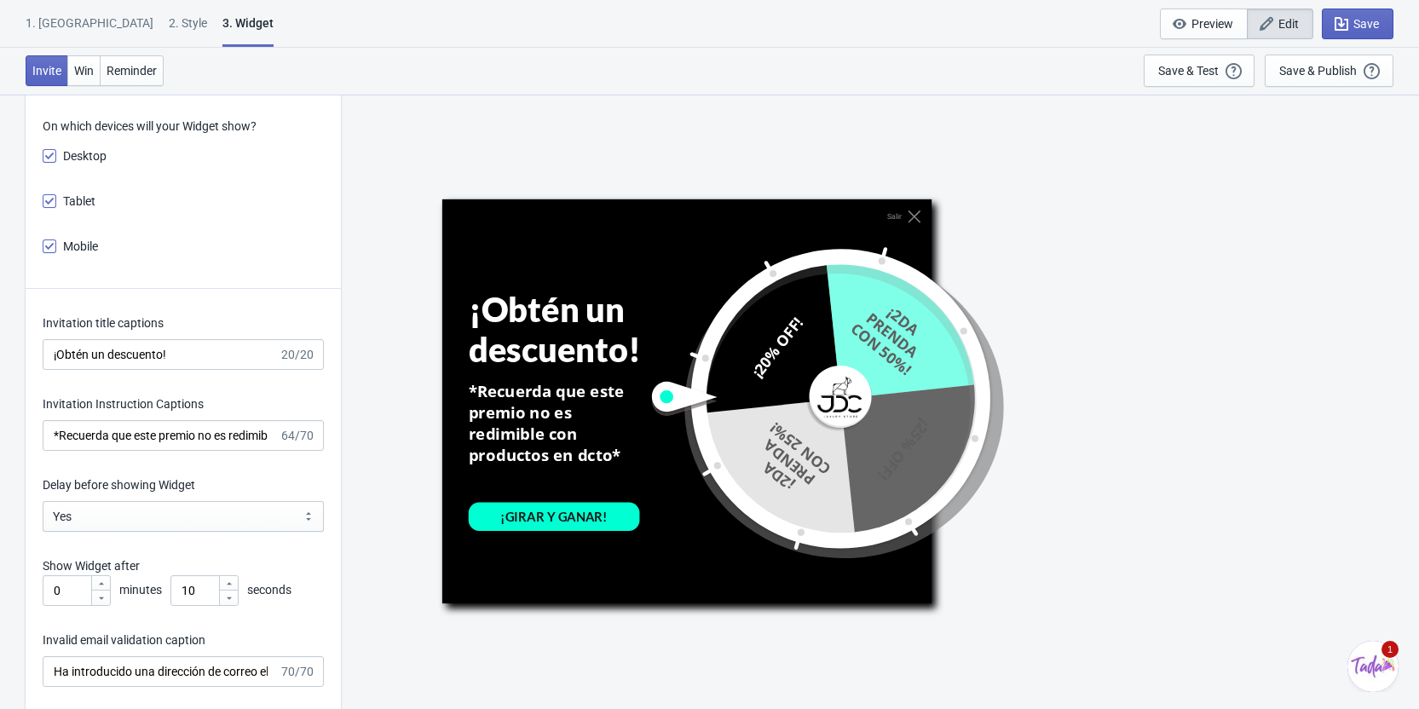
scroll to position [2557, 0]
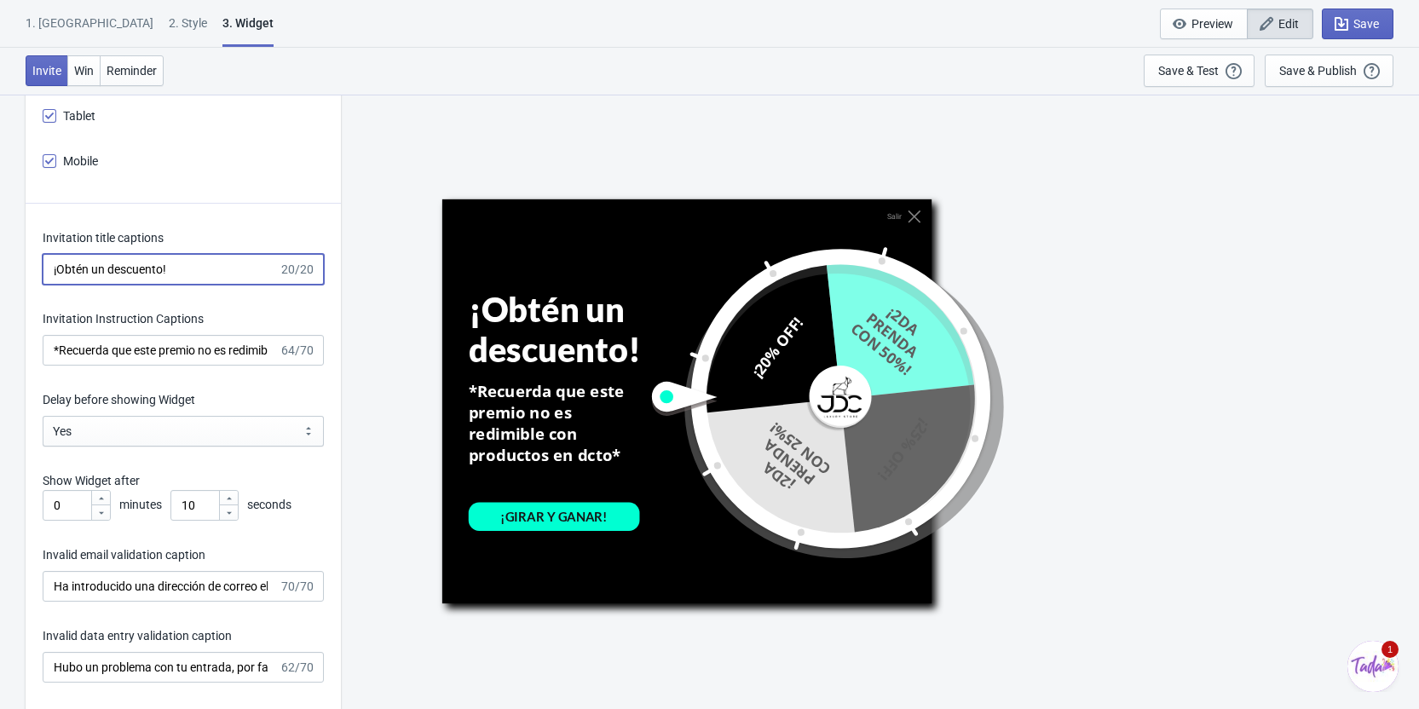
click at [209, 268] on input "¡Obtén un descuento!" at bounding box center [161, 269] width 236 height 31
type input "¡Obtén un descuento!"
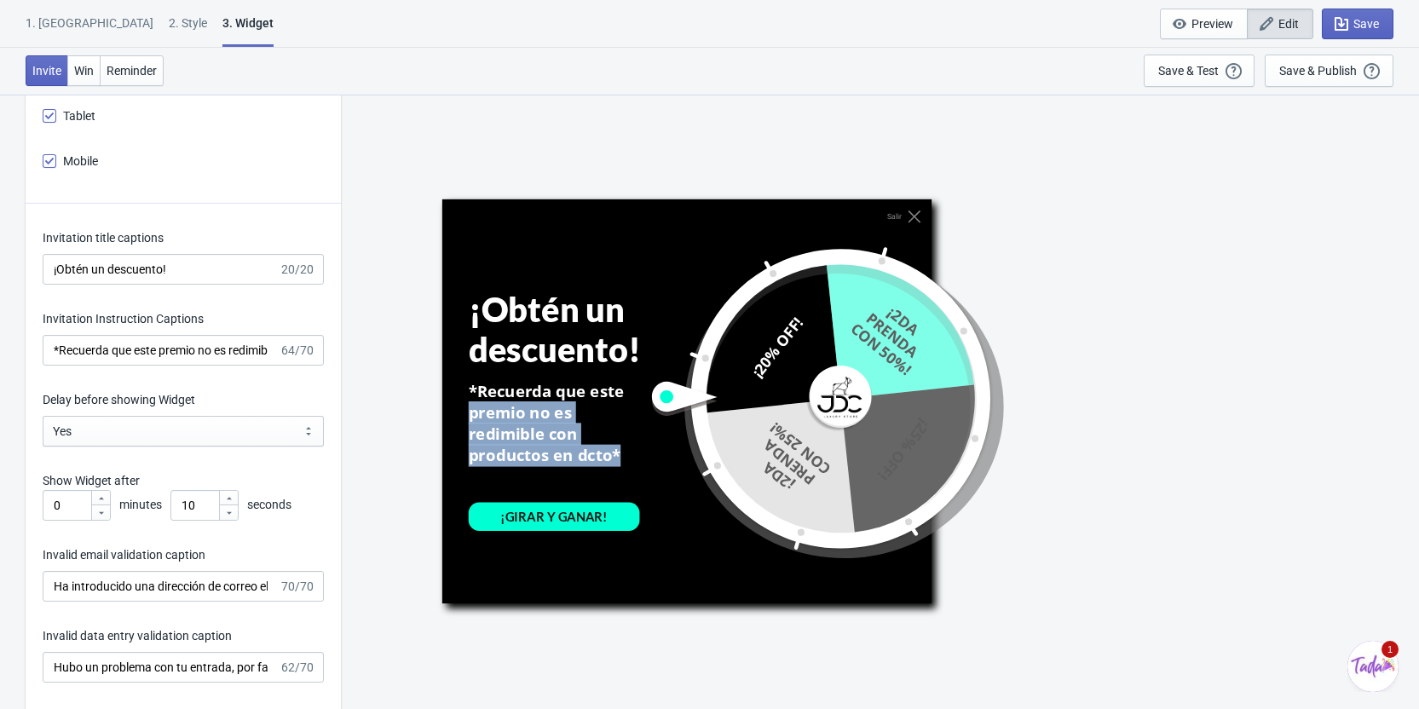
drag, startPoint x: 617, startPoint y: 463, endPoint x: 467, endPoint y: 409, distance: 159.3
click at [468, 409] on div "*Recuerda que este premio no es redimible con productos en dcto*" at bounding box center [553, 423] width 171 height 86
click at [499, 434] on div "*Recuerda que este premio no es redimible con productos en dcto*" at bounding box center [553, 423] width 171 height 86
click at [234, 467] on div "Invitation title captions ¡Obtén un descuento! 20/20 Invitation Instruction Cap…" at bounding box center [183, 648] width 315 height 889
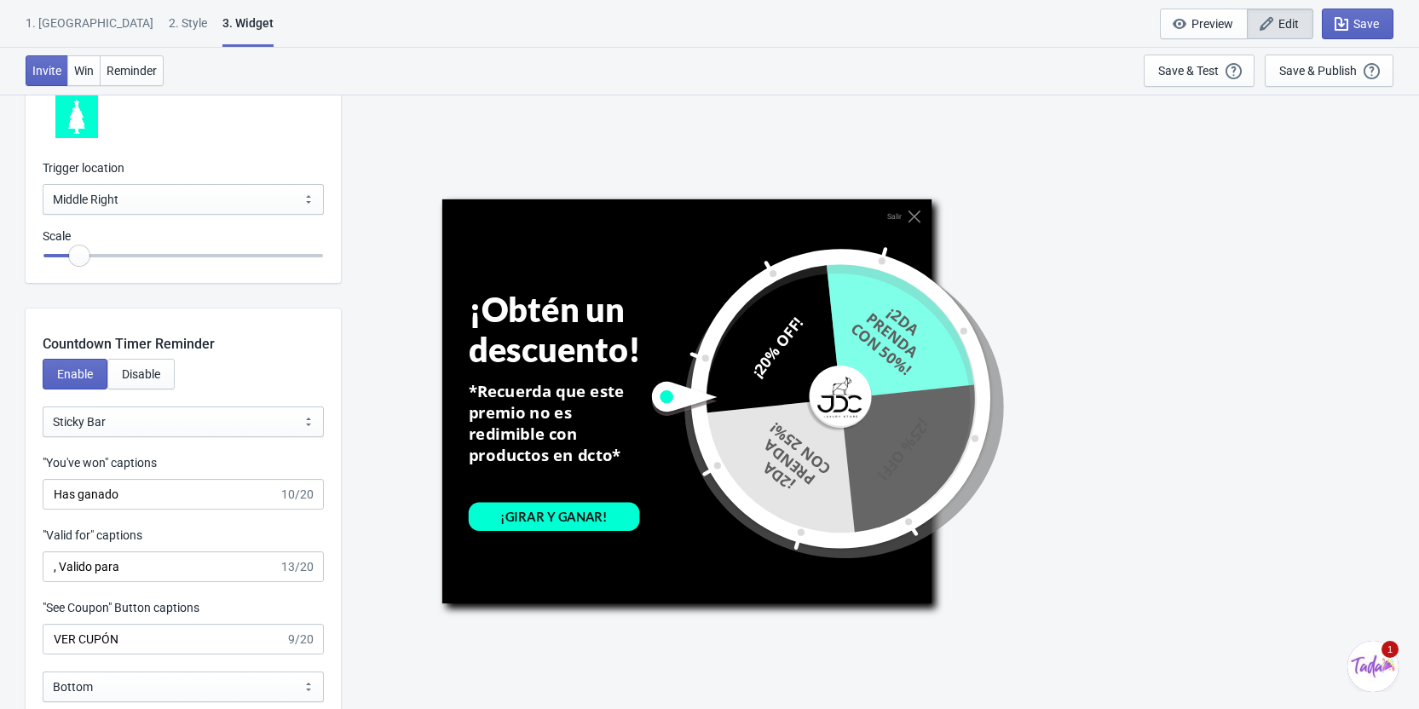
scroll to position [1960, 0]
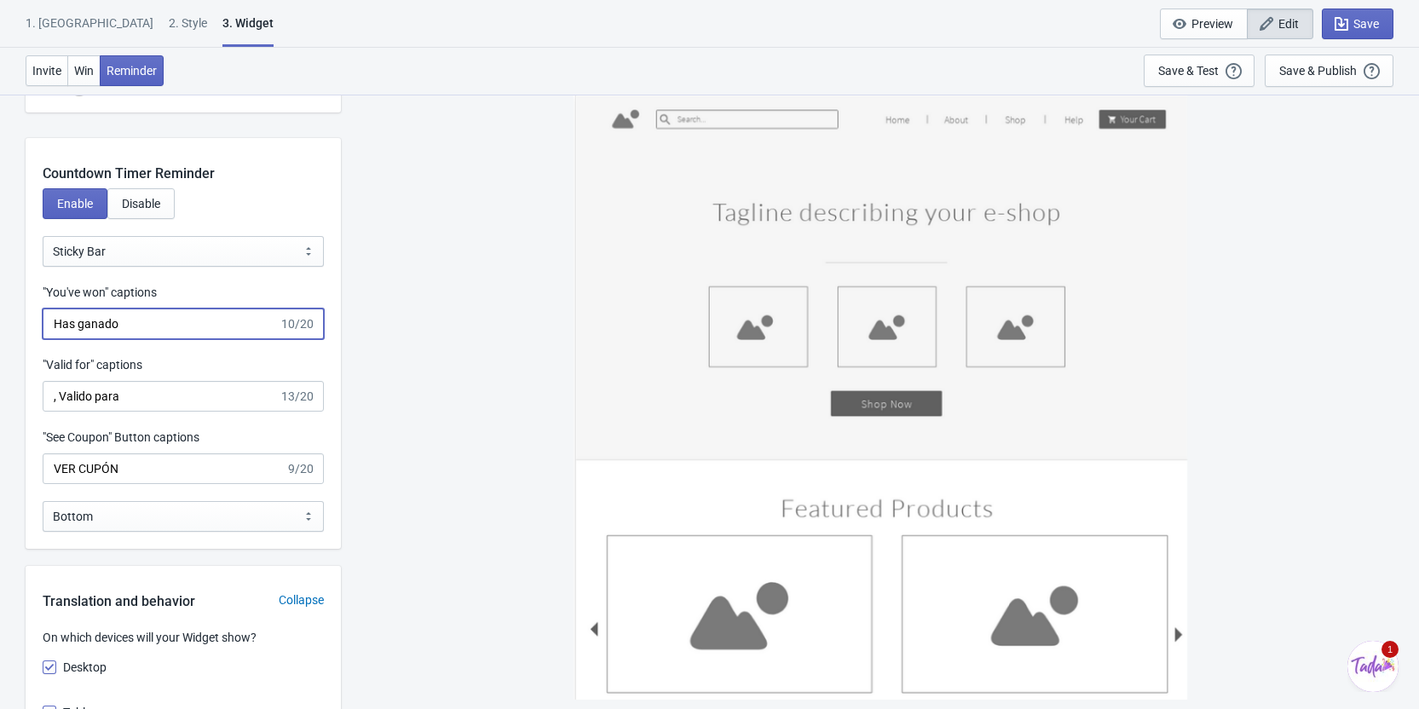
click at [129, 322] on input "Has ganado" at bounding box center [161, 324] width 236 height 31
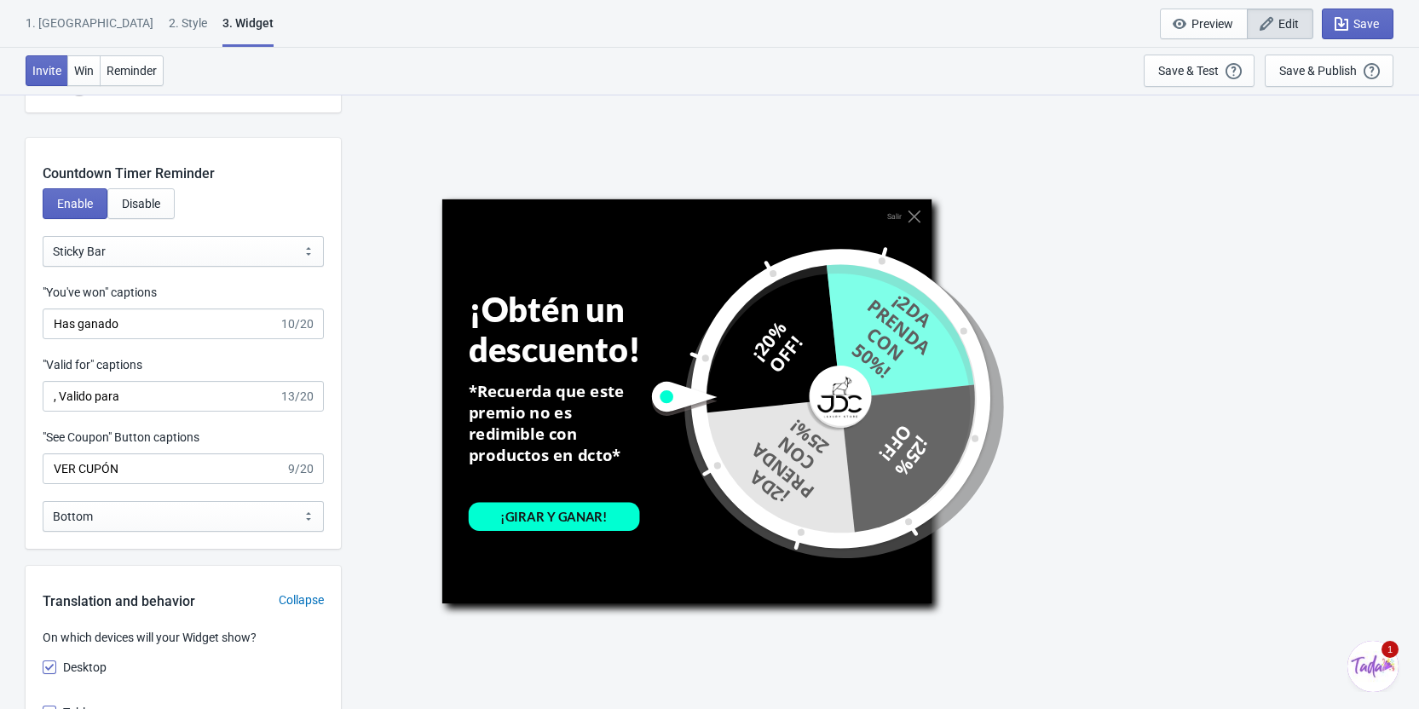
drag, startPoint x: 679, startPoint y: 686, endPoint x: 803, endPoint y: 679, distance: 123.8
click at [220, 328] on input "Has ganado" at bounding box center [161, 324] width 236 height 31
drag, startPoint x: 30, startPoint y: 177, endPoint x: 244, endPoint y: 176, distance: 213.9
click at [244, 176] on div "Countdown Timer Reminder" at bounding box center [183, 161] width 315 height 46
click at [257, 176] on div "Countdown Timer Reminder" at bounding box center [183, 161] width 315 height 46
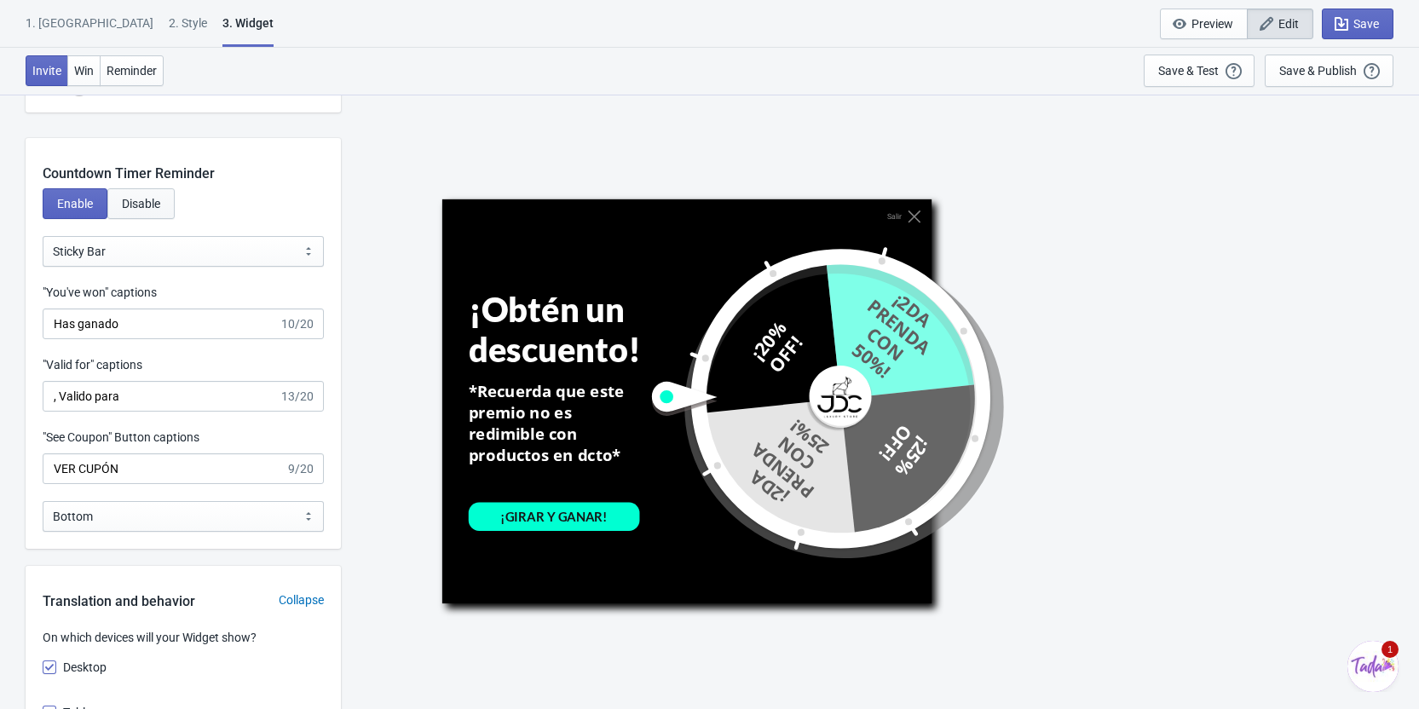
click at [124, 207] on span "Disable" at bounding box center [141, 204] width 38 height 14
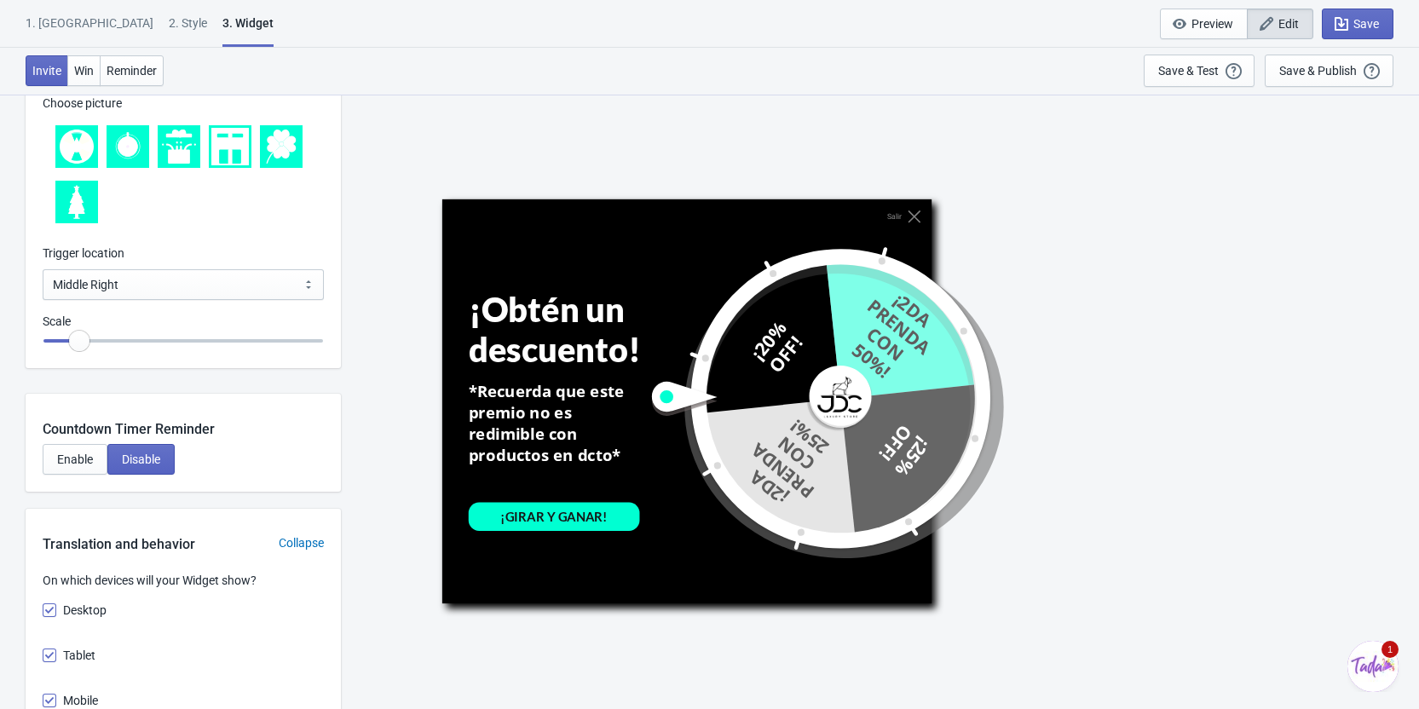
scroll to position [1790, 0]
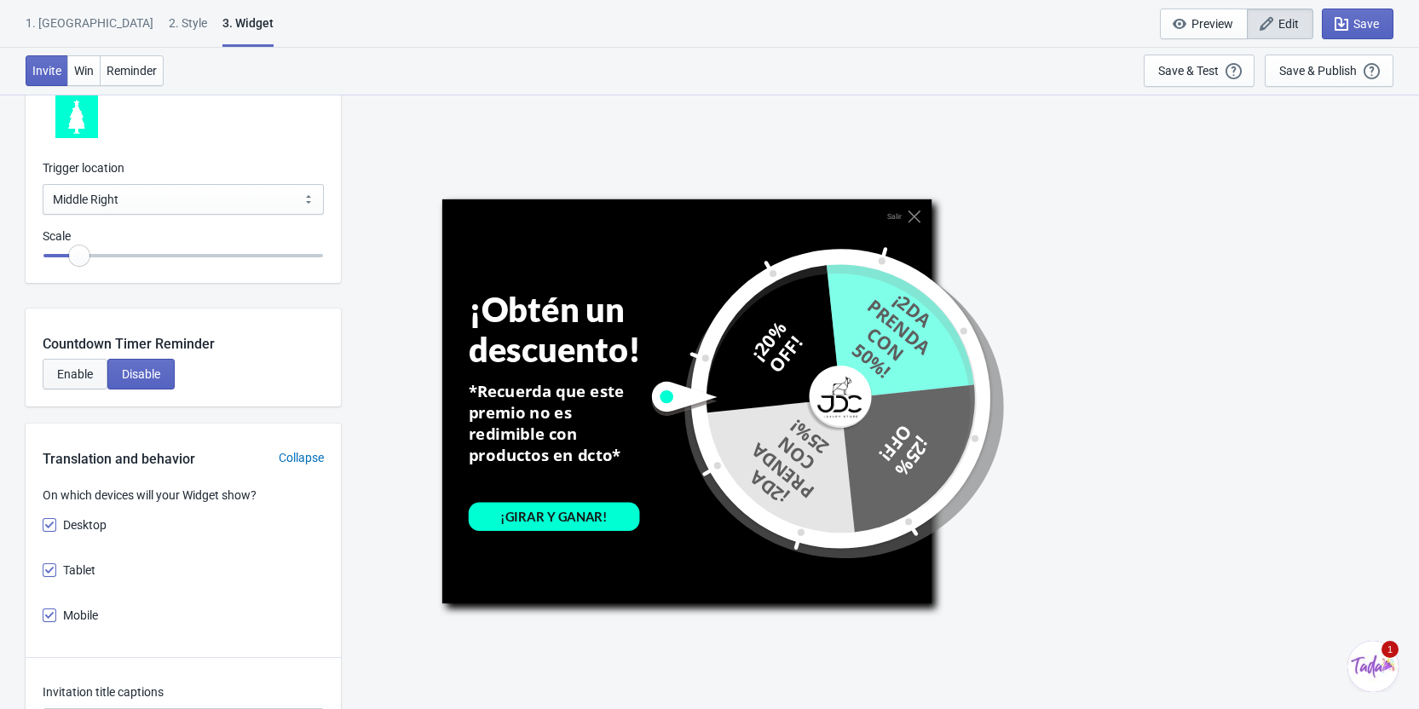
click at [86, 368] on span "Enable" at bounding box center [75, 374] width 36 height 14
select select "1"
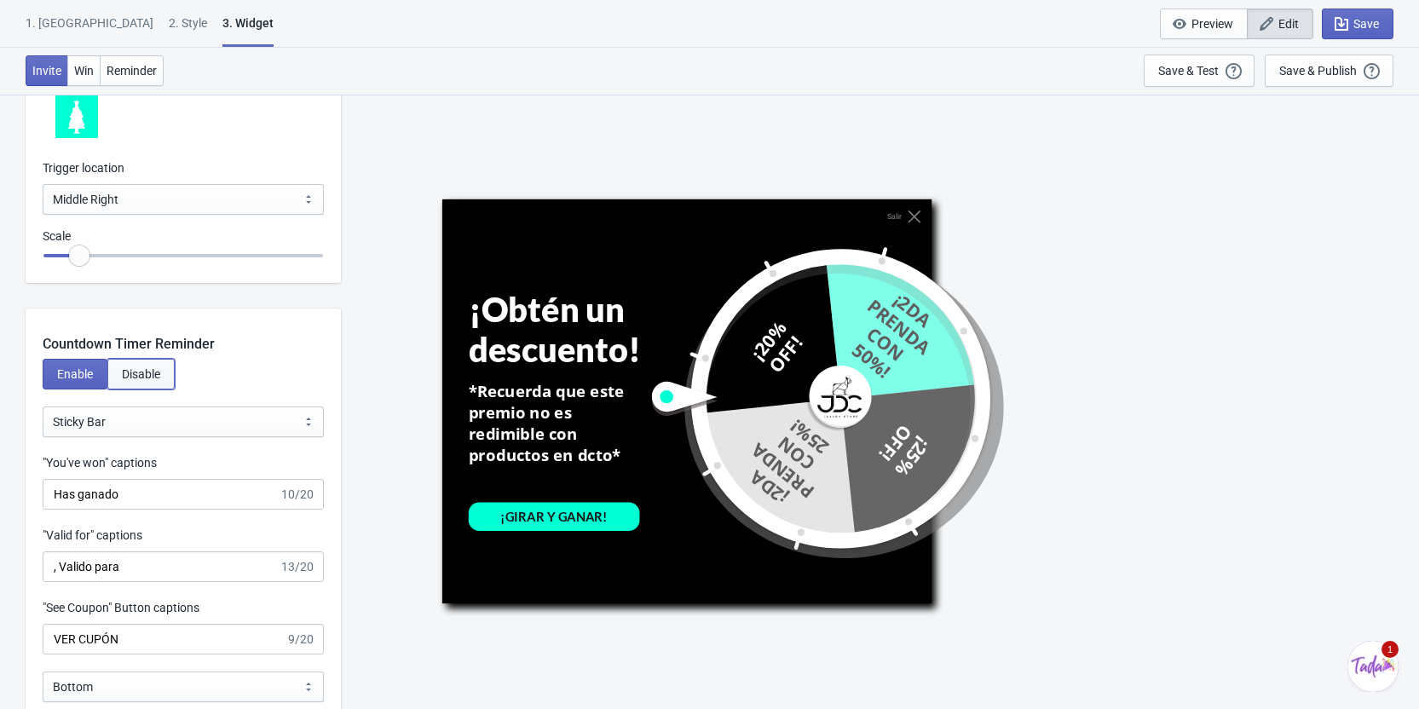
click at [135, 369] on span "Disable" at bounding box center [141, 374] width 38 height 14
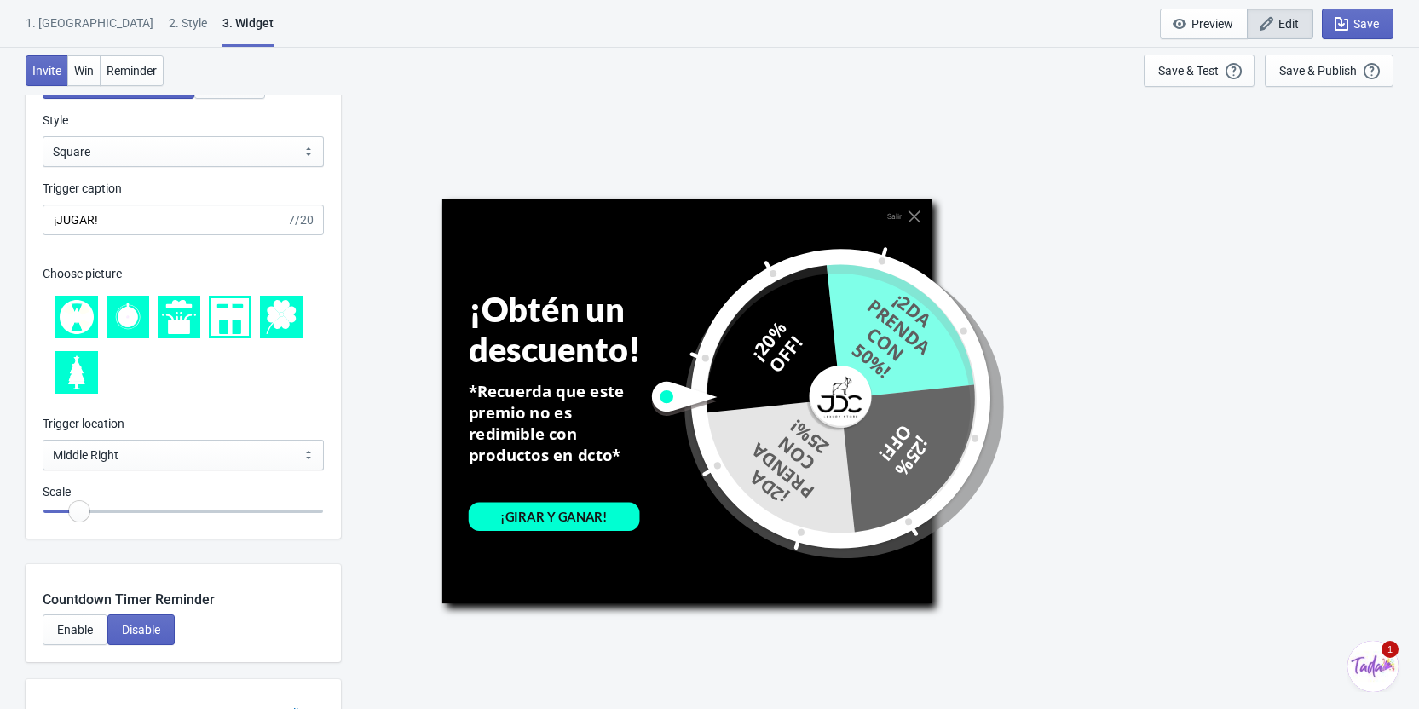
scroll to position [1449, 0]
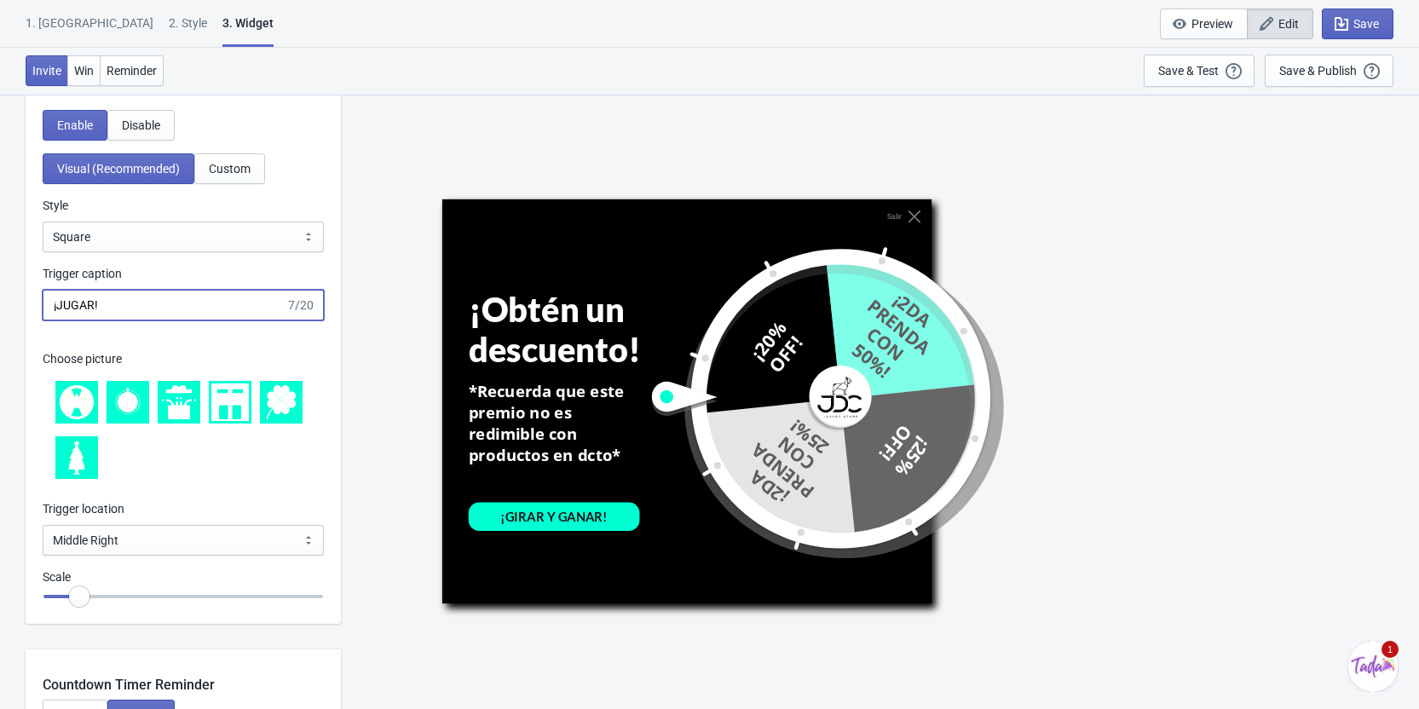
click at [108, 292] on input "¡JUGAR!" at bounding box center [164, 305] width 243 height 31
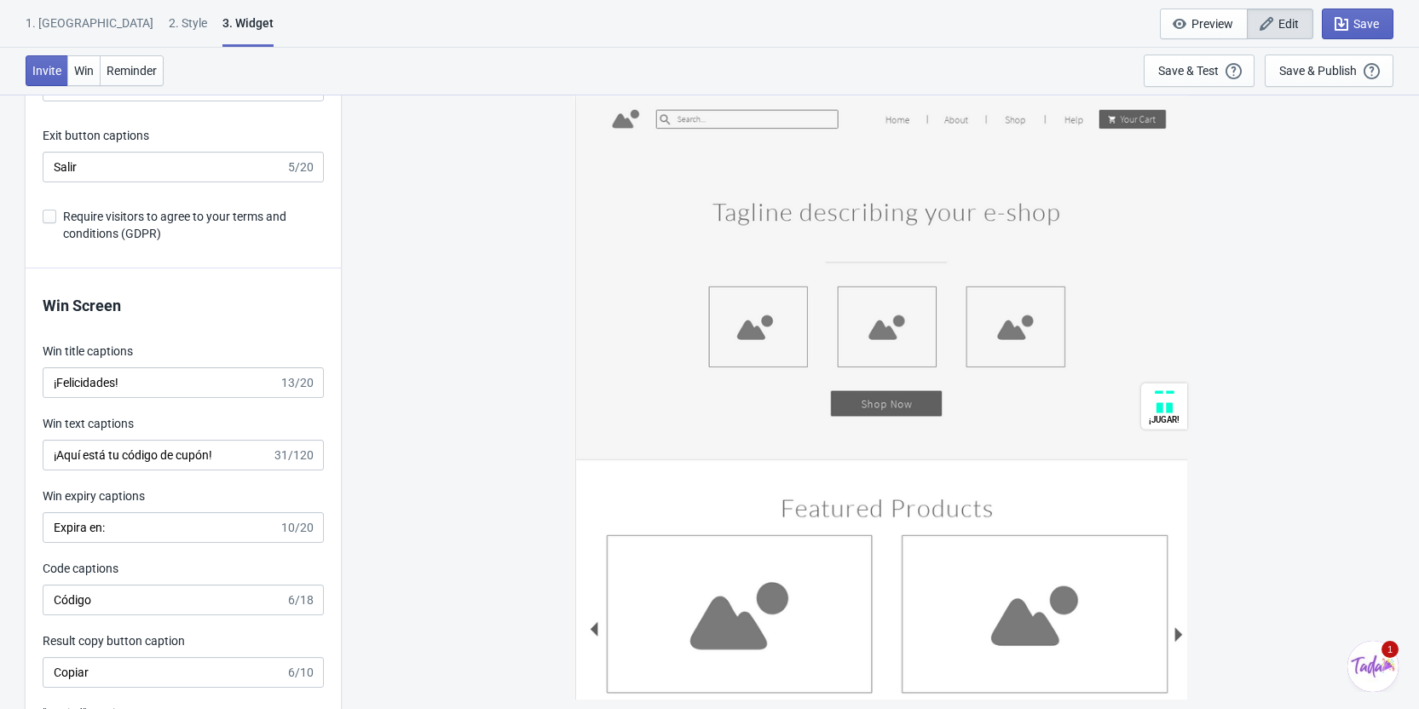
scroll to position [3153, 0]
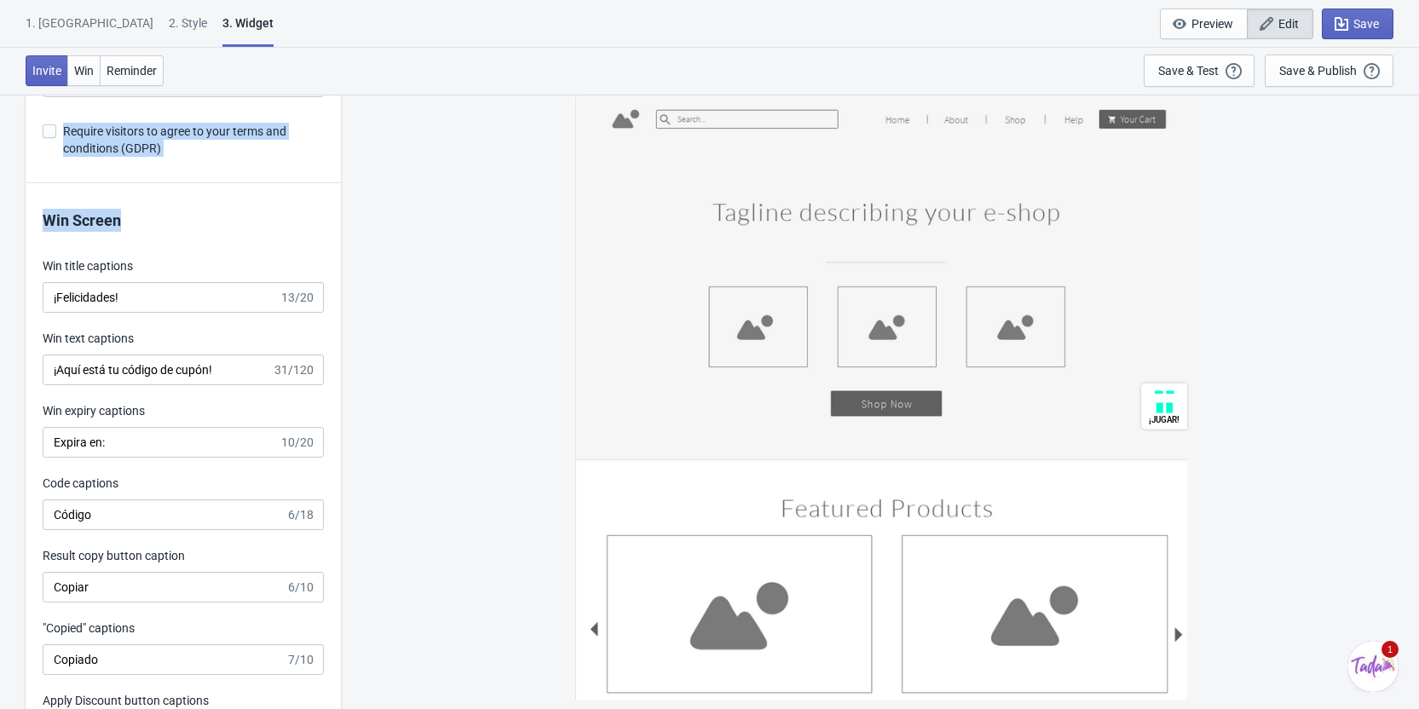
drag, startPoint x: 141, startPoint y: 221, endPoint x: 21, endPoint y: 221, distance: 119.3
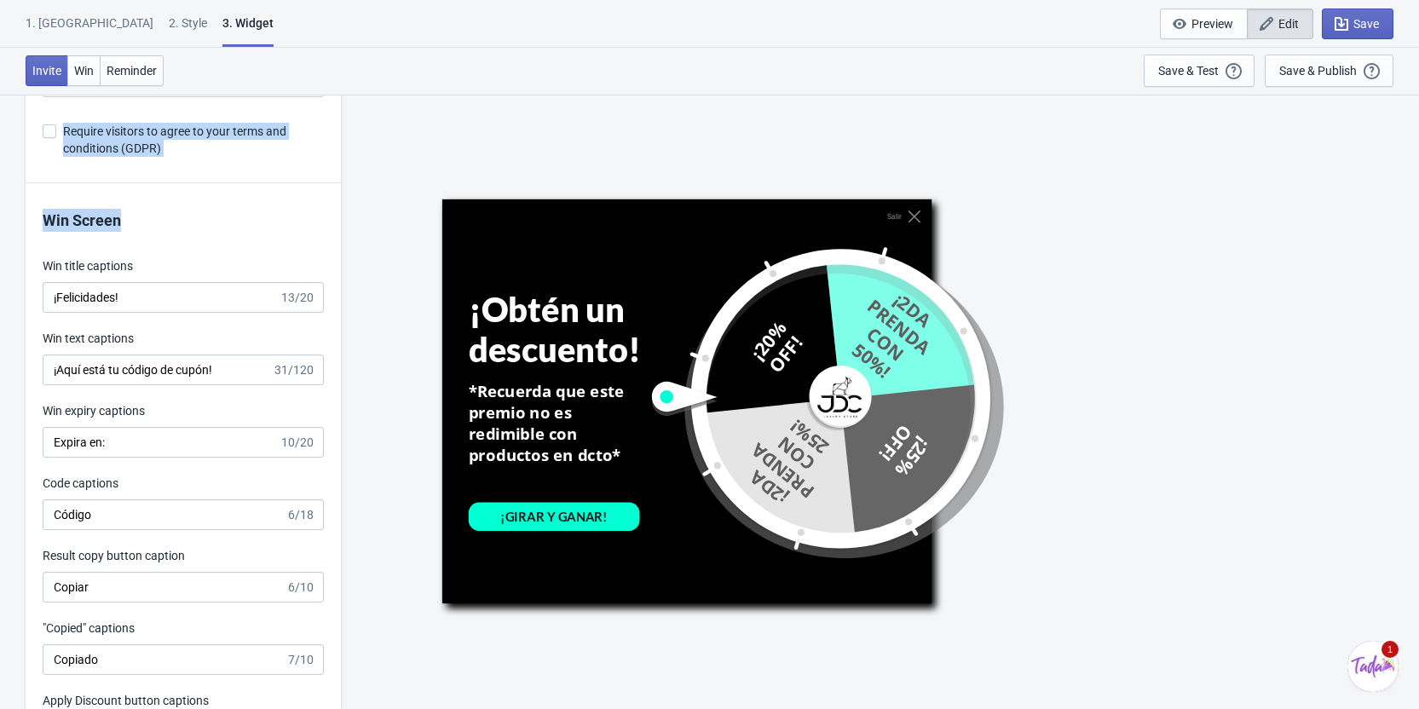
click at [244, 221] on p "Win Screen" at bounding box center [183, 220] width 281 height 23
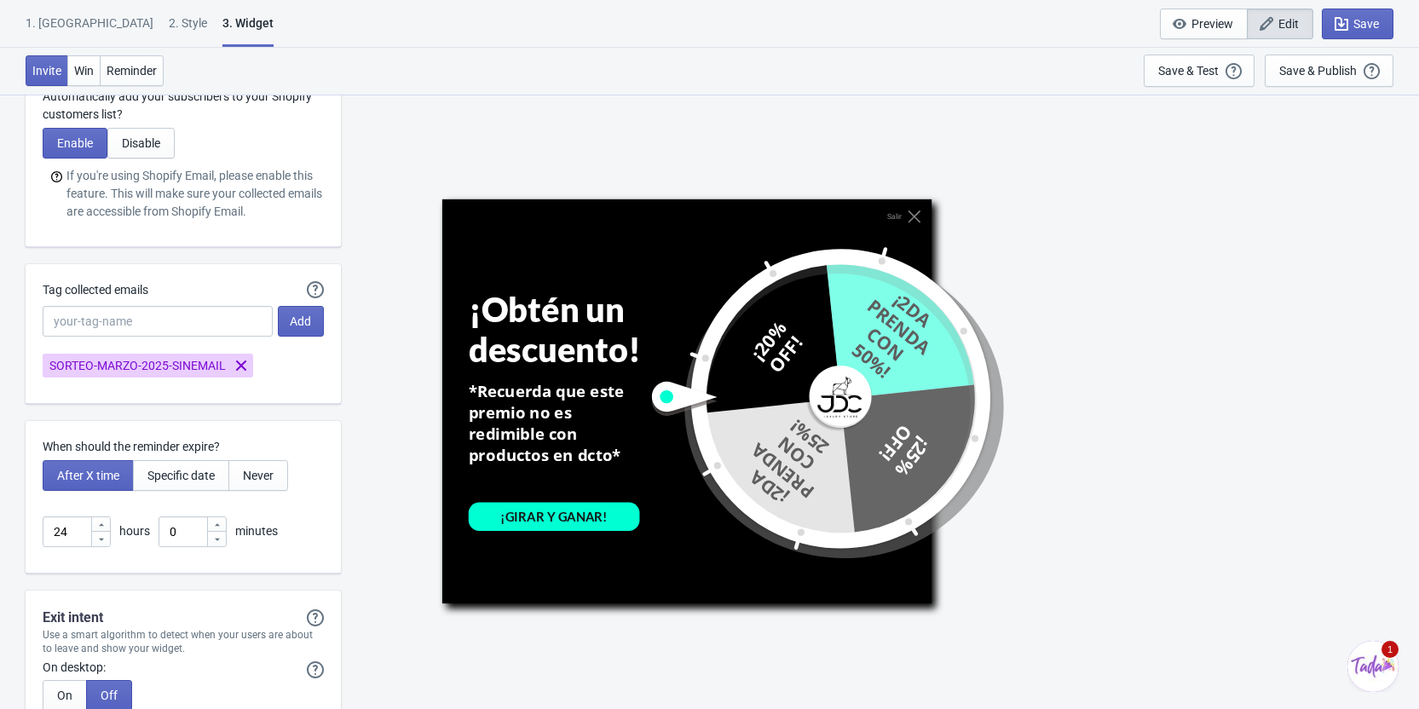
scroll to position [3835, 0]
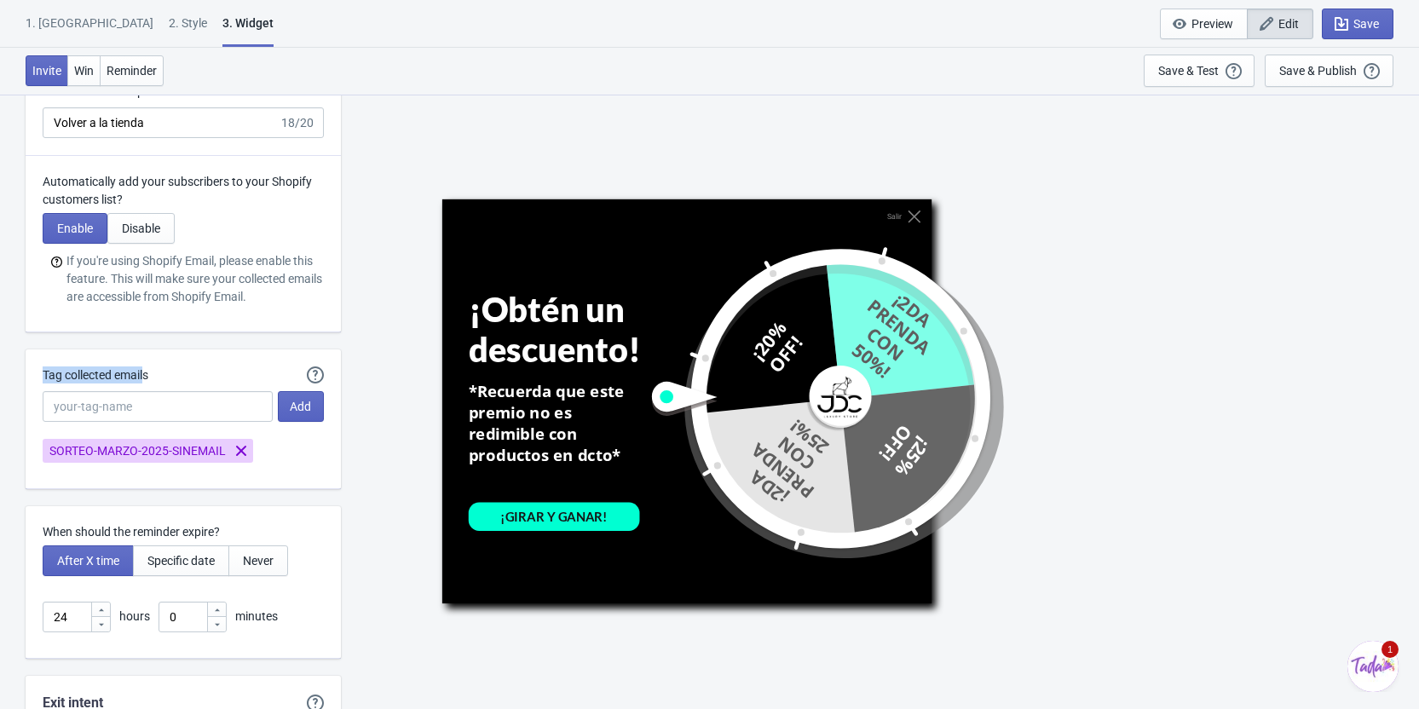
drag, startPoint x: 40, startPoint y: 382, endPoint x: 147, endPoint y: 368, distance: 107.4
click at [147, 368] on div "Automatically Tag your Tada emails when syncing with Mailchimp, Klaviyo or Shop…" at bounding box center [183, 419] width 315 height 140
click at [170, 383] on div "Tag collected emails" at bounding box center [158, 376] width 230 height 21
drag, startPoint x: 168, startPoint y: 378, endPoint x: 43, endPoint y: 378, distance: 125.3
click at [43, 378] on div "Tag collected emails" at bounding box center [158, 376] width 230 height 21
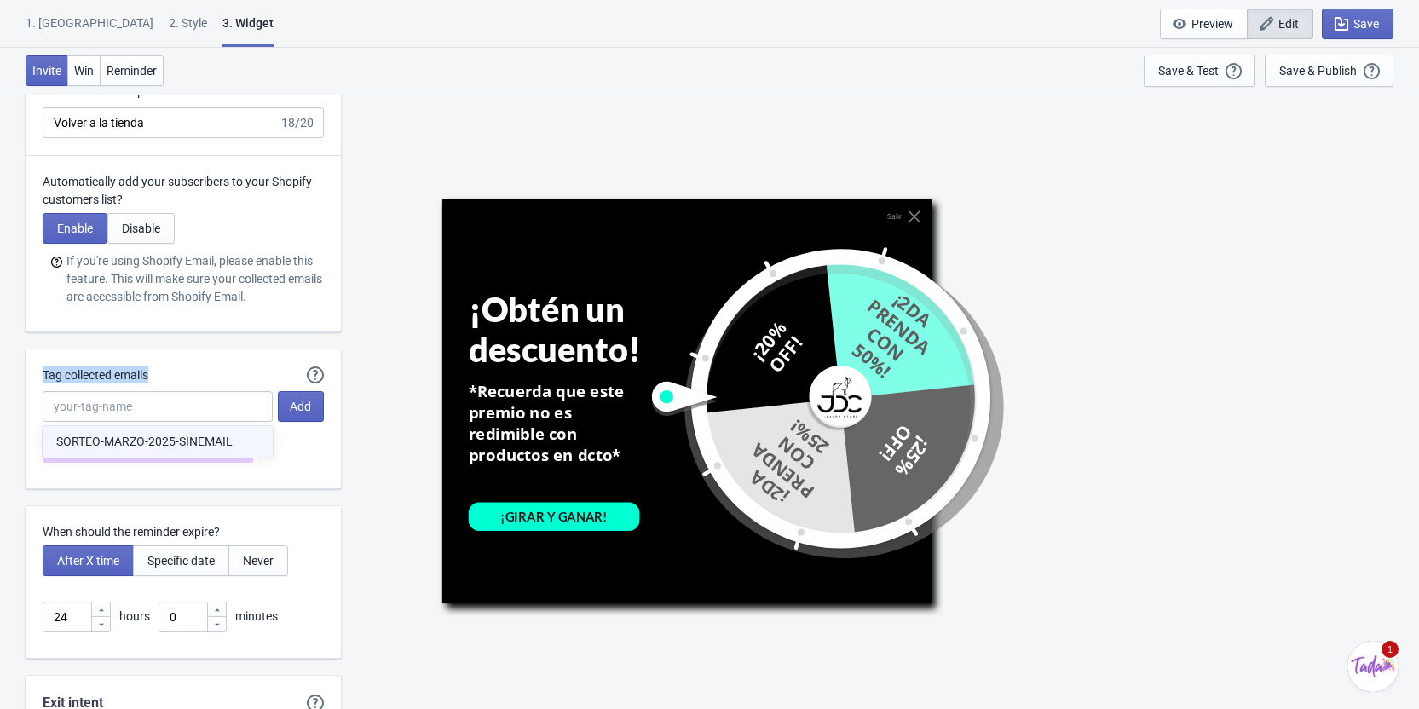
click at [182, 378] on div "Tag collected emails" at bounding box center [158, 376] width 230 height 21
click at [160, 378] on div "Tag collected emails" at bounding box center [158, 376] width 230 height 21
click at [200, 403] on input "Tag collected emails" at bounding box center [158, 406] width 230 height 31
click at [303, 442] on div "SORTEO-MARZO-2025-SINEMAIL" at bounding box center [176, 443] width 295 height 37
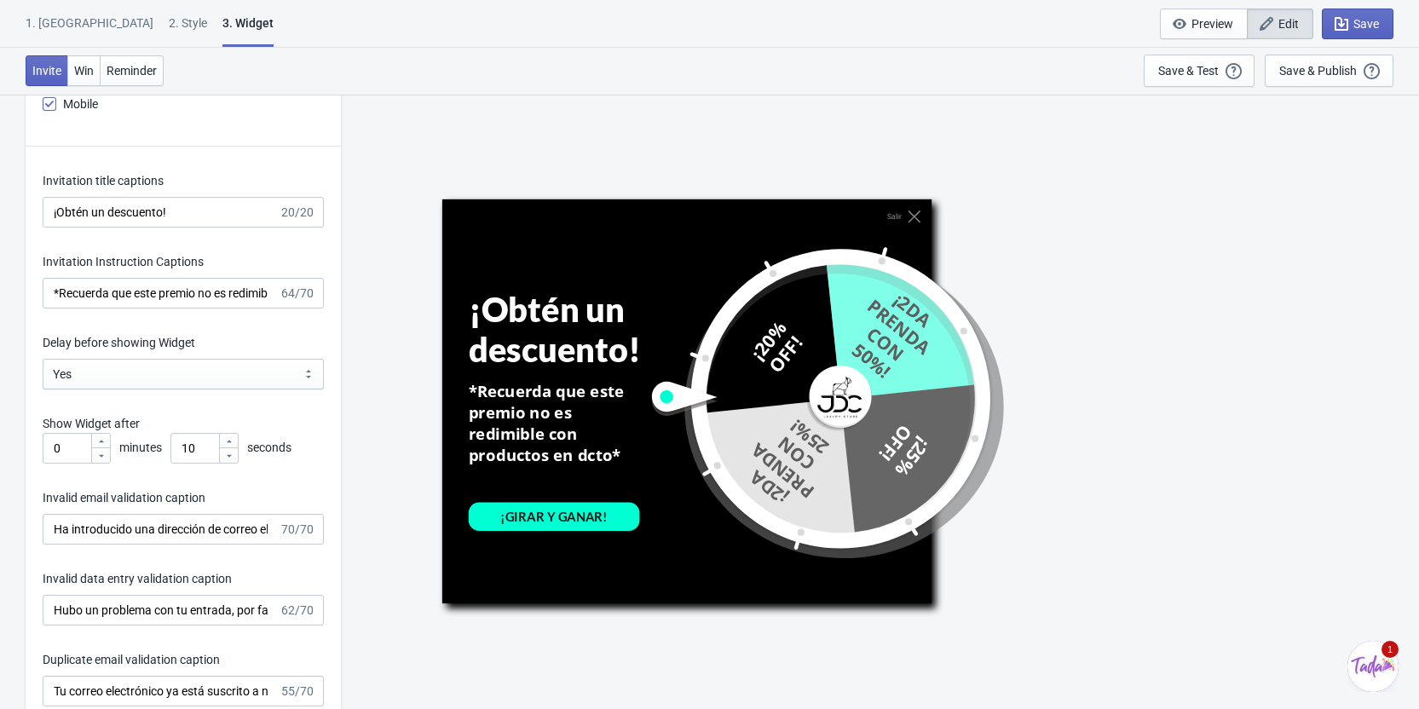
scroll to position [2131, 0]
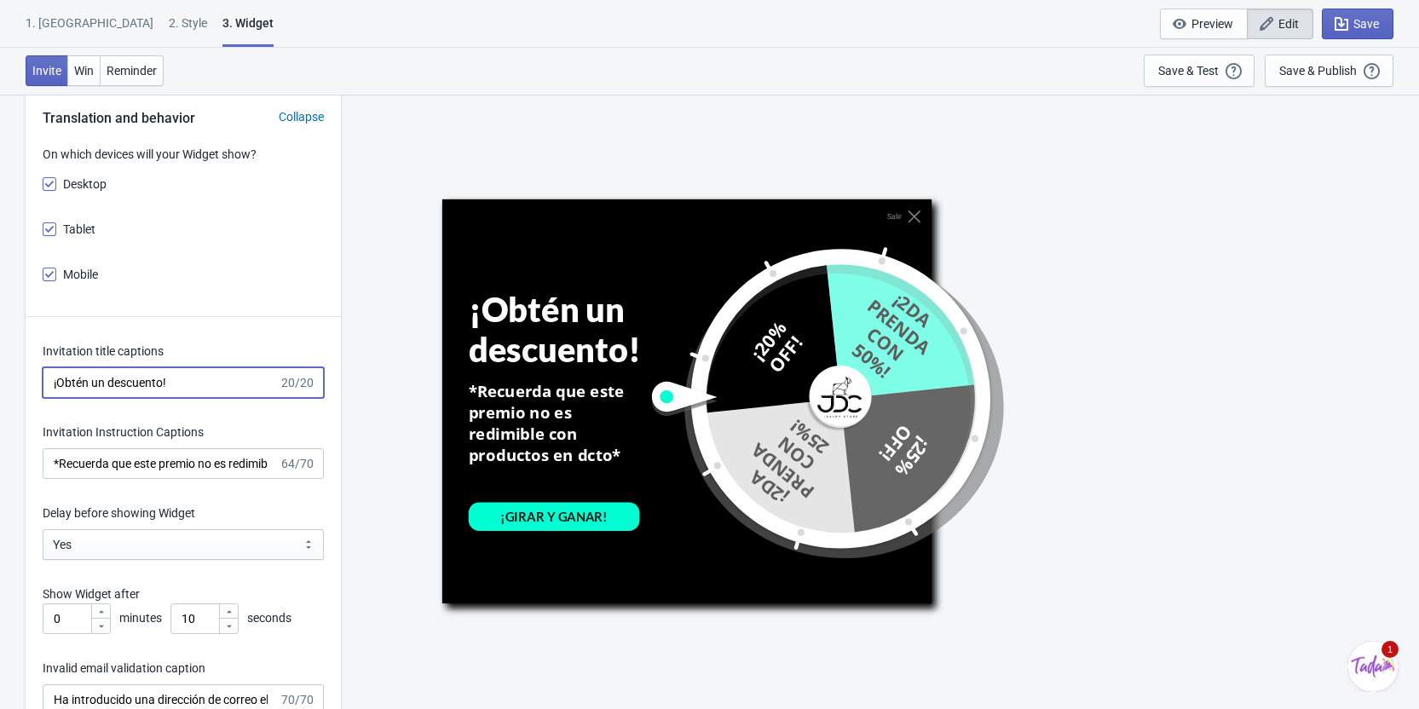
click at [132, 374] on input "¡Obtén un descuento!" at bounding box center [161, 382] width 236 height 31
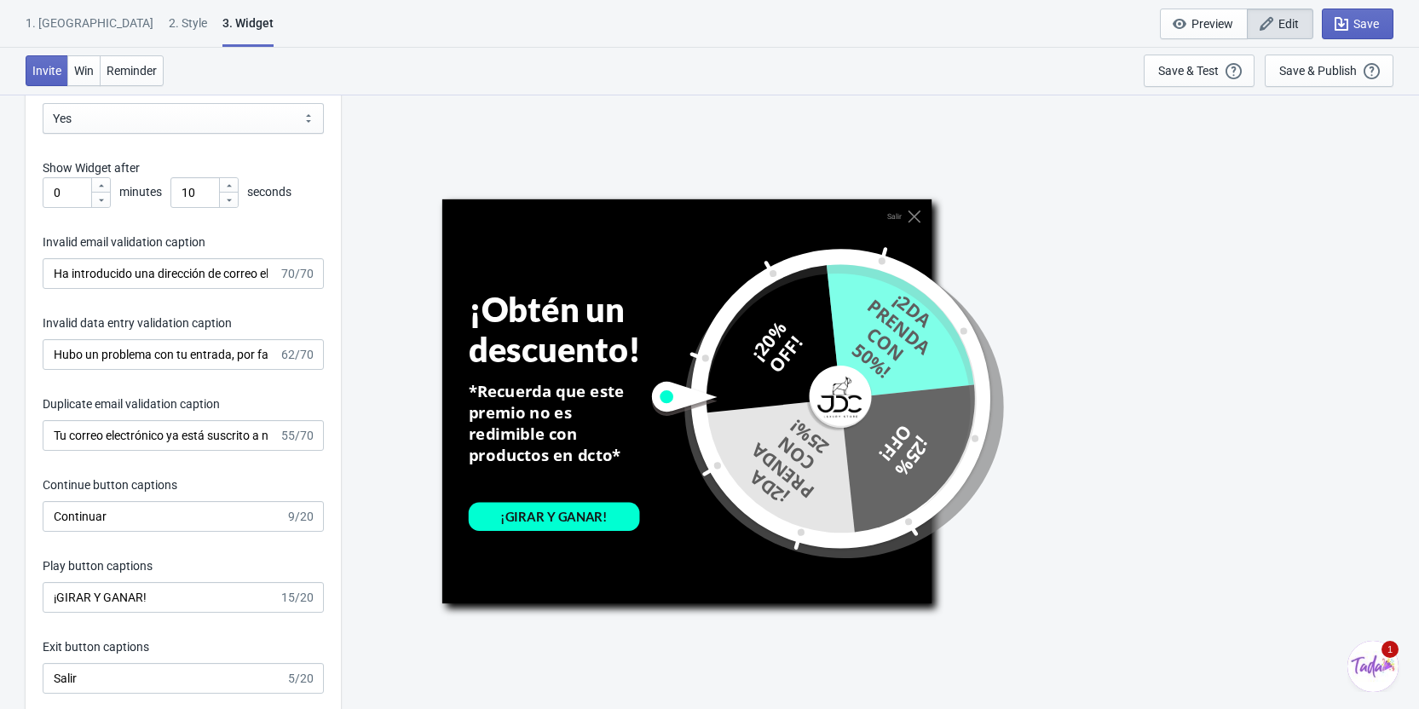
scroll to position [2727, 0]
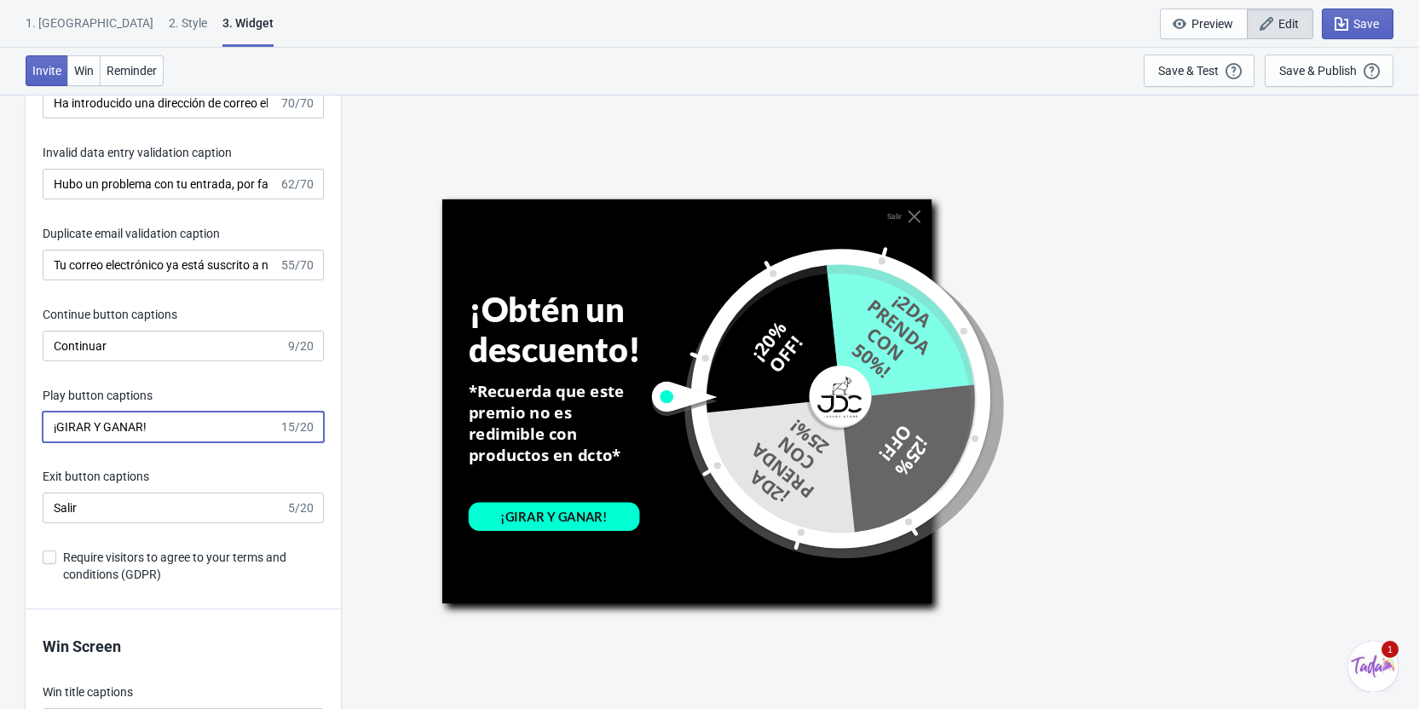
click at [176, 432] on input "¡GIRAR Y GANAR!" at bounding box center [161, 427] width 236 height 31
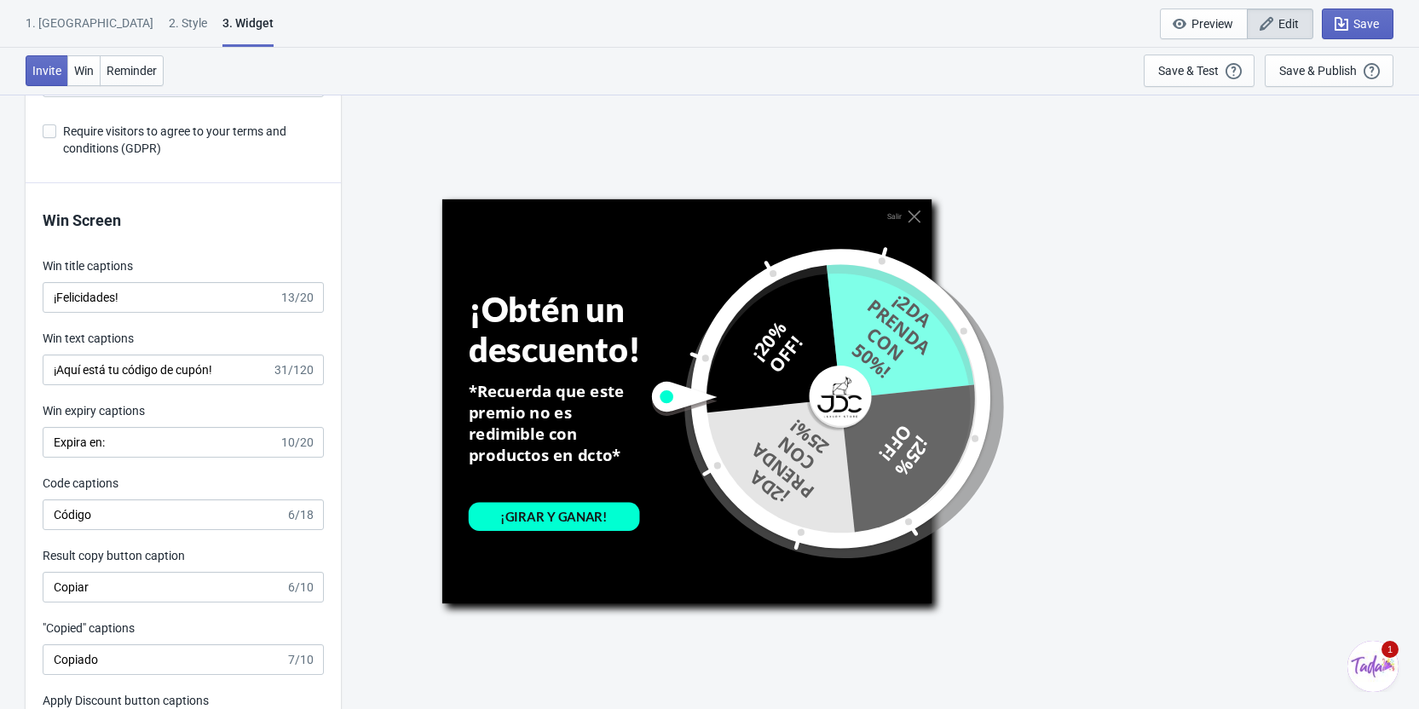
scroll to position [3238, 0]
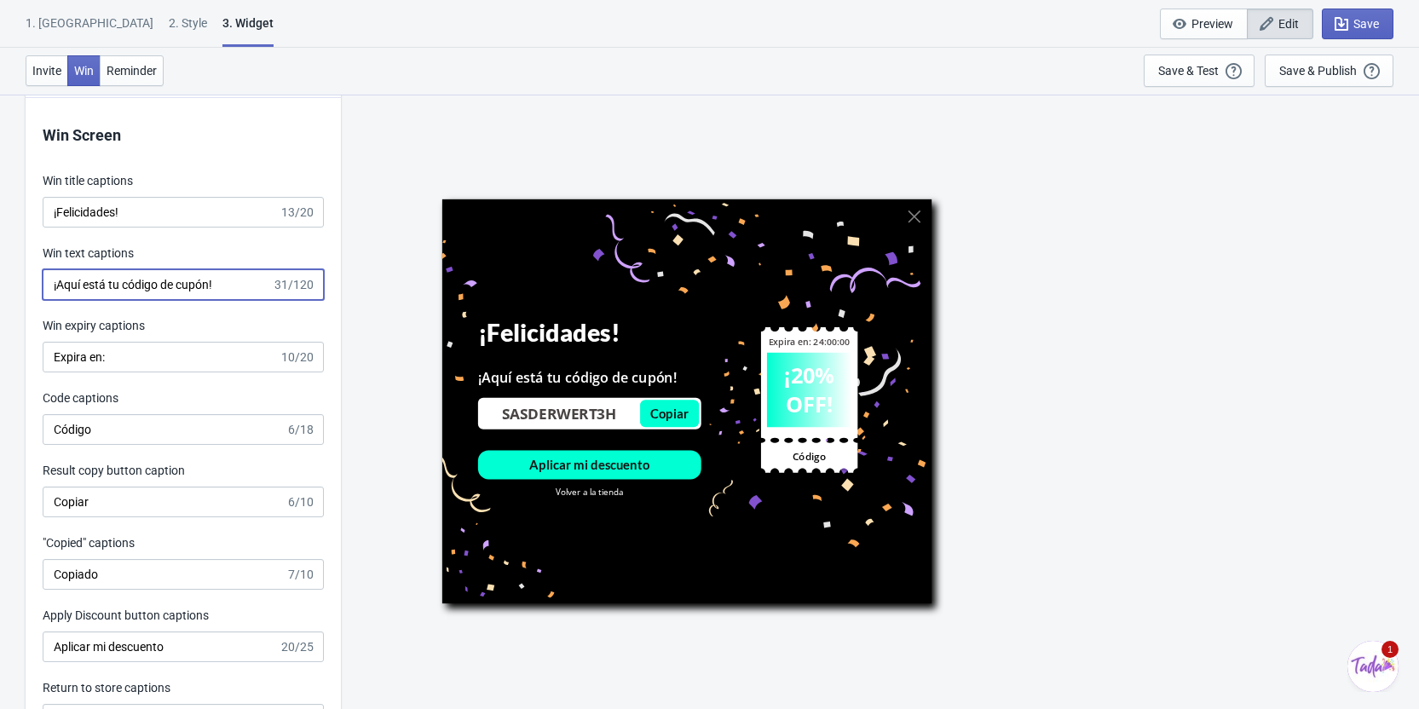
click at [228, 285] on input "¡Aquí está tu código de cupón!" at bounding box center [157, 284] width 229 height 31
click at [43, 72] on span "Invite" at bounding box center [46, 71] width 29 height 14
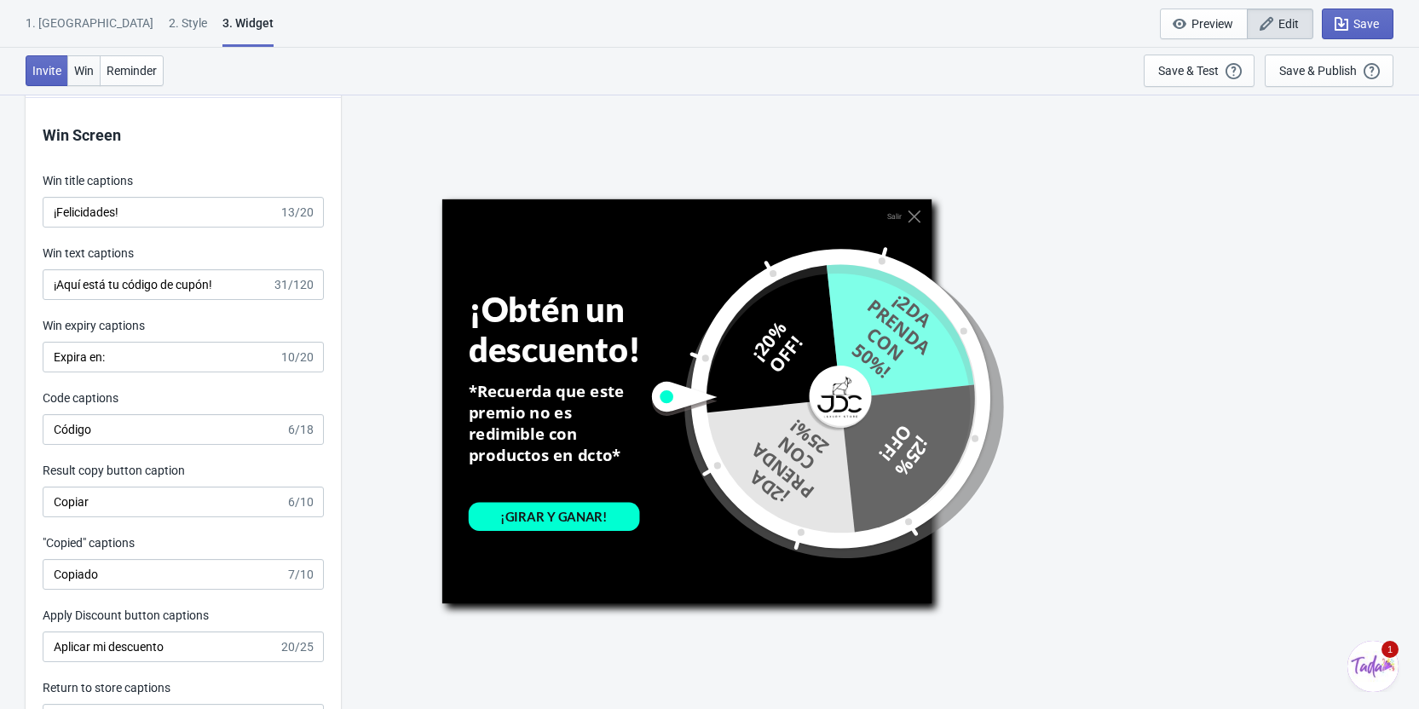
click at [79, 72] on span "Win" at bounding box center [84, 71] width 20 height 14
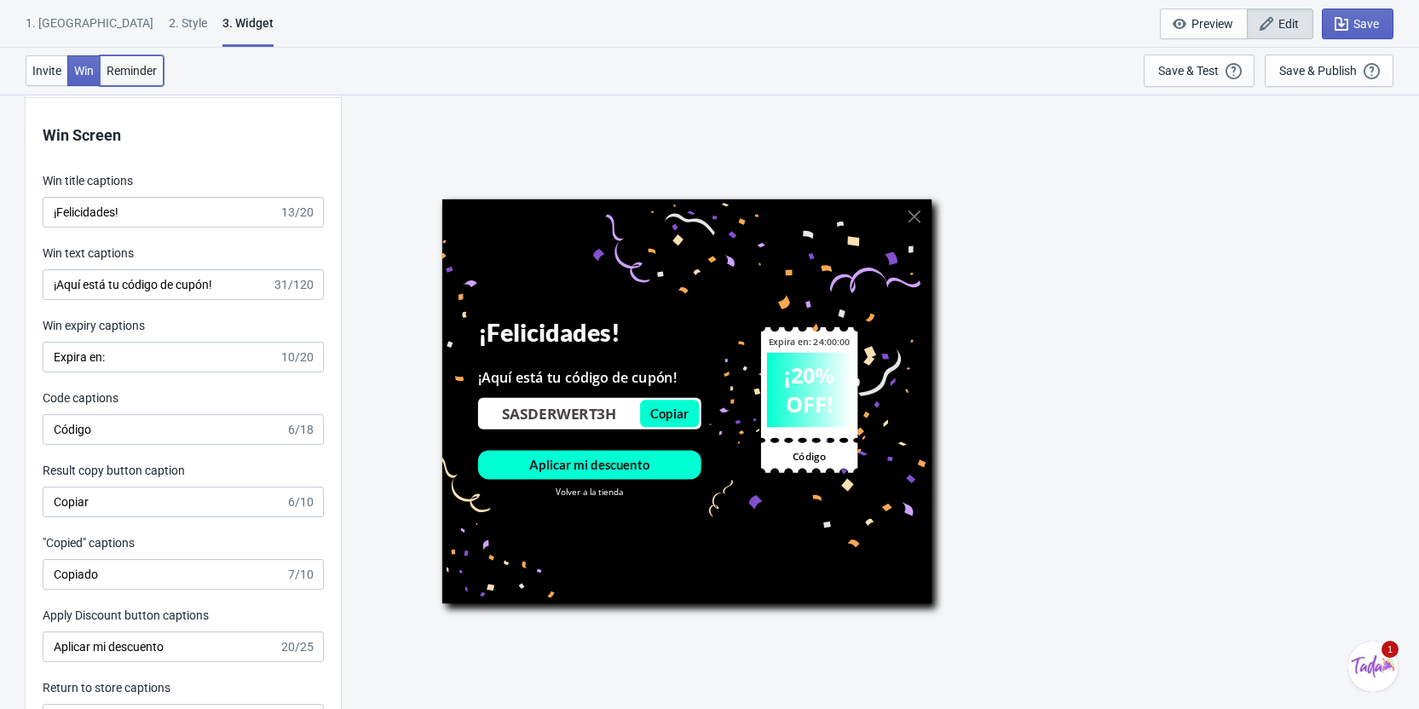
click at [132, 72] on span "Reminder" at bounding box center [132, 71] width 50 height 14
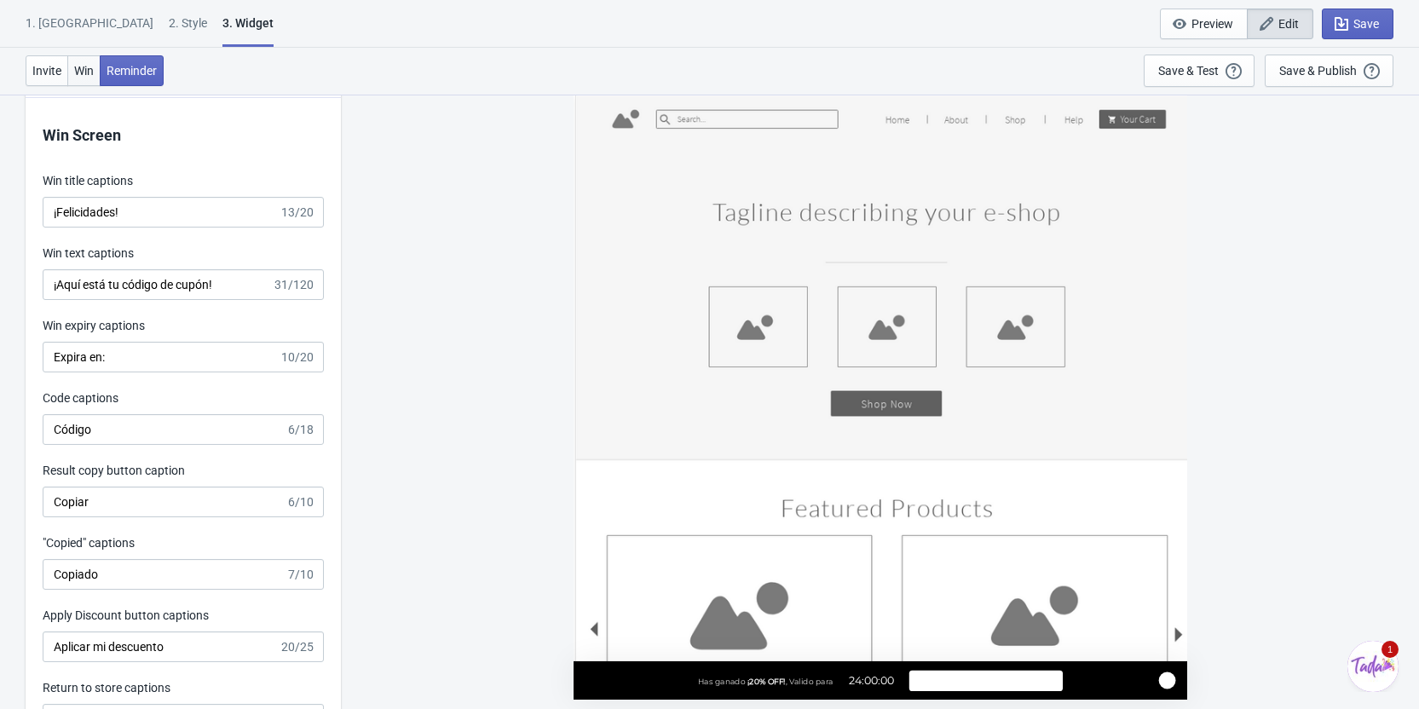
click at [91, 72] on span "Win" at bounding box center [84, 71] width 20 height 14
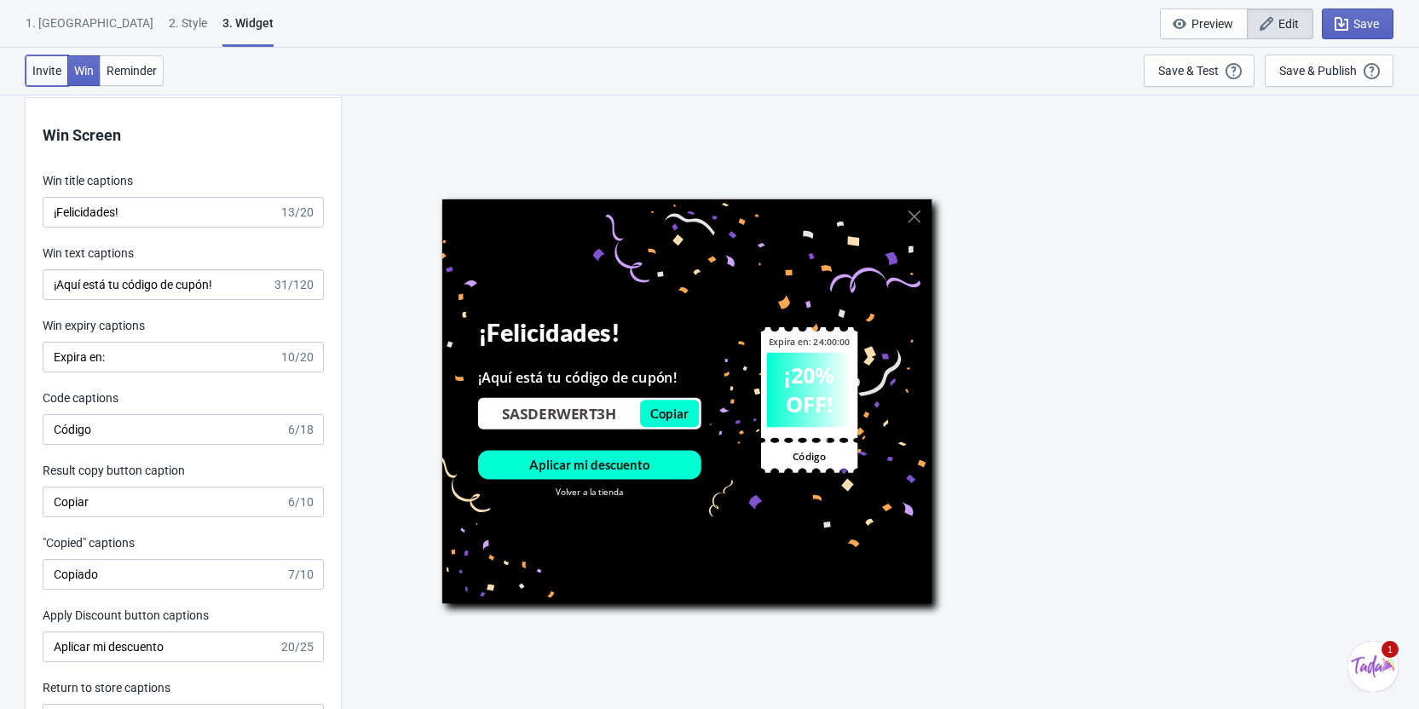
click at [55, 71] on span "Invite" at bounding box center [46, 71] width 29 height 14
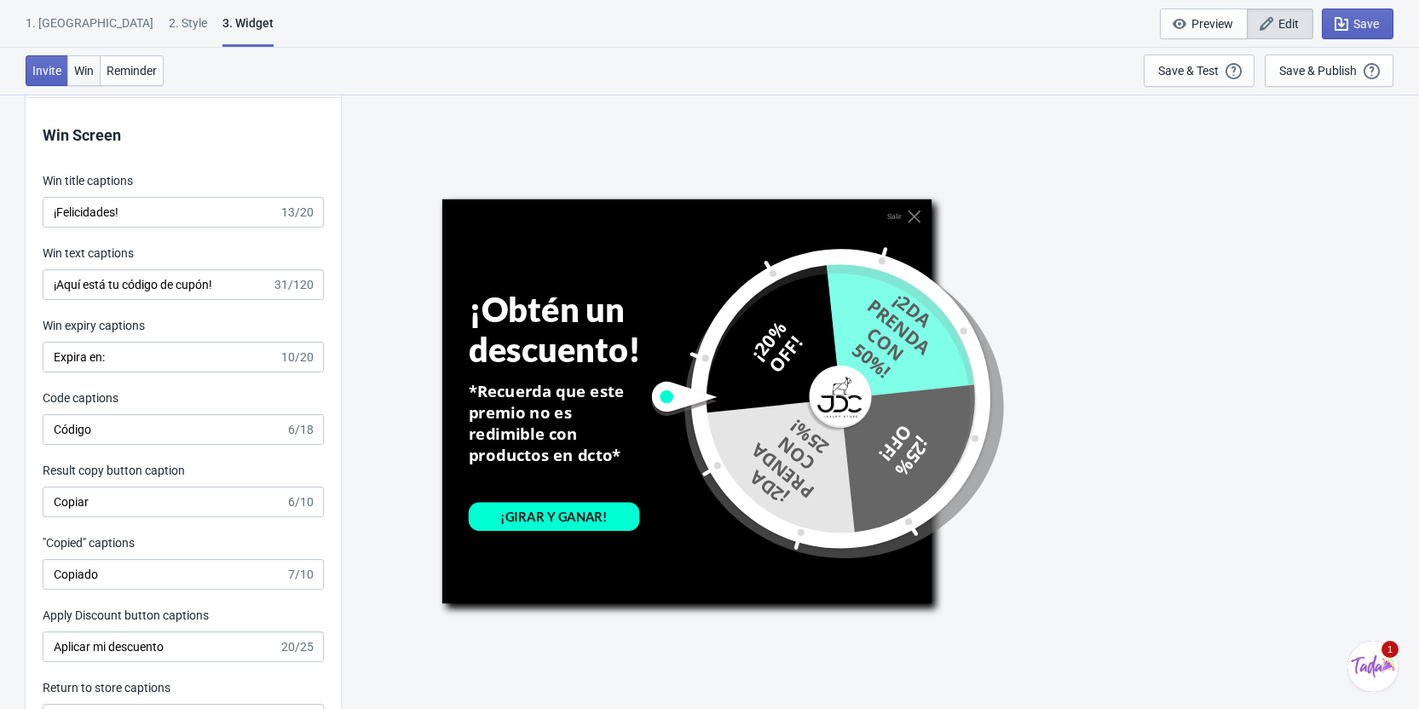
click at [76, 70] on span "Win" at bounding box center [84, 71] width 20 height 14
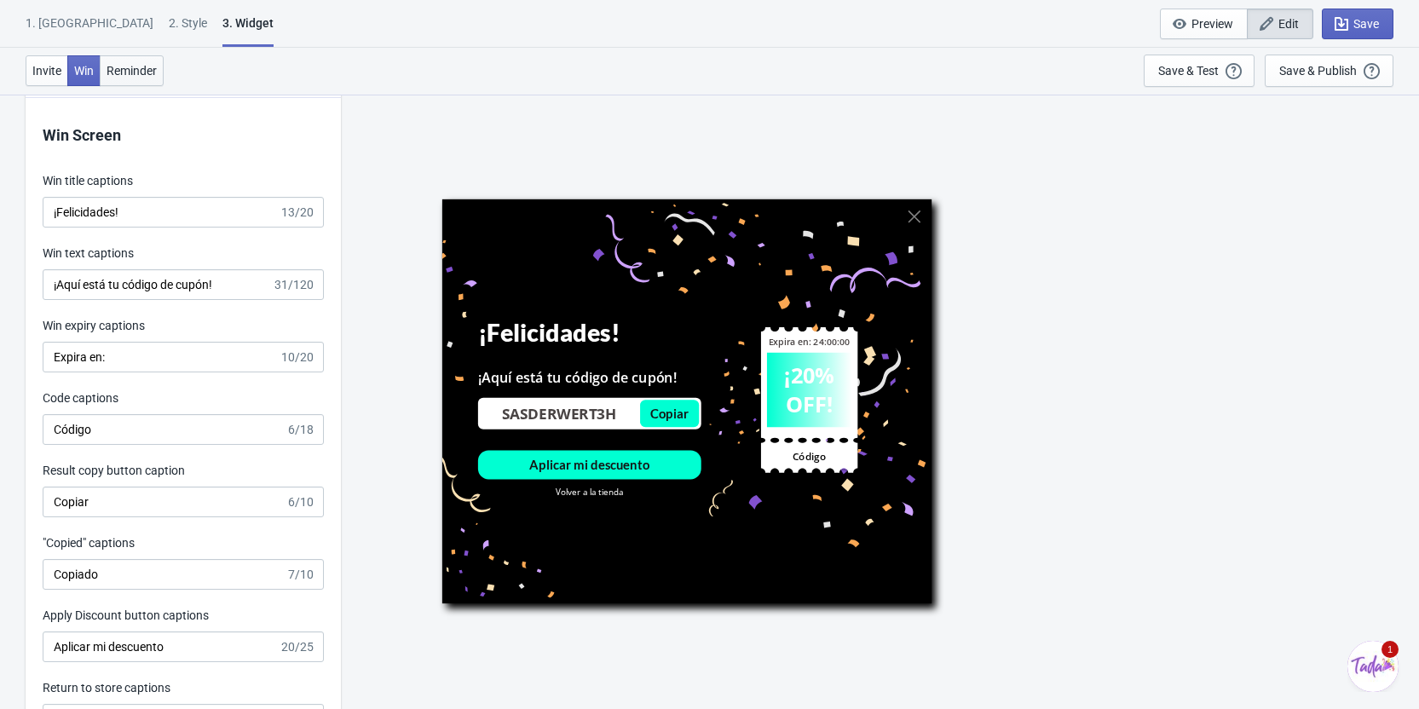
click at [131, 69] on span "Reminder" at bounding box center [132, 71] width 50 height 14
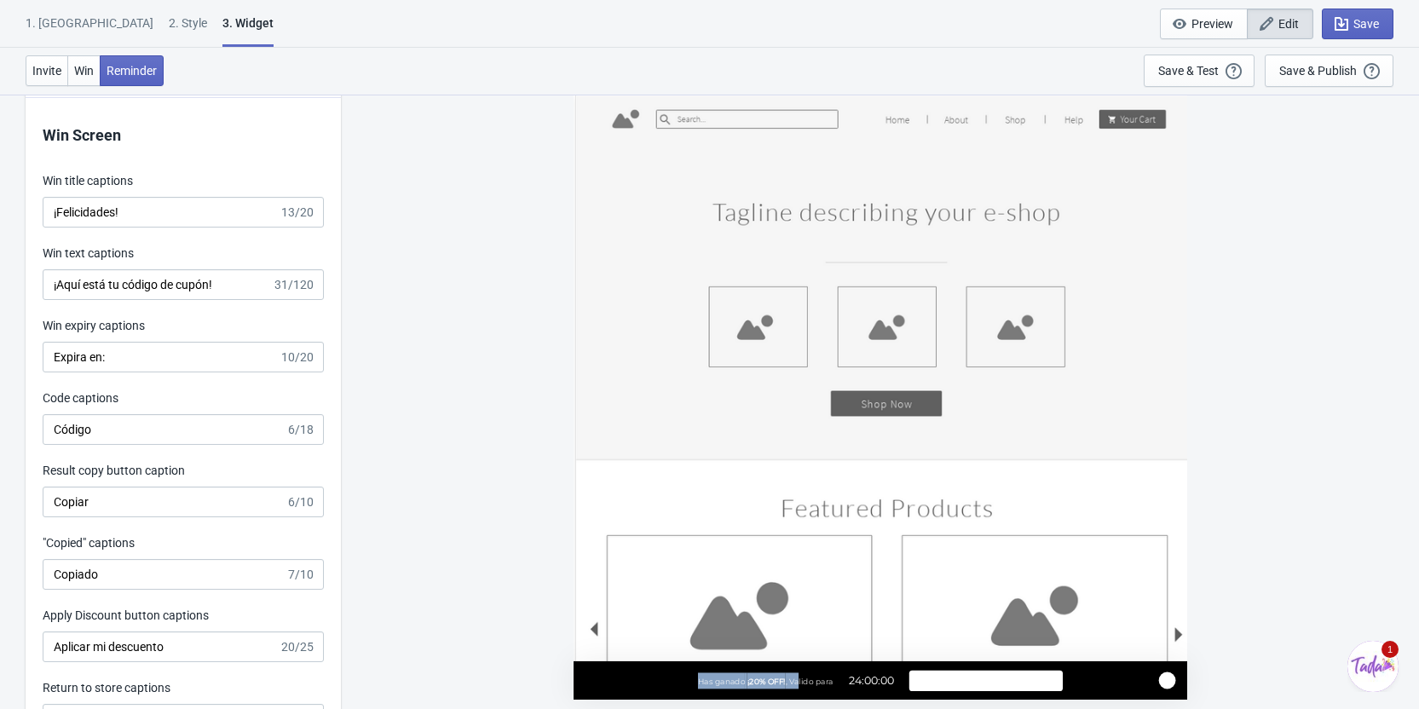
drag, startPoint x: 700, startPoint y: 685, endPoint x: 807, endPoint y: 678, distance: 107.7
click at [802, 678] on div "Has ganado ¡20% OFF! , Valido para 24:00:00" at bounding box center [802, 680] width 211 height 16
click at [822, 678] on span ", Valido para" at bounding box center [809, 682] width 48 height 10
click at [51, 76] on span "Invite" at bounding box center [46, 71] width 29 height 14
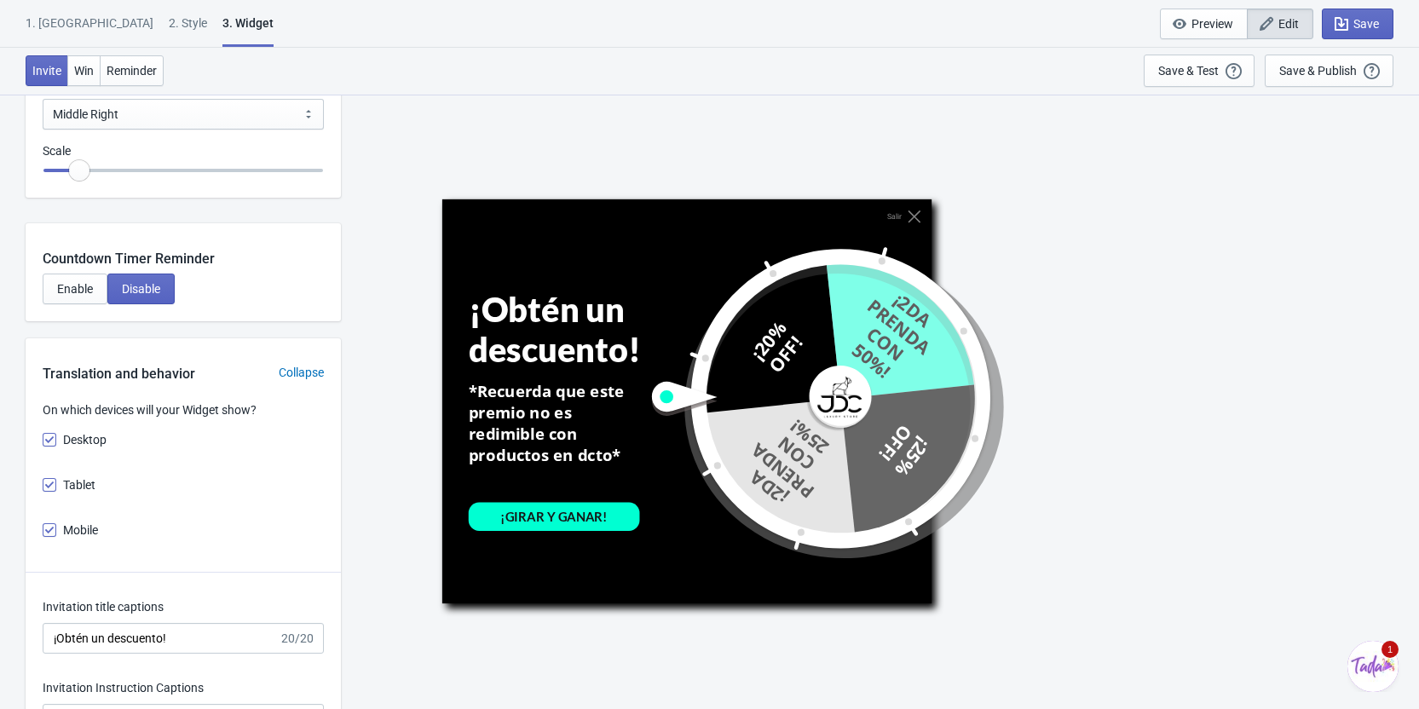
scroll to position [1790, 0]
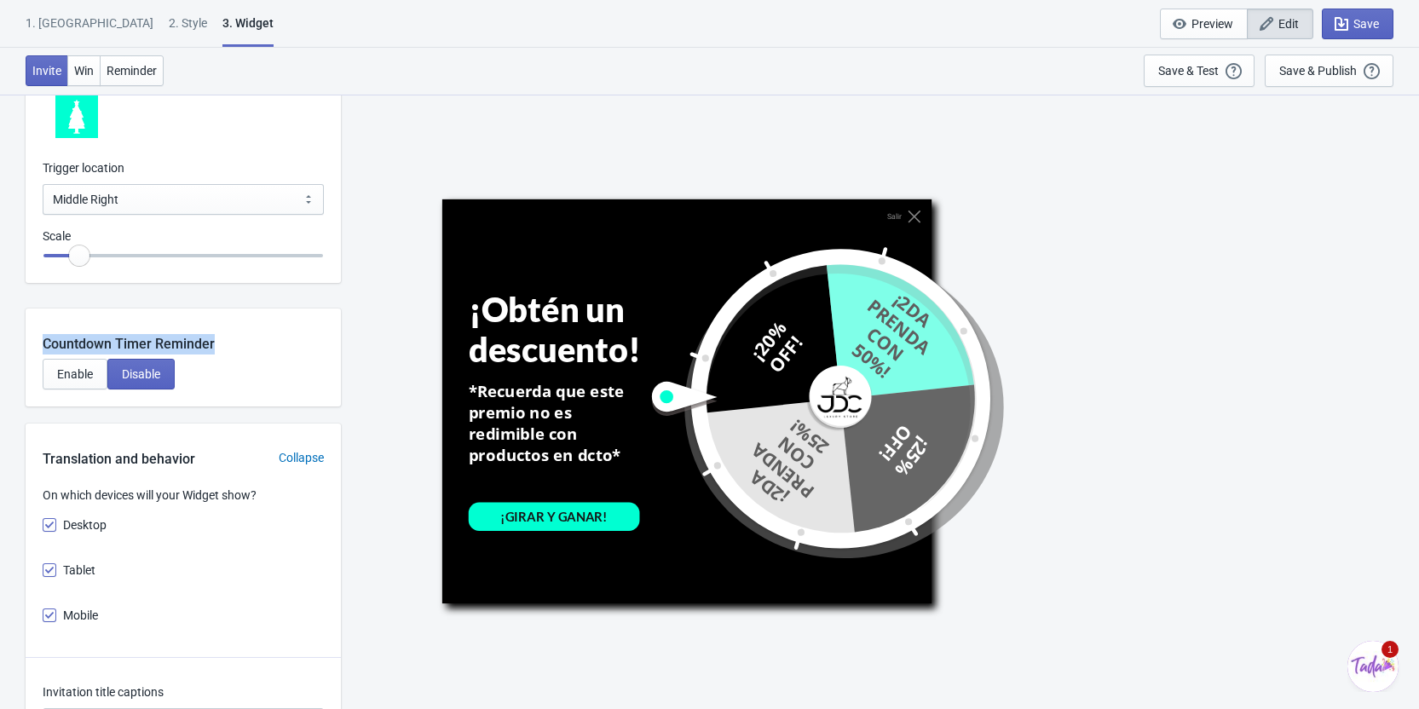
drag, startPoint x: 42, startPoint y: 343, endPoint x: 219, endPoint y: 342, distance: 177.3
click at [219, 342] on div "Countdown Timer Reminder" at bounding box center [183, 332] width 315 height 46
click at [247, 346] on div "Countdown Timer Reminder" at bounding box center [183, 332] width 315 height 46
click at [264, 369] on div "Enable Disable" at bounding box center [183, 383] width 315 height 48
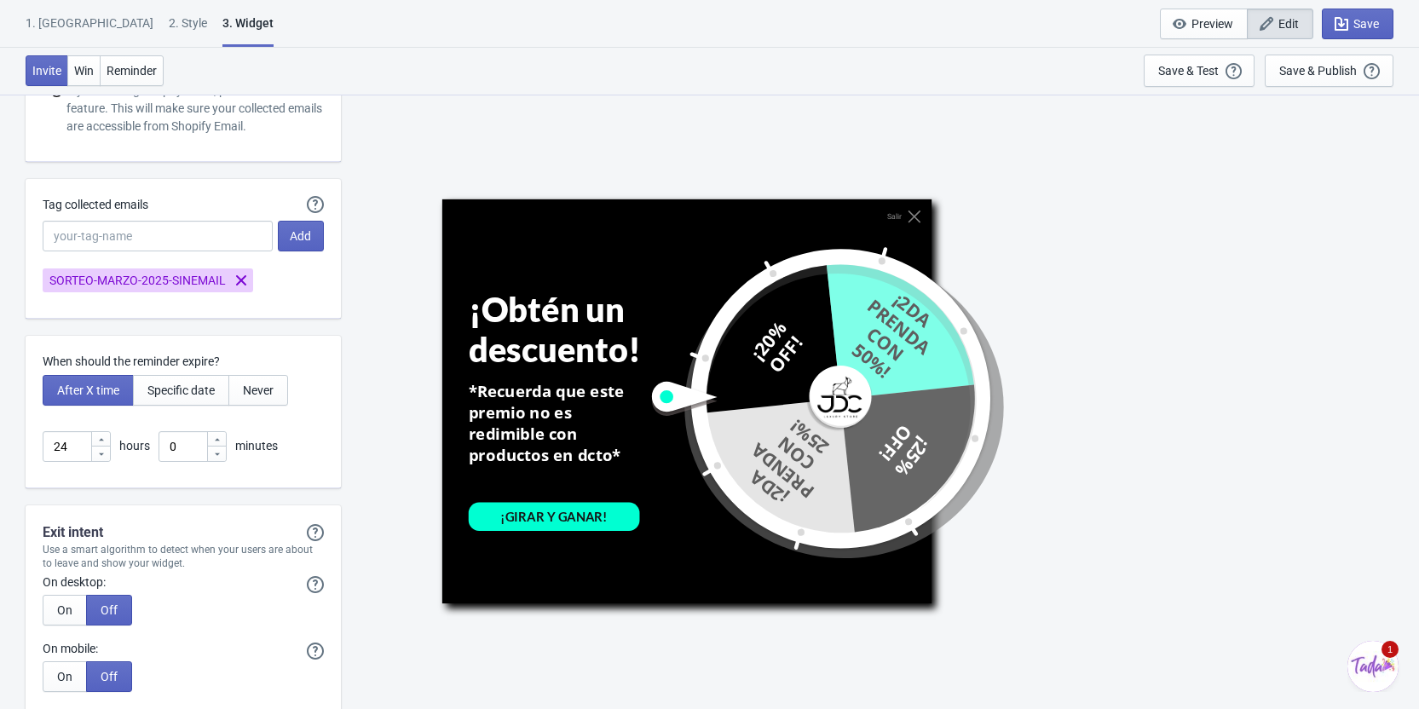
scroll to position [3920, 0]
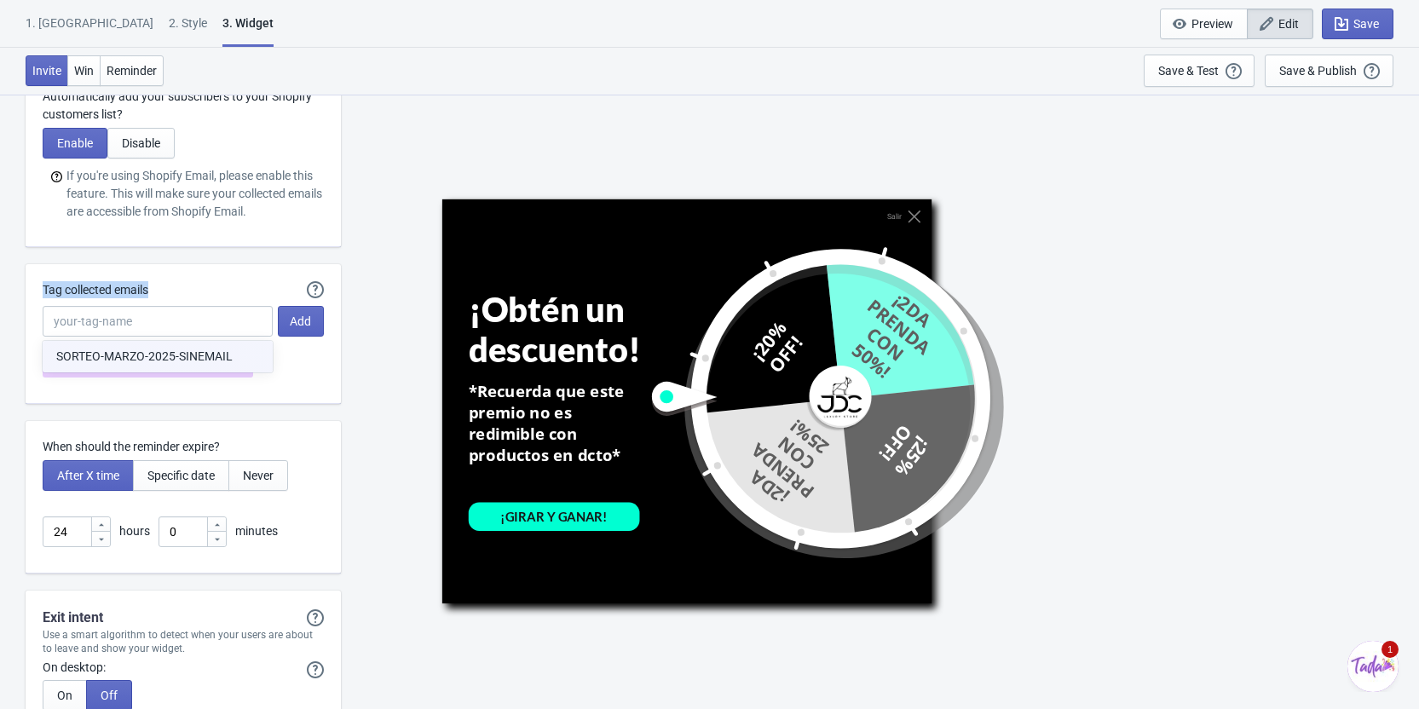
drag, startPoint x: 160, startPoint y: 293, endPoint x: 43, endPoint y: 292, distance: 117.6
click at [43, 292] on div "Tag collected emails" at bounding box center [158, 291] width 230 height 21
click at [169, 287] on div "Tag collected emails" at bounding box center [158, 291] width 230 height 21
click at [317, 366] on div "SORTEO-MARZO-2025-SINEMAIL" at bounding box center [176, 358] width 295 height 37
click at [240, 365] on icon "Remove SORTEO-MARZO-2025-SINEMAIL" at bounding box center [241, 365] width 10 height 10
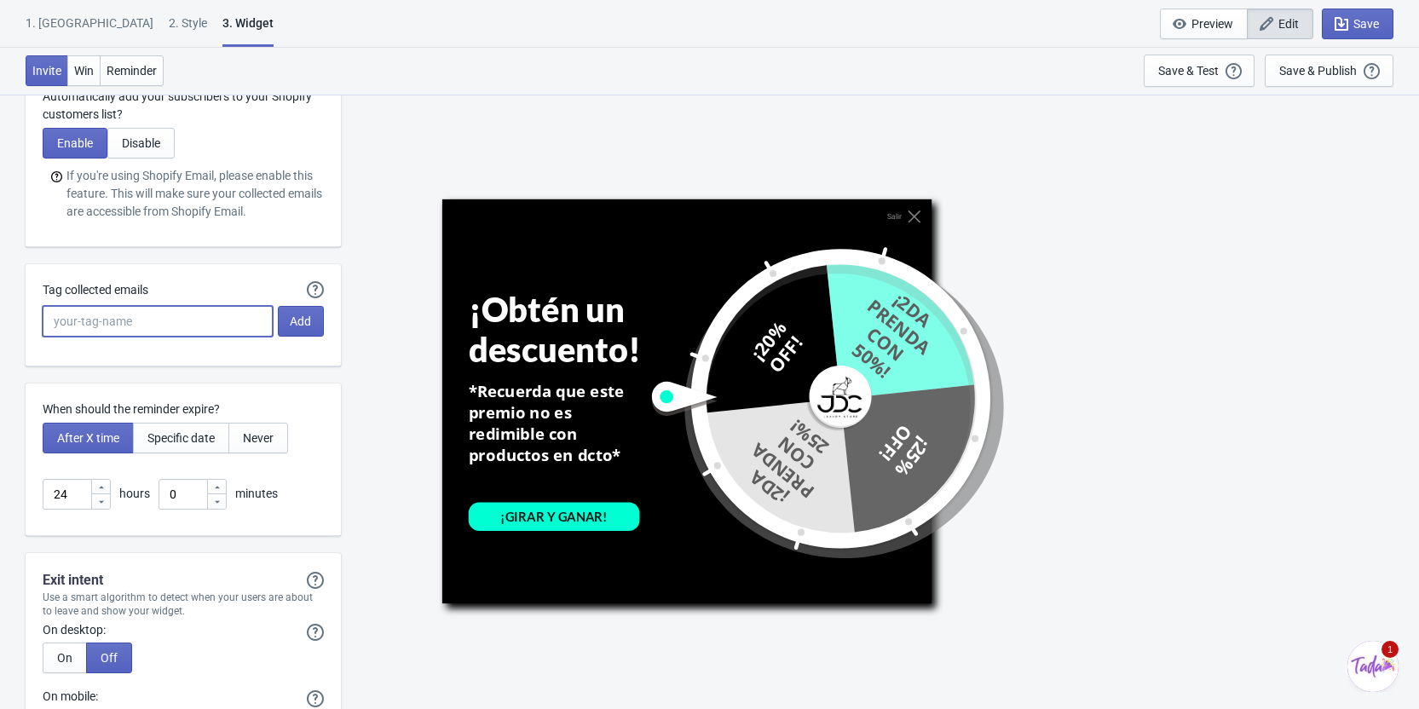
click at [205, 315] on input "Tag collected emails" at bounding box center [158, 321] width 230 height 31
type input "SORTEO-SEPT-2025-SINEMAIL"
click at [380, 312] on div "Salir ¡Obtén un descuento! *Recuerda que este premio no es redimible con produc…" at bounding box center [879, 401] width 1061 height 614
click at [295, 316] on span "Add" at bounding box center [300, 321] width 21 height 14
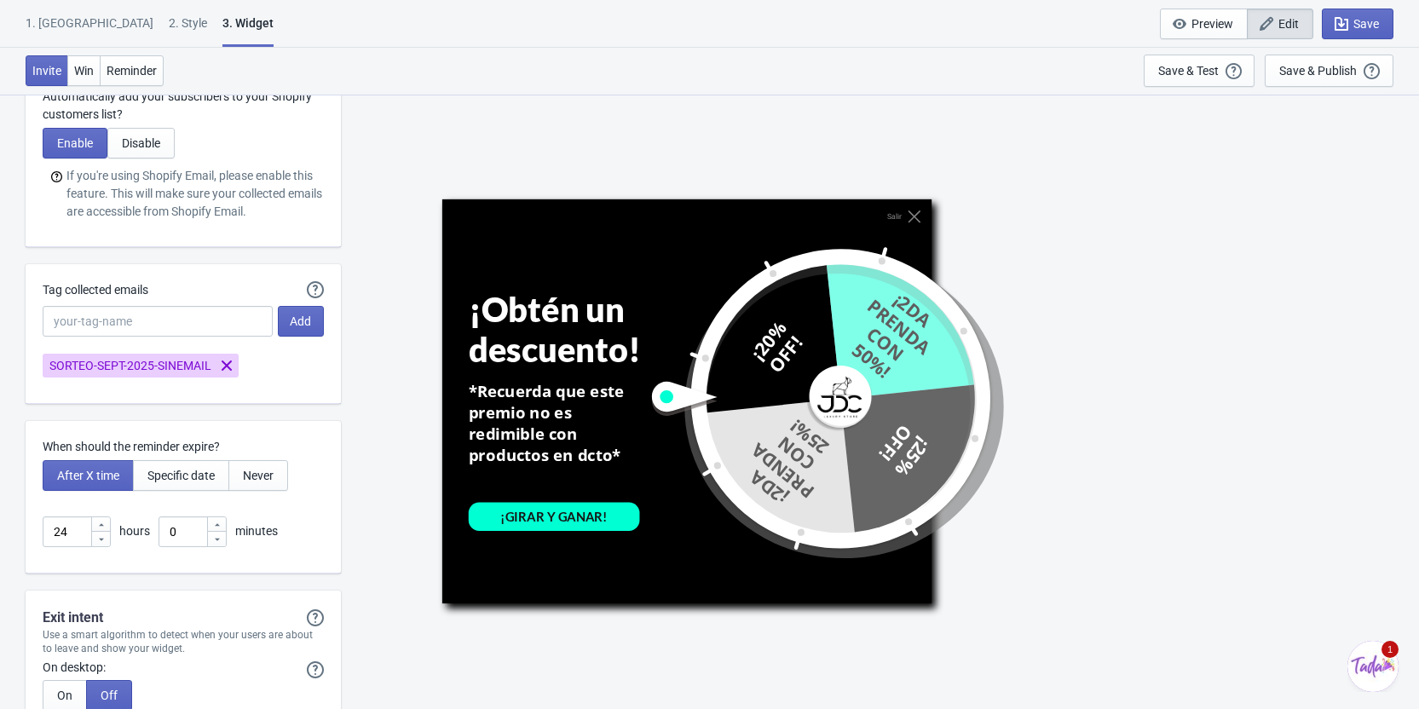
click at [395, 349] on div "Salir ¡Obtén un descuento! *Recuerda que este premio no es redimible con produc…" at bounding box center [879, 401] width 1061 height 614
drag, startPoint x: 95, startPoint y: 367, endPoint x: 153, endPoint y: 367, distance: 58.0
click at [153, 367] on span "SORTEO-SEPT-2025-SINEMAIL" at bounding box center [130, 366] width 162 height 18
click at [377, 384] on div "Salir ¡Obtén un descuento! *Recuerda que este premio no es redimible con produc…" at bounding box center [879, 401] width 1061 height 614
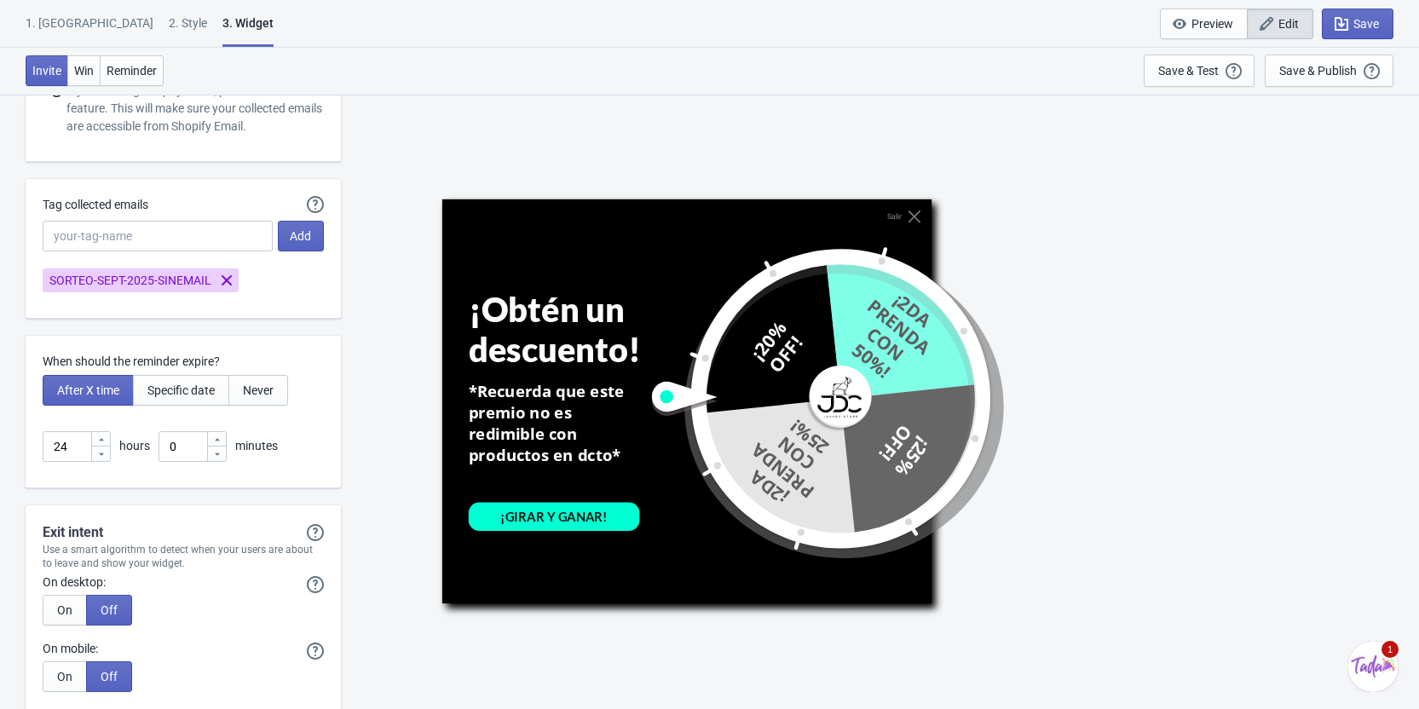
scroll to position [4091, 0]
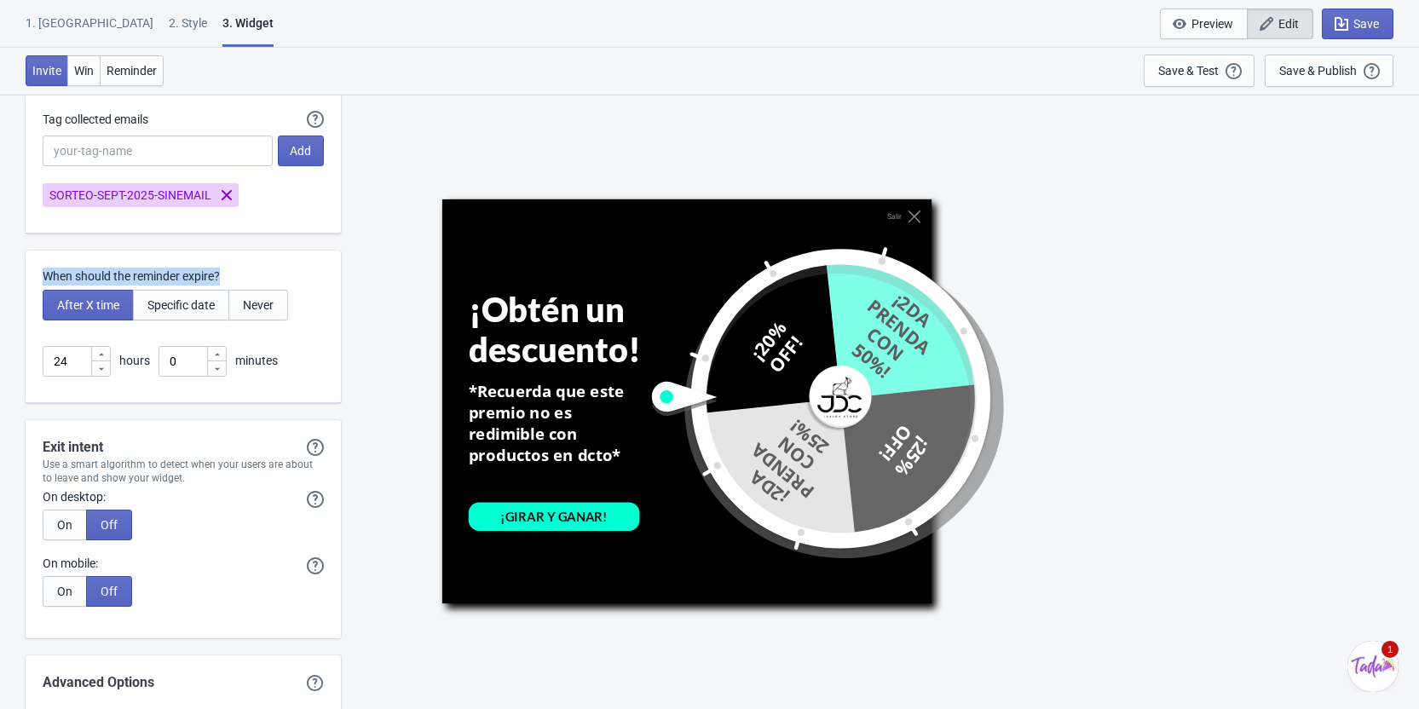
drag, startPoint x: 228, startPoint y: 278, endPoint x: 43, endPoint y: 278, distance: 184.1
click at [43, 278] on p "When should the reminder expire?" at bounding box center [183, 277] width 281 height 18
click at [32, 285] on div at bounding box center [32, 285] width 0 height 0
drag, startPoint x: 168, startPoint y: 394, endPoint x: 380, endPoint y: 388, distance: 212.3
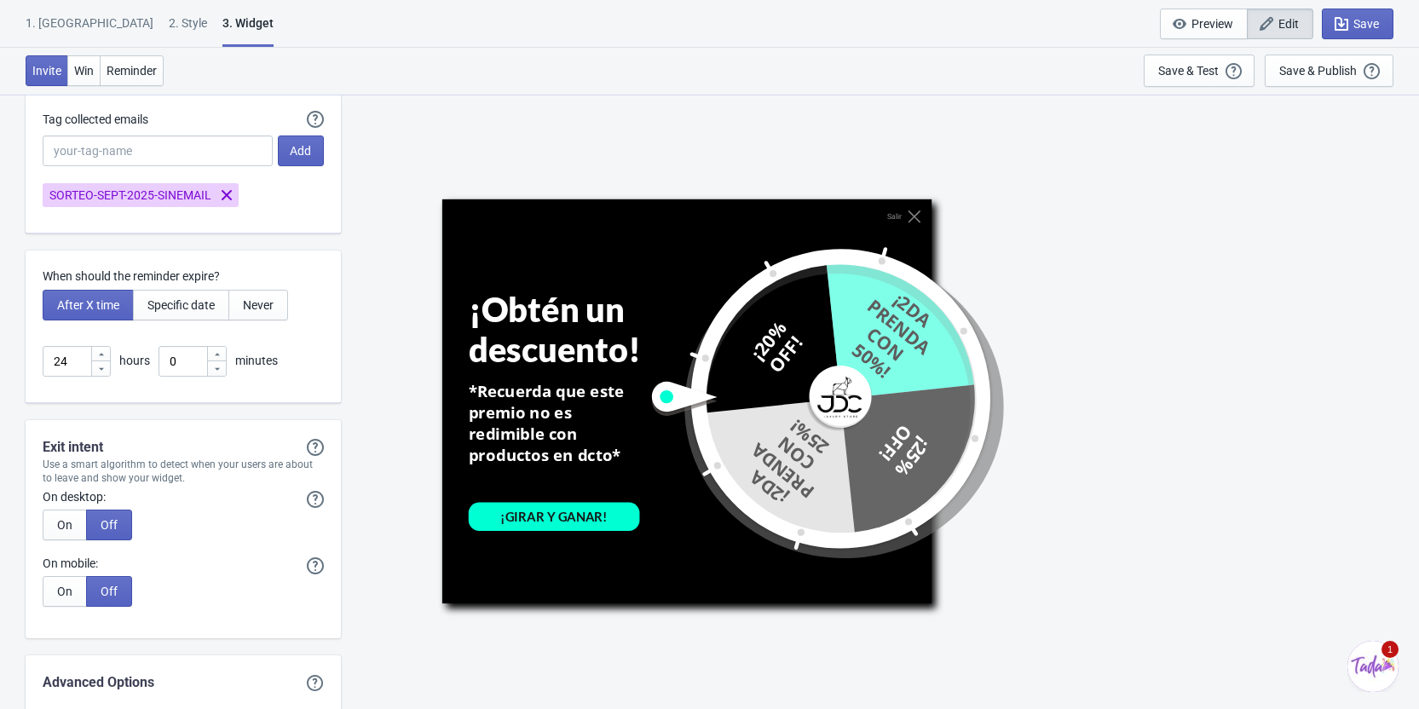
click at [391, 244] on div "Salir ¡Obtén un descuento! *Recuerda que este premio no es redimible con produc…" at bounding box center [879, 401] width 1061 height 614
click at [369, 282] on div "Salir ¡Obtén un descuento! *Recuerda que este premio no es redimible con produc…" at bounding box center [879, 401] width 1061 height 614
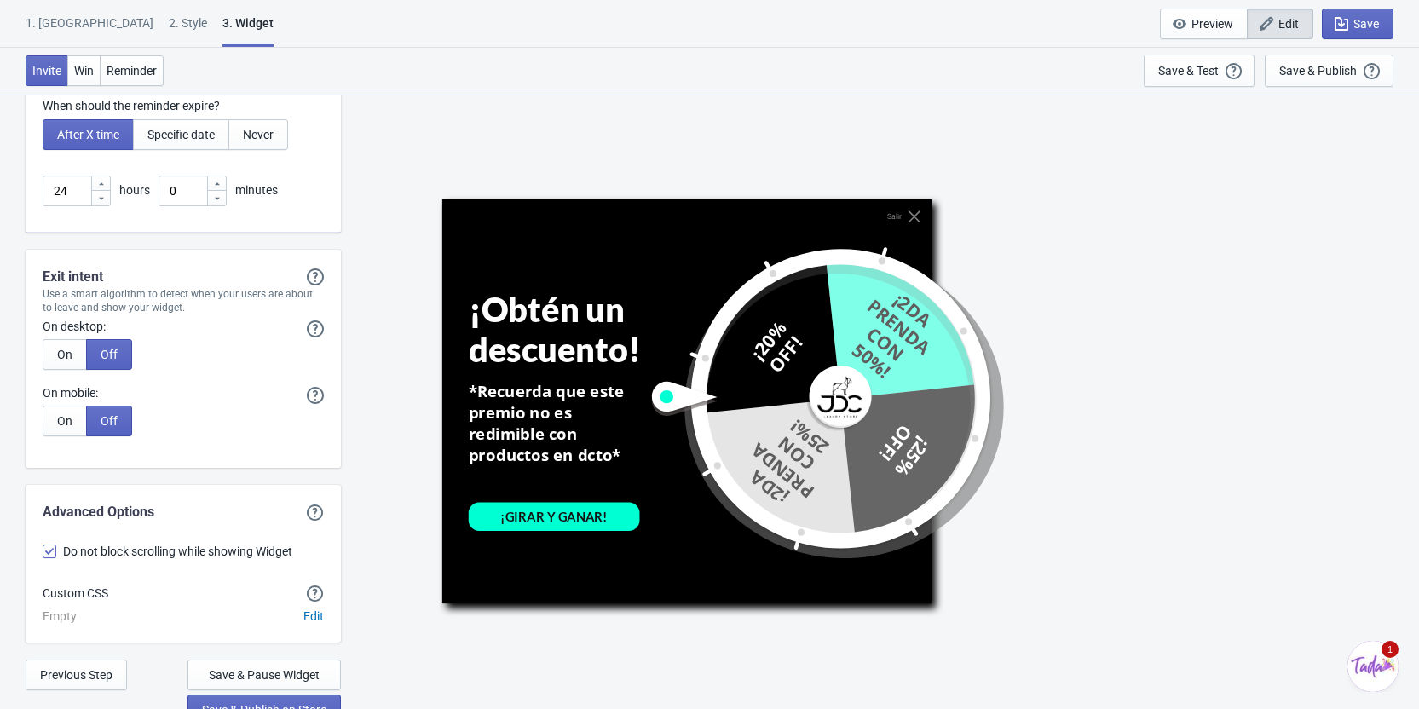
scroll to position [4277, 0]
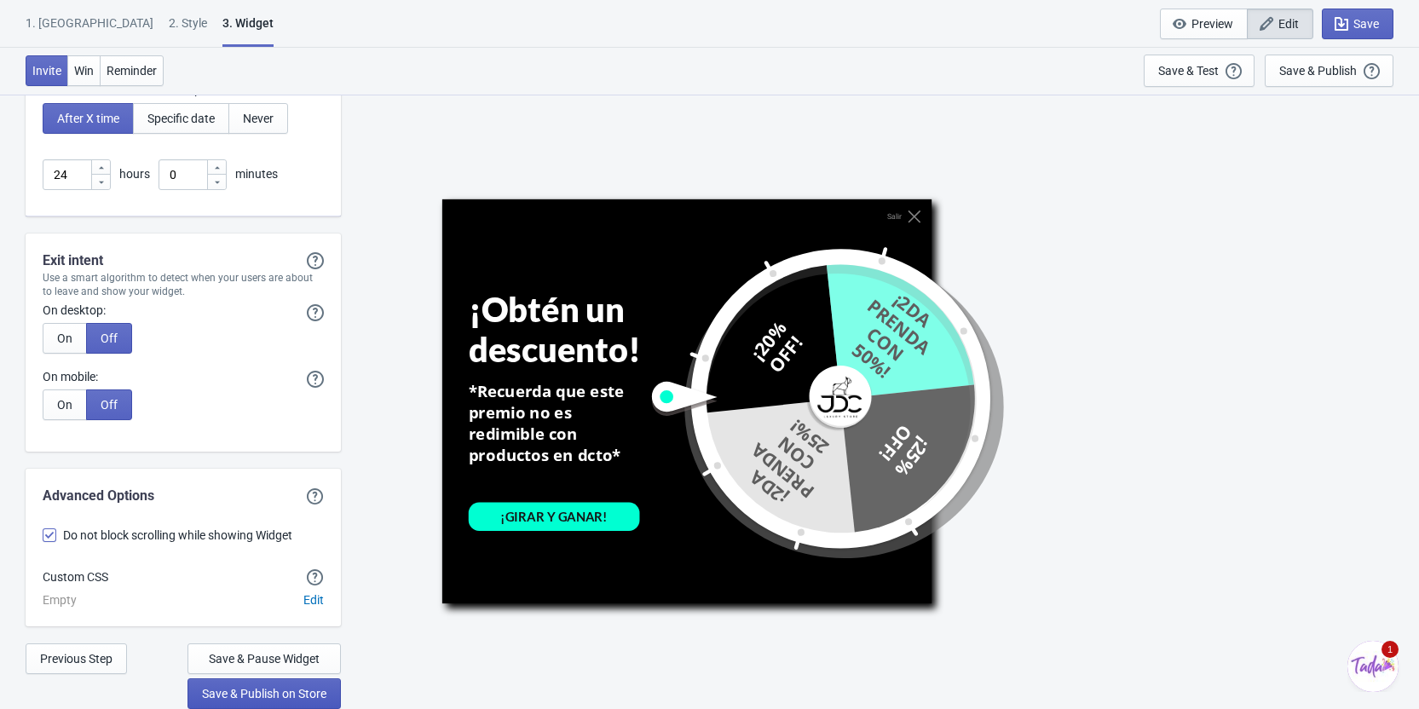
click at [294, 697] on span "Save & Publish on Store" at bounding box center [264, 694] width 124 height 14
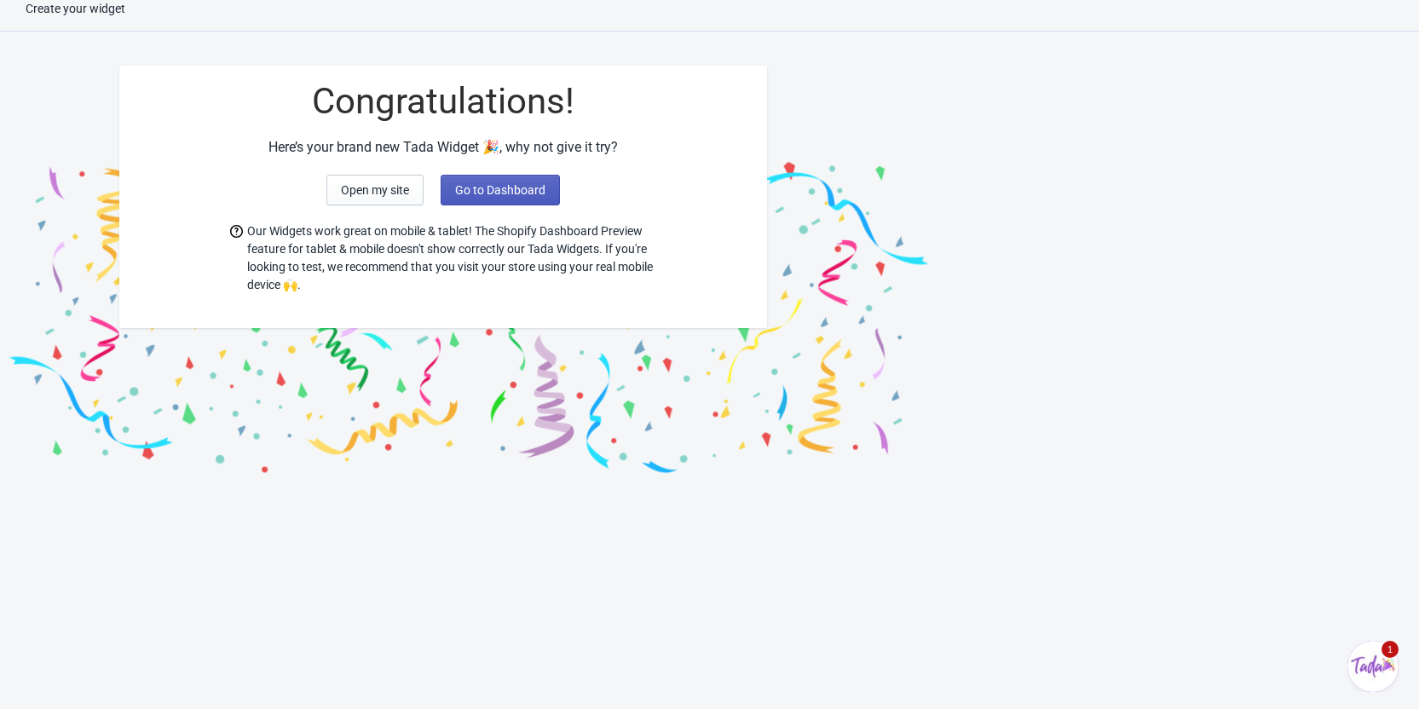
click at [475, 198] on button "Go to Dashboard" at bounding box center [500, 190] width 119 height 31
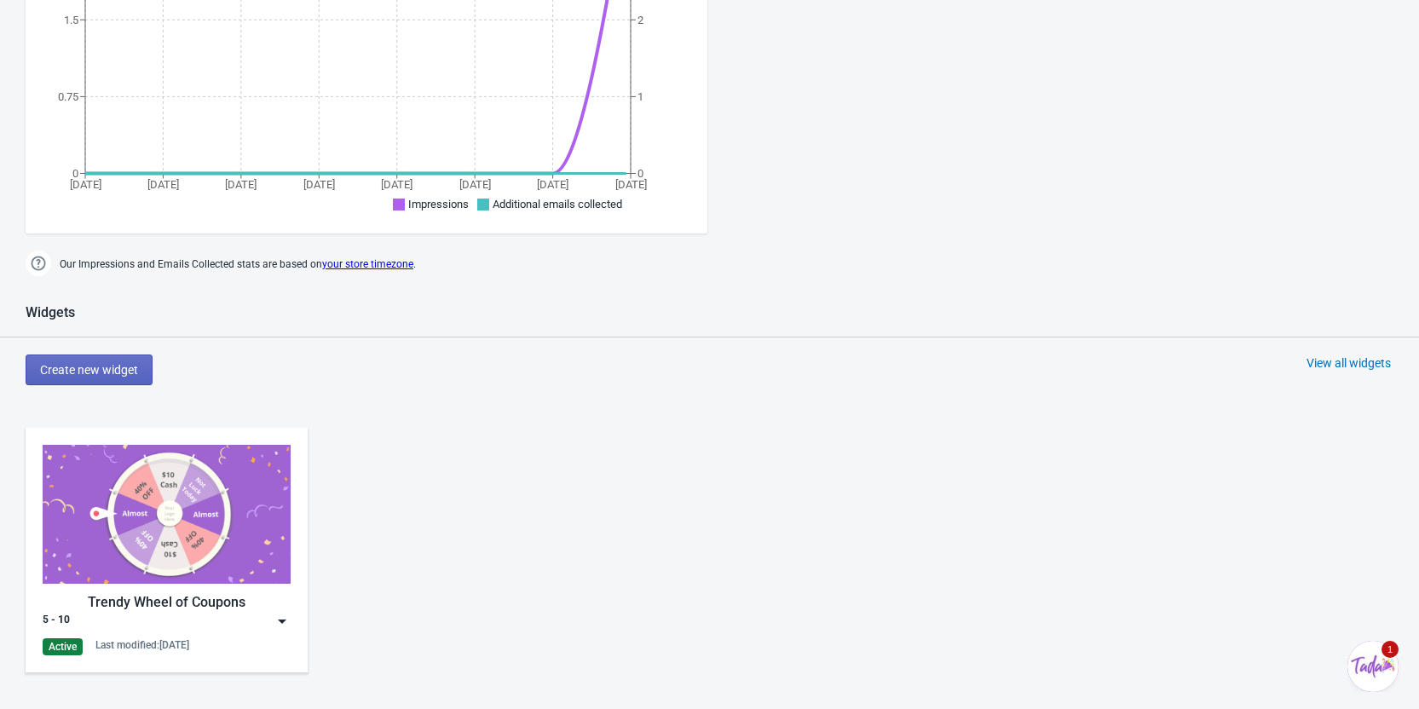
scroll to position [869, 0]
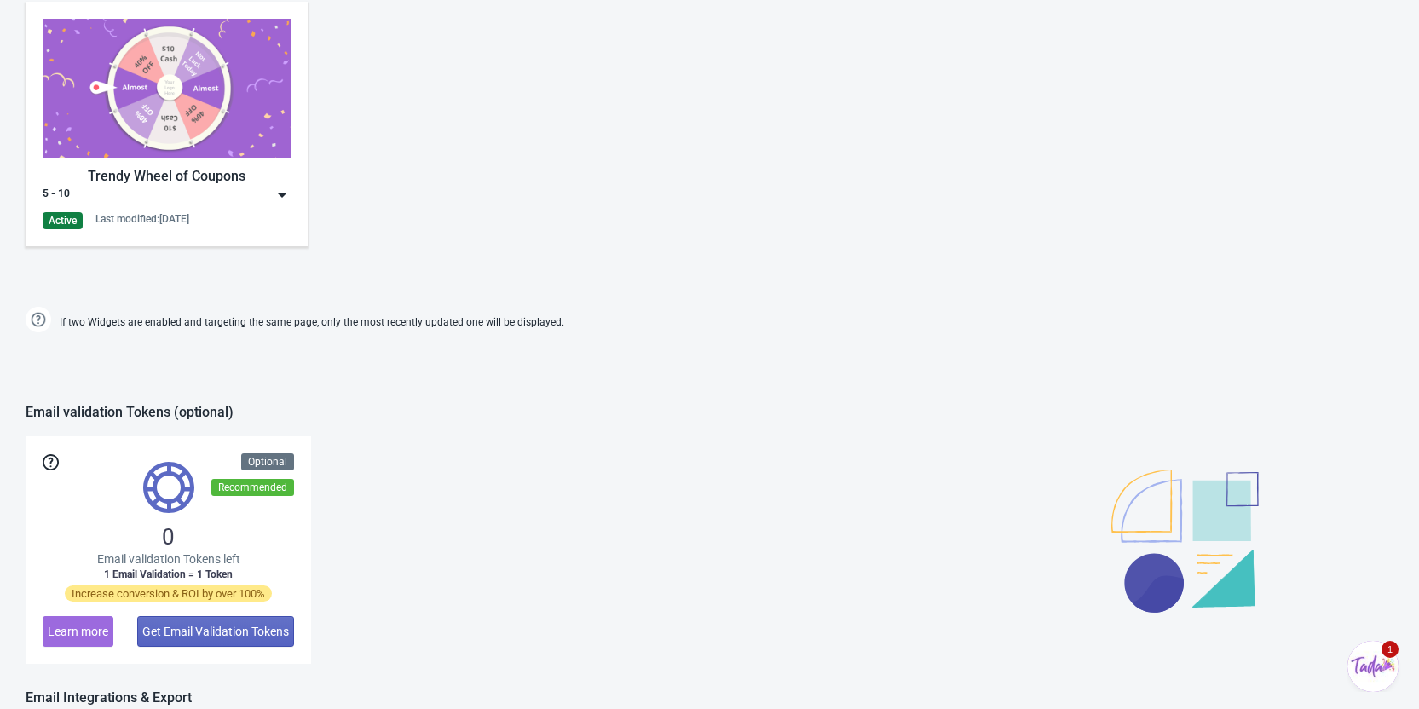
click at [281, 201] on img at bounding box center [282, 195] width 17 height 17
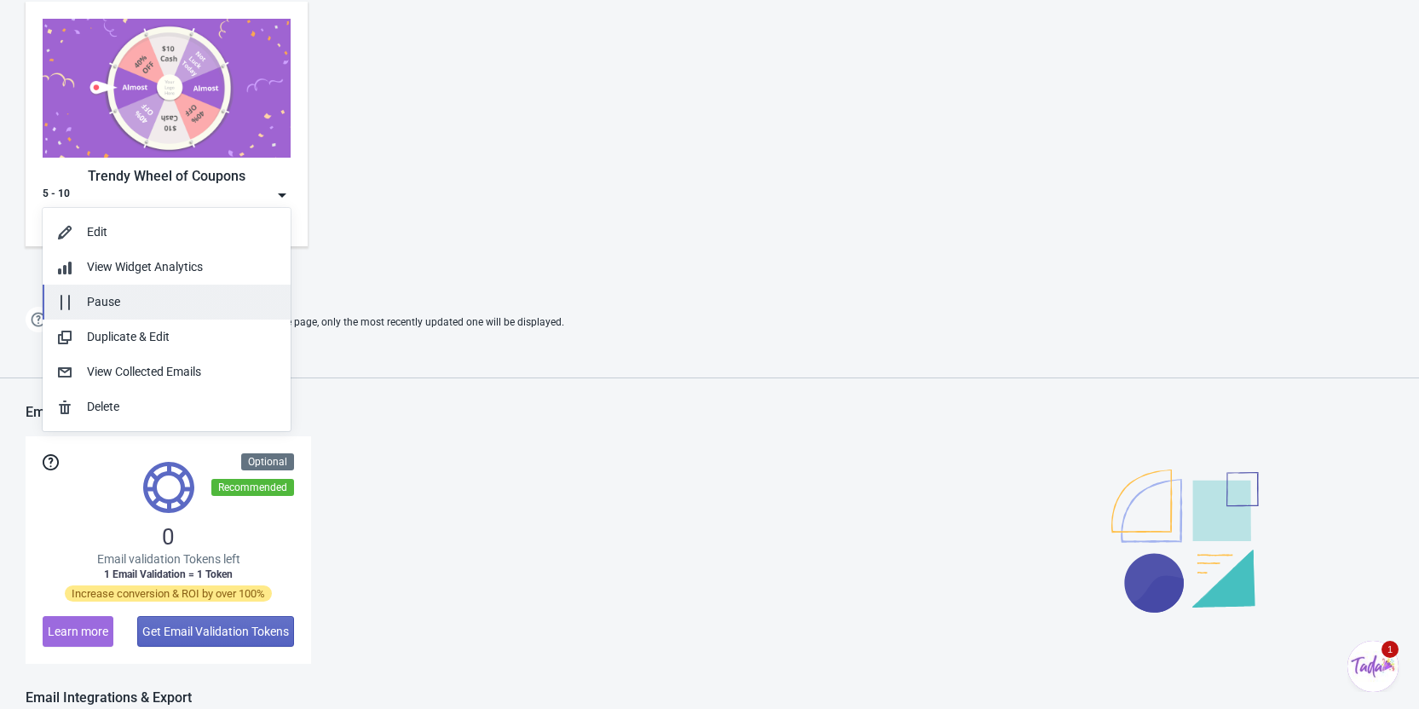
click at [109, 312] on button "Pause" at bounding box center [167, 302] width 248 height 35
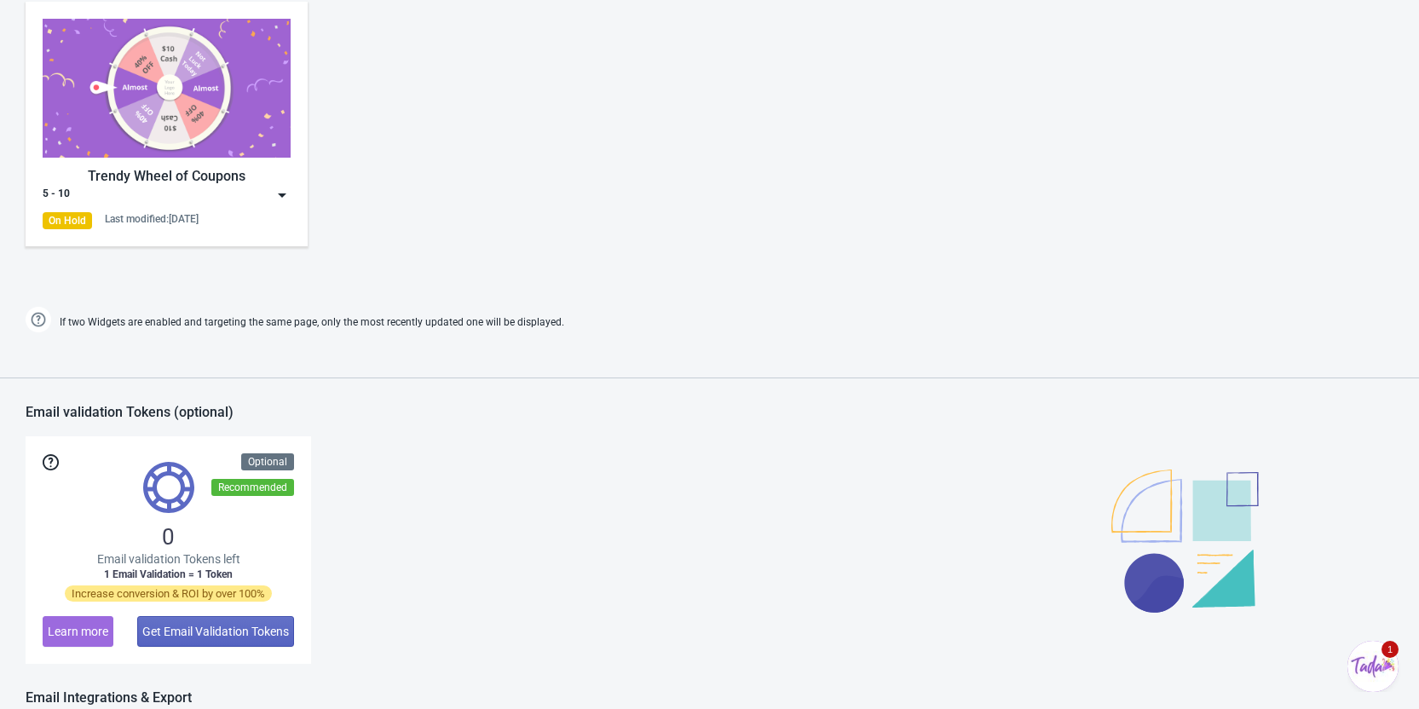
click at [563, 217] on div "Trendy Wheel of Coupons 5 - 10 On Hold Last modified: [DATE]" at bounding box center [709, 138] width 1419 height 307
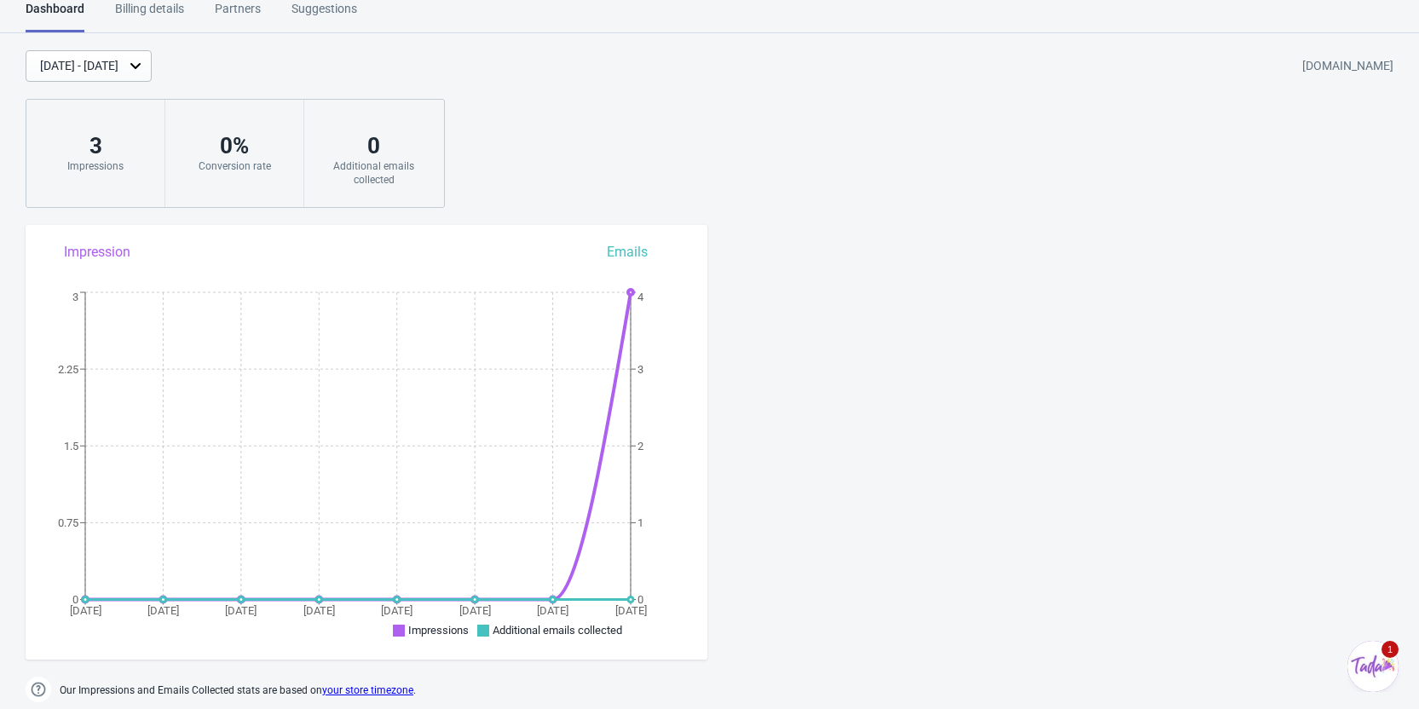
scroll to position [0, 0]
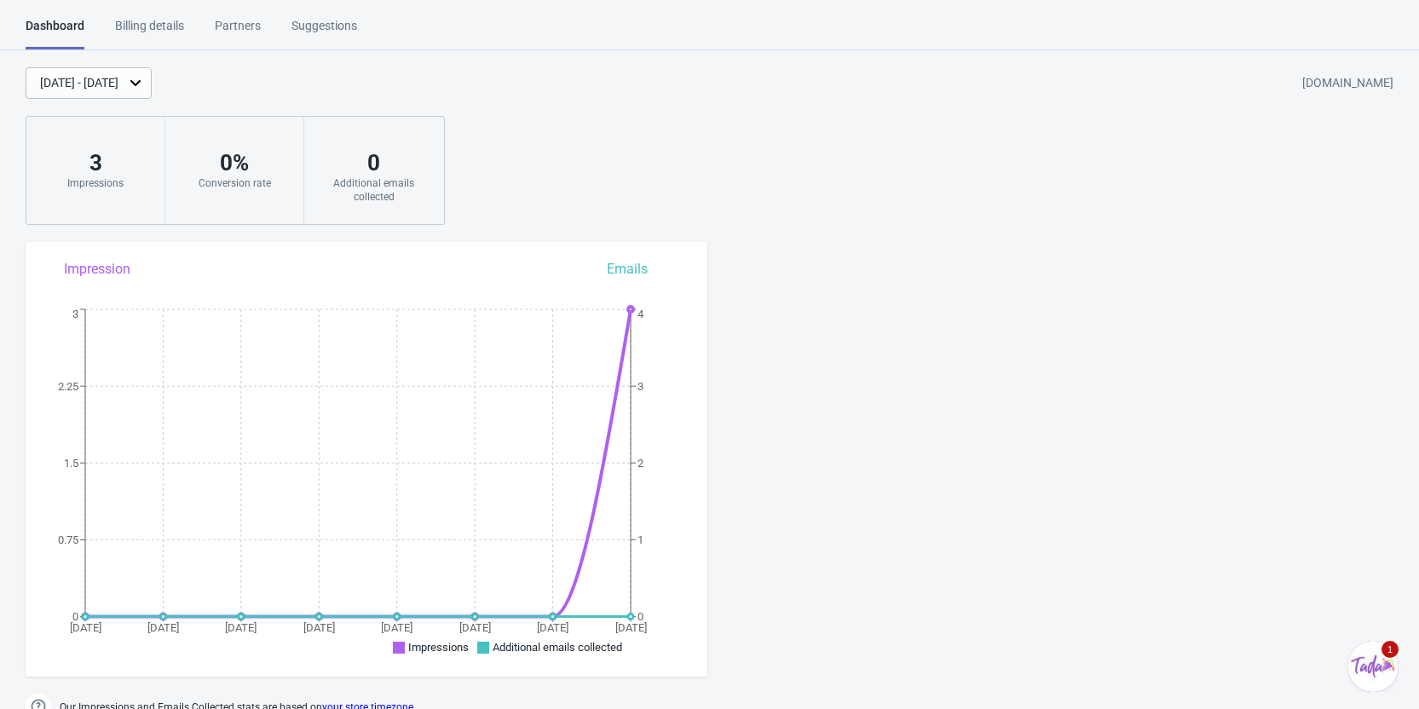
click at [143, 30] on div "Billing details" at bounding box center [149, 32] width 69 height 30
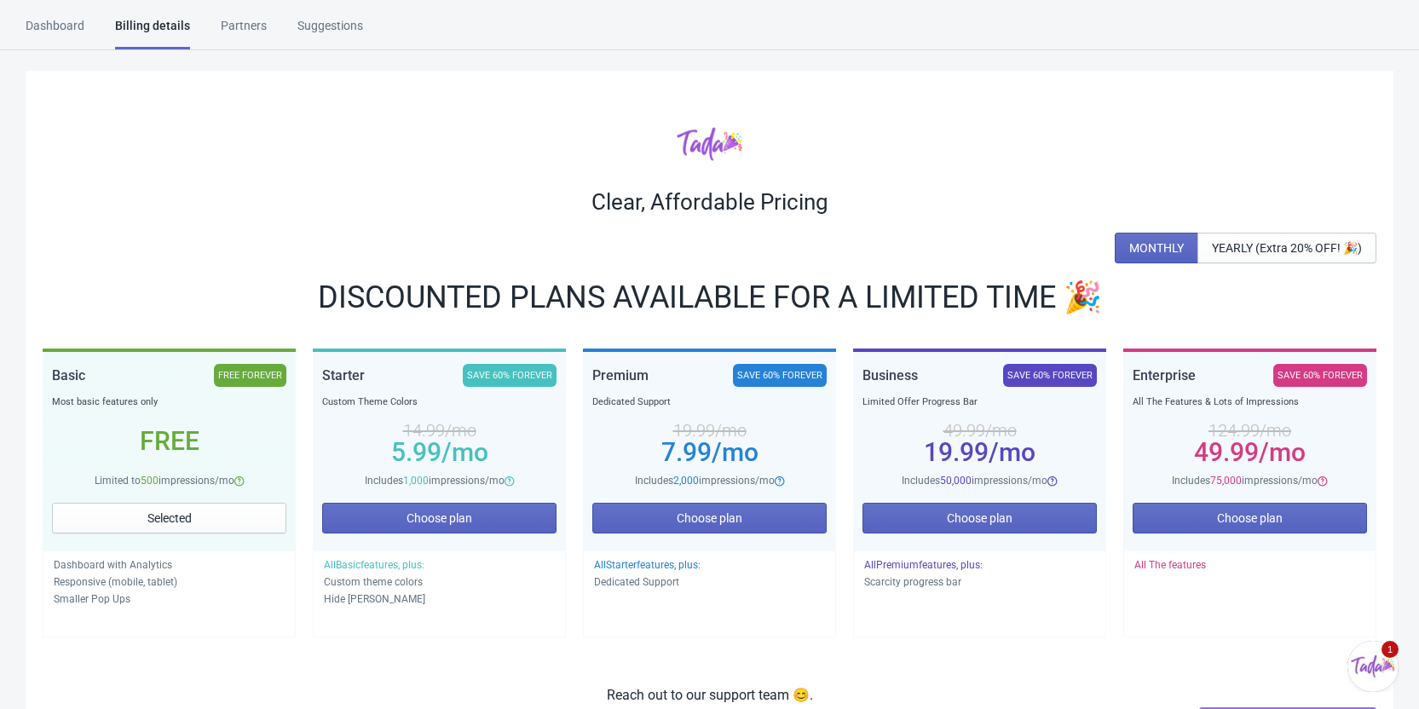
drag, startPoint x: 80, startPoint y: 477, endPoint x: 258, endPoint y: 481, distance: 178.1
click at [258, 481] on div "Limited to 500 impressions/mo" at bounding box center [169, 480] width 234 height 17
click at [104, 476] on div "Limited to 500 impressions/mo" at bounding box center [169, 480] width 234 height 17
drag, startPoint x: 126, startPoint y: 479, endPoint x: 168, endPoint y: 476, distance: 41.8
click at [165, 476] on div "Limited to 500 impressions/mo" at bounding box center [169, 480] width 234 height 17
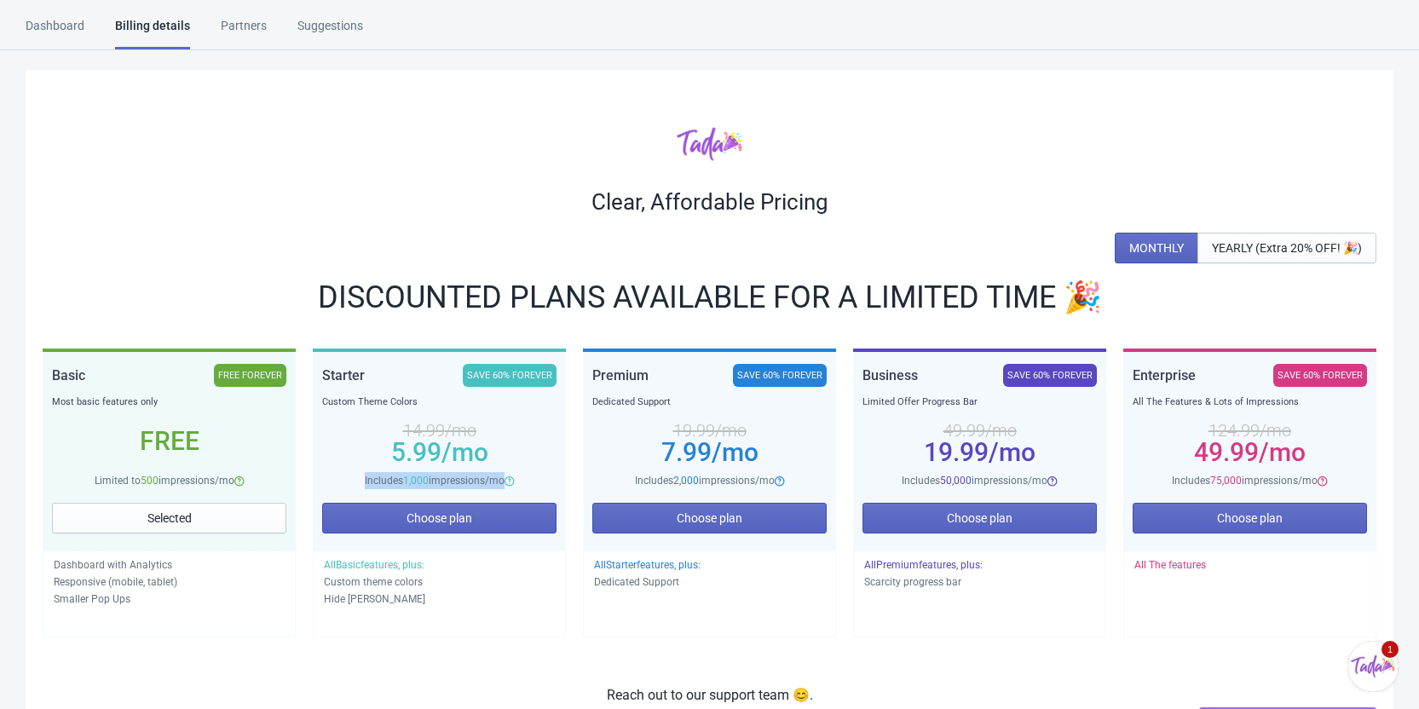
drag, startPoint x: 356, startPoint y: 478, endPoint x: 540, endPoint y: 497, distance: 185.0
click at [540, 497] on div "Starter SAVE 60% FOREVER Custom Theme Colors 14.99 /mo 5.99 /mo Includes 1,000 …" at bounding box center [439, 451] width 253 height 199
drag, startPoint x: 630, startPoint y: 482, endPoint x: 814, endPoint y: 487, distance: 184.1
click at [814, 487] on div "Includes 2,000 impressions/mo" at bounding box center [709, 480] width 234 height 17
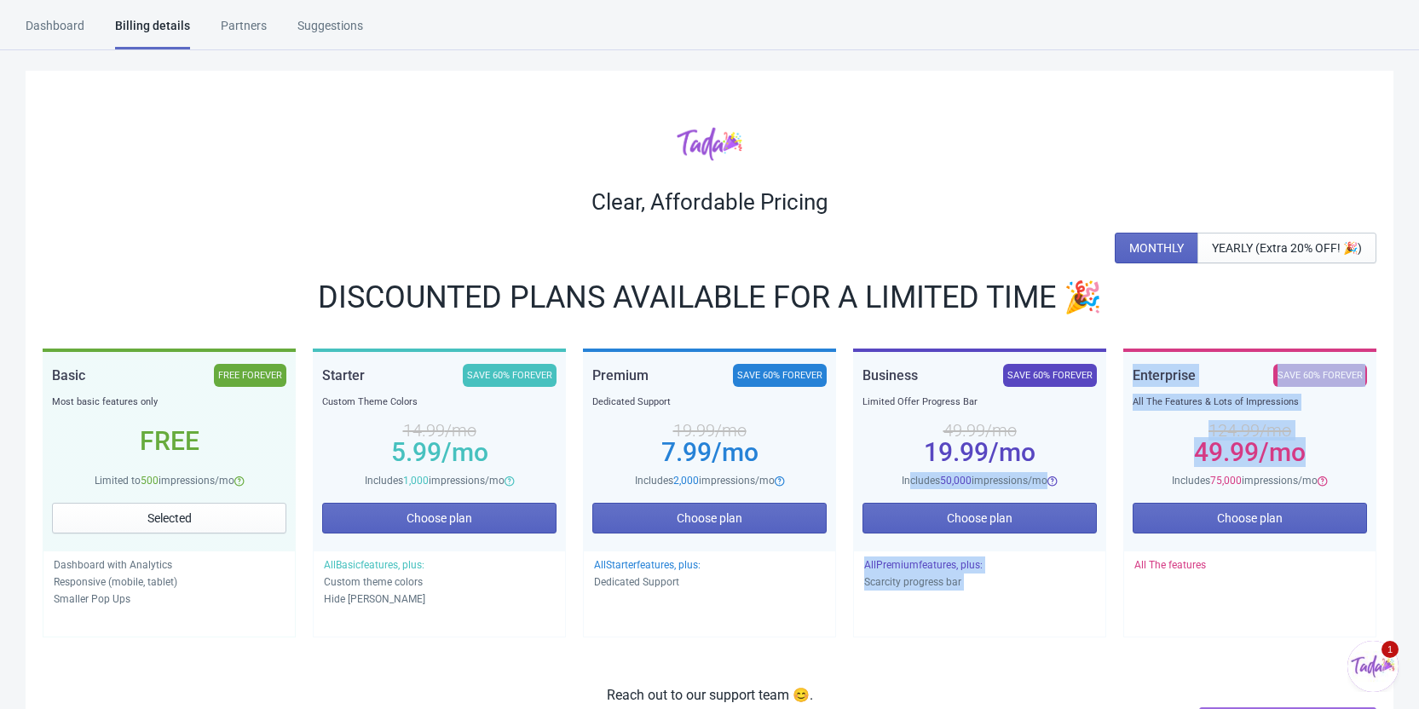
drag, startPoint x: 908, startPoint y: 484, endPoint x: 1127, endPoint y: 479, distance: 219.9
click at [1127, 479] on div "Basic FREE FOREVER Most basic features only Free Limited to 500 impressions/mo …" at bounding box center [710, 502] width 1334 height 306
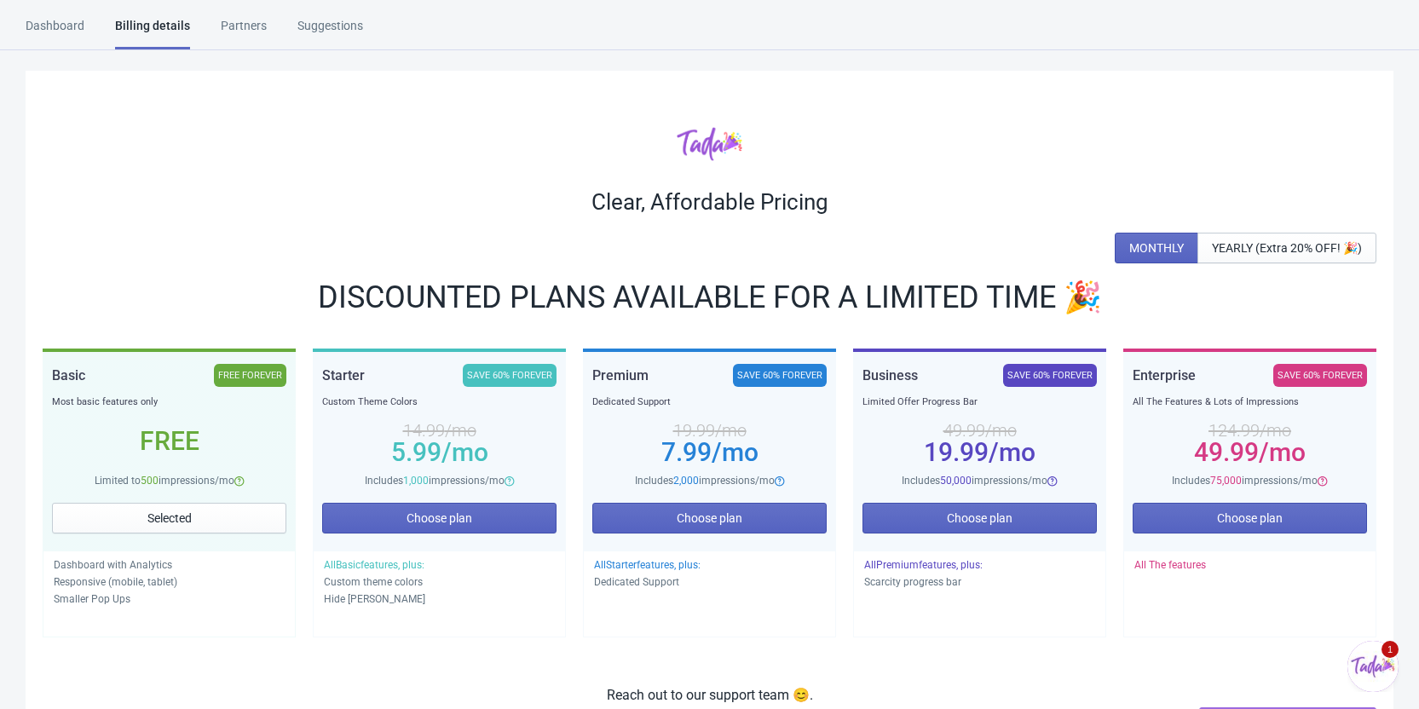
click at [1296, 621] on div "All The features" at bounding box center [1249, 594] width 253 height 87
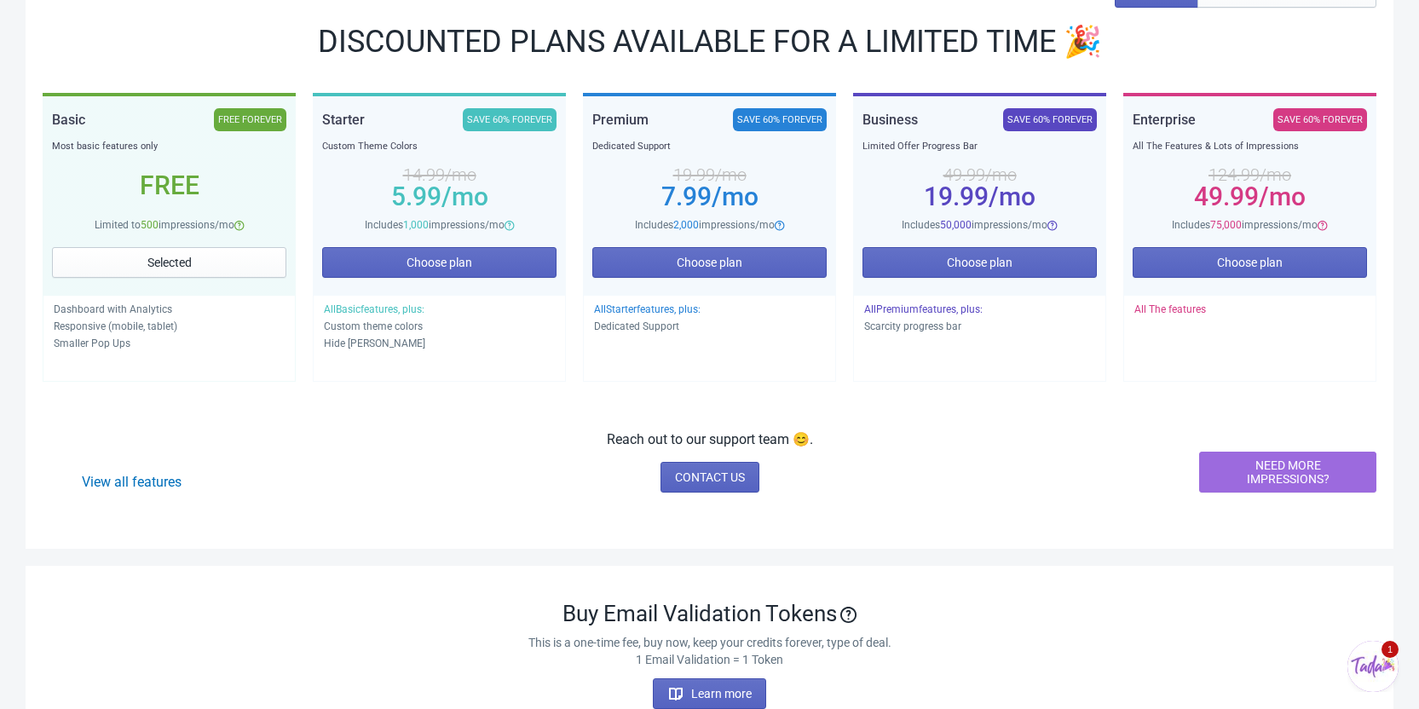
click at [1291, 489] on button "NEED MORE IMPRESSIONS?" at bounding box center [1287, 472] width 177 height 41
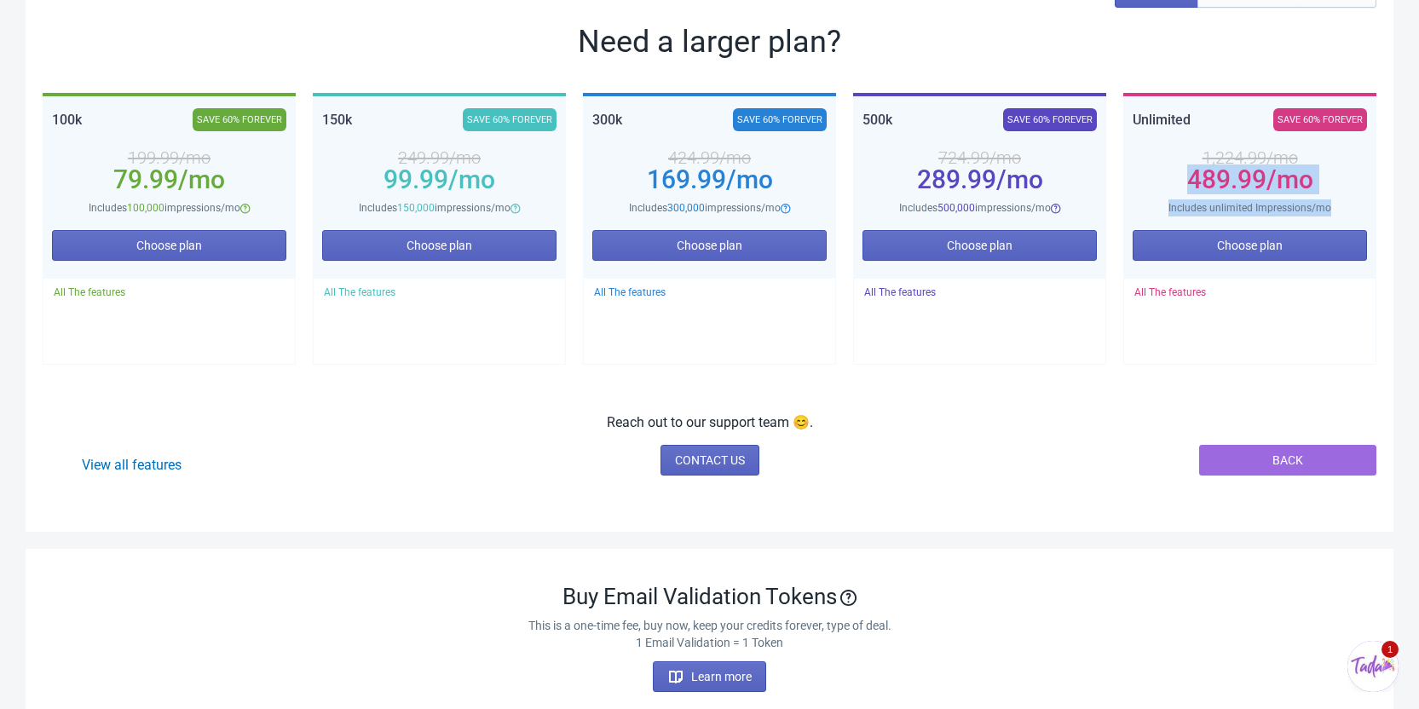
drag, startPoint x: 1182, startPoint y: 183, endPoint x: 1341, endPoint y: 205, distance: 160.1
click at [1341, 205] on div "Unlimited SAVE 60% FOREVER 1,224.99 /mo 489.99 /mo Includes unlimited Impressio…" at bounding box center [1250, 162] width 234 height 108
click at [1282, 401] on div "Clear, Affordable Pricing MONTHLY YEARLY (Extra 20% OFF! 🎉) Need a larger plan?…" at bounding box center [710, 173] width 1368 height 717
click at [1281, 459] on span "BACK" at bounding box center [1287, 460] width 31 height 14
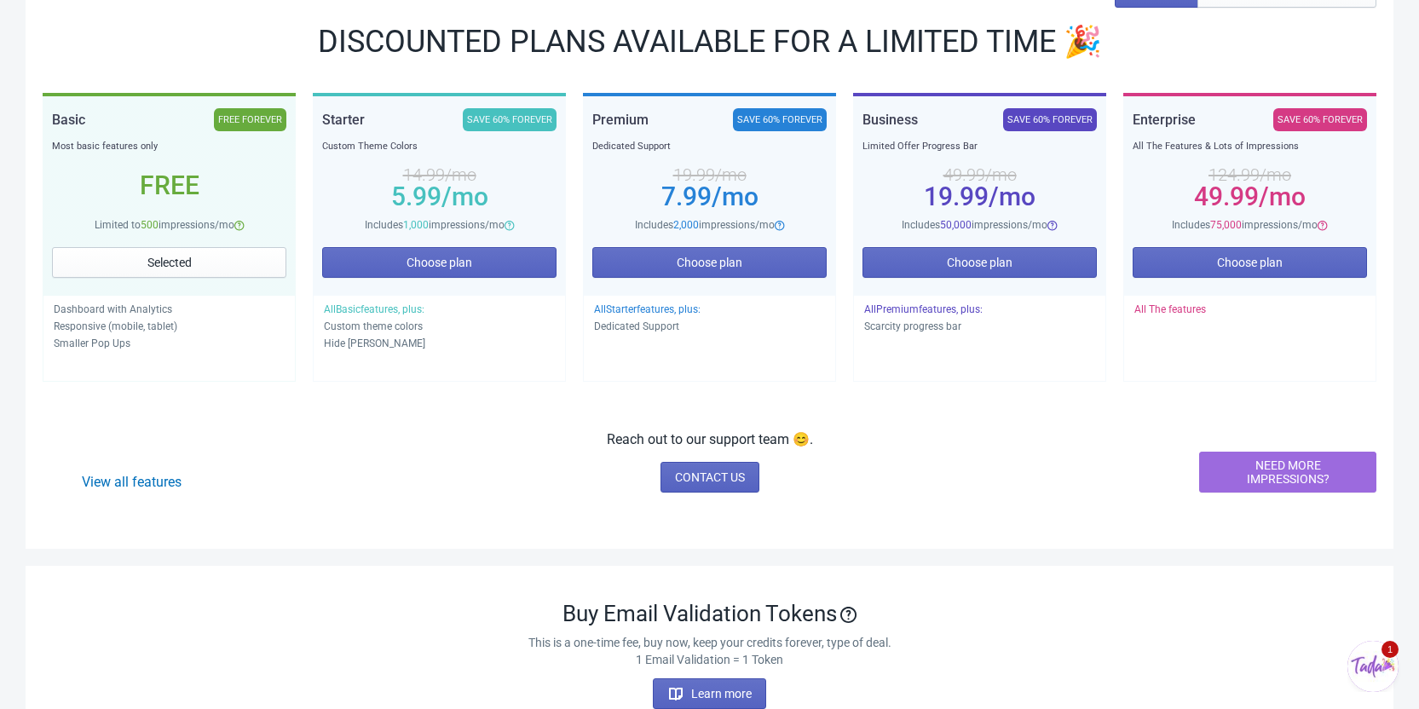
click at [1255, 407] on div "Clear, Affordable Pricing MONTHLY YEARLY (Extra 20% OFF! 🎉) DISCOUNTED PLANS AV…" at bounding box center [710, 182] width 1368 height 734
click at [1113, 111] on div "Basic FREE FOREVER Most basic features only Free Limited to 500 impressions/mo …" at bounding box center [710, 246] width 1334 height 306
click at [1110, 96] on div "Basic FREE FOREVER Most basic features only Free Limited to 500 impressions/mo …" at bounding box center [710, 246] width 1334 height 306
drag, startPoint x: 1170, startPoint y: 228, endPoint x: 1311, endPoint y: 226, distance: 140.6
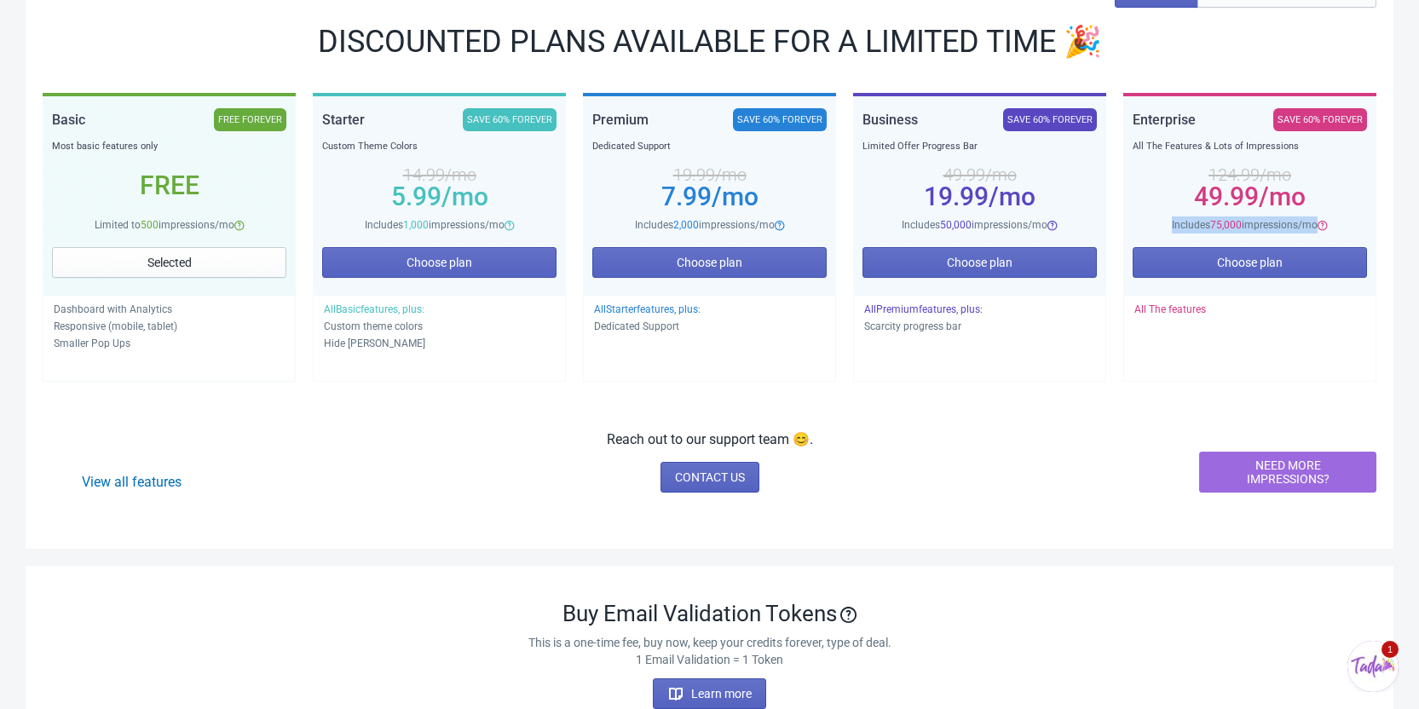
click at [1311, 226] on span "Includes 75,000 impressions/mo" at bounding box center [1245, 225] width 146 height 12
click at [1364, 224] on div "Includes 75,000 impressions/mo" at bounding box center [1250, 224] width 234 height 17
drag, startPoint x: 628, startPoint y: 226, endPoint x: 775, endPoint y: 226, distance: 146.6
click at [775, 226] on div "Includes 2,000 impressions/mo" at bounding box center [709, 224] width 234 height 17
drag, startPoint x: 882, startPoint y: 227, endPoint x: 1066, endPoint y: 226, distance: 184.1
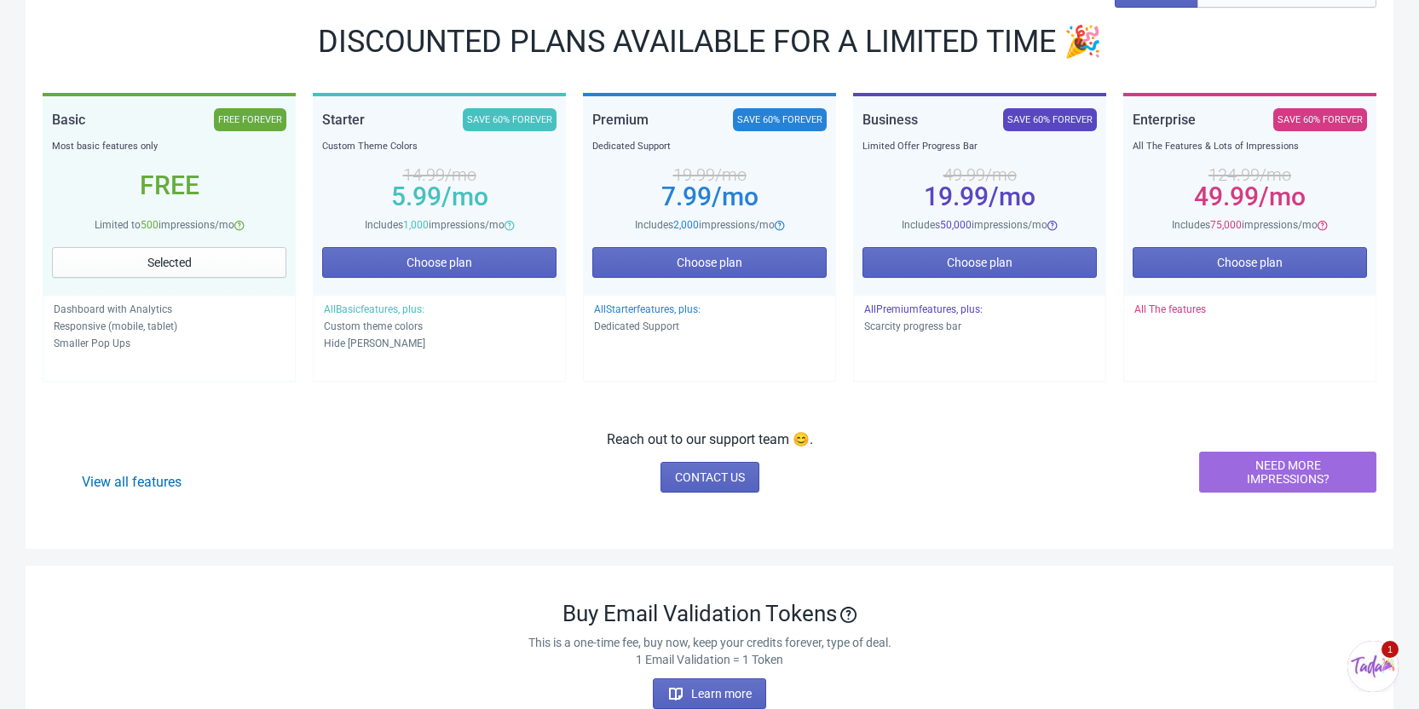
click at [1066, 226] on div "Includes 50,000 impressions/mo" at bounding box center [979, 224] width 234 height 17
drag, startPoint x: 1165, startPoint y: 226, endPoint x: 1316, endPoint y: 229, distance: 150.9
click at [1316, 229] on div "Includes 75,000 impressions/mo" at bounding box center [1250, 224] width 234 height 17
click at [1394, 226] on div "Dashboard Billing details Partners Suggestions Dashboard Billing details Partne…" at bounding box center [709, 602] width 1419 height 1683
click at [1212, 257] on button "Choose plan" at bounding box center [1250, 262] width 234 height 31
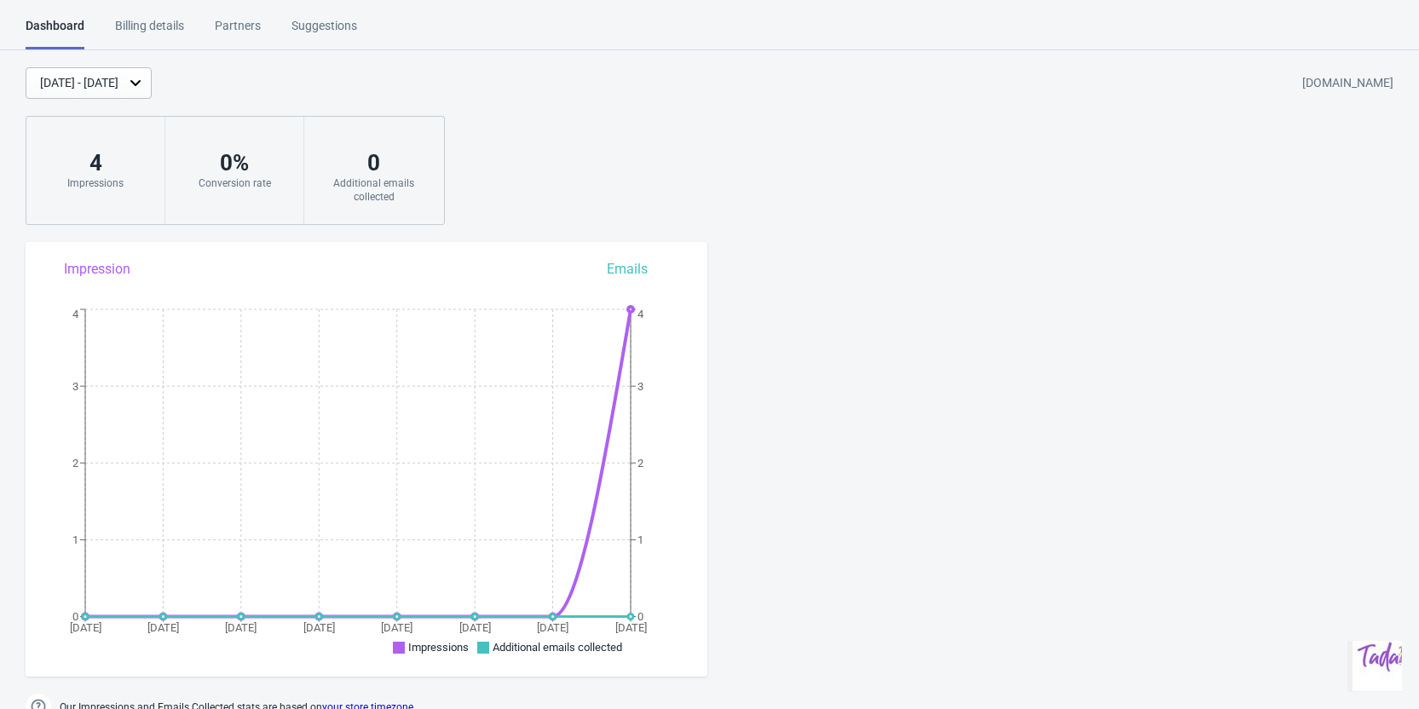
click at [143, 32] on div "Billing details" at bounding box center [149, 32] width 69 height 30
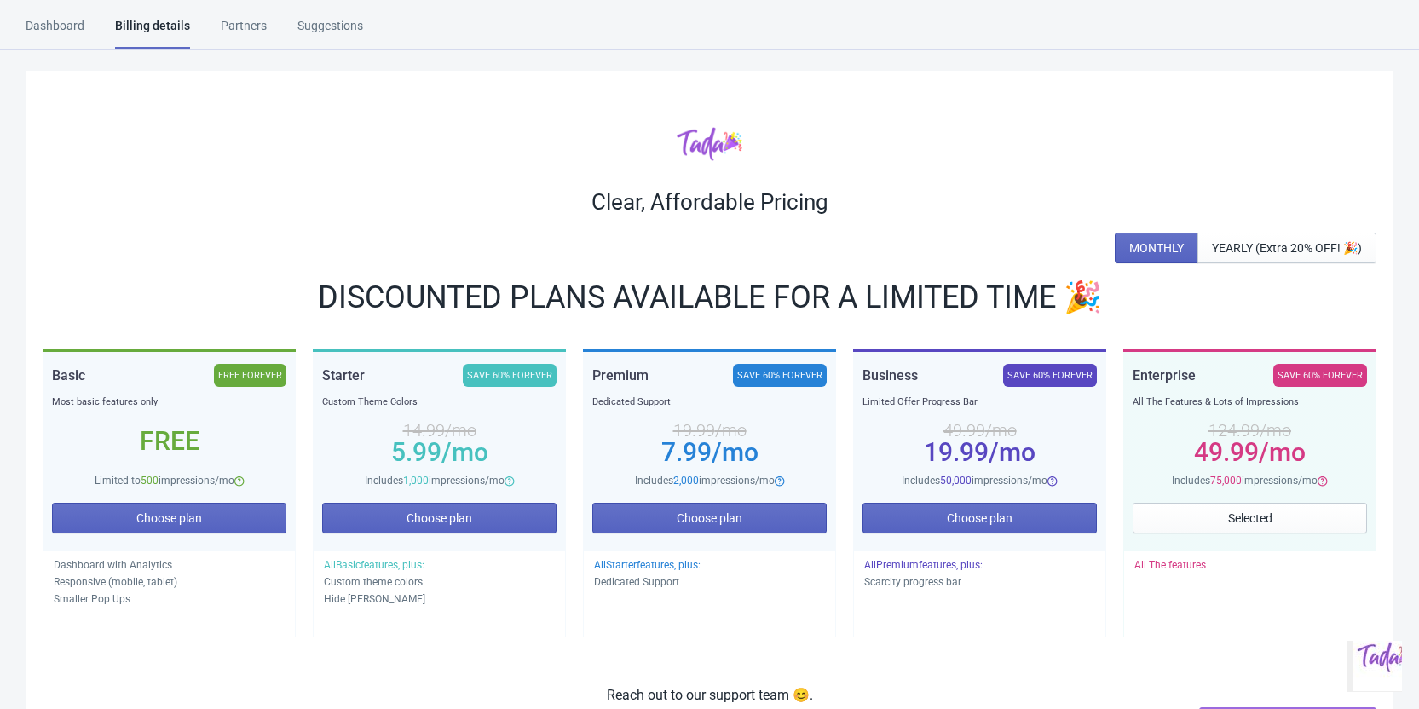
click at [61, 37] on div "Dashboard" at bounding box center [55, 32] width 59 height 30
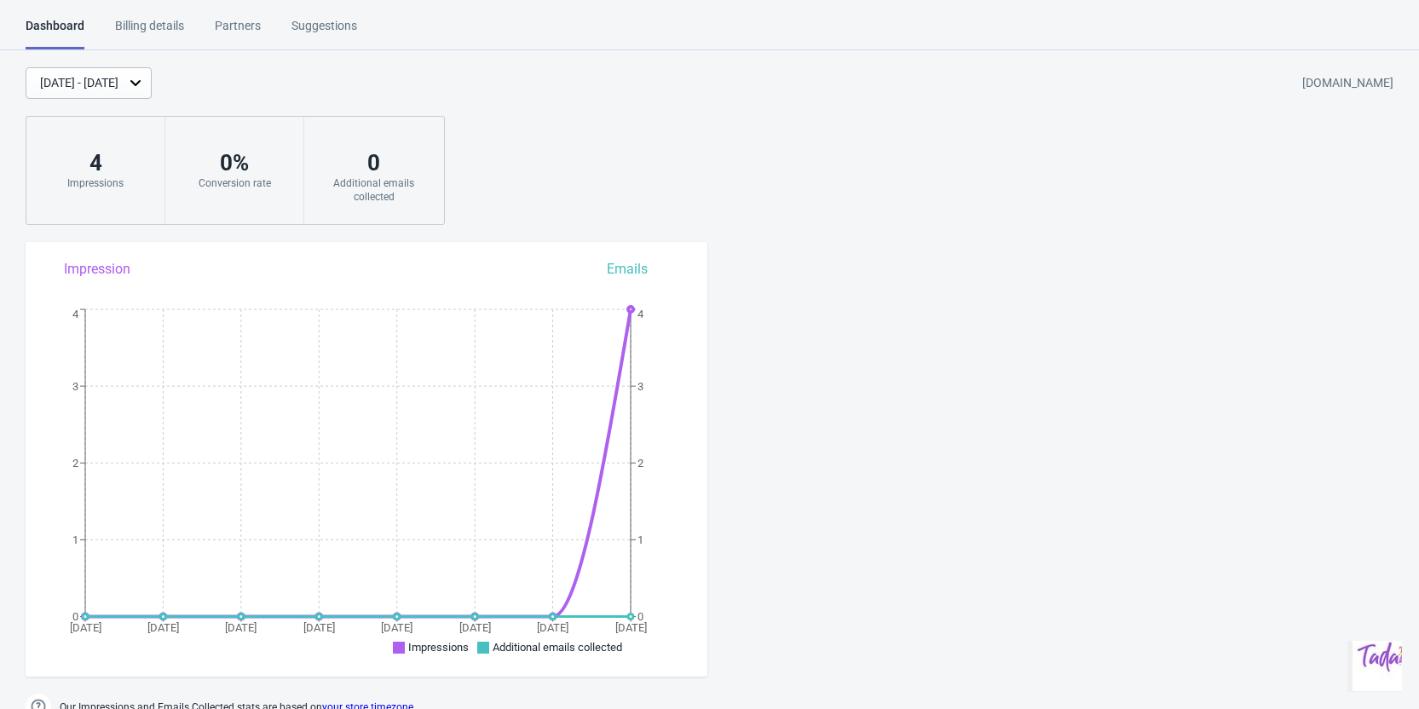
click at [490, 178] on div "Aug 26, 2025 - Sep 2, 2025 jdc-luxury-shop.myshopify.com 4 Impressions 0 % Conv…" at bounding box center [709, 146] width 1419 height 158
